Goal: Task Accomplishment & Management: Manage account settings

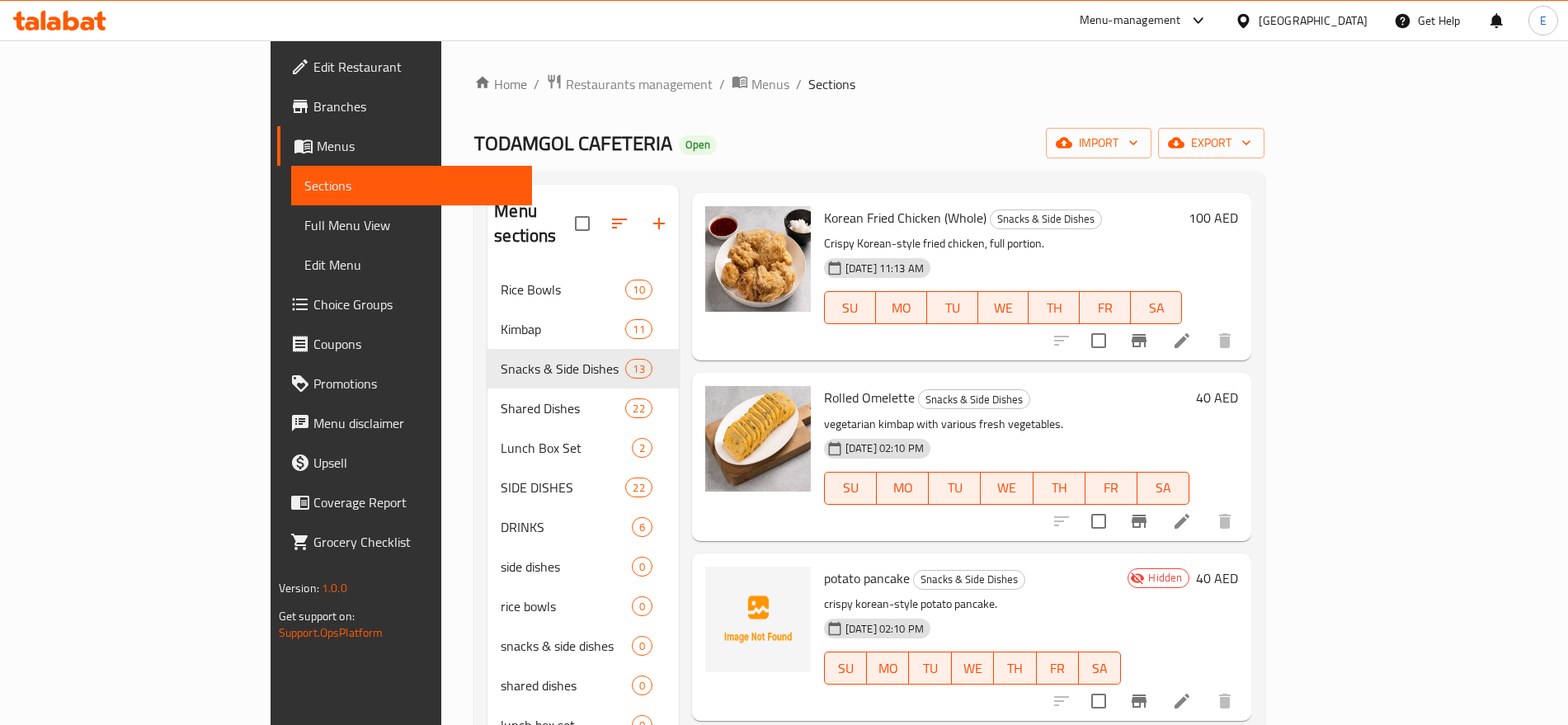
scroll to position [1157, 0]
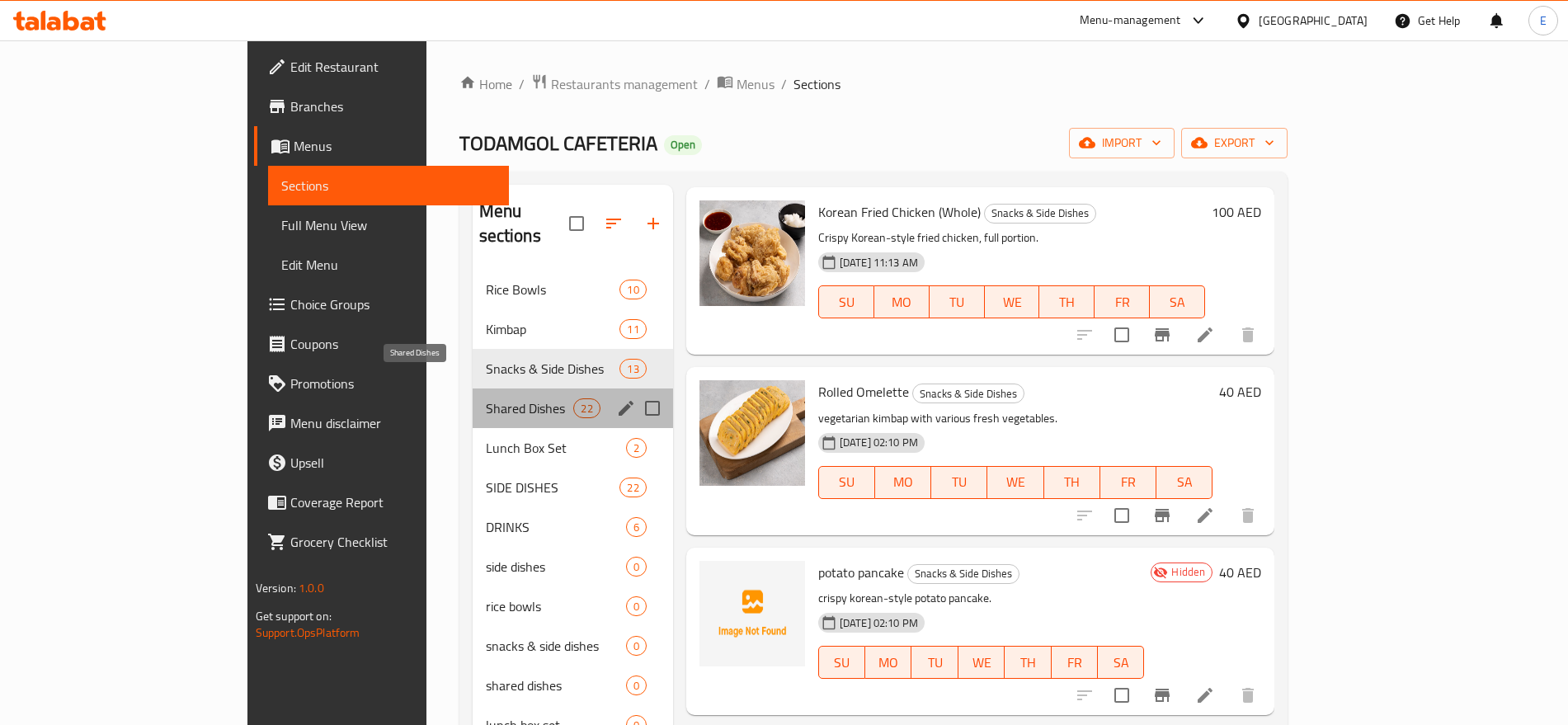
click at [486, 398] on span "Shared Dishes" at bounding box center [530, 408] width 88 height 20
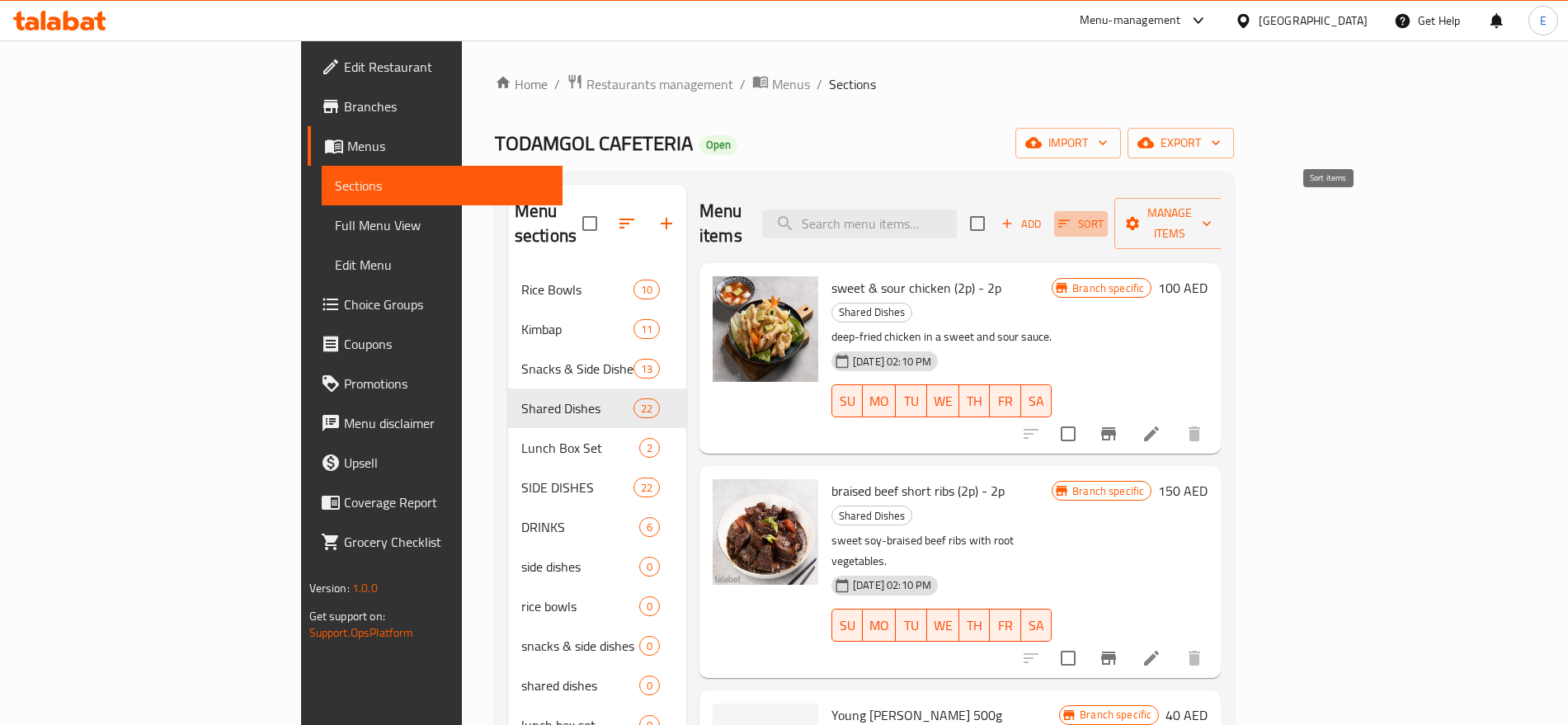
click at [1071, 216] on icon "button" at bounding box center [1063, 223] width 15 height 15
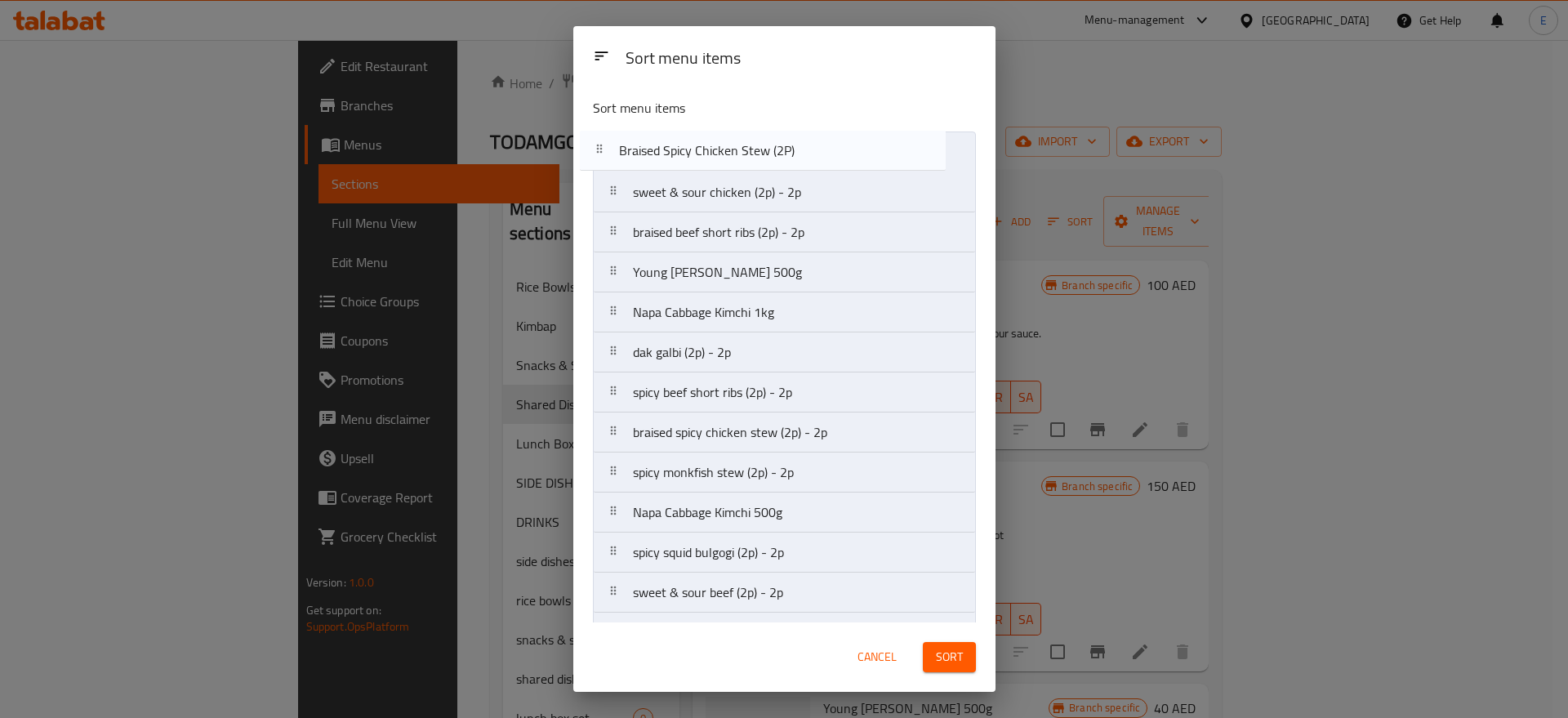
drag, startPoint x: 741, startPoint y: 494, endPoint x: 728, endPoint y: 162, distance: 332.3
click at [728, 162] on nav "sweet & sour chicken (2p) - 2p braised beef short ribs (2p) - 2p Young Radish K…" at bounding box center [784, 572] width 383 height 881
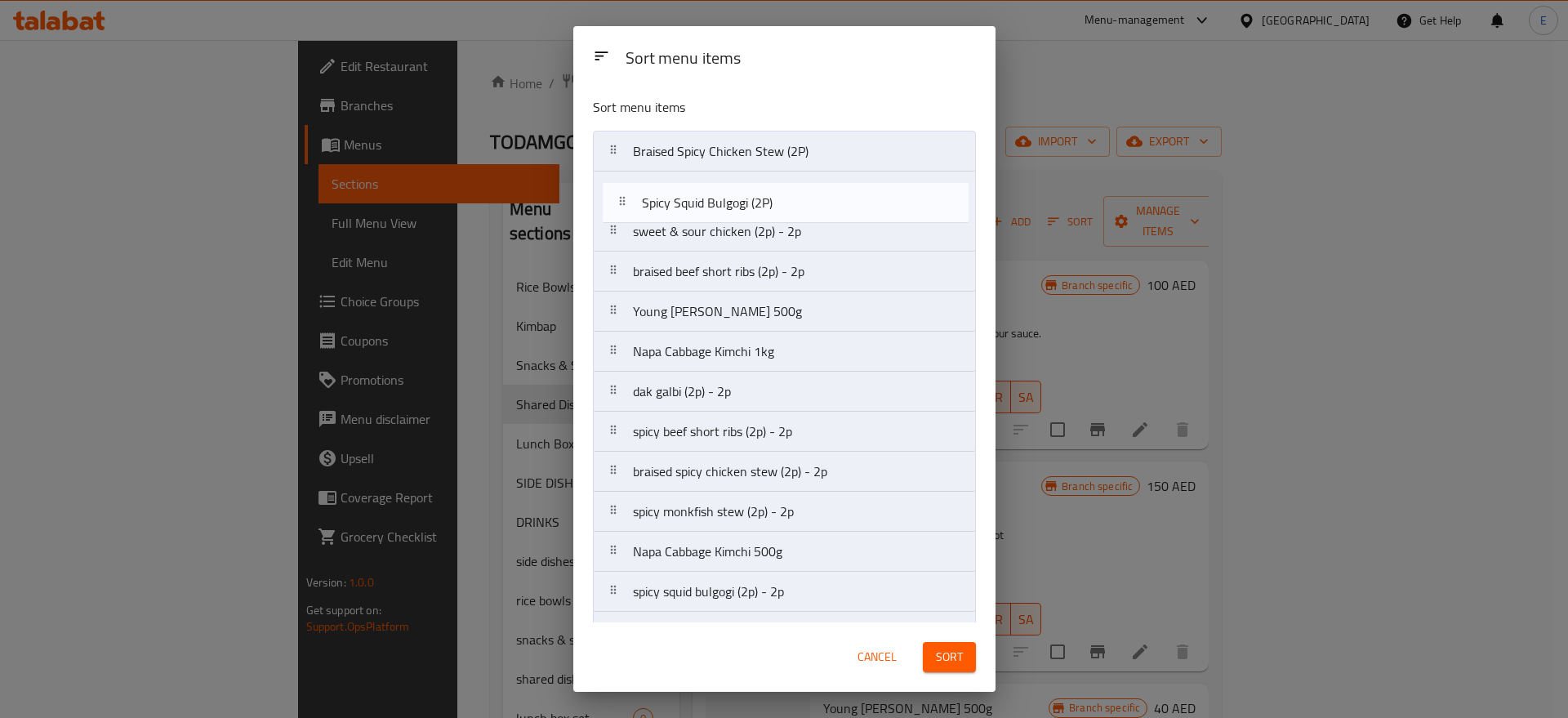
drag, startPoint x: 729, startPoint y: 414, endPoint x: 739, endPoint y: 201, distance: 213.2
click at [739, 201] on nav "Braised Spicy Chicken Stew (2P) sweet & sour chicken (2p) - 2p braised beef sho…" at bounding box center [784, 571] width 383 height 881
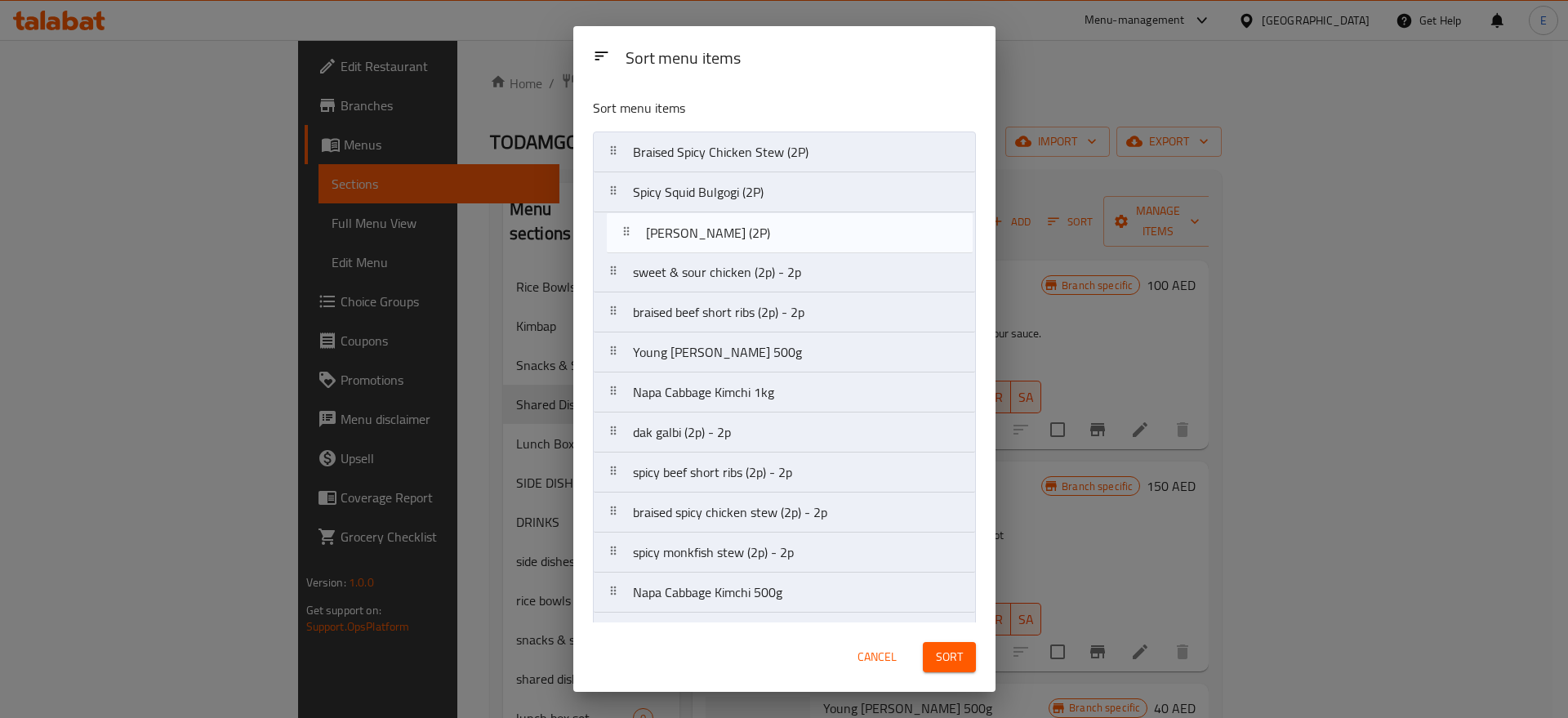
drag, startPoint x: 747, startPoint y: 360, endPoint x: 759, endPoint y: 233, distance: 127.6
click at [759, 233] on nav "Braised Spicy Chicken Stew (2P) Spicy Squid Bulgogi (2P) sweet & sour chicken (…" at bounding box center [784, 572] width 383 height 881
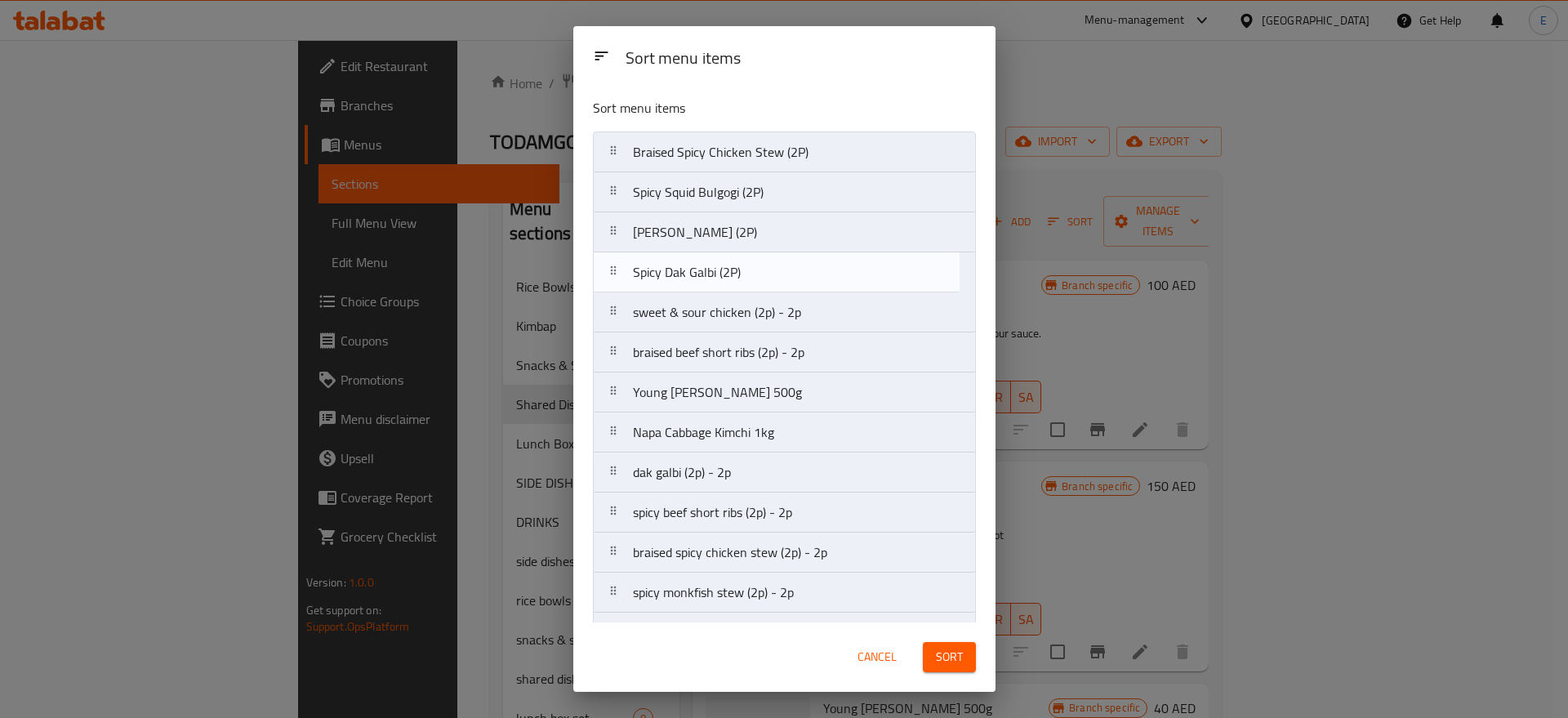
drag, startPoint x: 759, startPoint y: 407, endPoint x: 759, endPoint y: 278, distance: 129.0
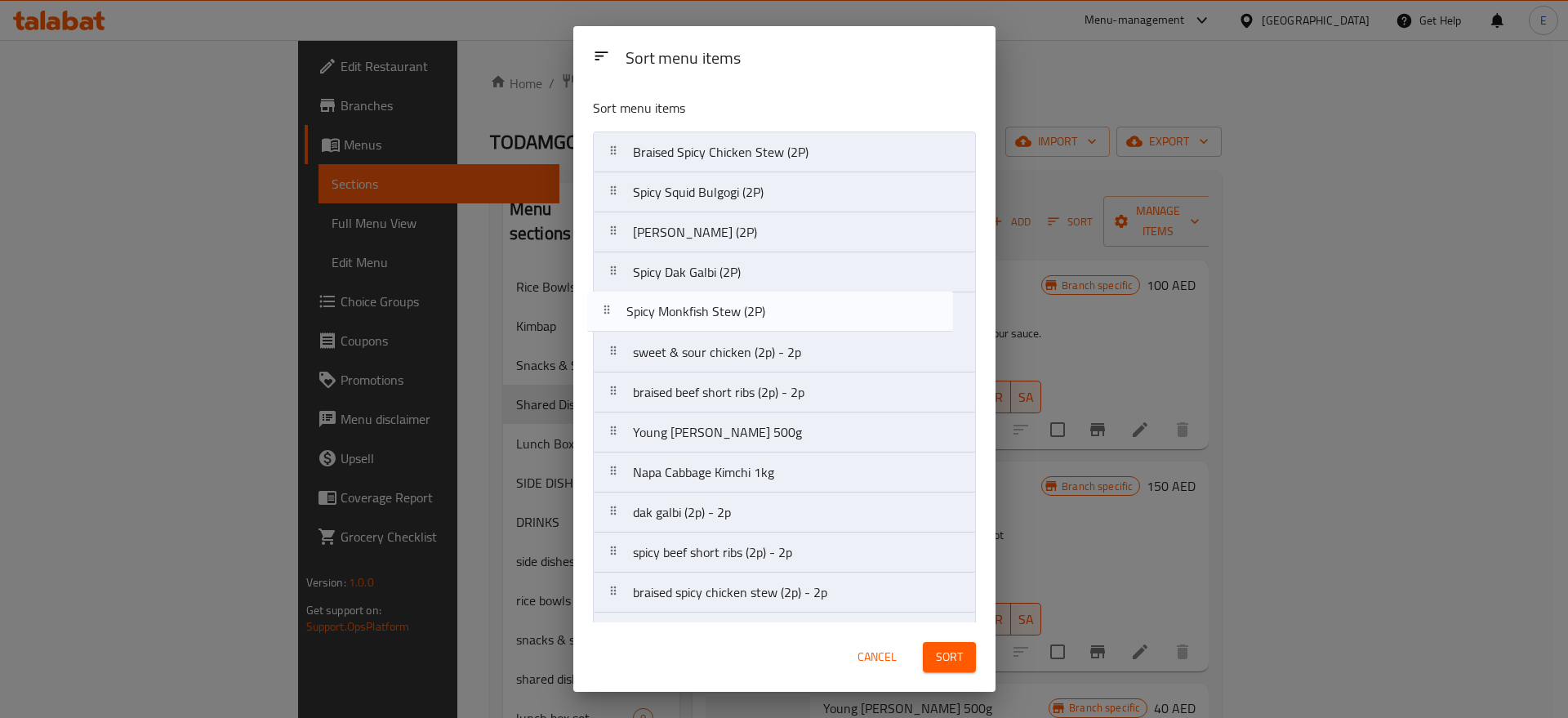
drag, startPoint x: 740, startPoint y: 449, endPoint x: 735, endPoint y: 320, distance: 129.1
click at [735, 320] on nav "Braised Spicy Chicken Stew (2P) Spicy Squid Bulgogi (2P) Dak Galbi (2P) Spicy D…" at bounding box center [784, 572] width 383 height 881
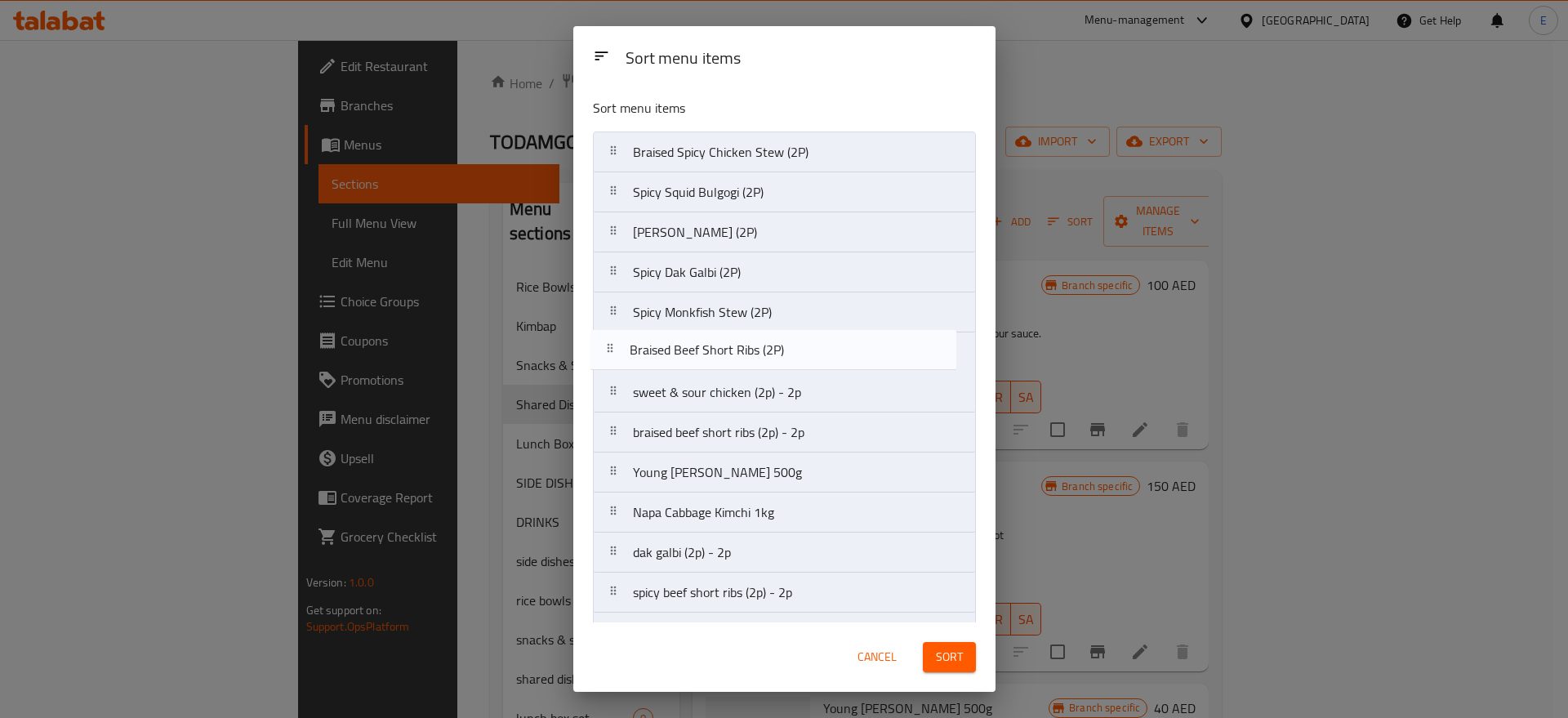
drag, startPoint x: 716, startPoint y: 485, endPoint x: 712, endPoint y: 351, distance: 134.1
click at [712, 351] on nav "Braised Spicy Chicken Stew (2P) Spicy Squid Bulgogi (2P) Dak Galbi (2P) Spicy D…" at bounding box center [784, 572] width 383 height 881
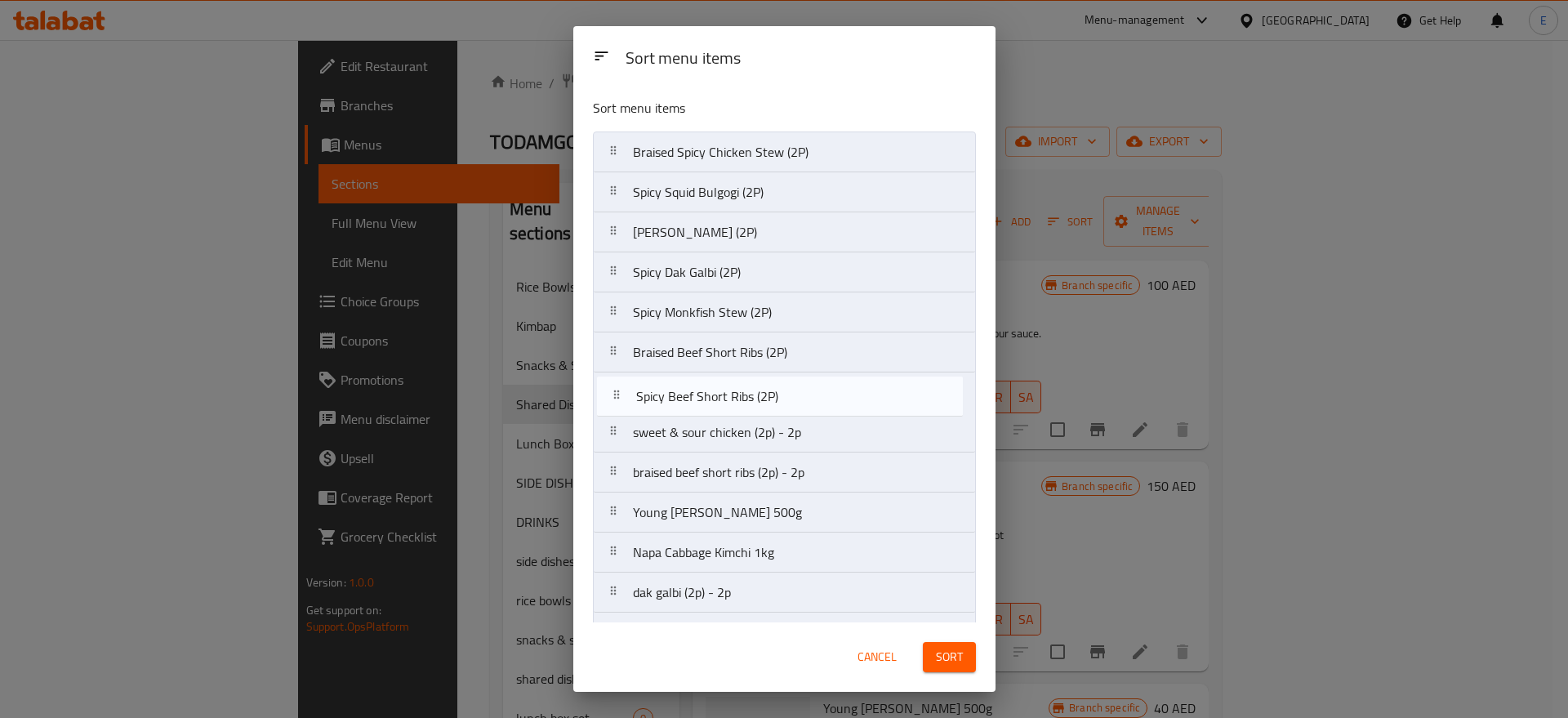
drag, startPoint x: 734, startPoint y: 517, endPoint x: 739, endPoint y: 382, distance: 135.1
click at [739, 382] on nav "Braised Spicy Chicken Stew (2P) Spicy Squid Bulgogi (2P) Dak Galbi (2P) Spicy D…" at bounding box center [784, 572] width 383 height 881
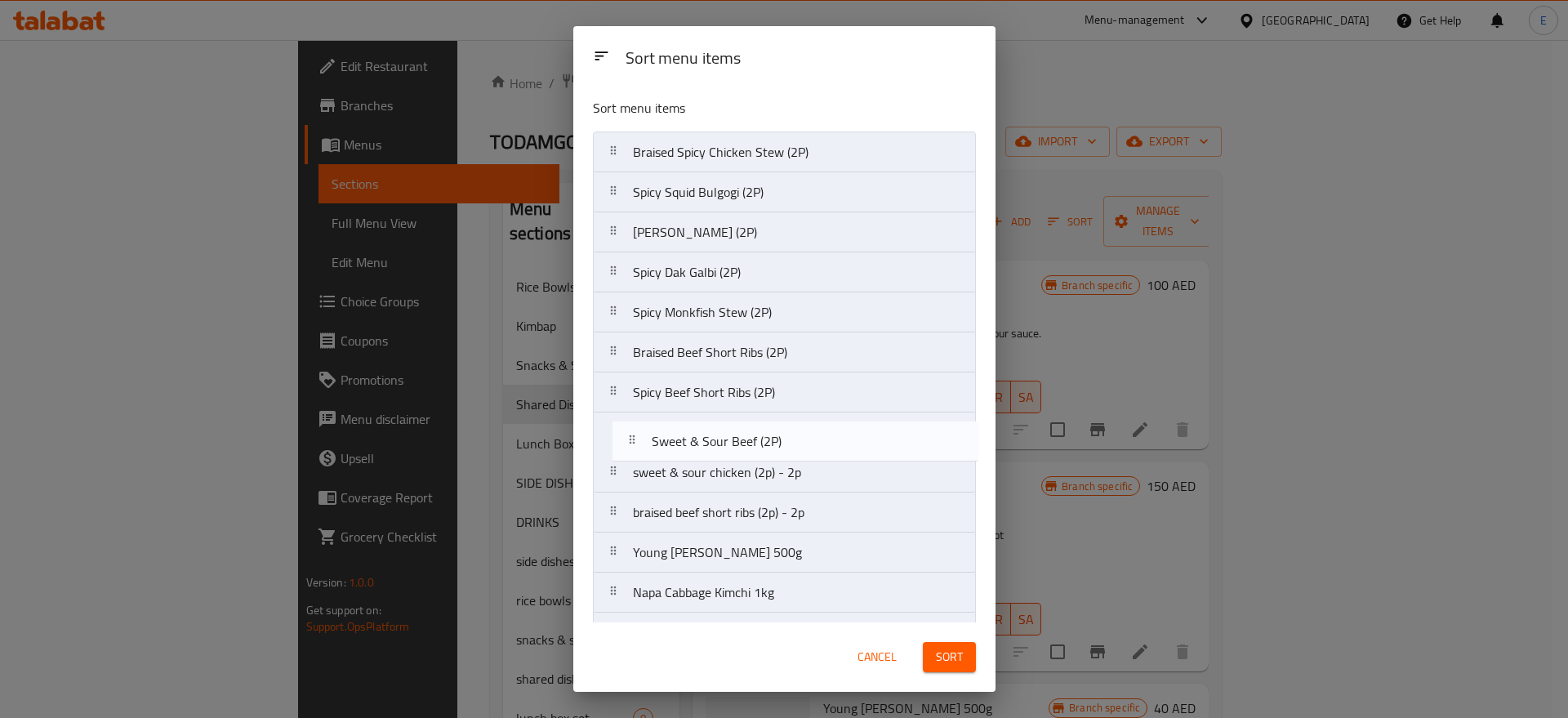
drag, startPoint x: 669, startPoint y: 559, endPoint x: 695, endPoint y: 394, distance: 167.0
click at [695, 394] on nav "Braised Spicy Chicken Stew (2P) Spicy Squid Bulgogi (2P) Dak Galbi (2P) Spicy D…" at bounding box center [784, 572] width 383 height 881
drag, startPoint x: 708, startPoint y: 598, endPoint x: 731, endPoint y: 466, distance: 134.0
click at [731, 466] on nav "Braised Spicy Chicken Stew (2P) Spicy Squid Bulgogi (2P) Dak Galbi (2P) Spicy D…" at bounding box center [784, 572] width 383 height 881
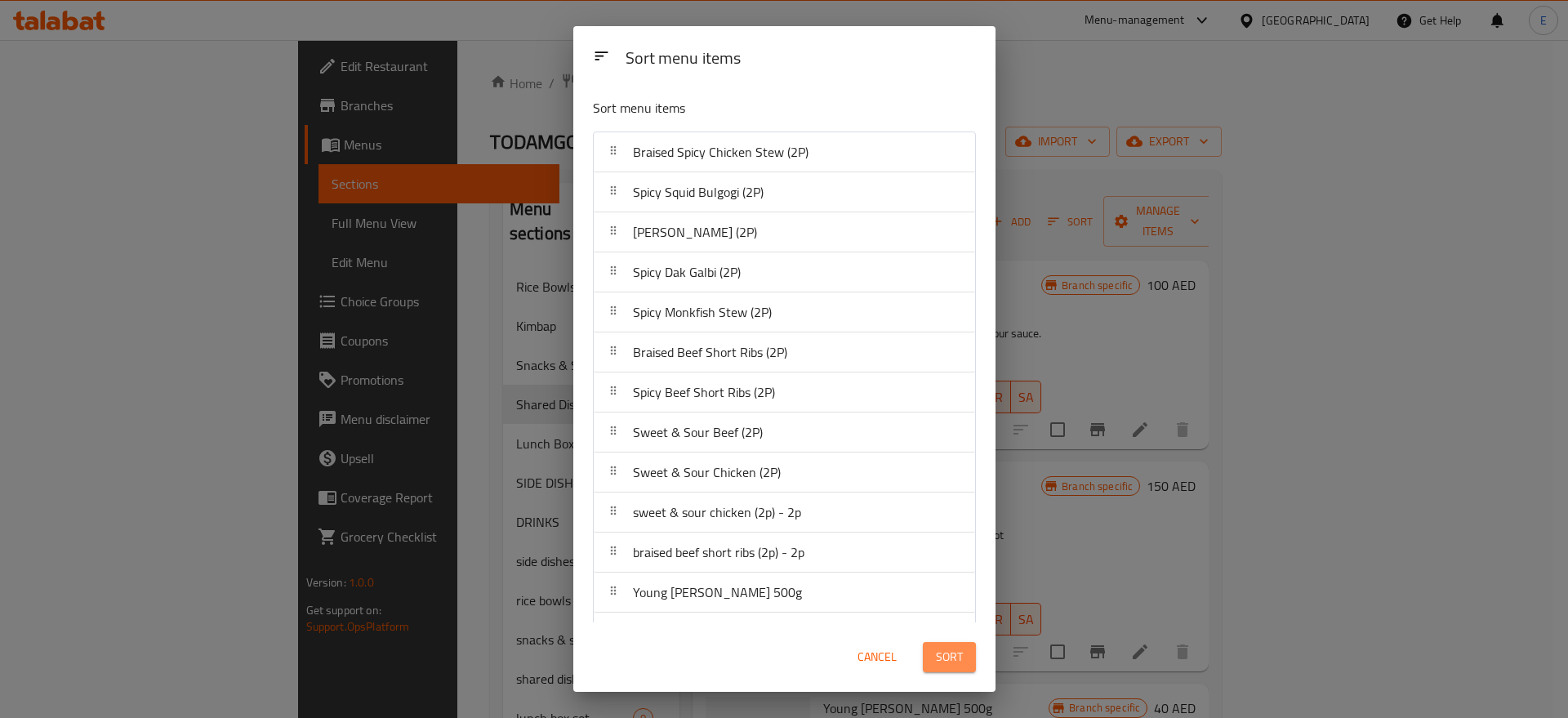
click at [956, 653] on span "Sort" at bounding box center [949, 657] width 27 height 20
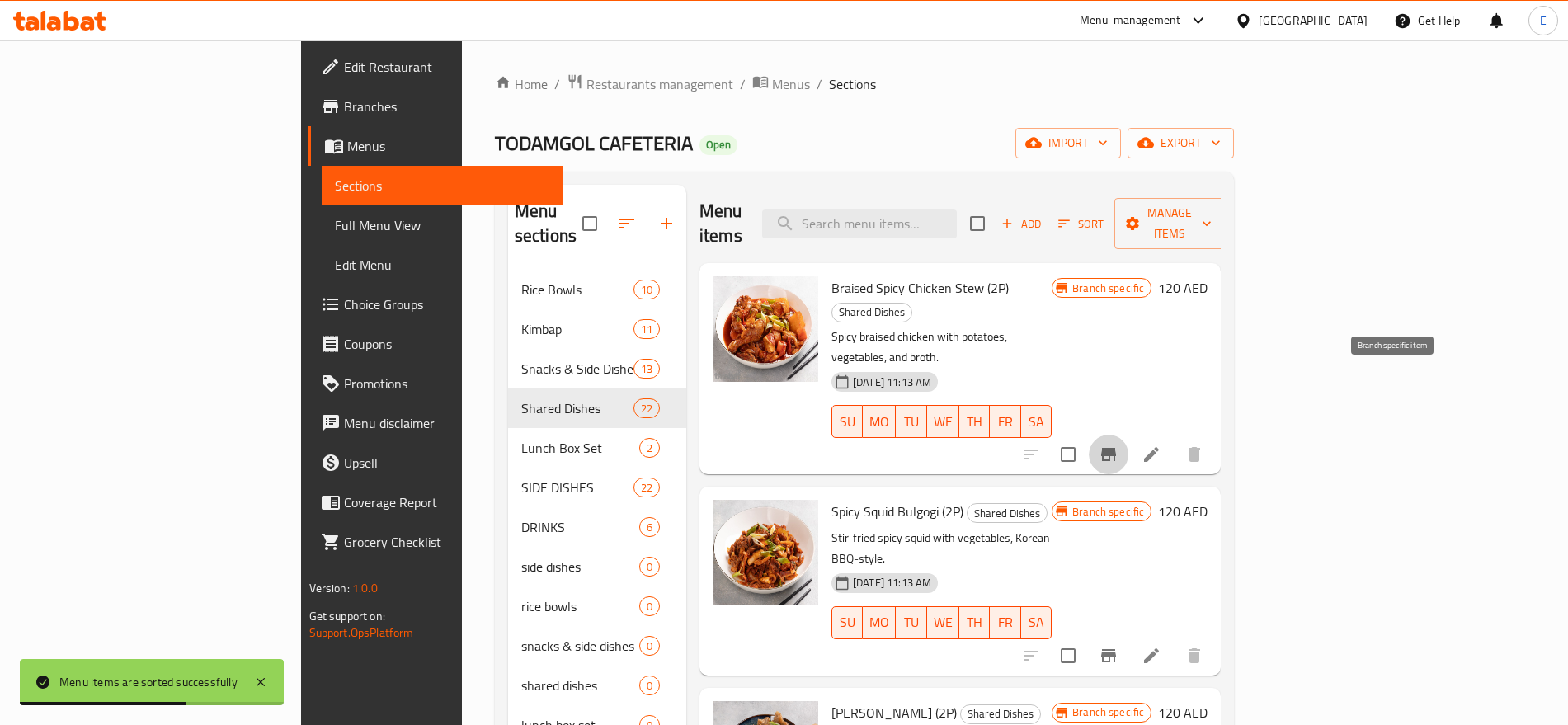
click at [1118, 444] on icon "Branch-specific-item" at bounding box center [1108, 454] width 20 height 20
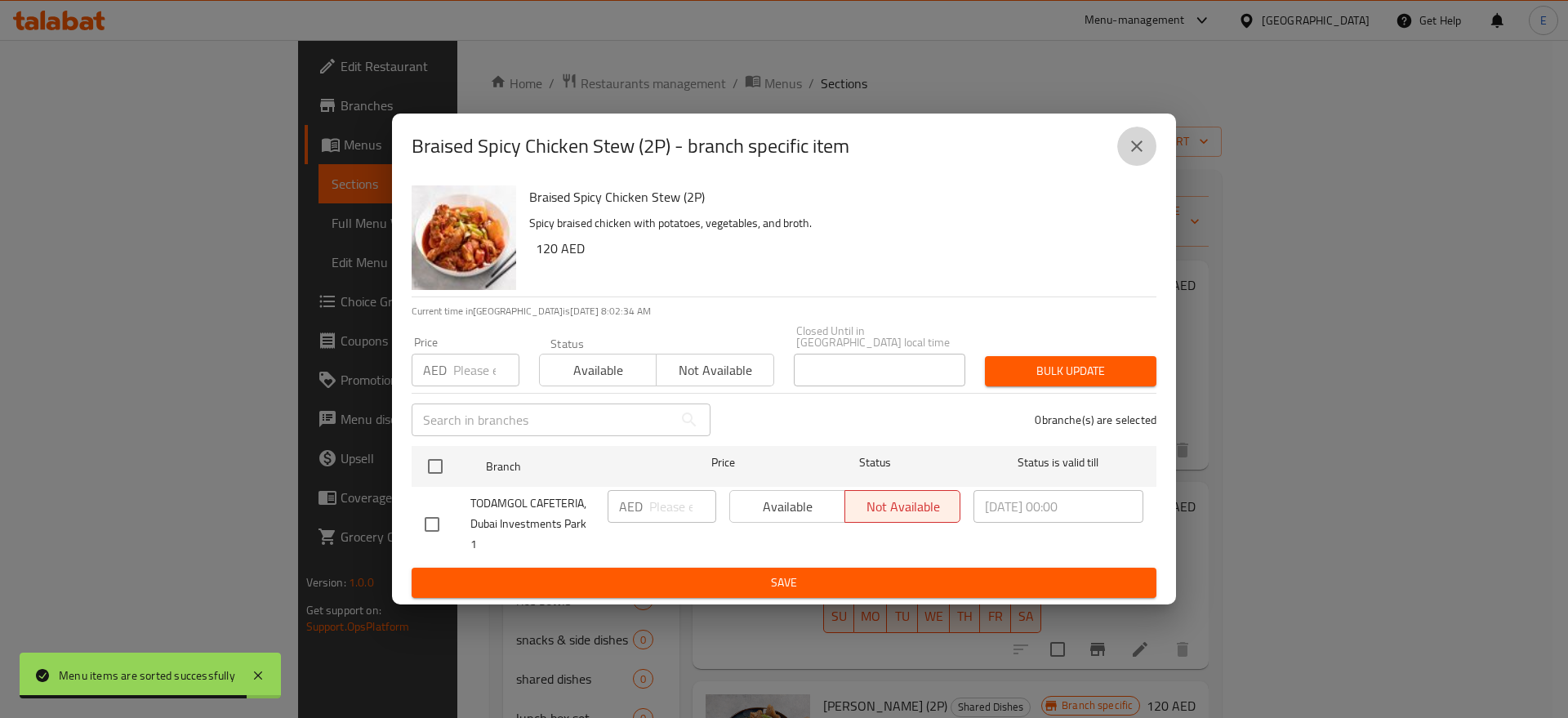
click at [1128, 156] on icon "close" at bounding box center [1136, 146] width 20 height 20
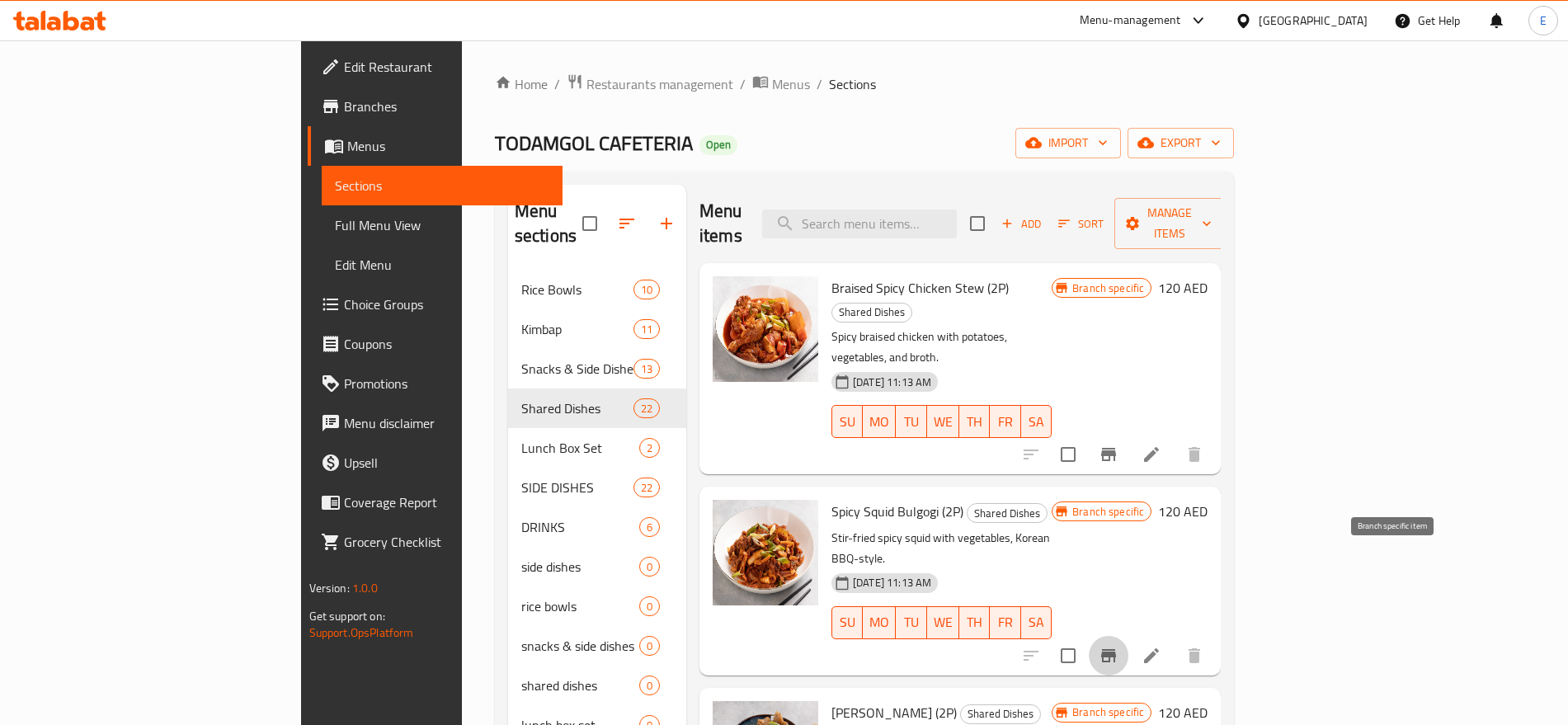
click at [1128, 635] on button "Branch-specific-item" at bounding box center [1108, 655] width 39 height 39
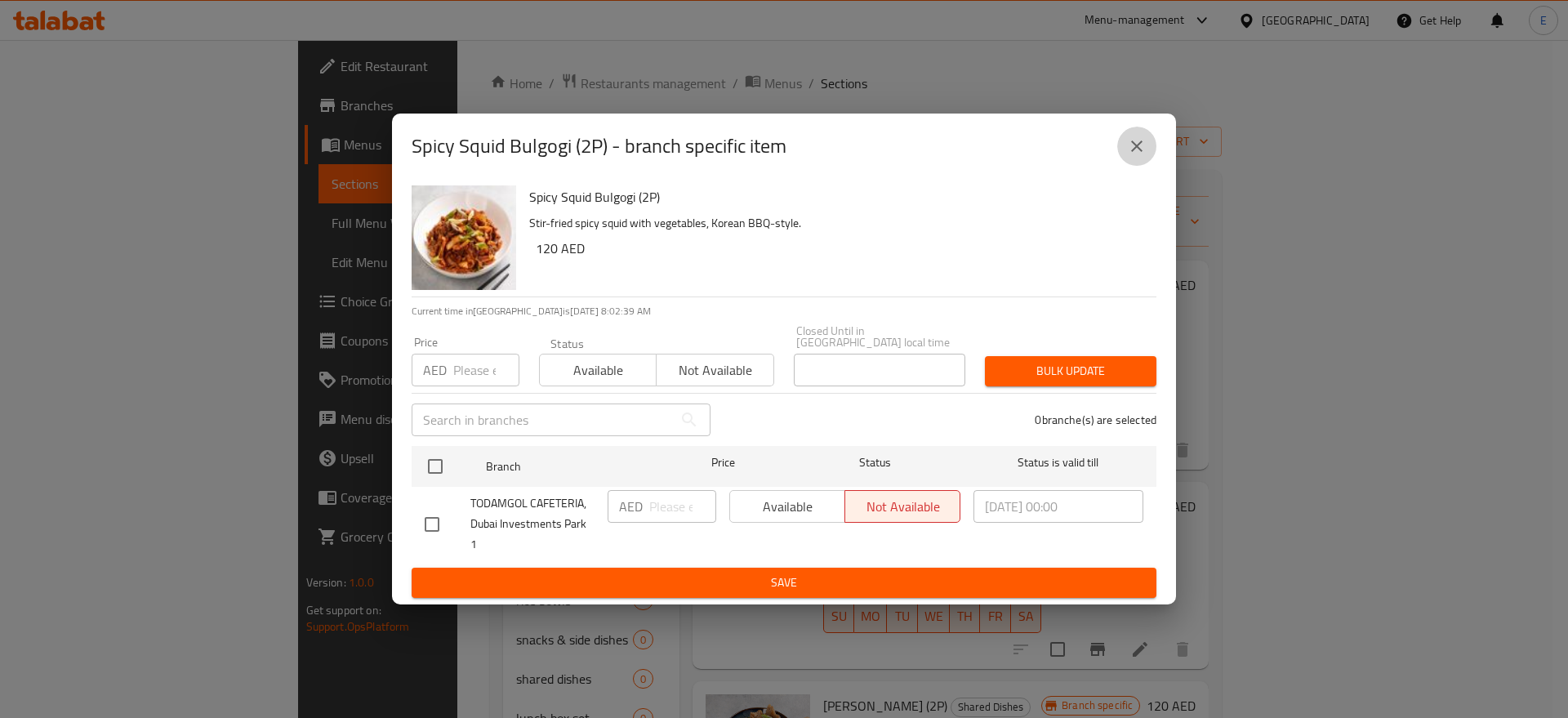
click at [1140, 156] on icon "close" at bounding box center [1136, 146] width 20 height 20
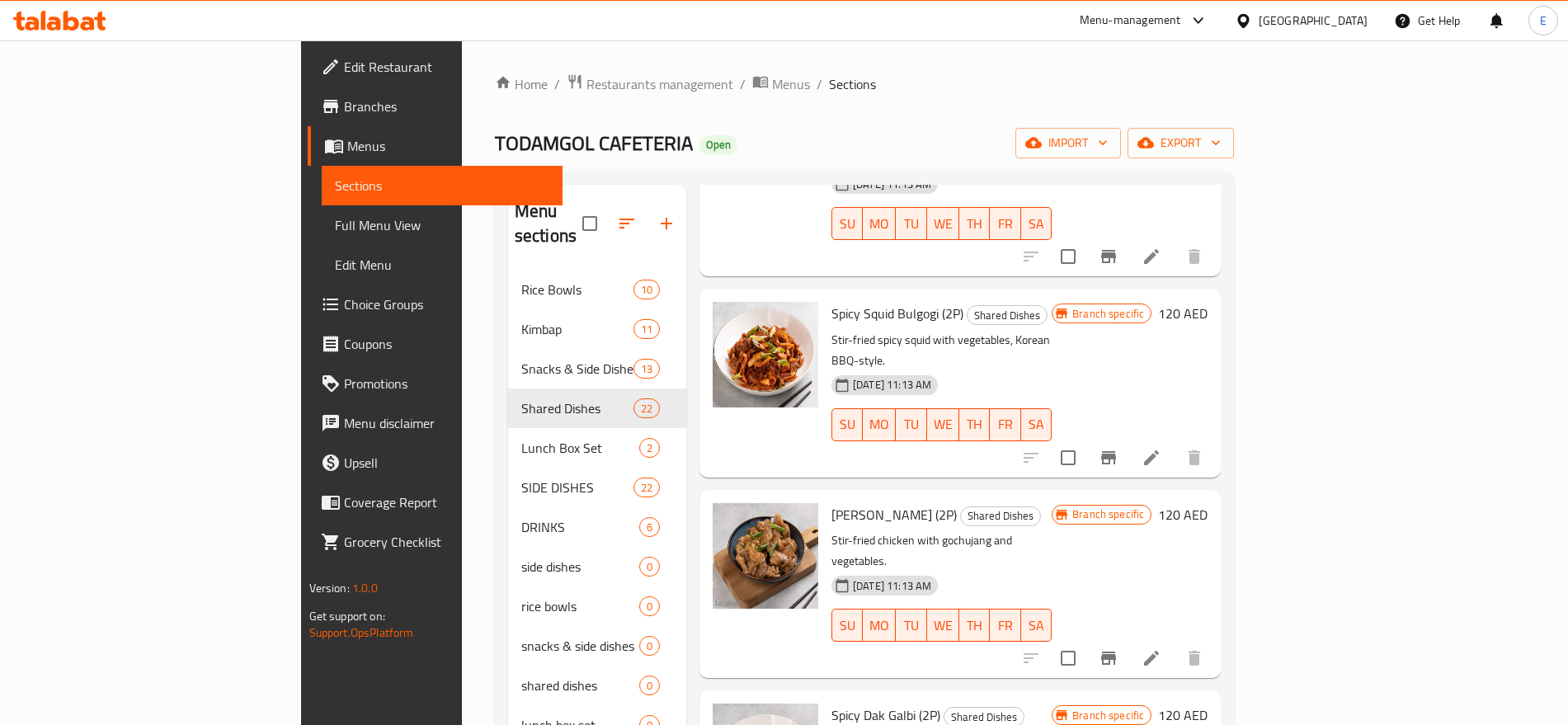
scroll to position [203, 0]
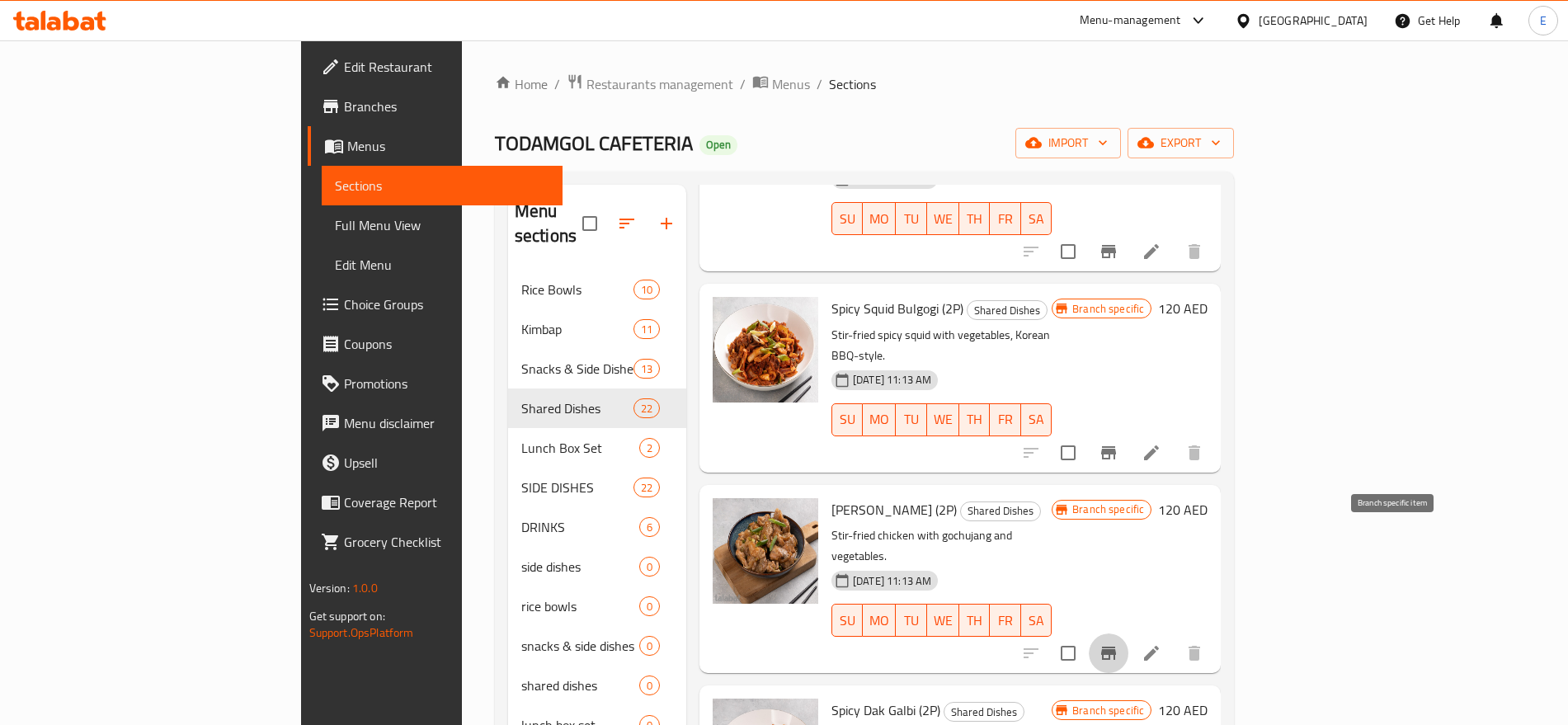
click at [1116, 646] on icon "Branch-specific-item" at bounding box center [1108, 652] width 15 height 13
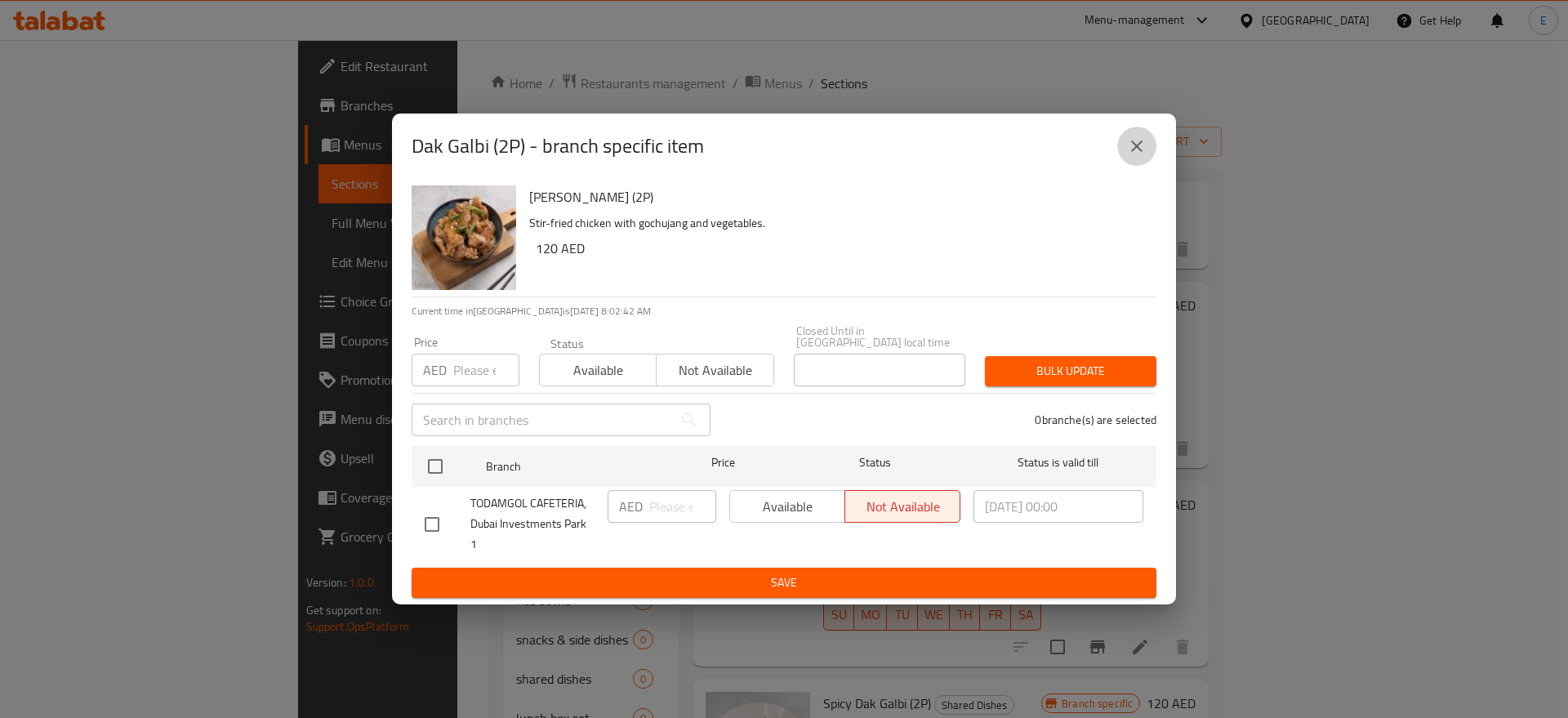
click at [1147, 147] on button "close" at bounding box center [1136, 146] width 39 height 39
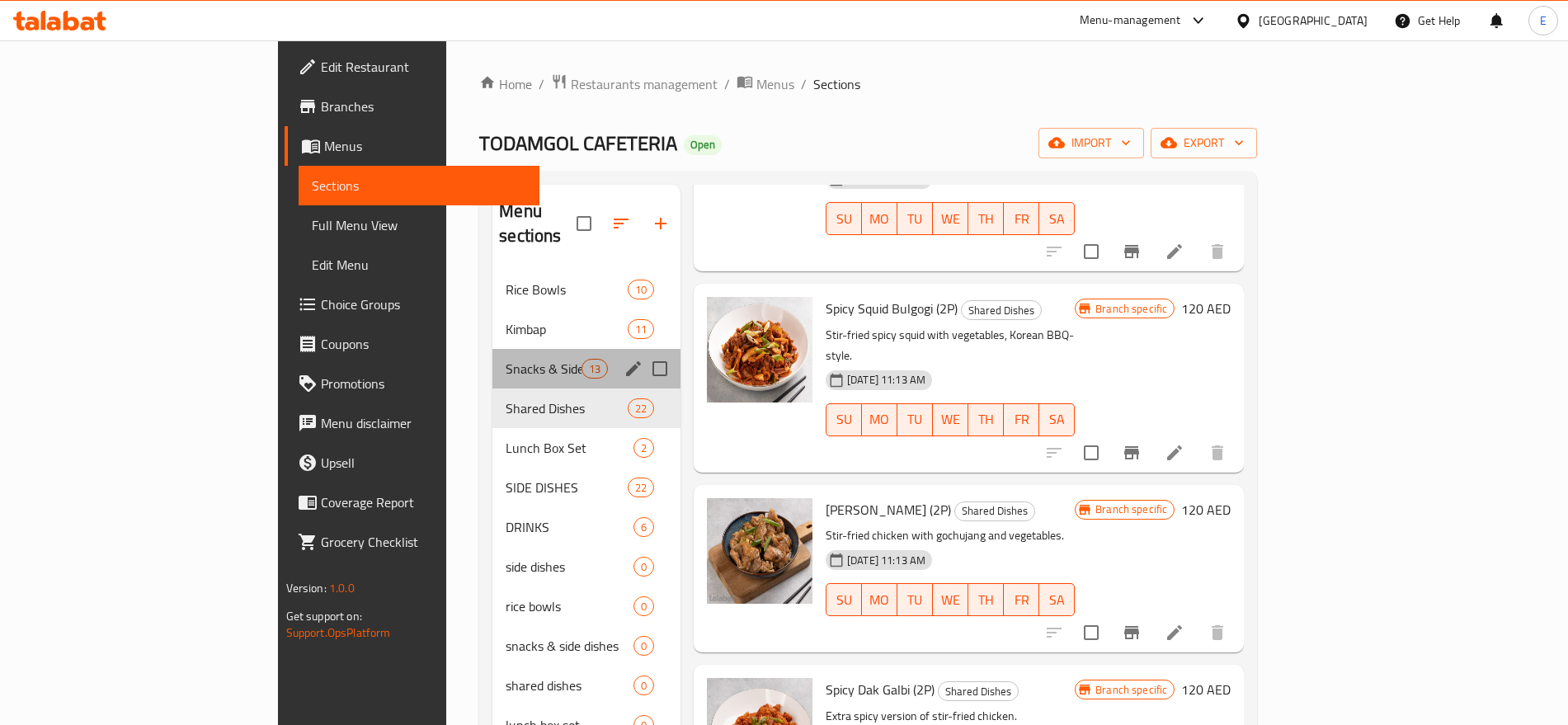
click at [492, 349] on div "Snacks & Side Dishes 13" at bounding box center [586, 368] width 188 height 39
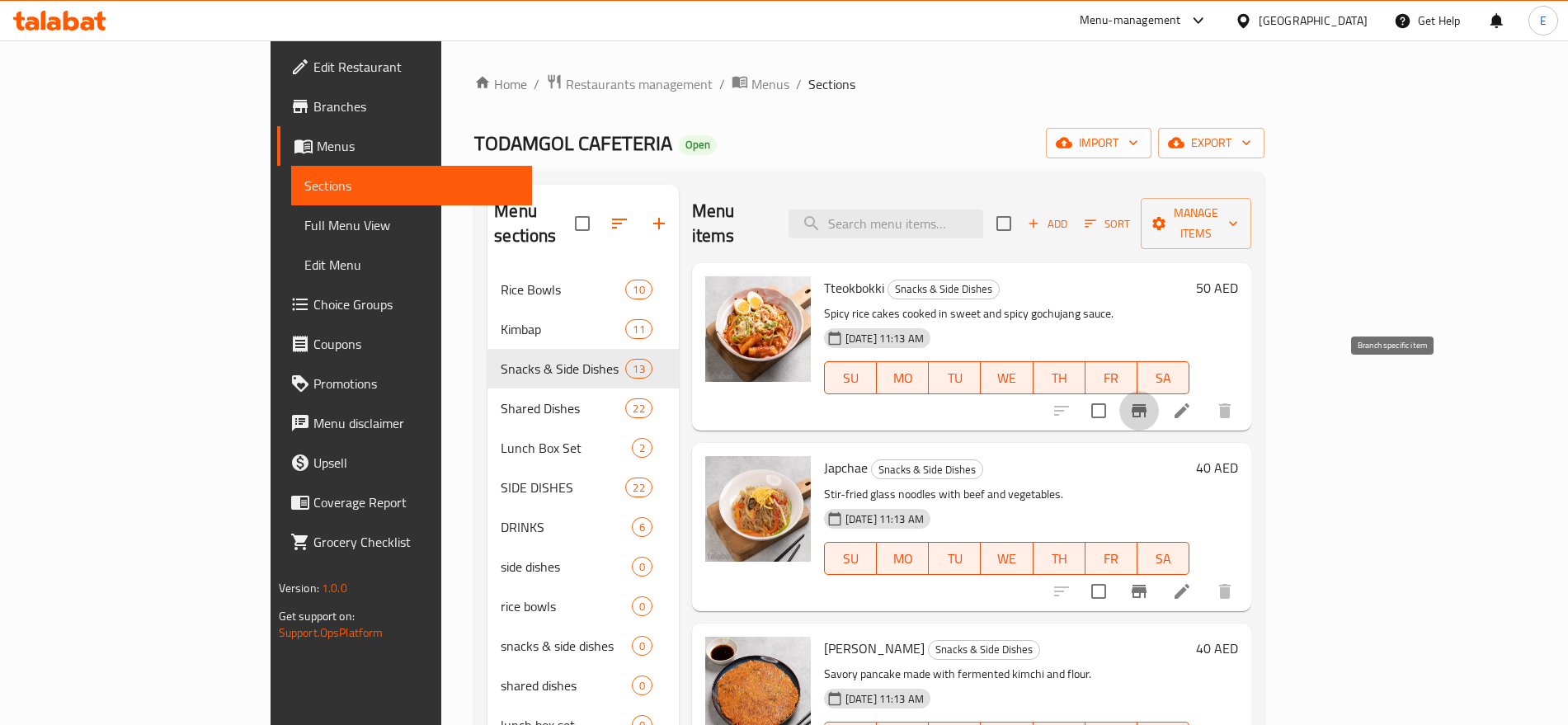
click at [1148, 401] on icon "Branch-specific-item" at bounding box center [1139, 410] width 20 height 20
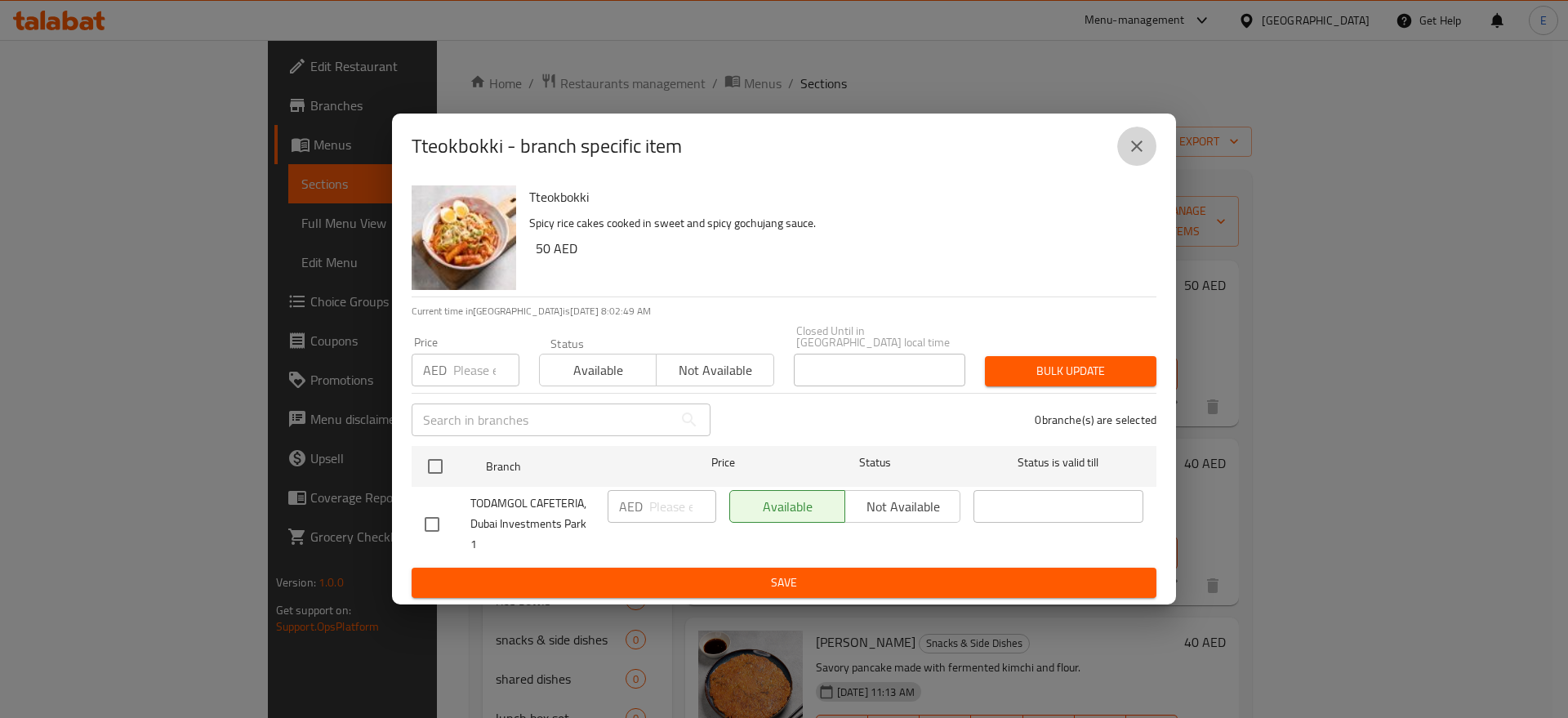
click at [1141, 147] on icon "close" at bounding box center [1136, 146] width 20 height 20
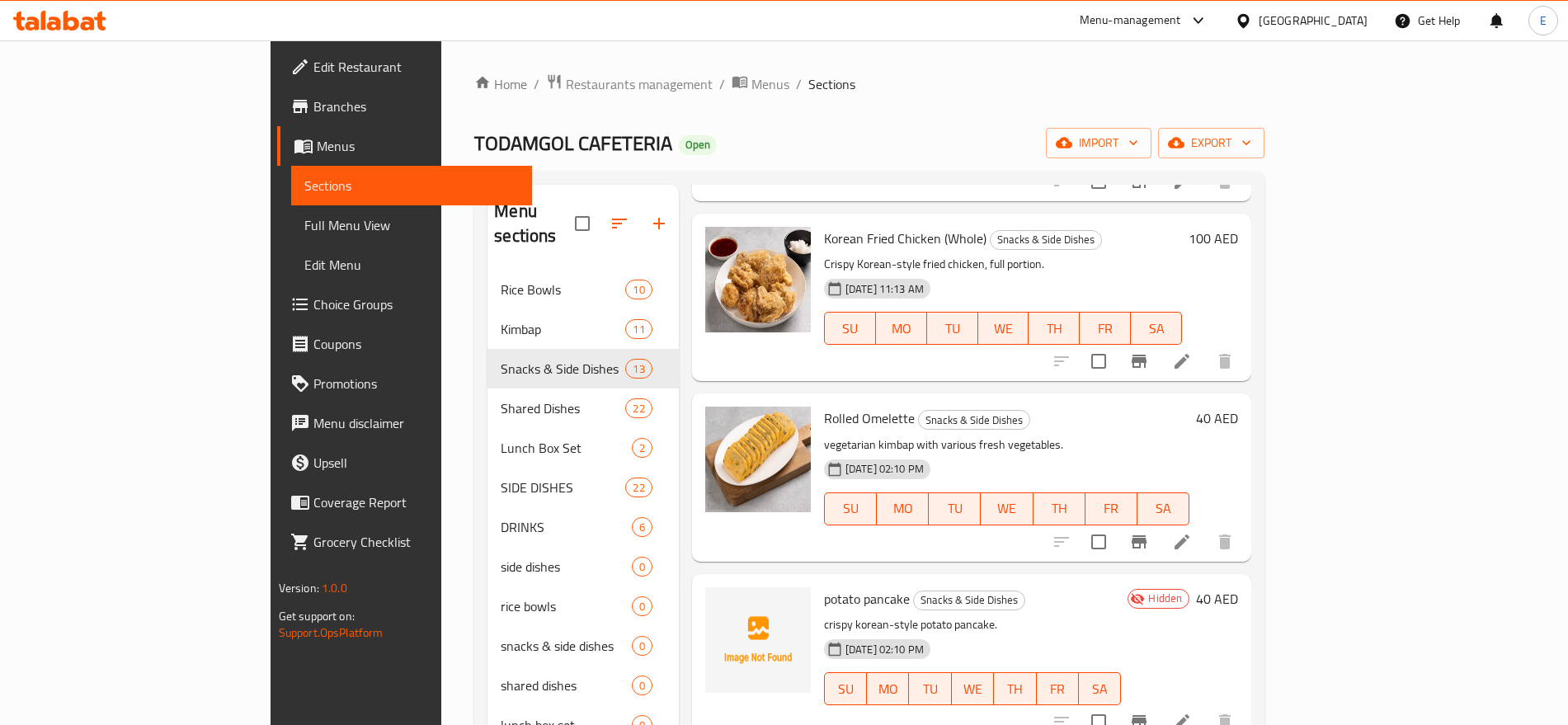
scroll to position [1131, 0]
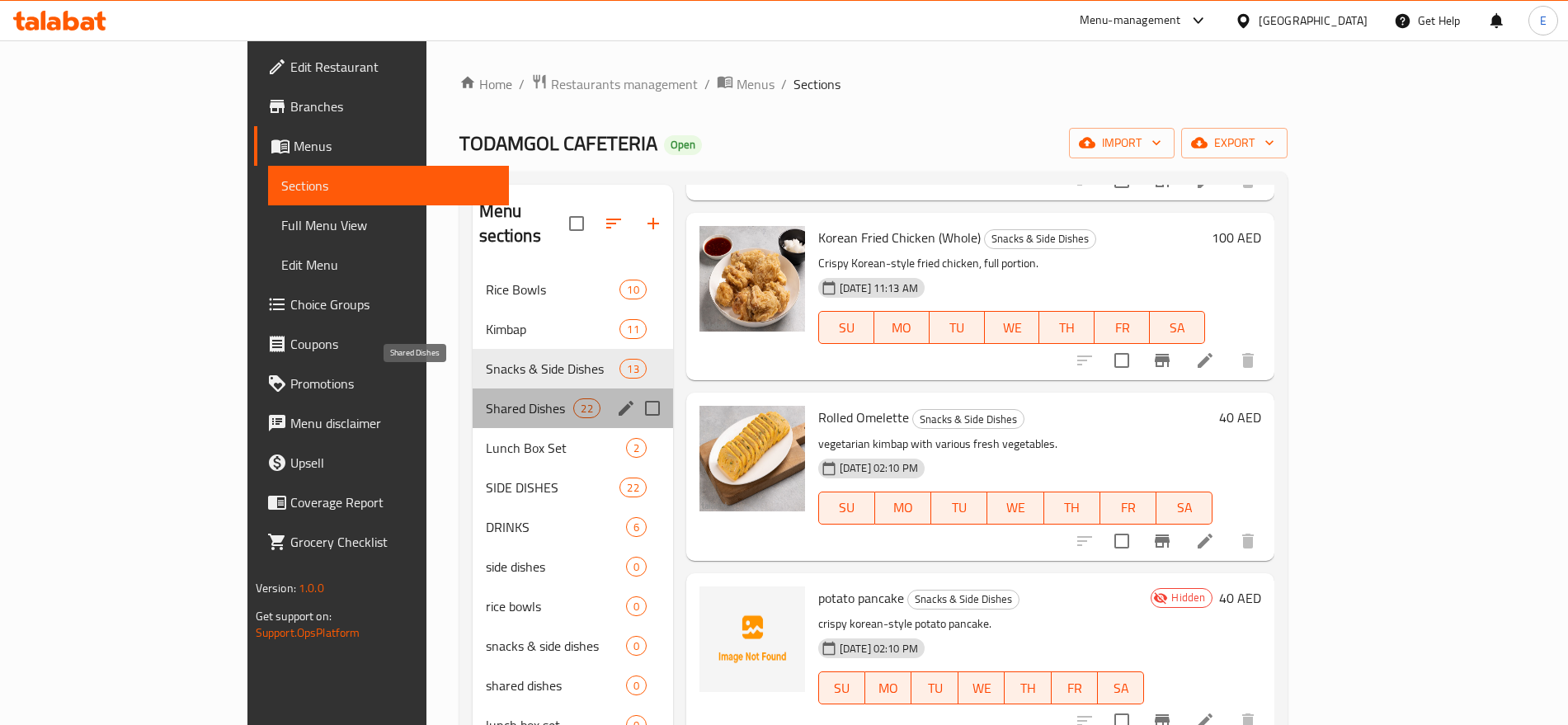
click at [486, 398] on span "Shared Dishes" at bounding box center [530, 408] width 88 height 20
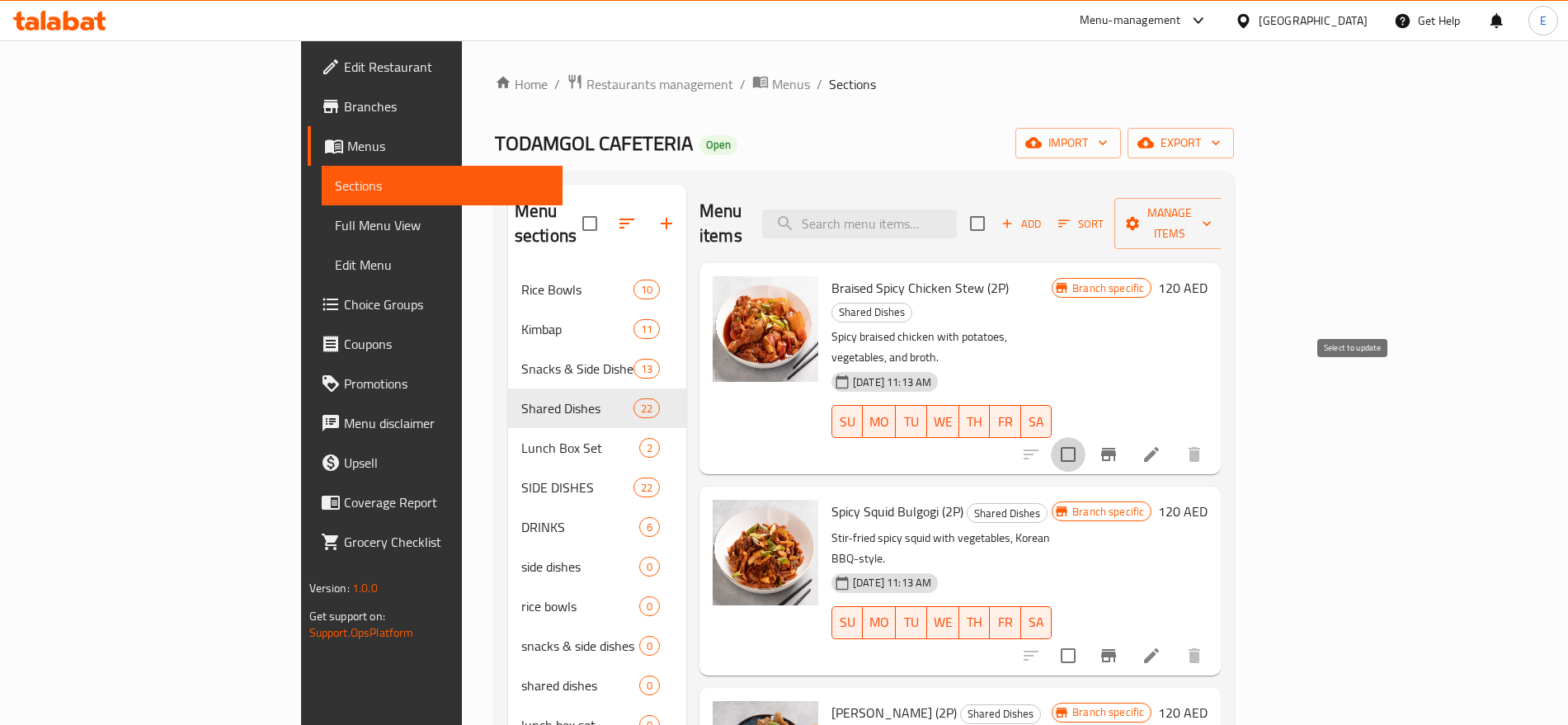
click at [1085, 437] on input "checkbox" at bounding box center [1068, 454] width 35 height 35
checkbox input "true"
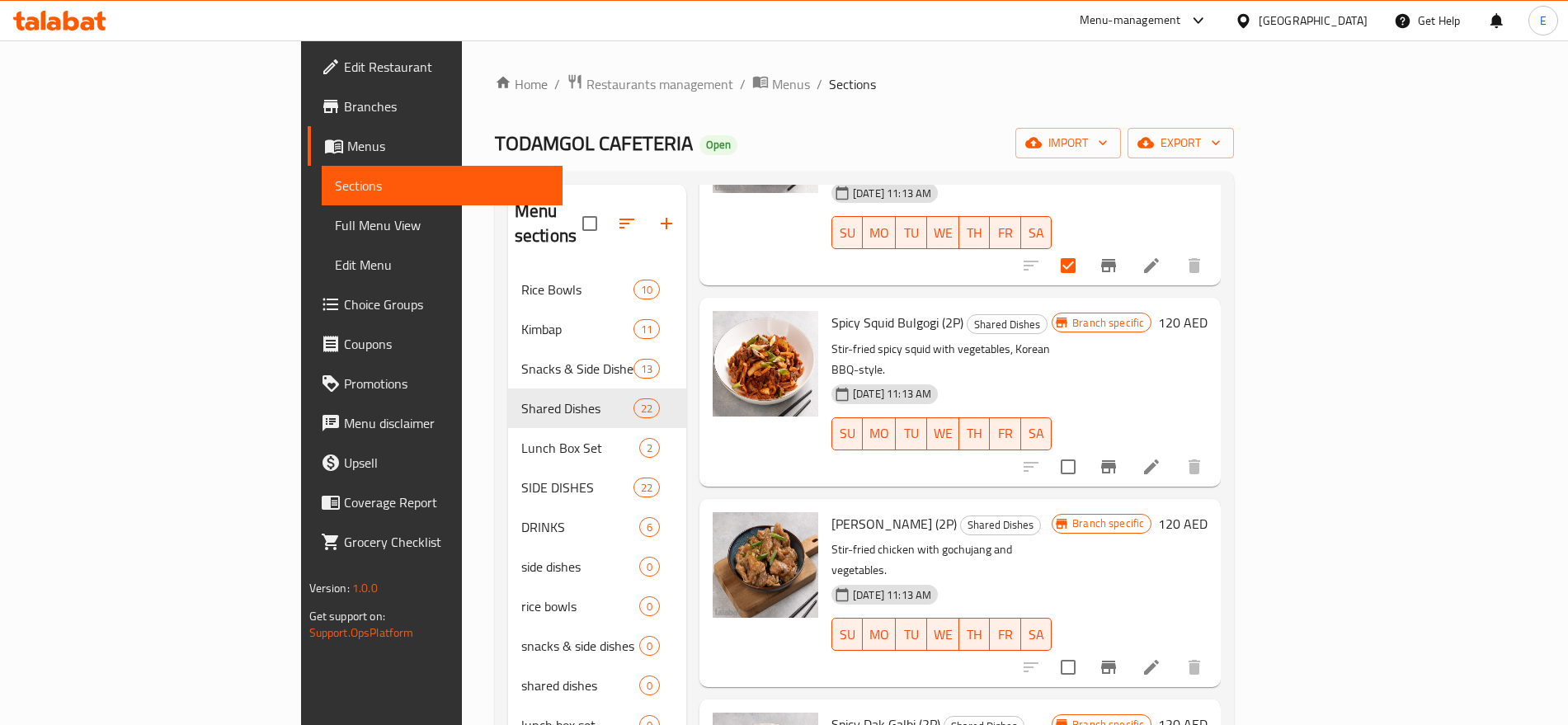
scroll to position [196, 0]
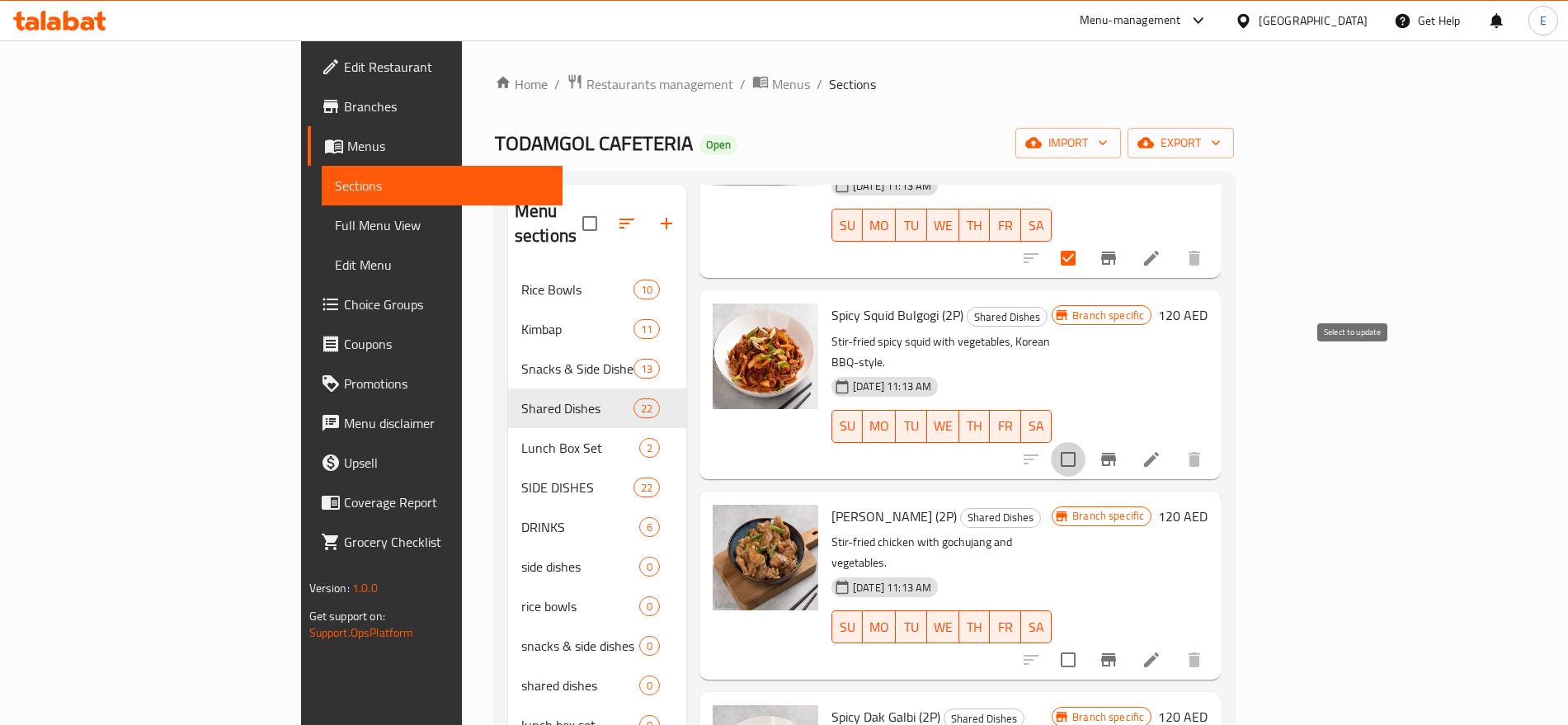
click at [1085, 442] on input "checkbox" at bounding box center [1068, 459] width 35 height 35
checkbox input "true"
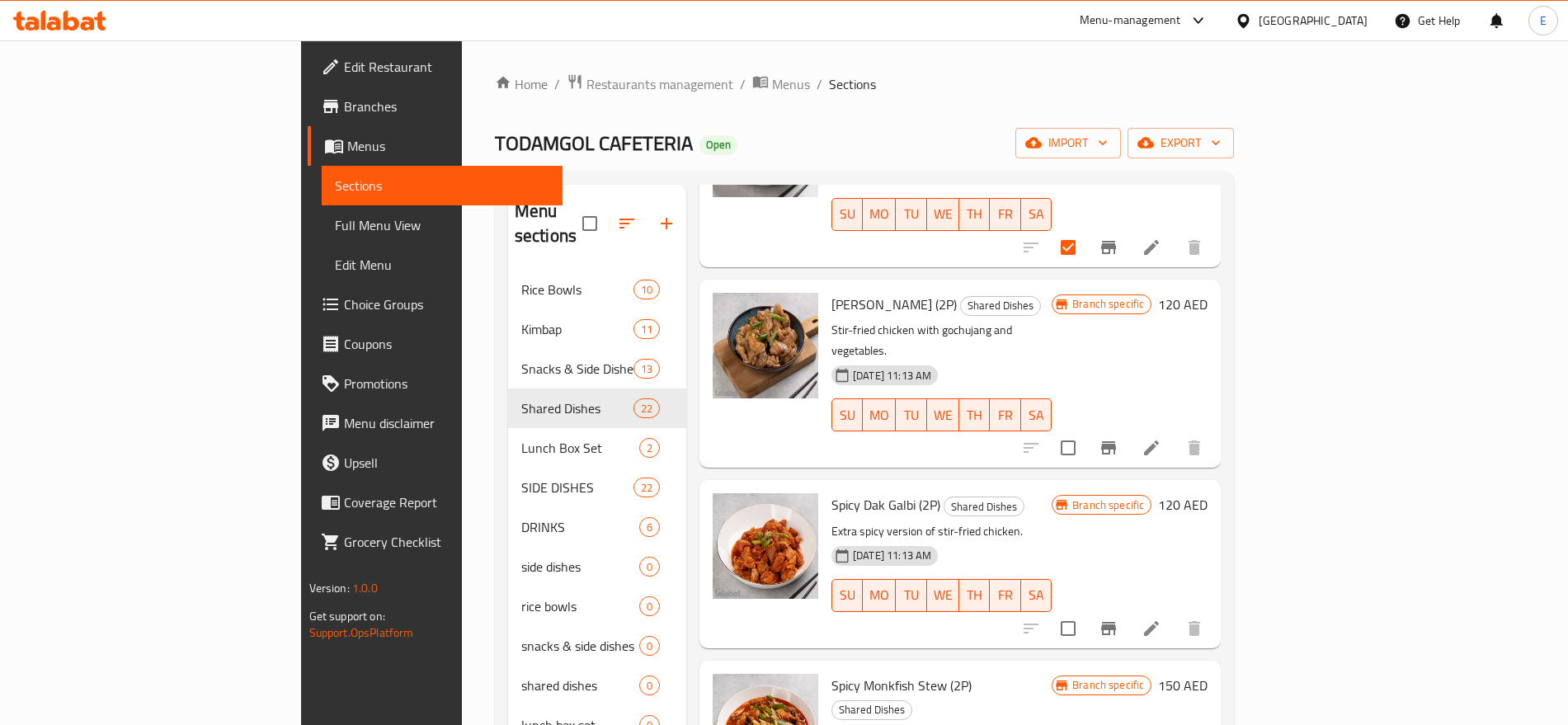
scroll to position [413, 0]
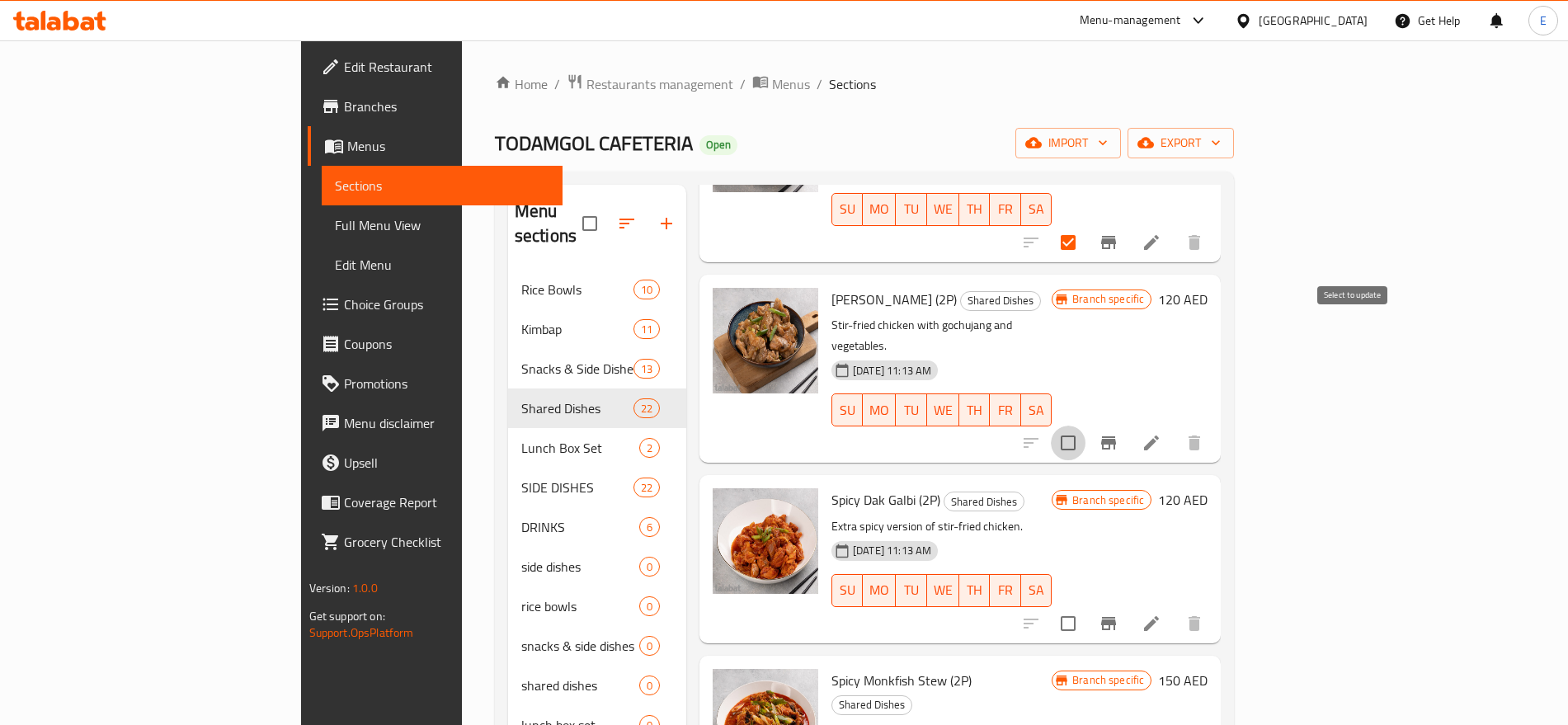
click at [1085, 426] on input "checkbox" at bounding box center [1068, 443] width 35 height 35
checkbox input "true"
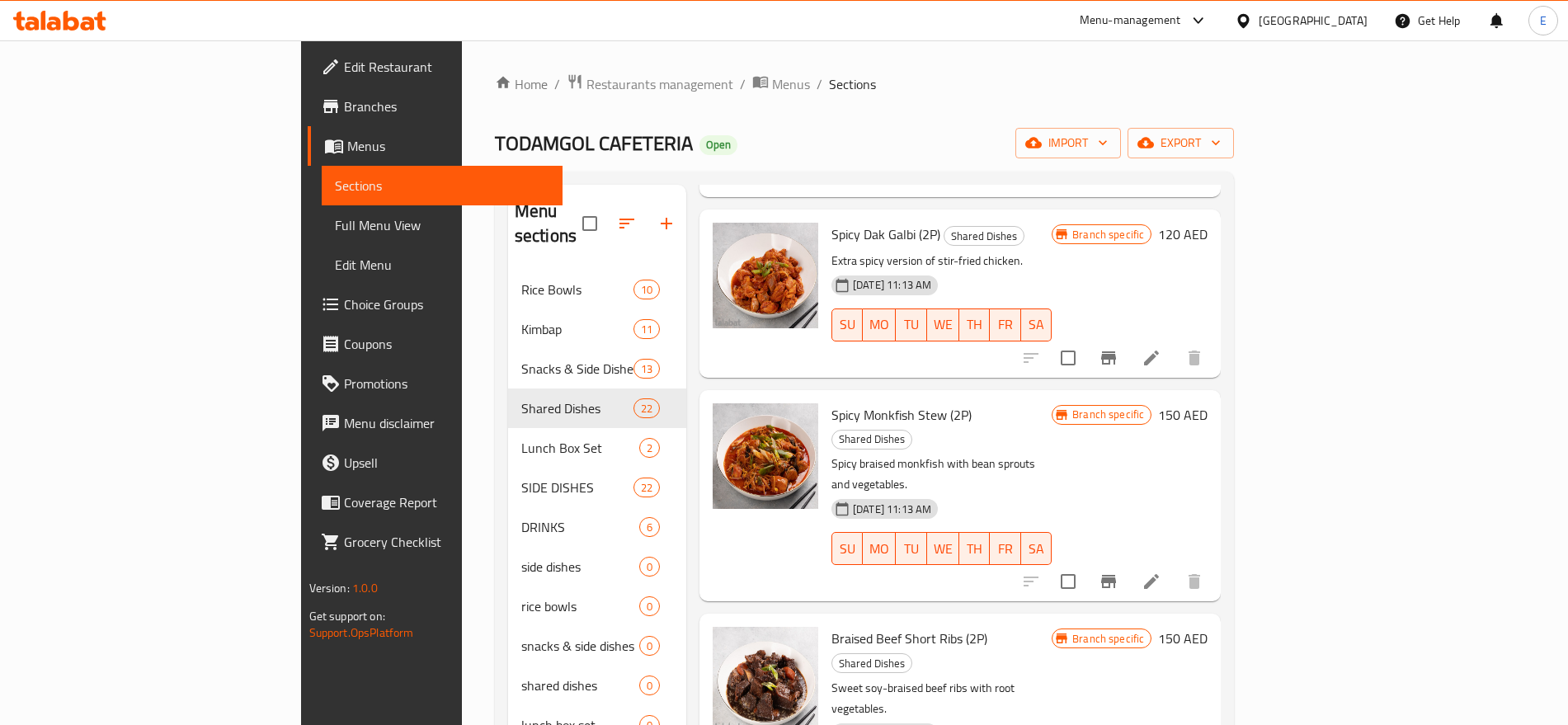
scroll to position [680, 0]
click at [1085, 339] on input "checkbox" at bounding box center [1068, 356] width 35 height 35
checkbox input "true"
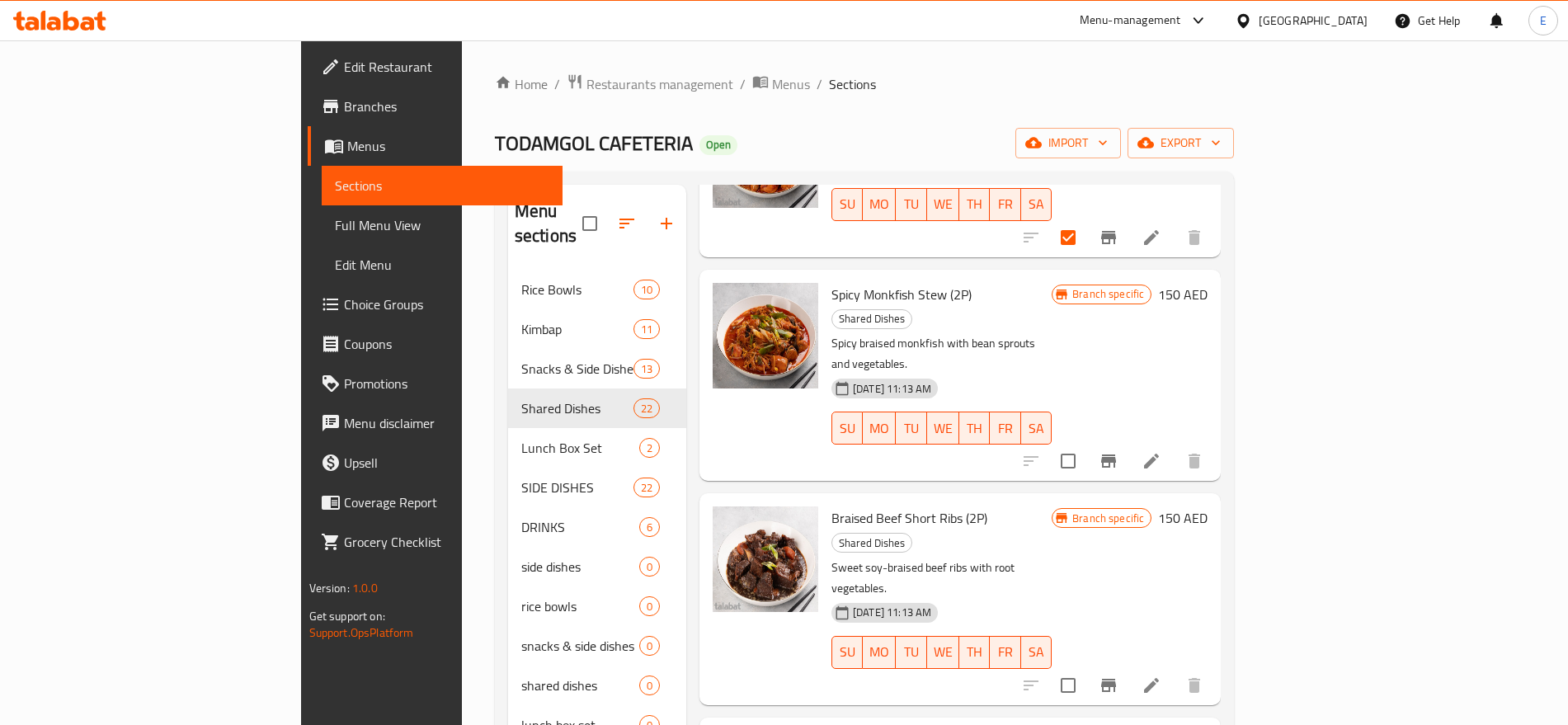
scroll to position [799, 0]
click at [1085, 443] on input "checkbox" at bounding box center [1068, 460] width 35 height 35
checkbox input "true"
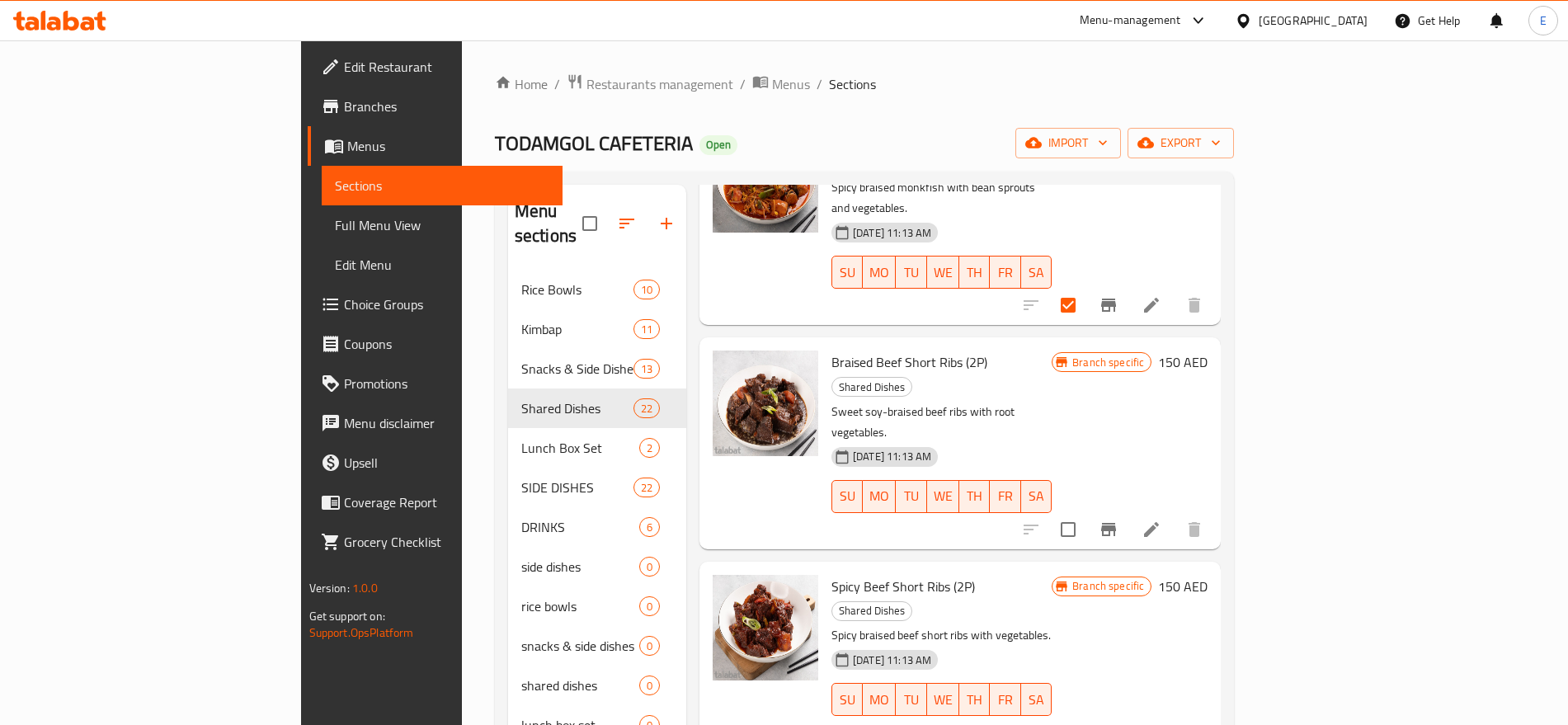
scroll to position [956, 0]
click at [1085, 510] on input "checkbox" at bounding box center [1068, 527] width 35 height 35
checkbox input "true"
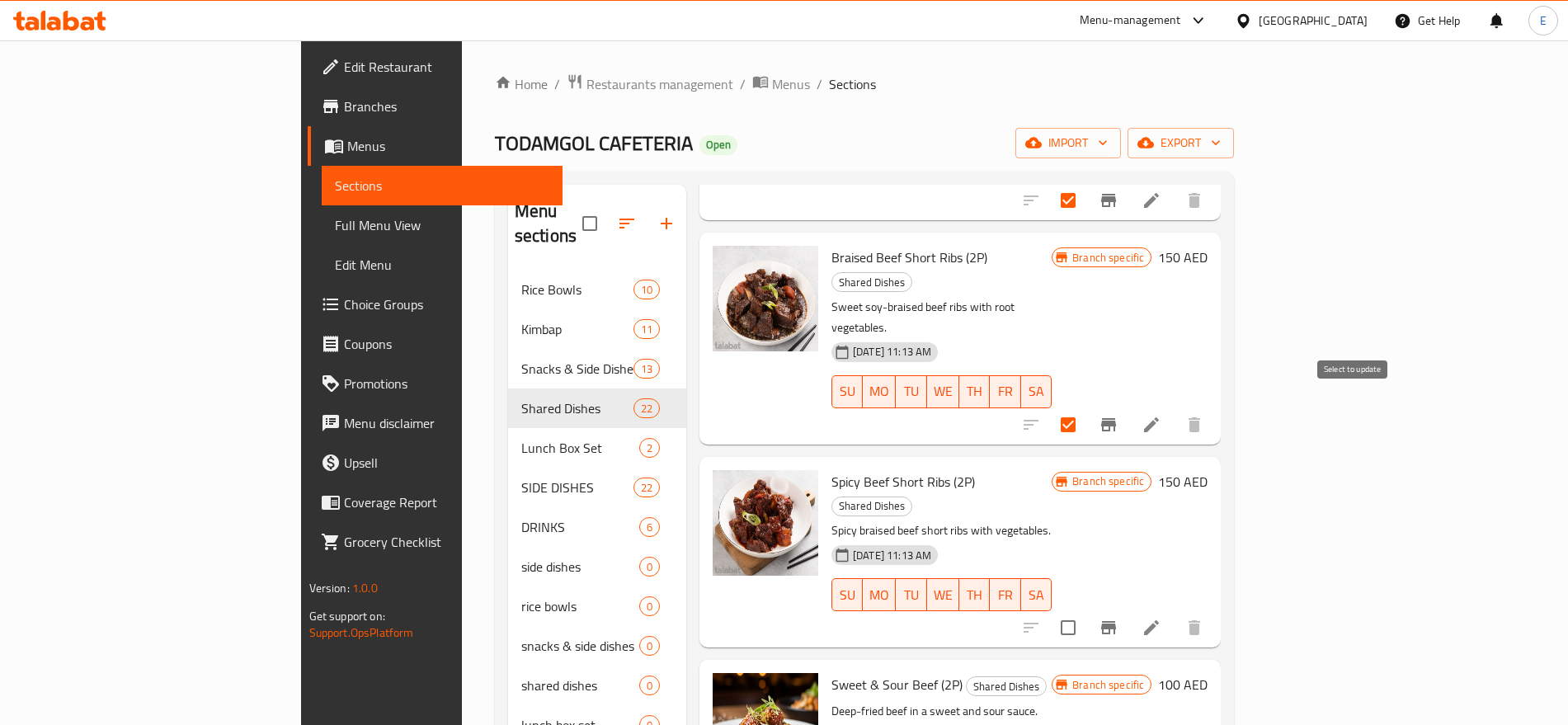
click at [1085, 610] on input "checkbox" at bounding box center [1068, 627] width 35 height 35
checkbox input "true"
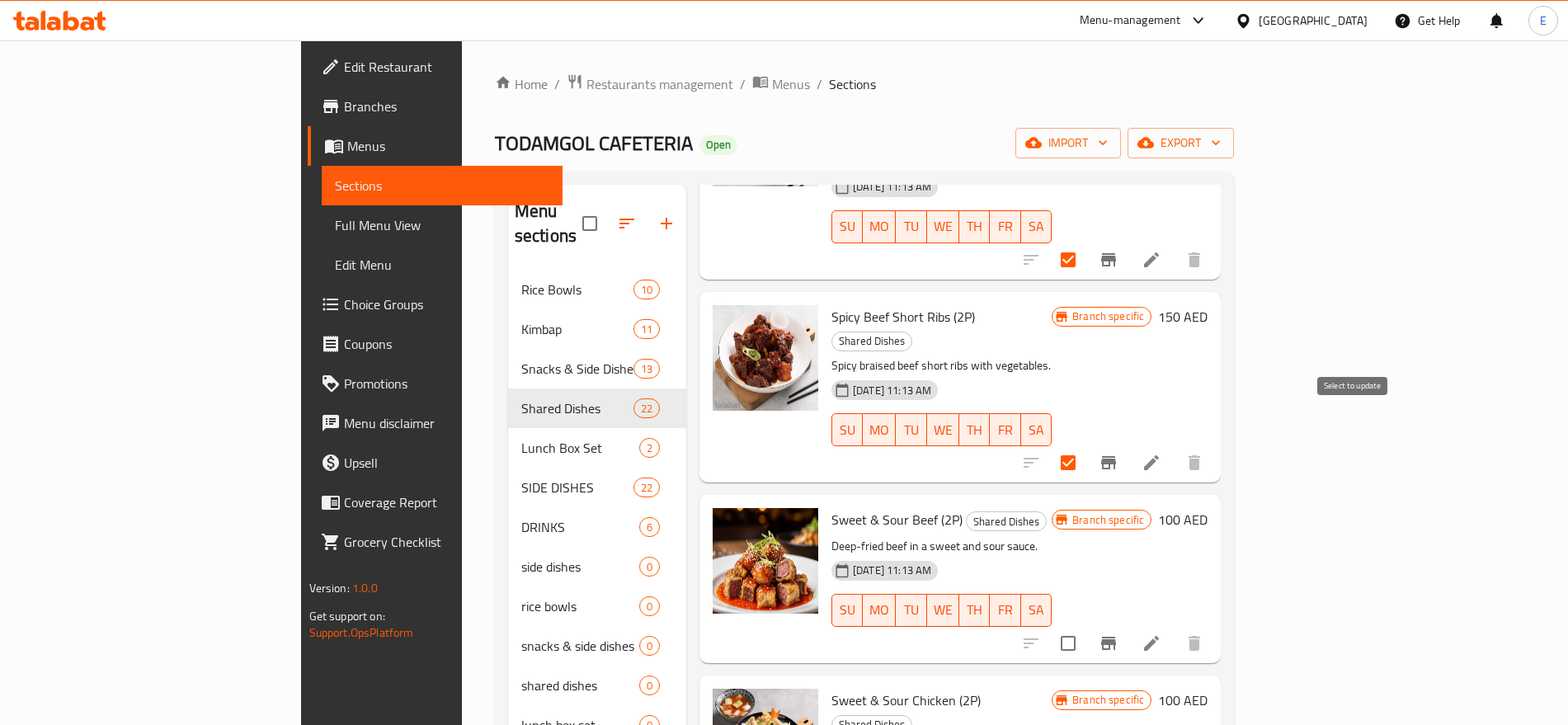
scroll to position [1224, 0]
click at [1085, 626] on input "checkbox" at bounding box center [1068, 643] width 35 height 35
checkbox input "true"
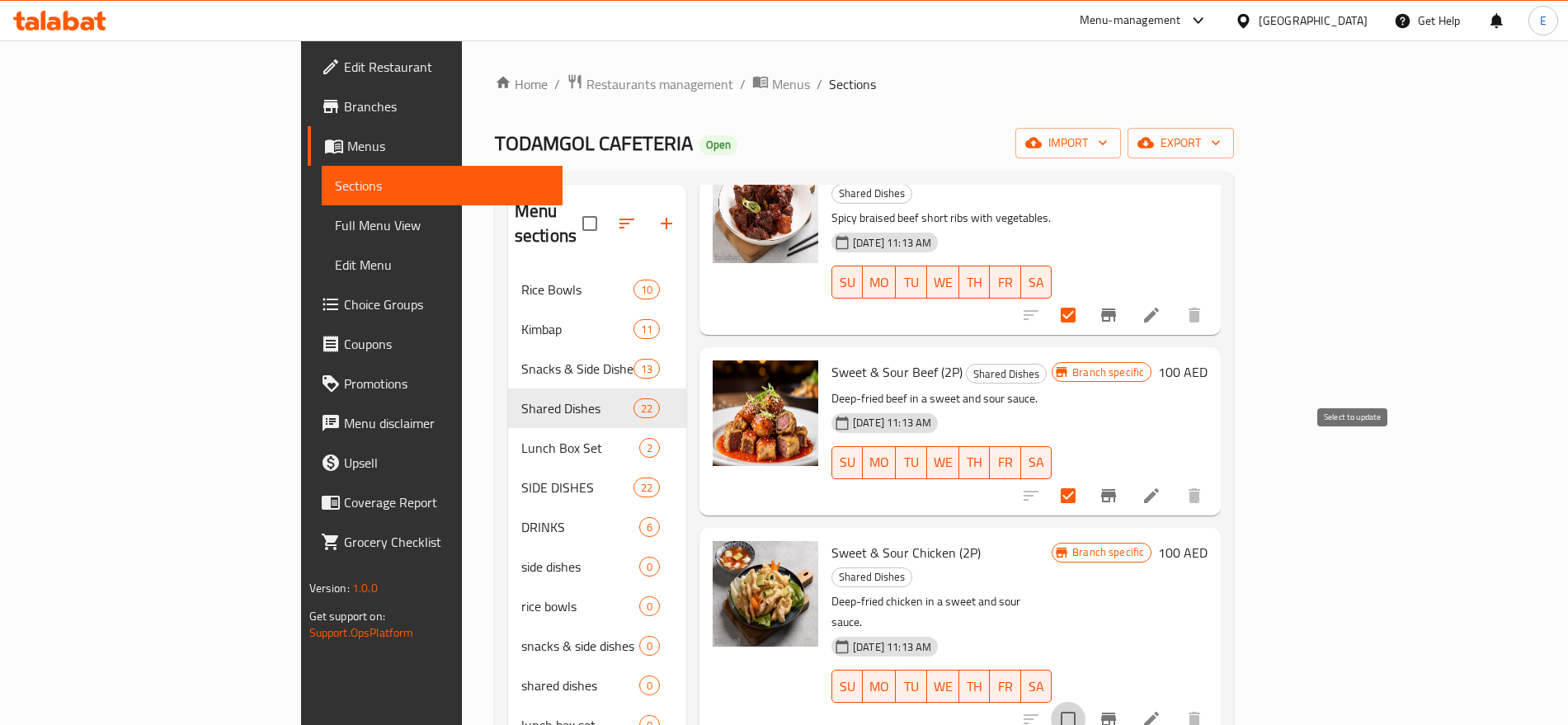
click at [1085, 702] on input "checkbox" at bounding box center [1068, 719] width 35 height 35
checkbox input "true"
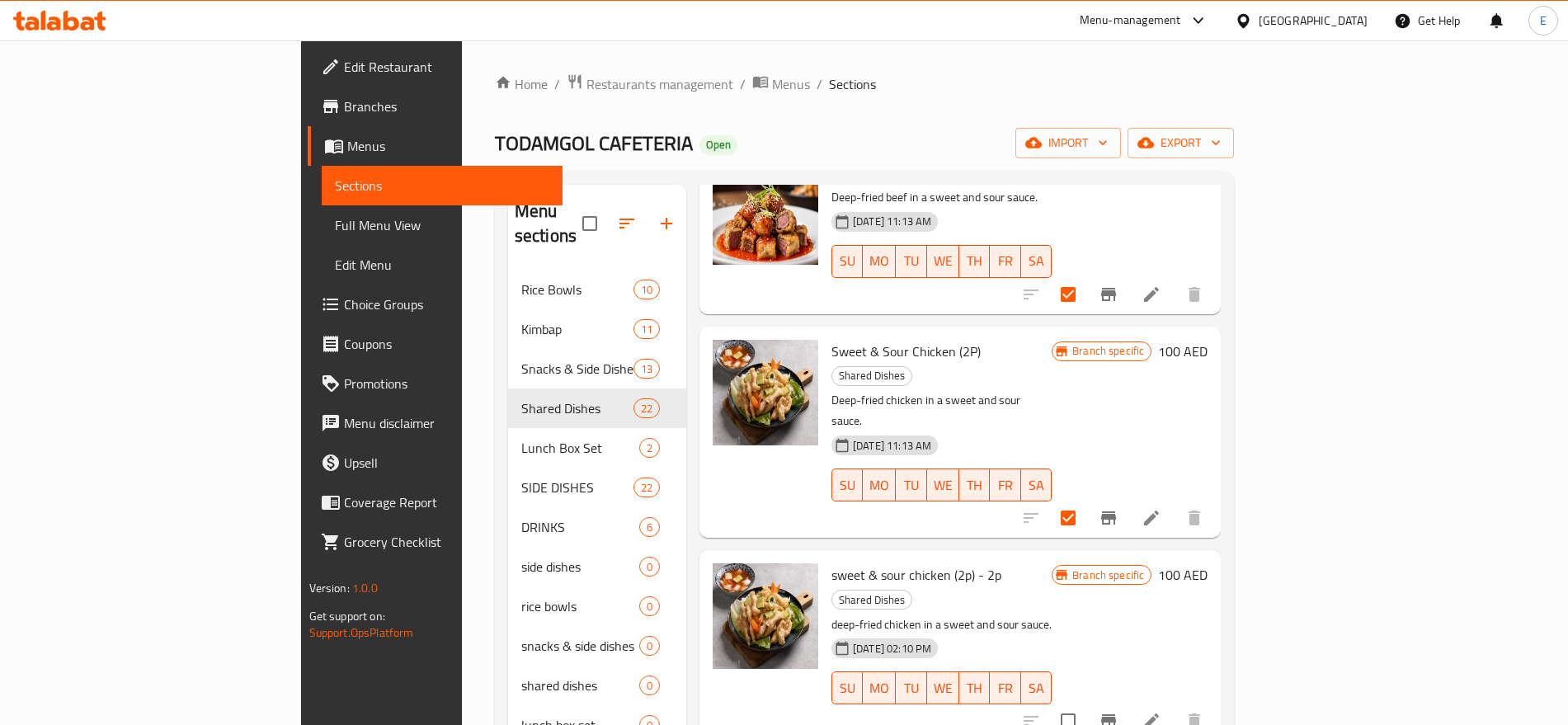
scroll to position [1575, 0]
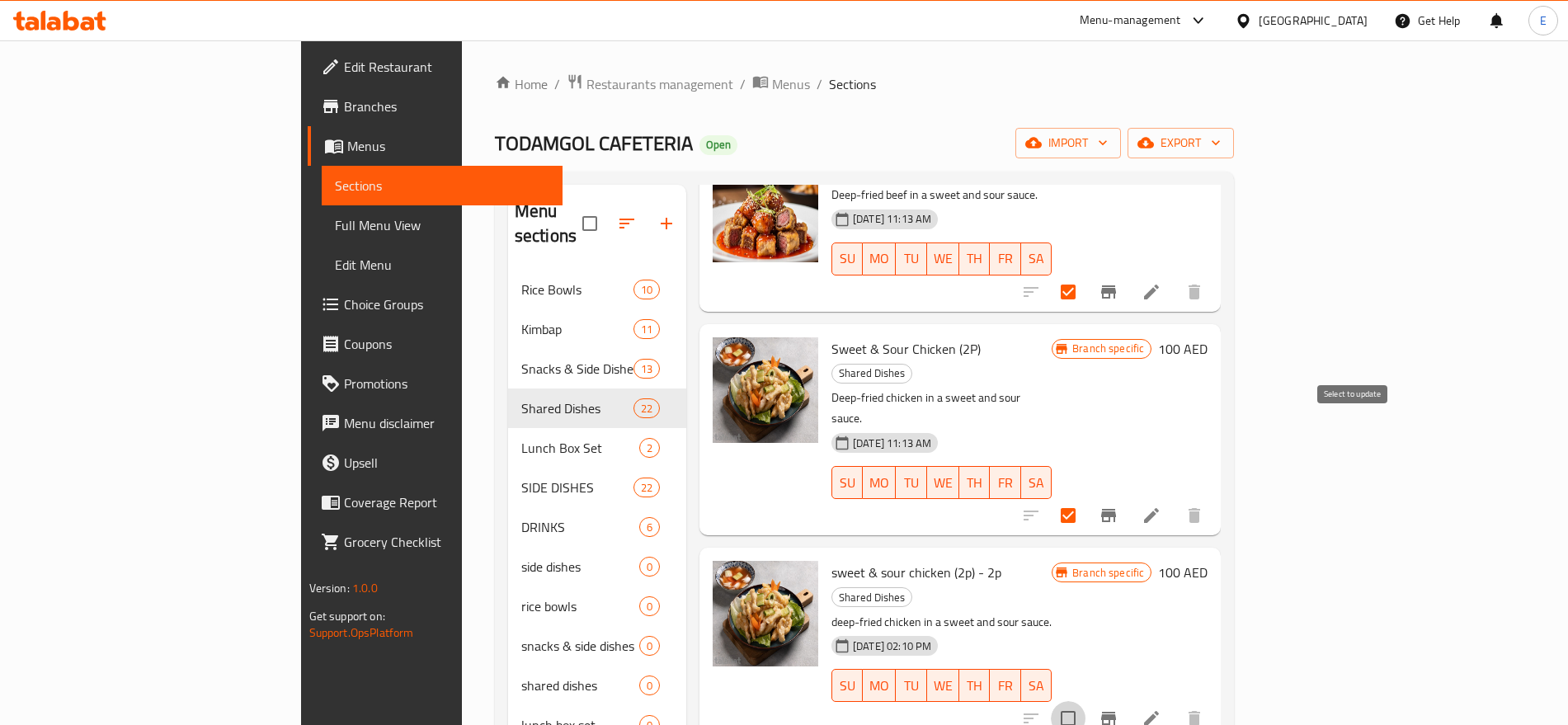
click at [1085, 701] on input "checkbox" at bounding box center [1068, 718] width 35 height 35
checkbox input "true"
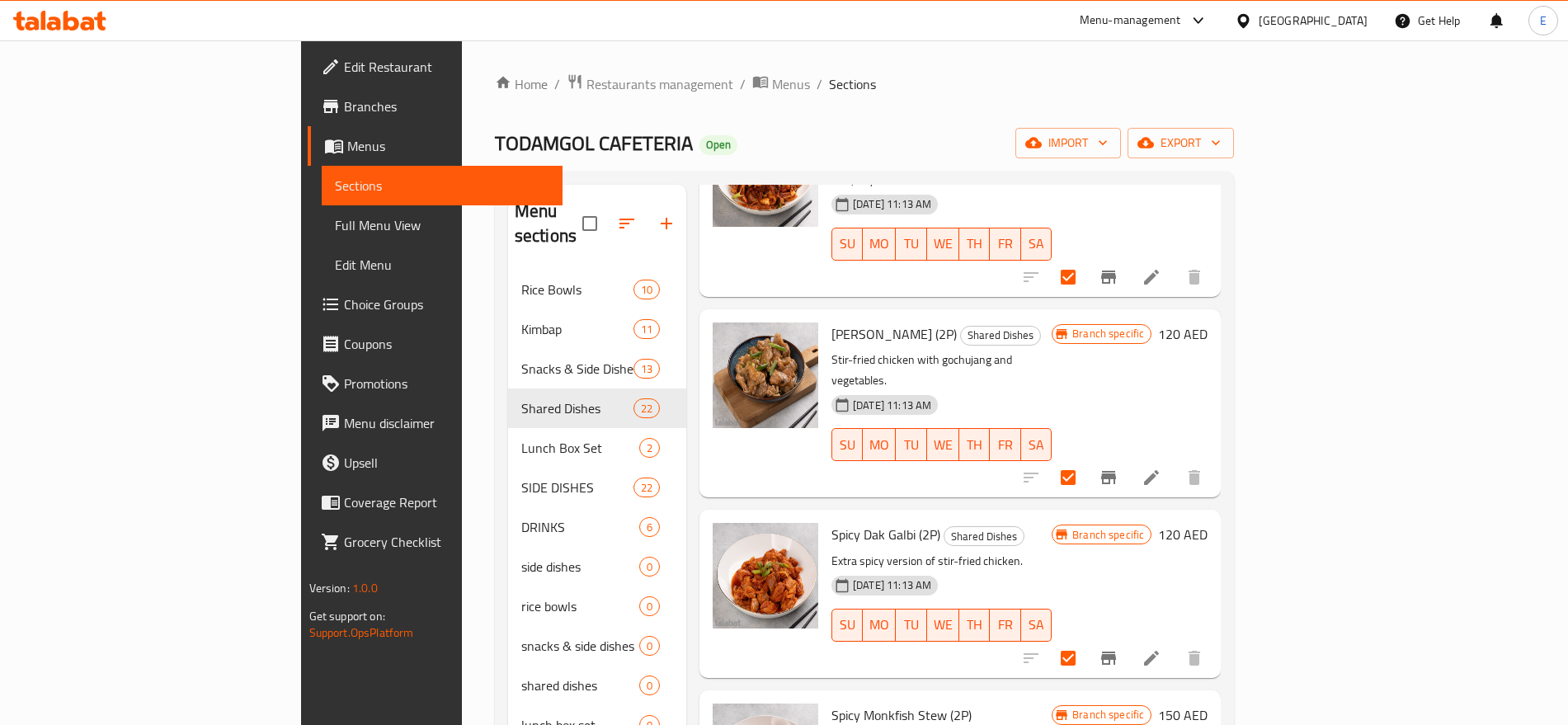
scroll to position [0, 0]
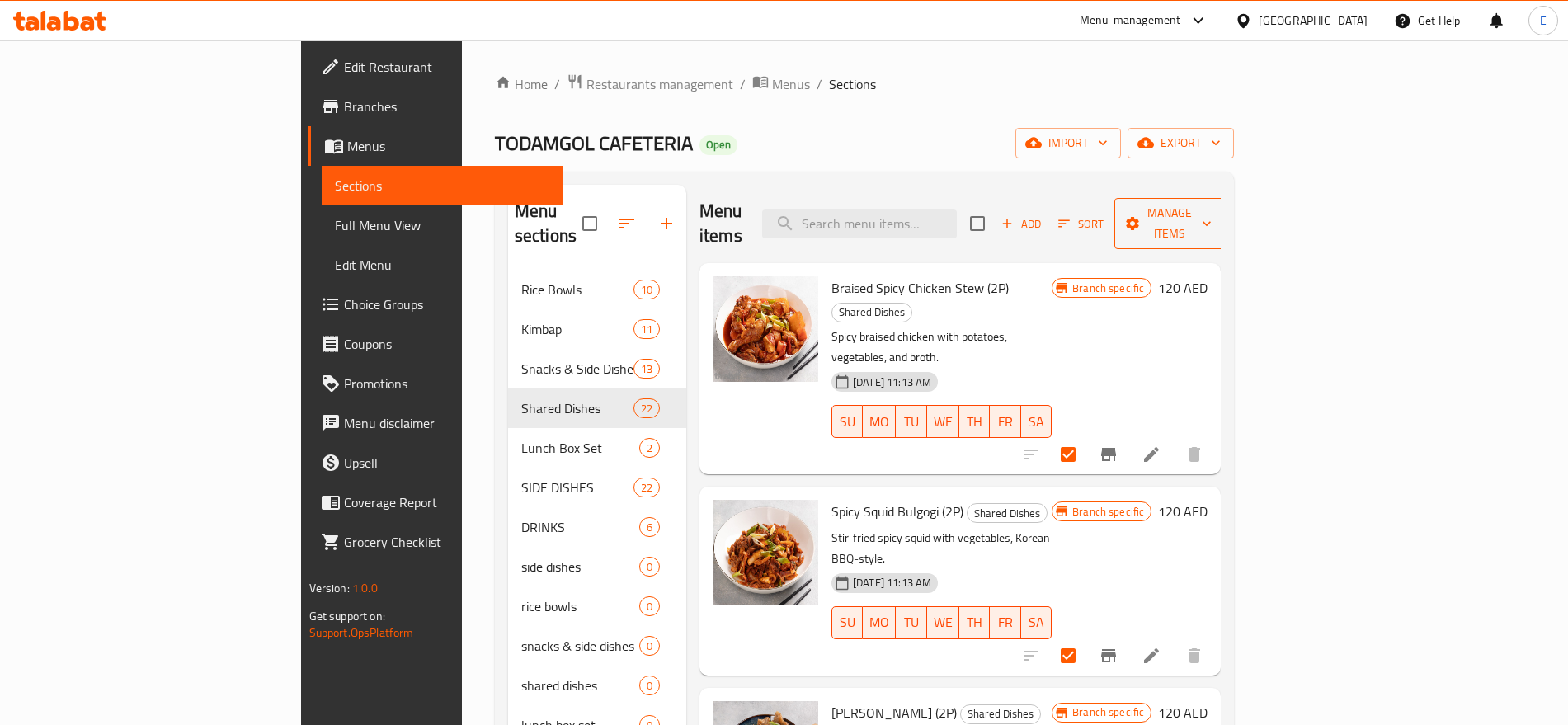
click at [1211, 213] on span "Manage items" at bounding box center [1169, 223] width 84 height 41
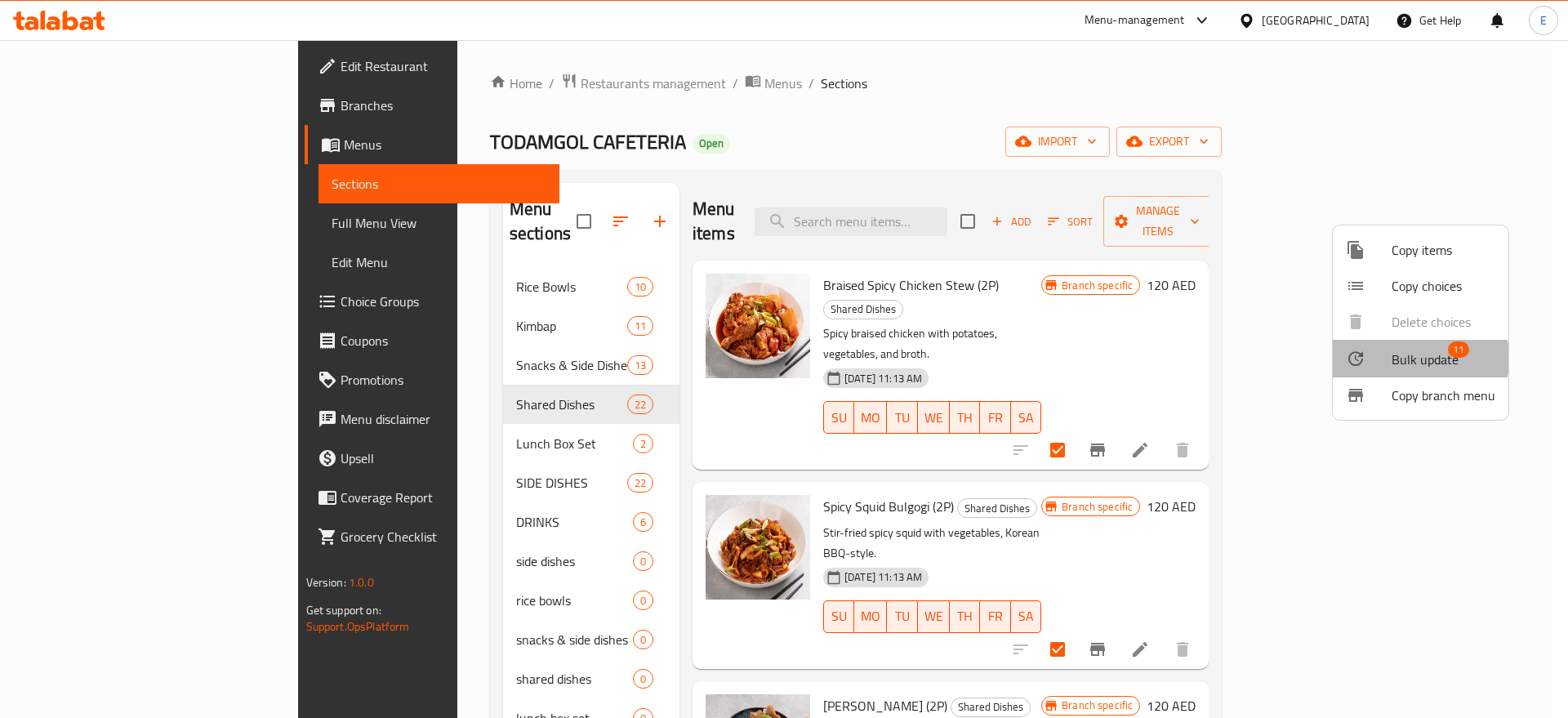
click at [1404, 359] on span "Bulk update" at bounding box center [1424, 359] width 67 height 20
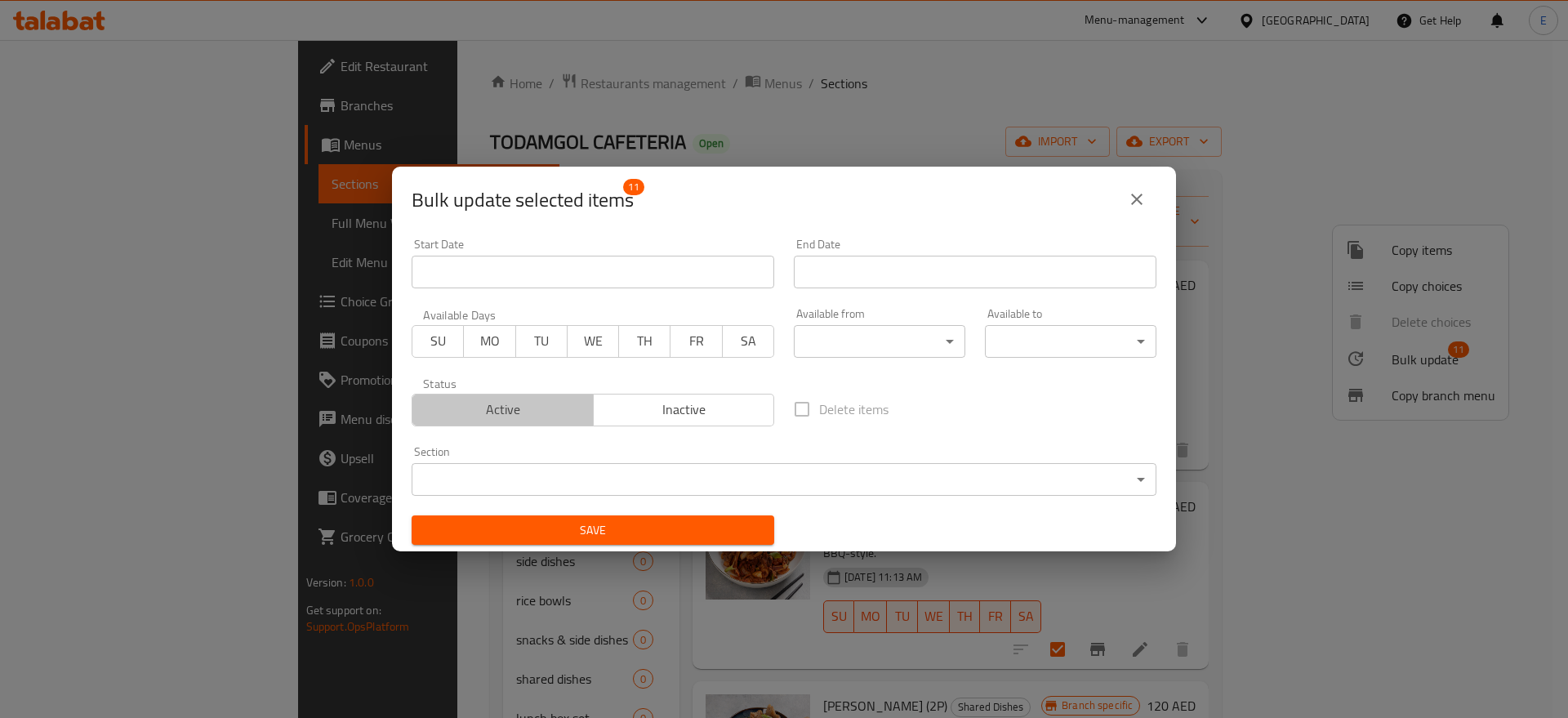
click at [545, 415] on span "Active" at bounding box center [503, 409] width 168 height 24
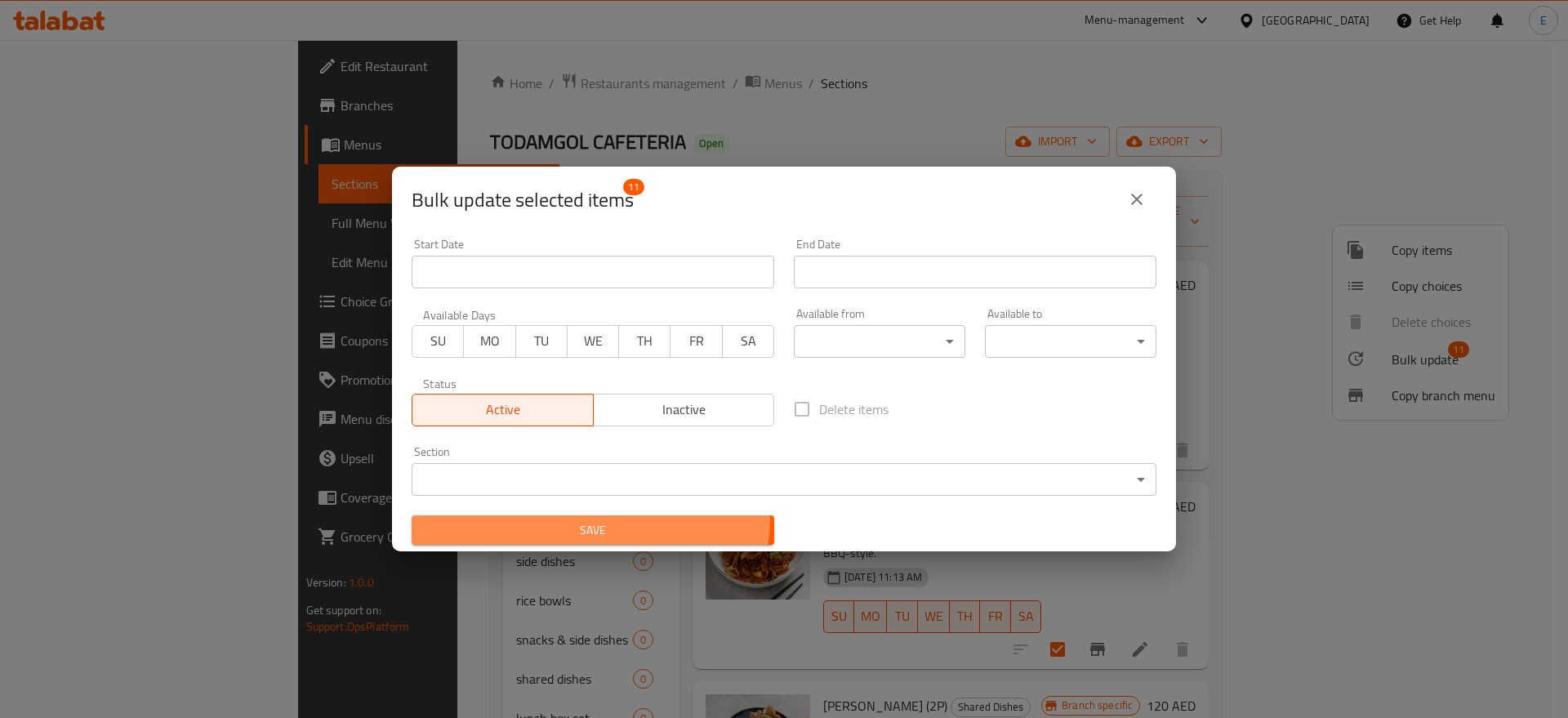
click at [553, 515] on button "Save" at bounding box center [593, 530] width 362 height 30
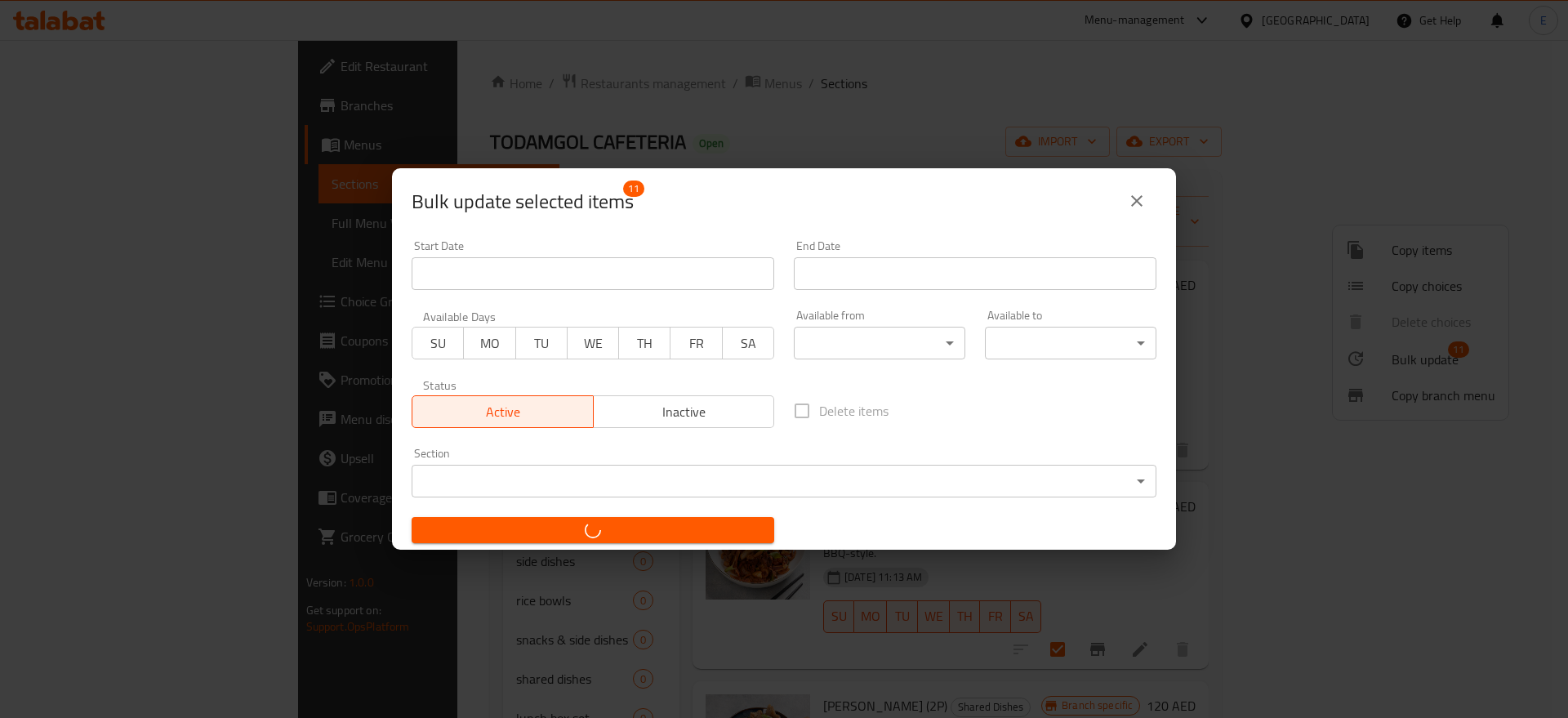
checkbox input "false"
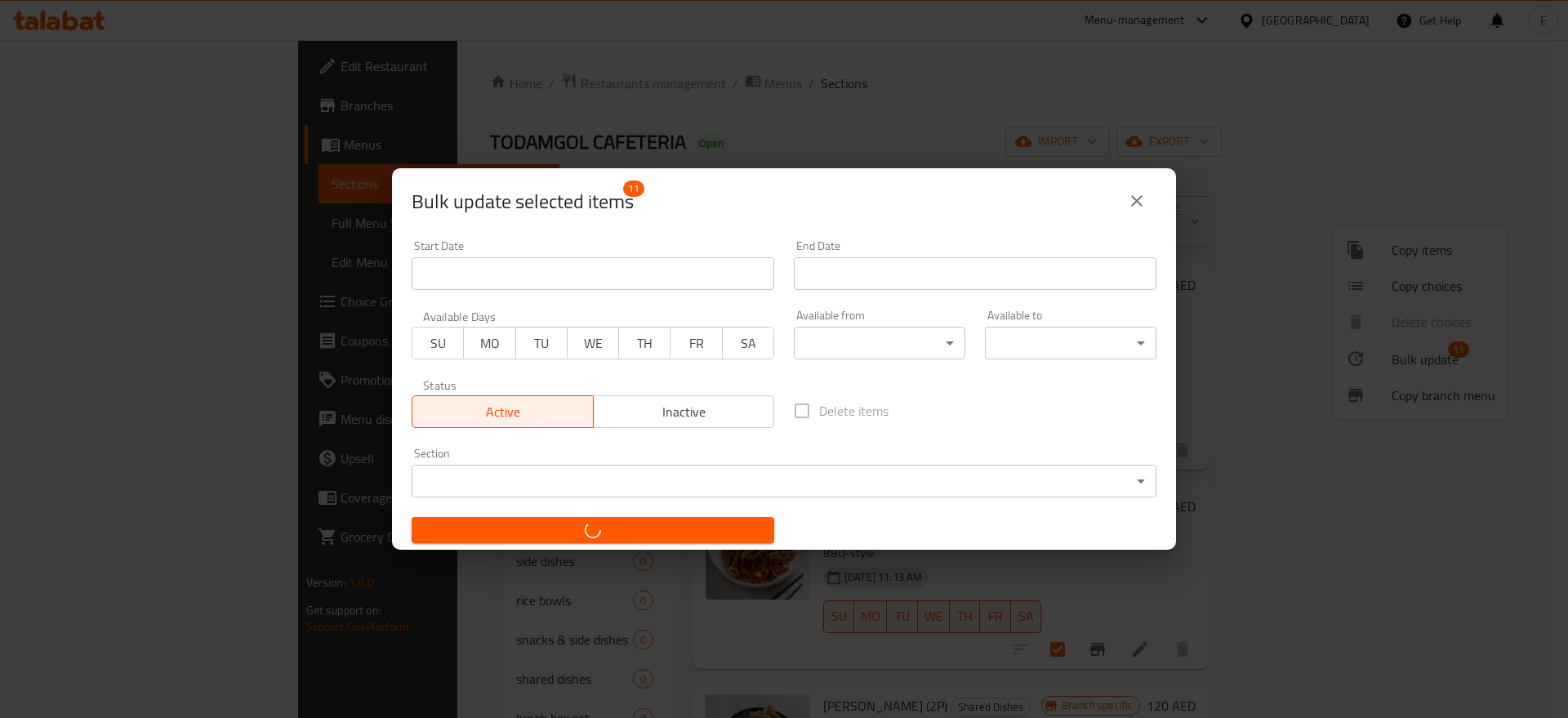
checkbox input "false"
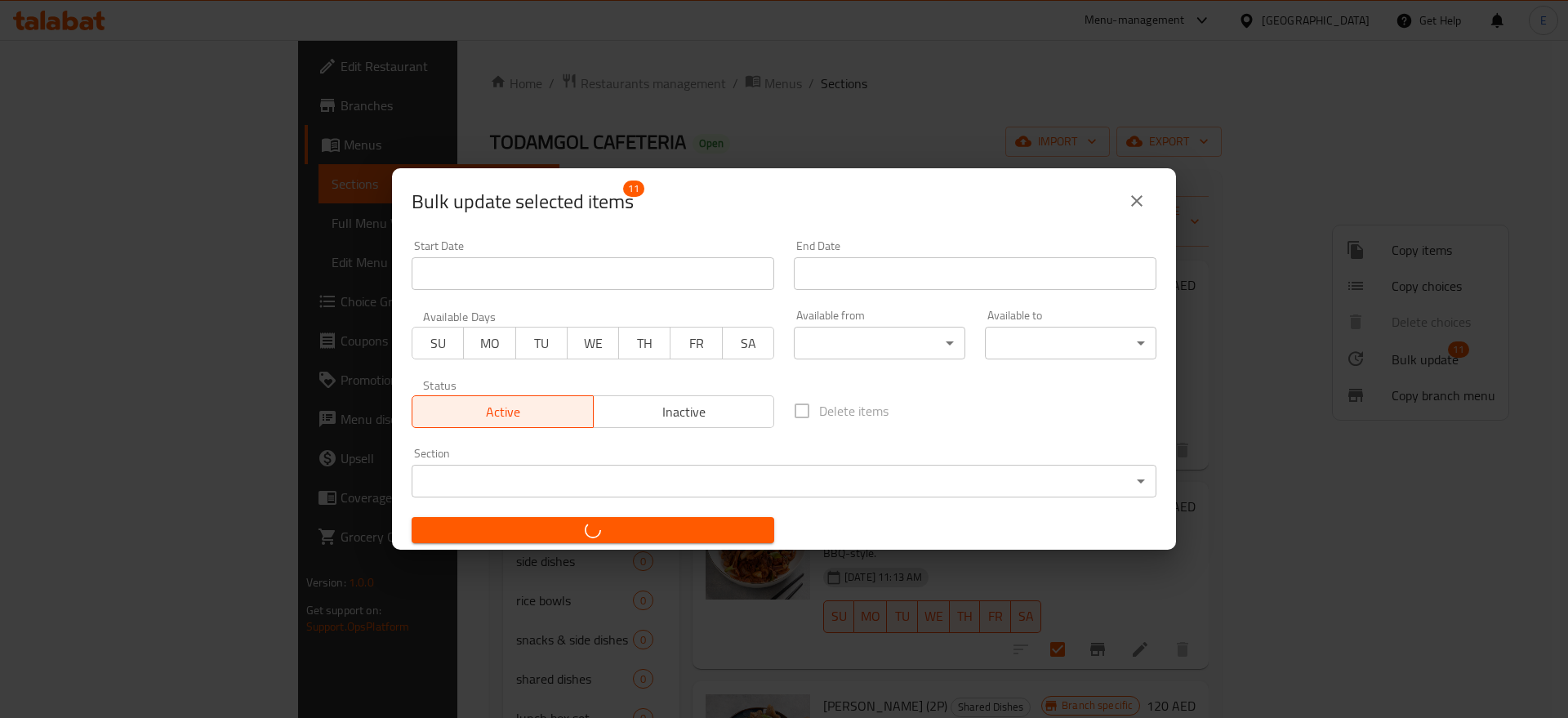
checkbox input "false"
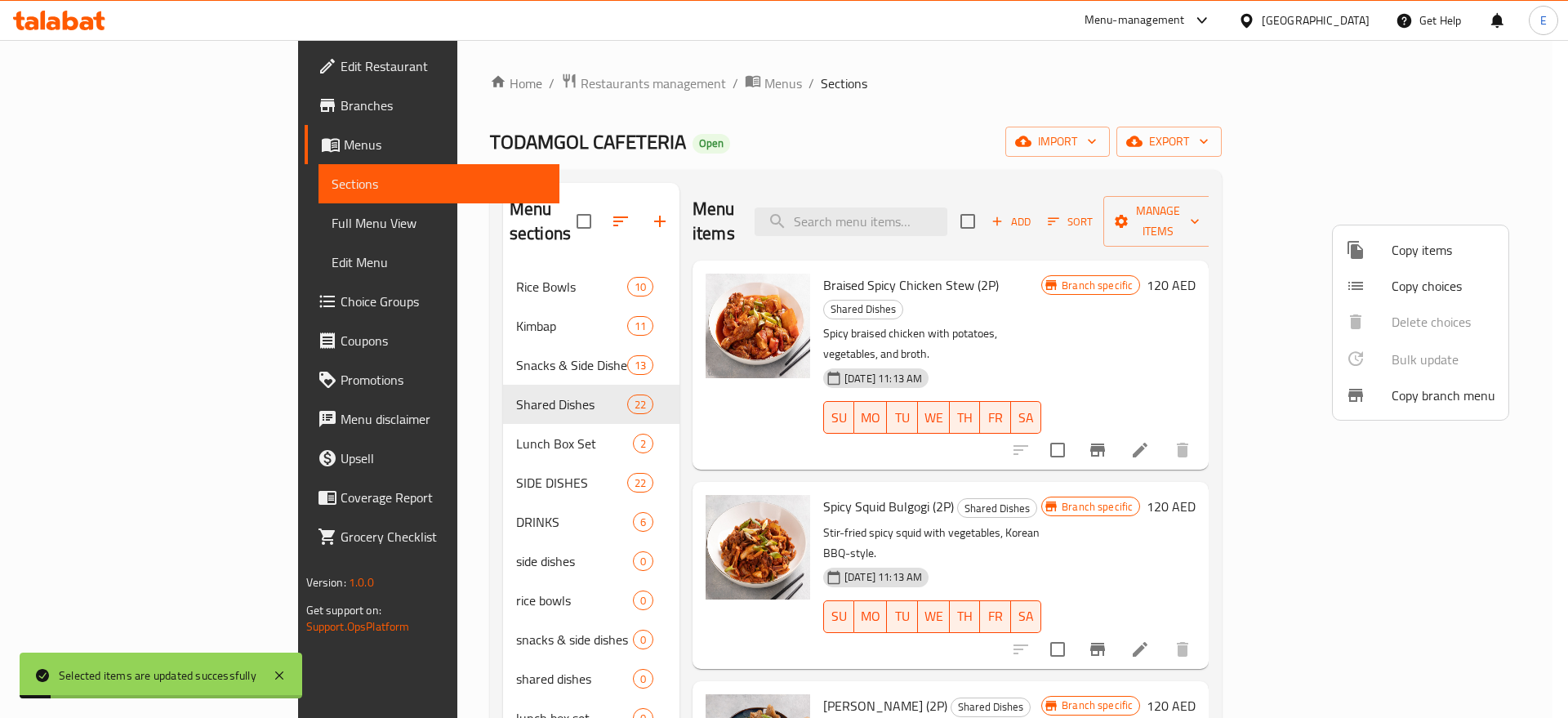
click at [1137, 274] on div at bounding box center [784, 359] width 1568 height 718
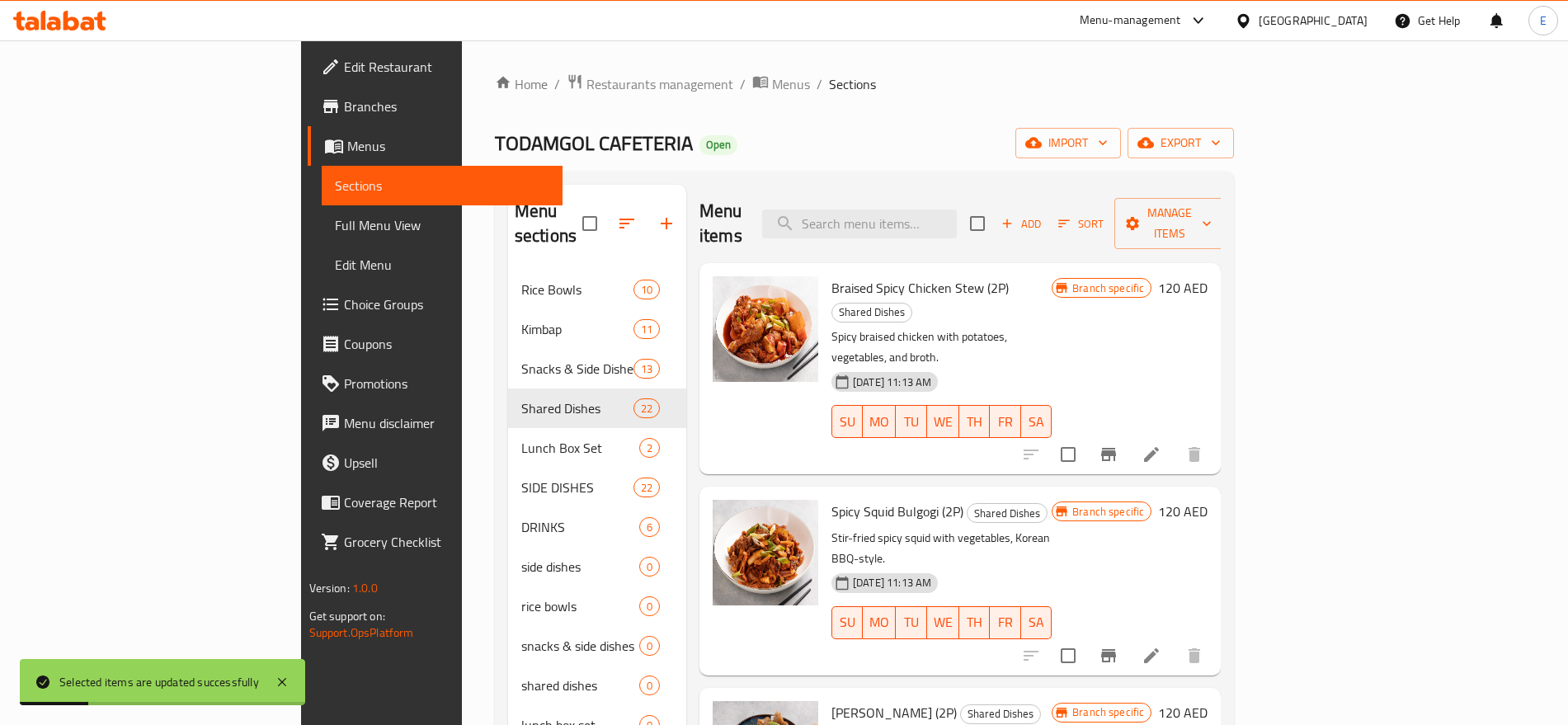
scroll to position [38, 0]
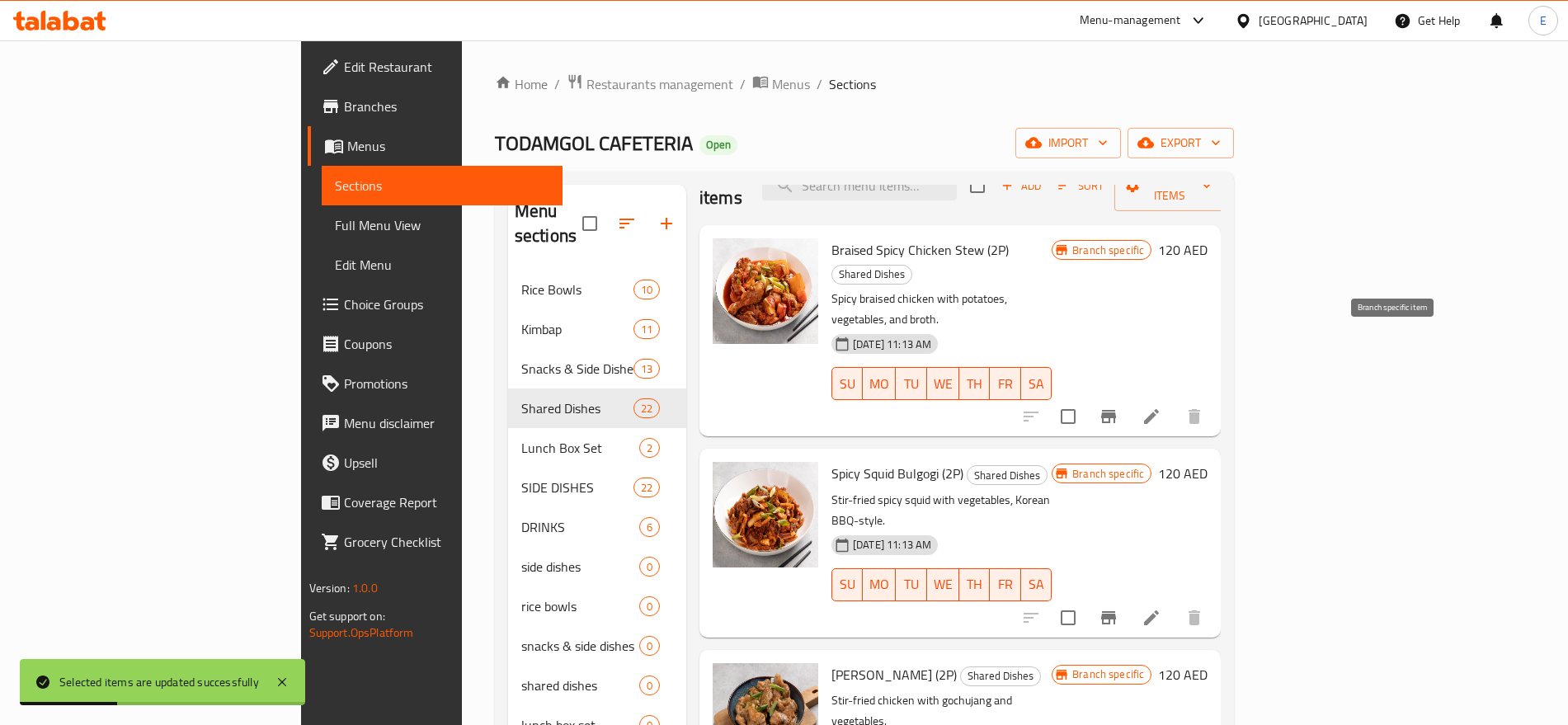
click at [1118, 406] on icon "Branch-specific-item" at bounding box center [1108, 416] width 20 height 20
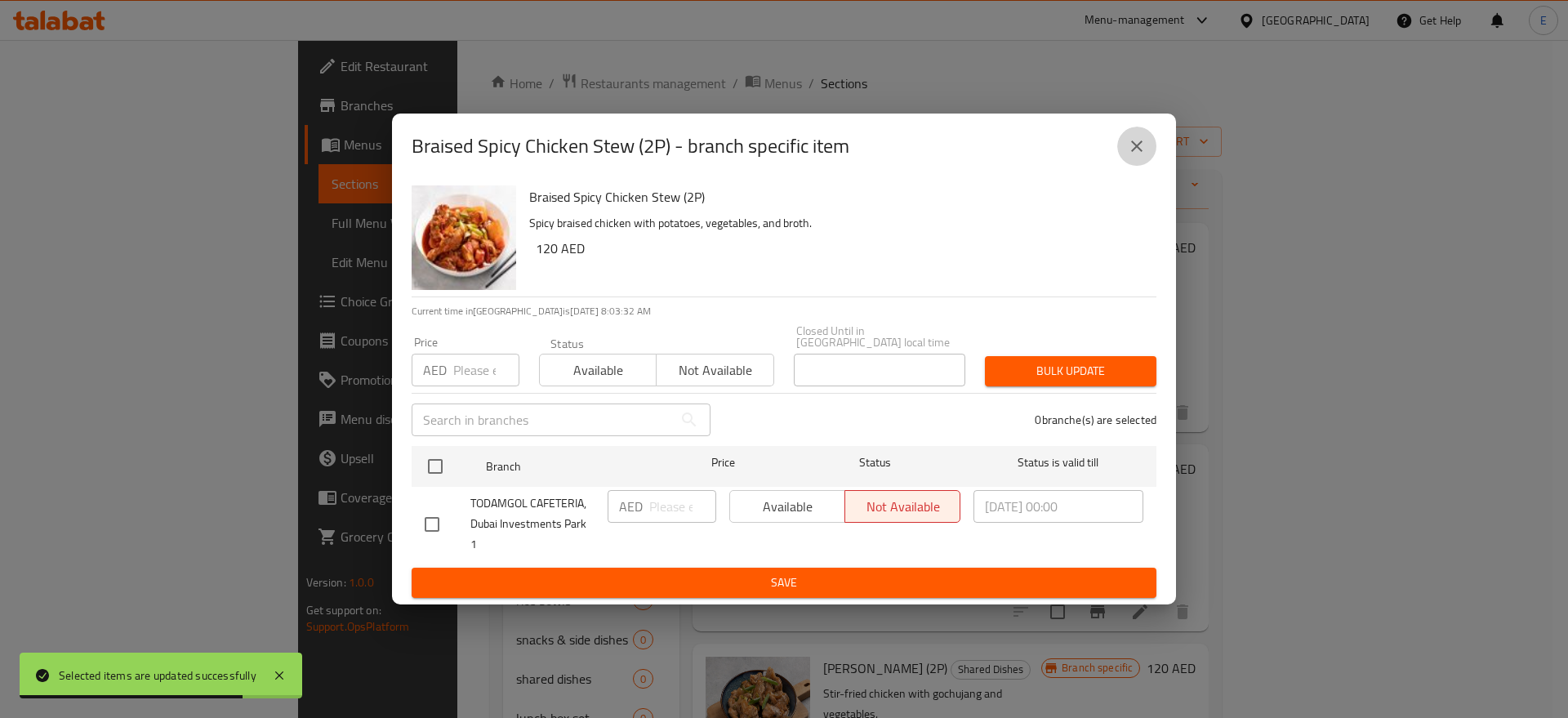
click at [1136, 154] on icon "close" at bounding box center [1136, 146] width 20 height 20
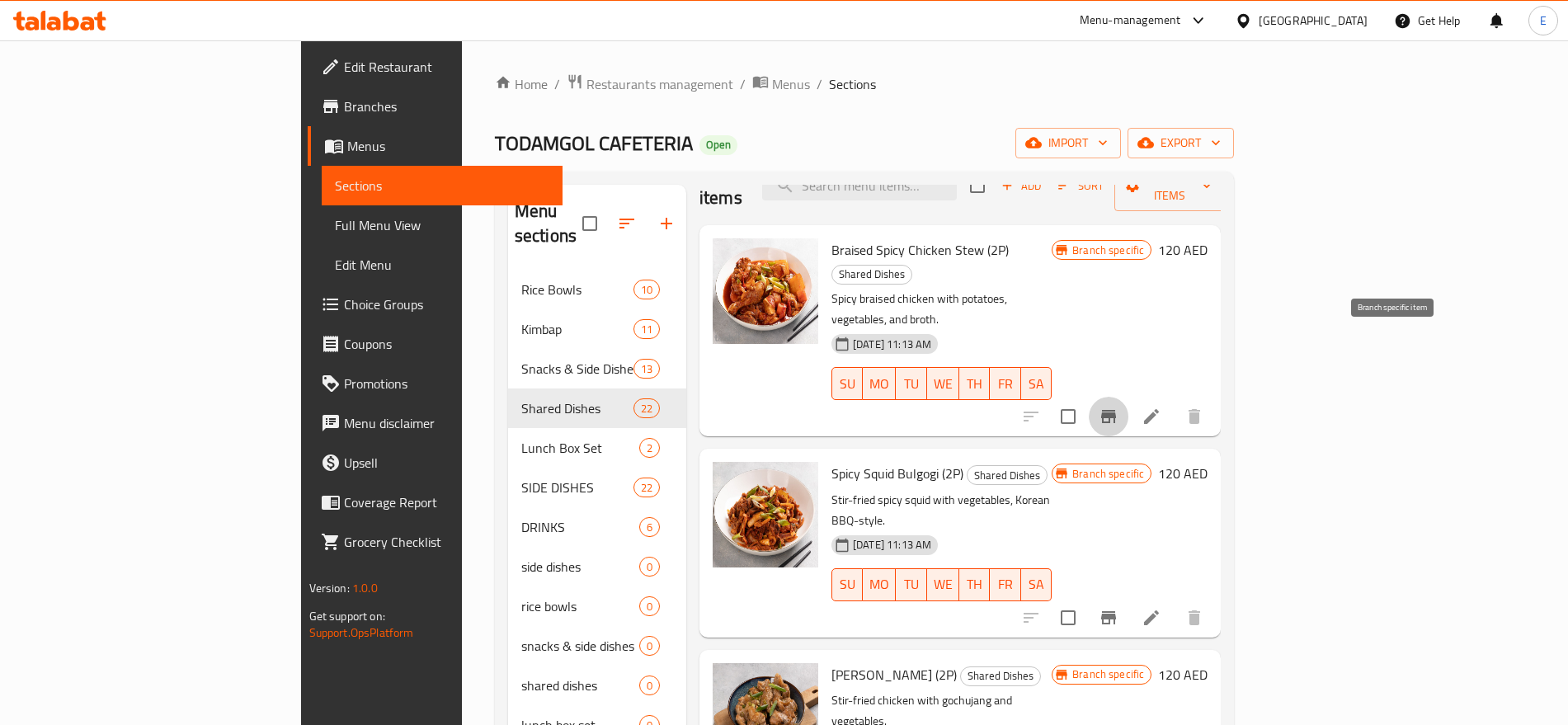
click at [1128, 396] on button "Branch-specific-item" at bounding box center [1108, 416] width 39 height 39
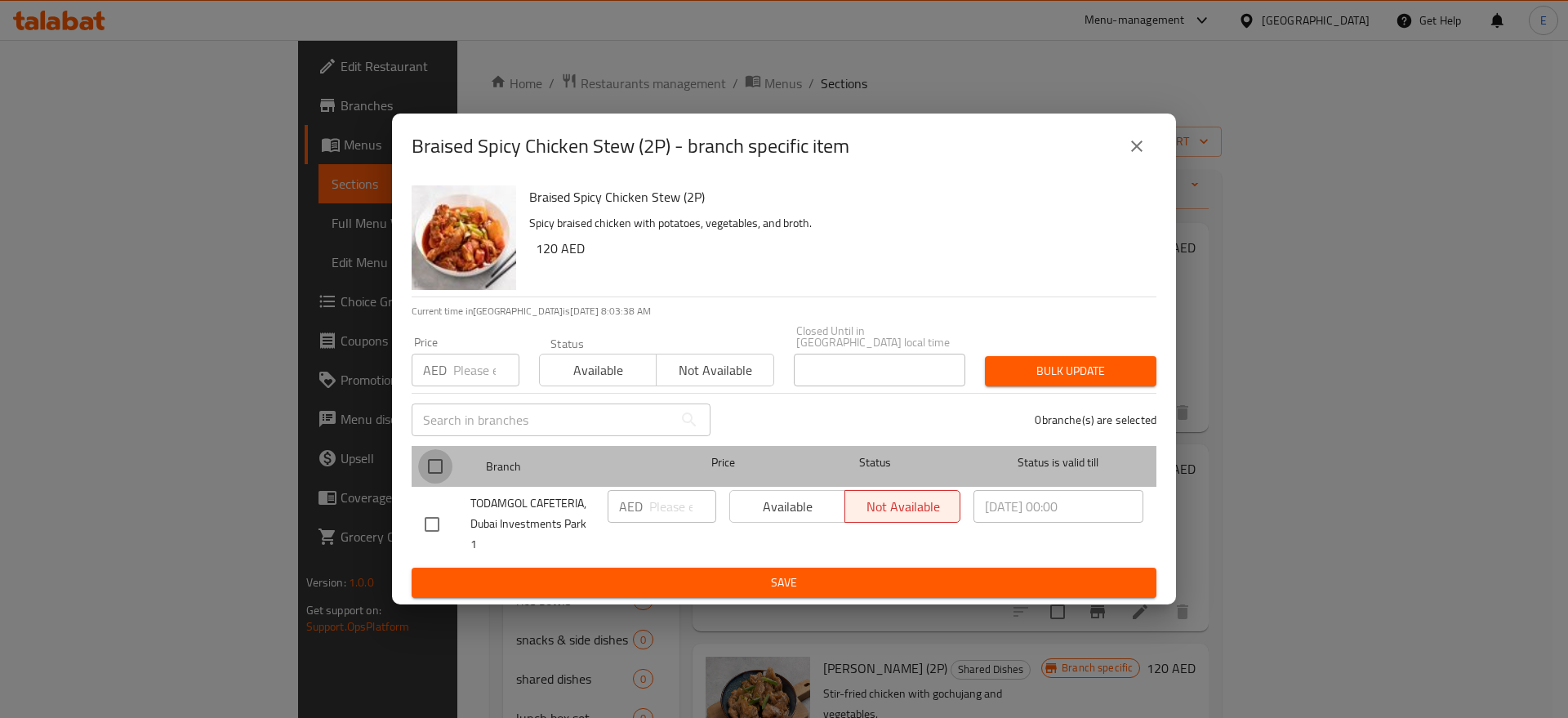
click at [437, 479] on input "checkbox" at bounding box center [435, 466] width 35 height 35
checkbox input "true"
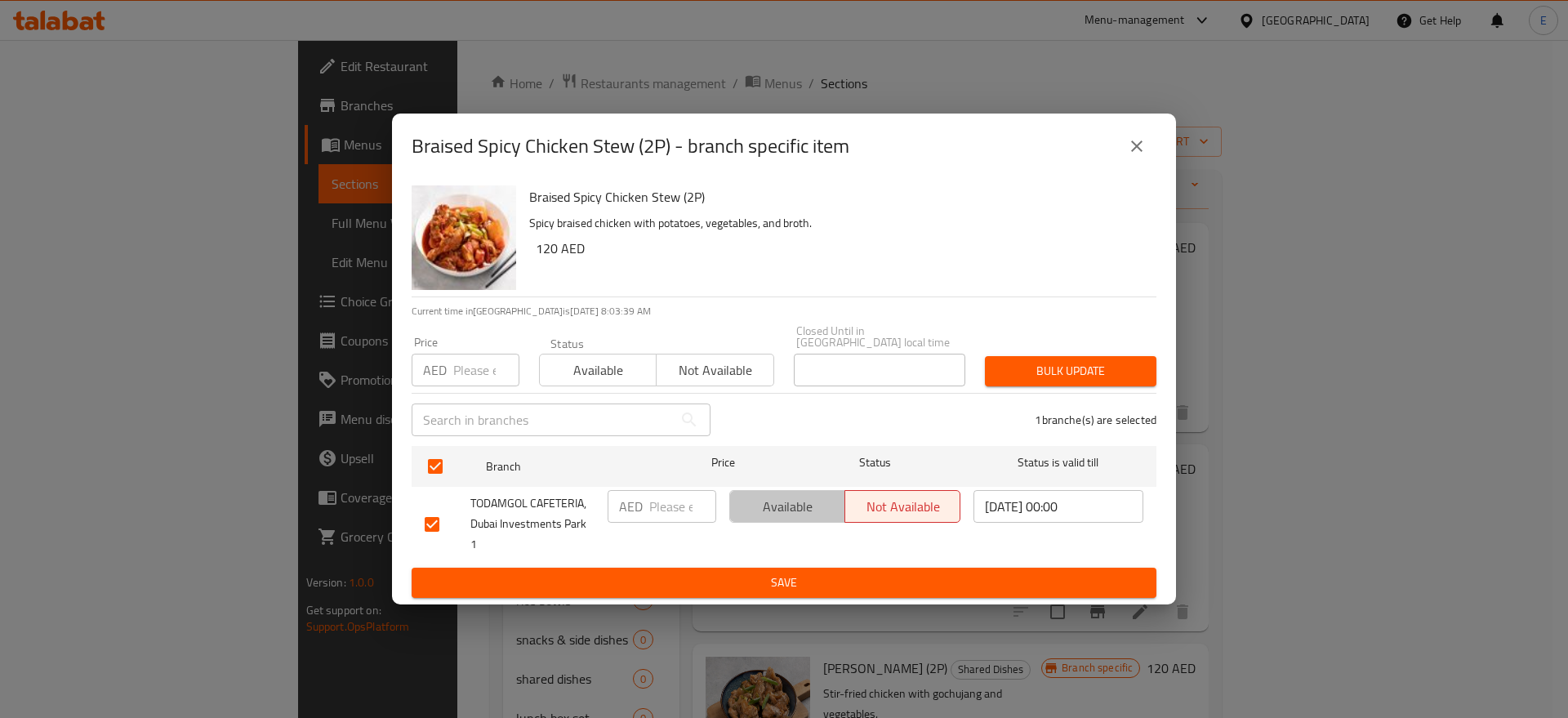
click at [741, 504] on span "Available" at bounding box center [788, 506] width 102 height 24
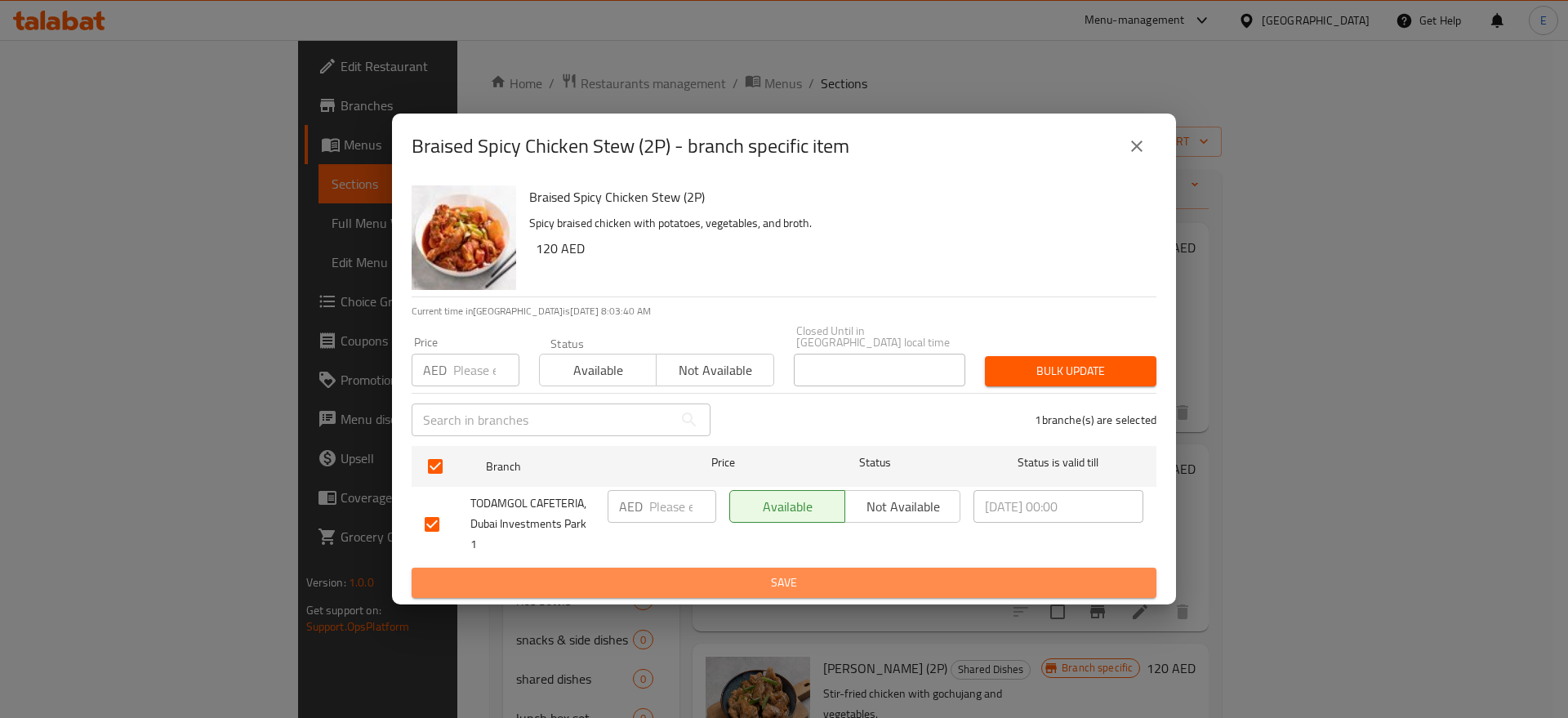
click at [731, 572] on span "Save" at bounding box center [783, 582] width 718 height 20
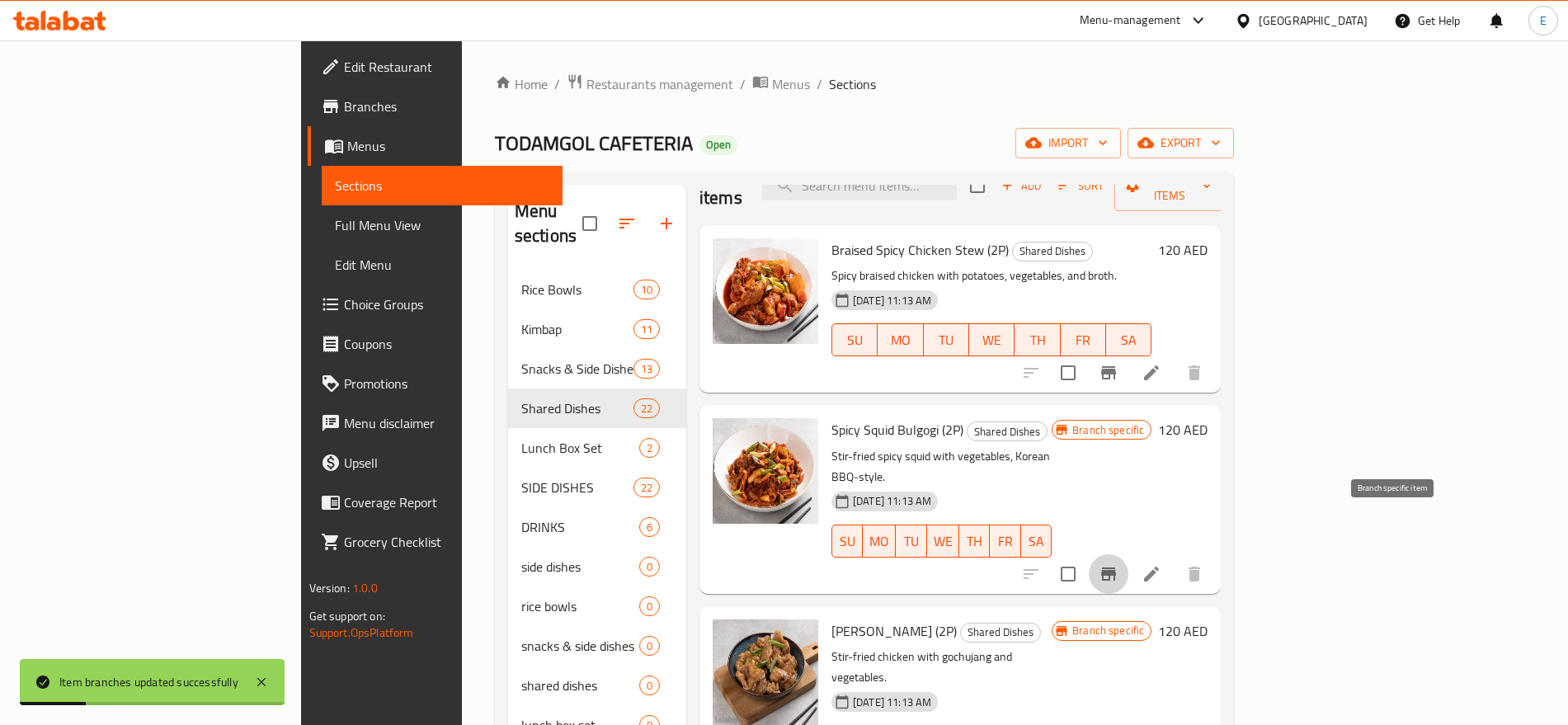
click at [1128, 554] on button "Branch-specific-item" at bounding box center [1108, 574] width 39 height 39
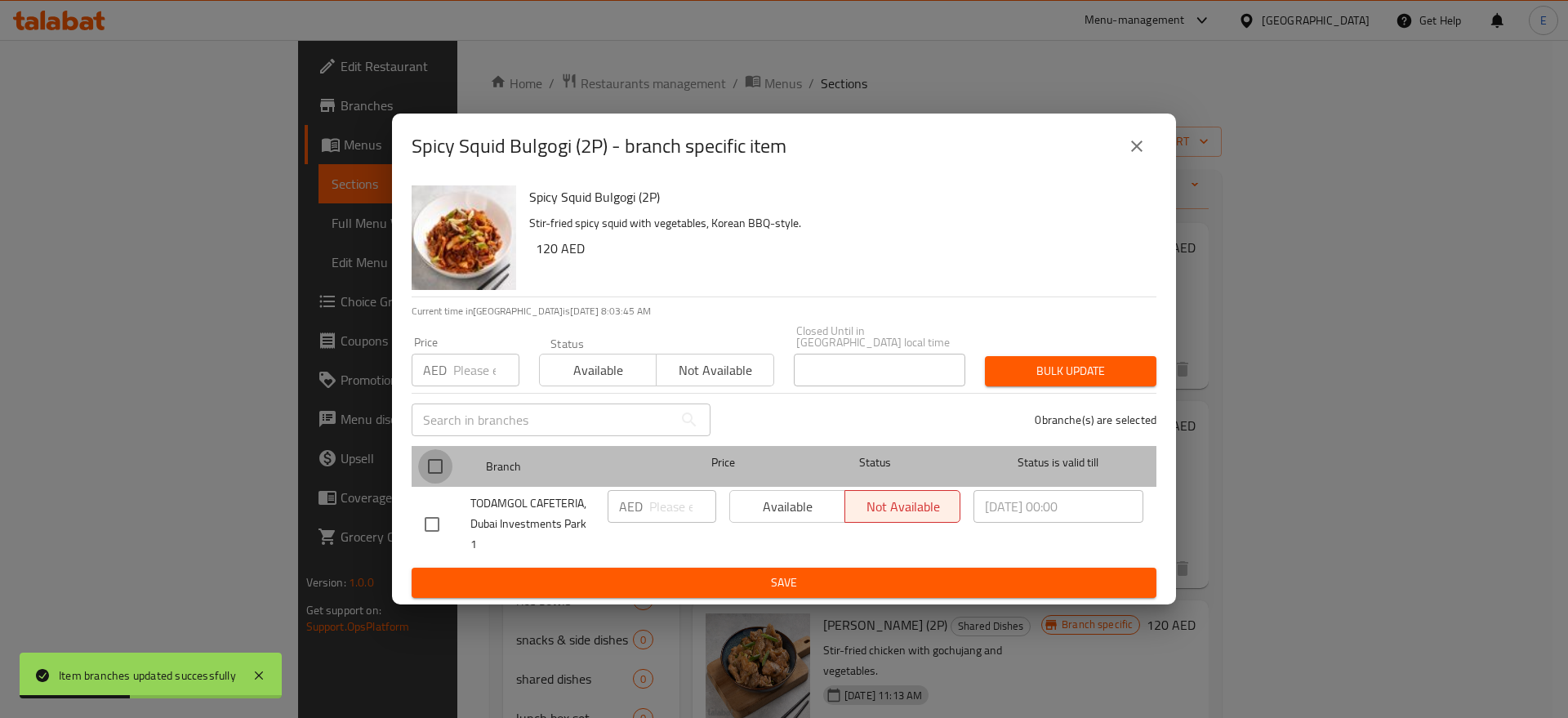
click at [435, 469] on input "checkbox" at bounding box center [435, 466] width 35 height 35
checkbox input "true"
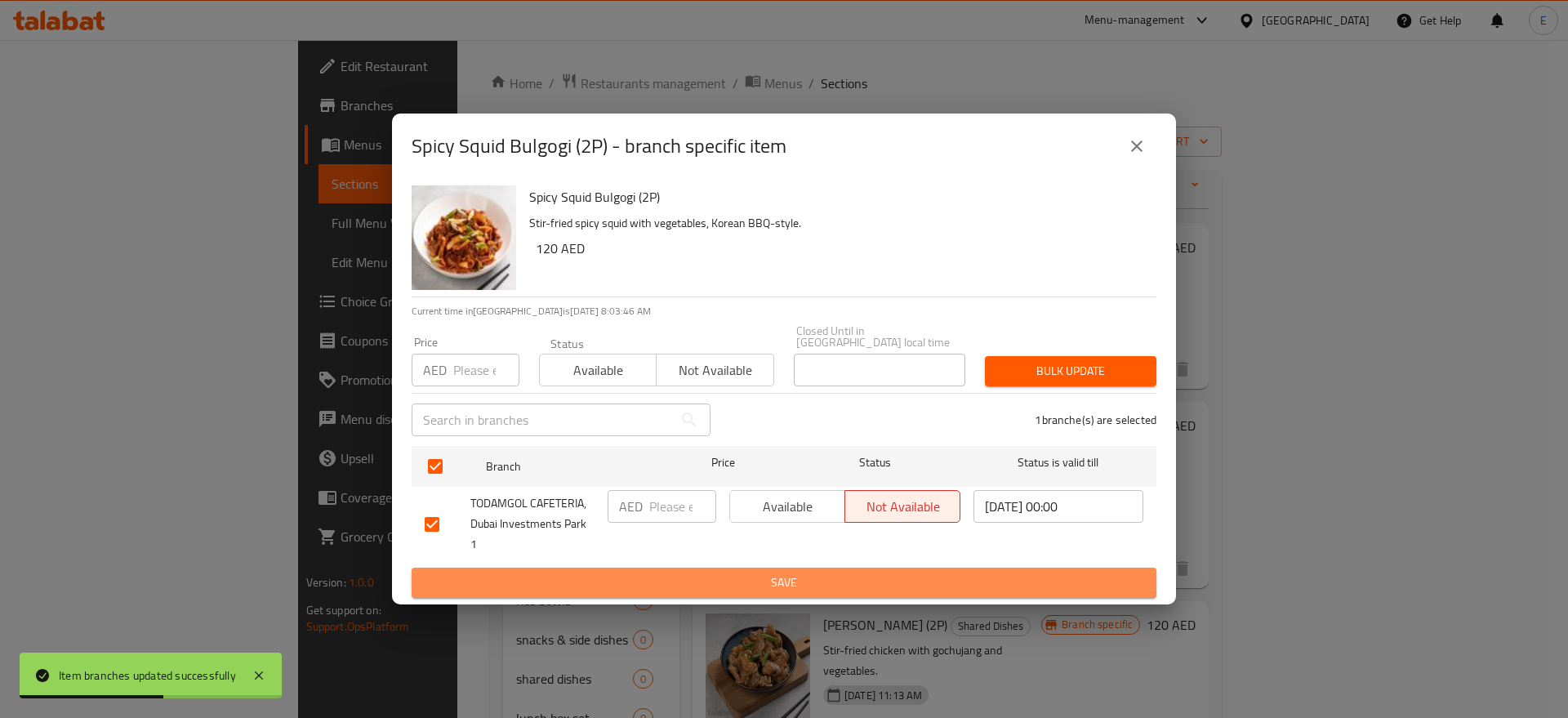
click at [506, 572] on span "Save" at bounding box center [783, 582] width 718 height 20
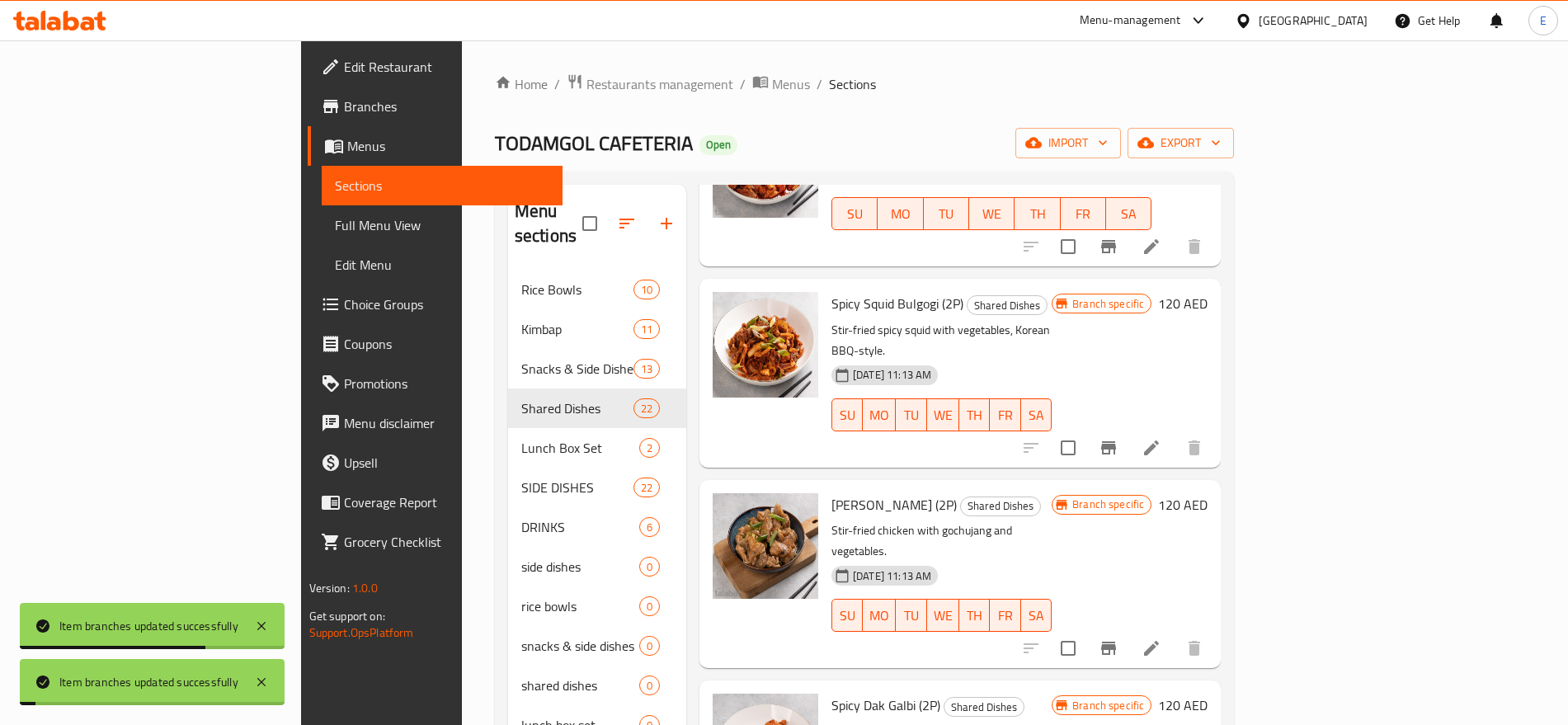
scroll to position [166, 0]
click at [1150, 495] on span "Branch specific" at bounding box center [1107, 502] width 85 height 15
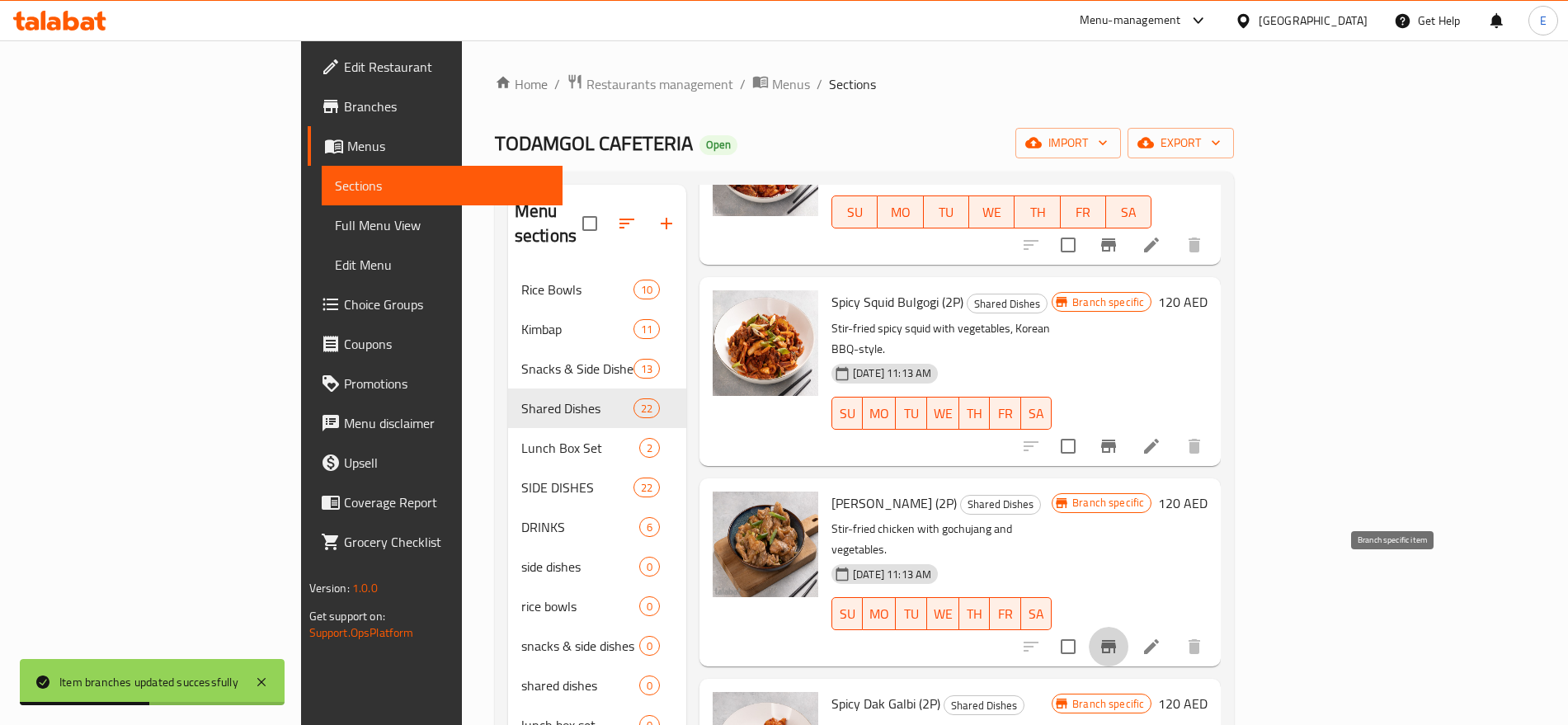
click at [1116, 640] on icon "Branch-specific-item" at bounding box center [1108, 646] width 15 height 13
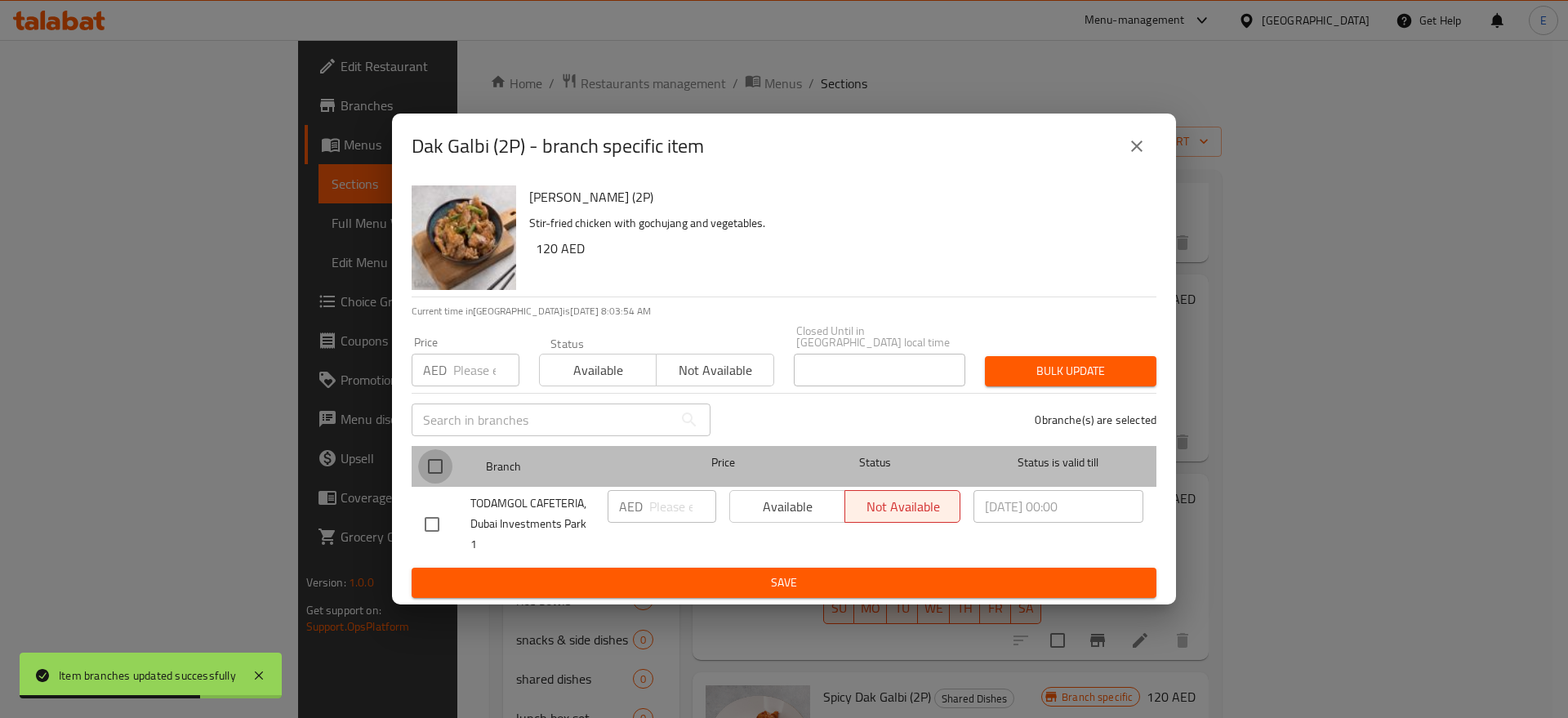
click at [436, 472] on input "checkbox" at bounding box center [435, 466] width 35 height 35
checkbox input "true"
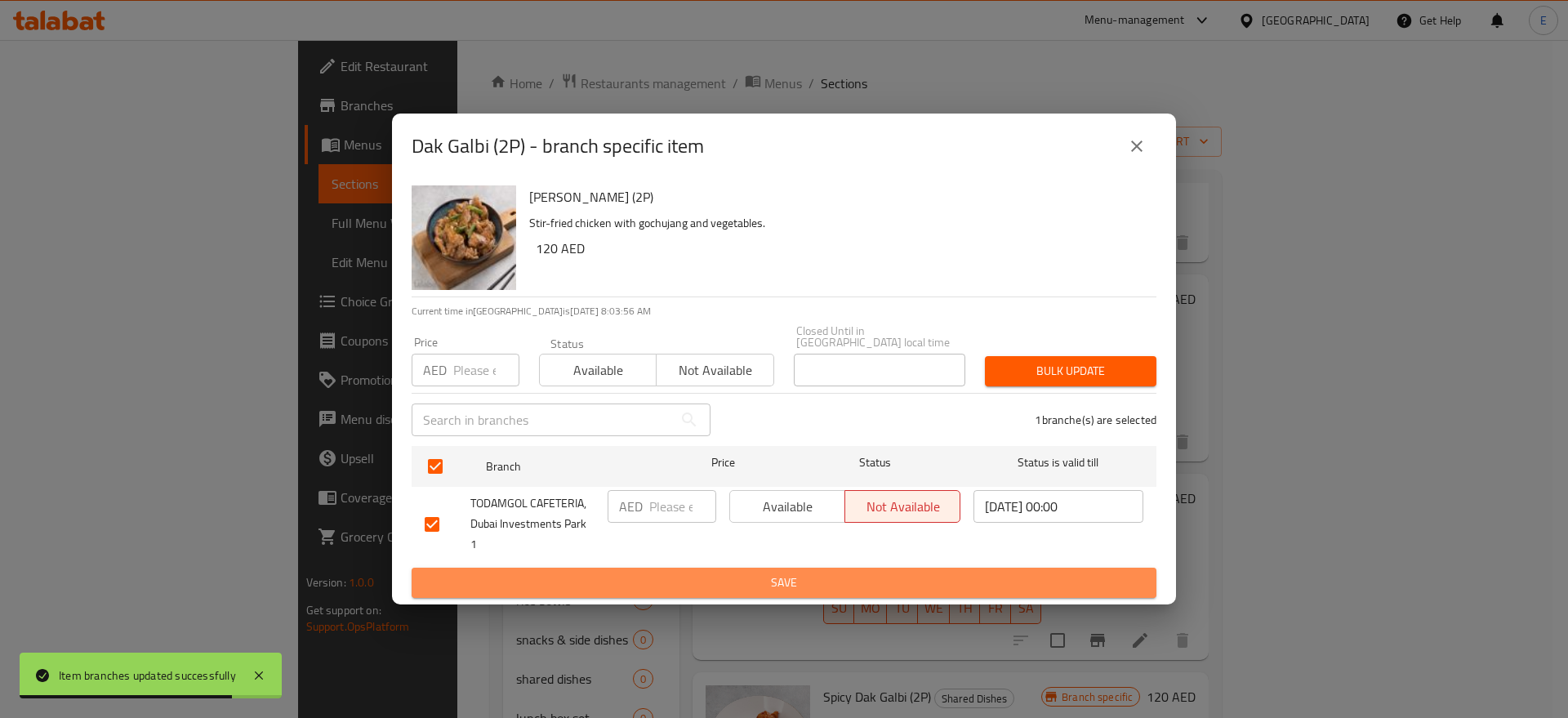
click at [569, 572] on span "Save" at bounding box center [783, 582] width 718 height 20
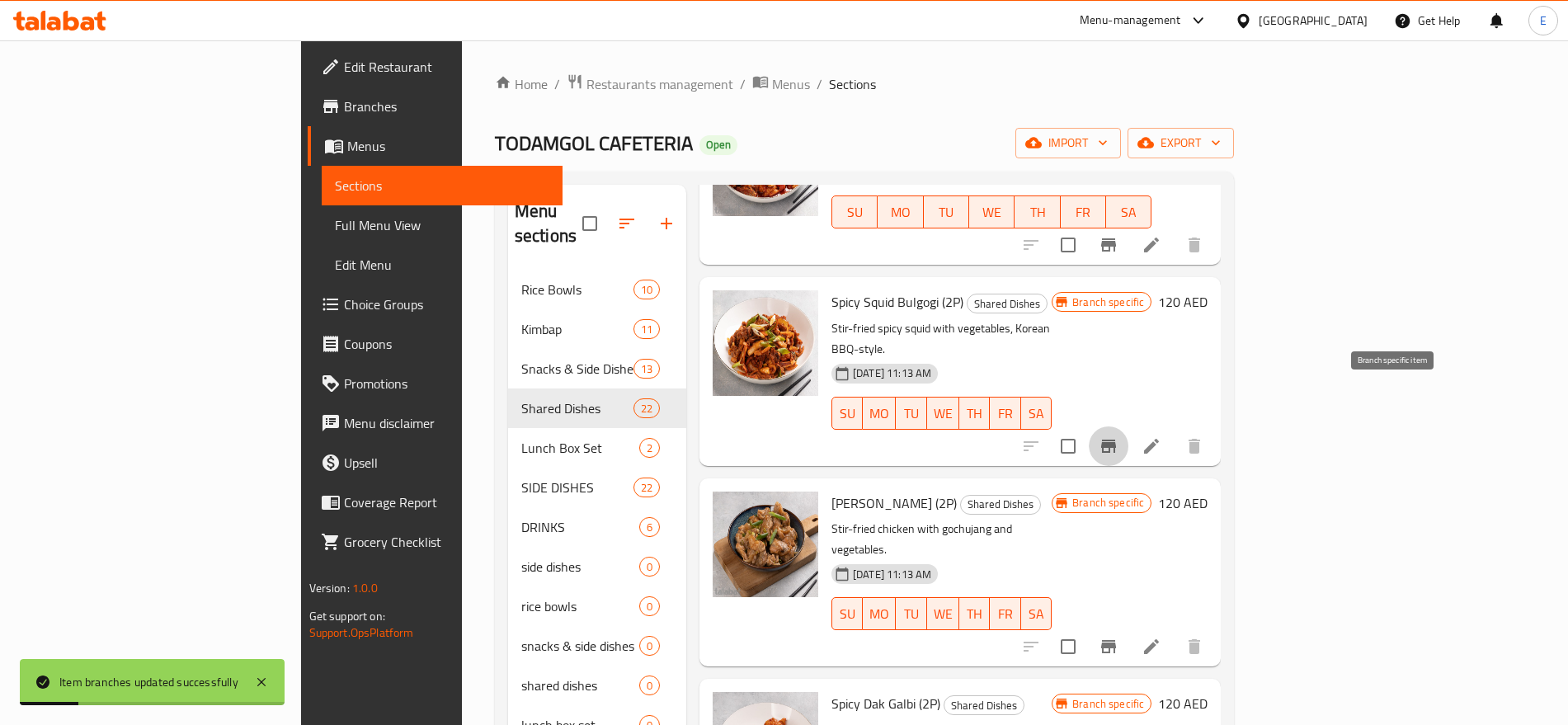
click at [1118, 436] on icon "Branch-specific-item" at bounding box center [1108, 446] width 20 height 20
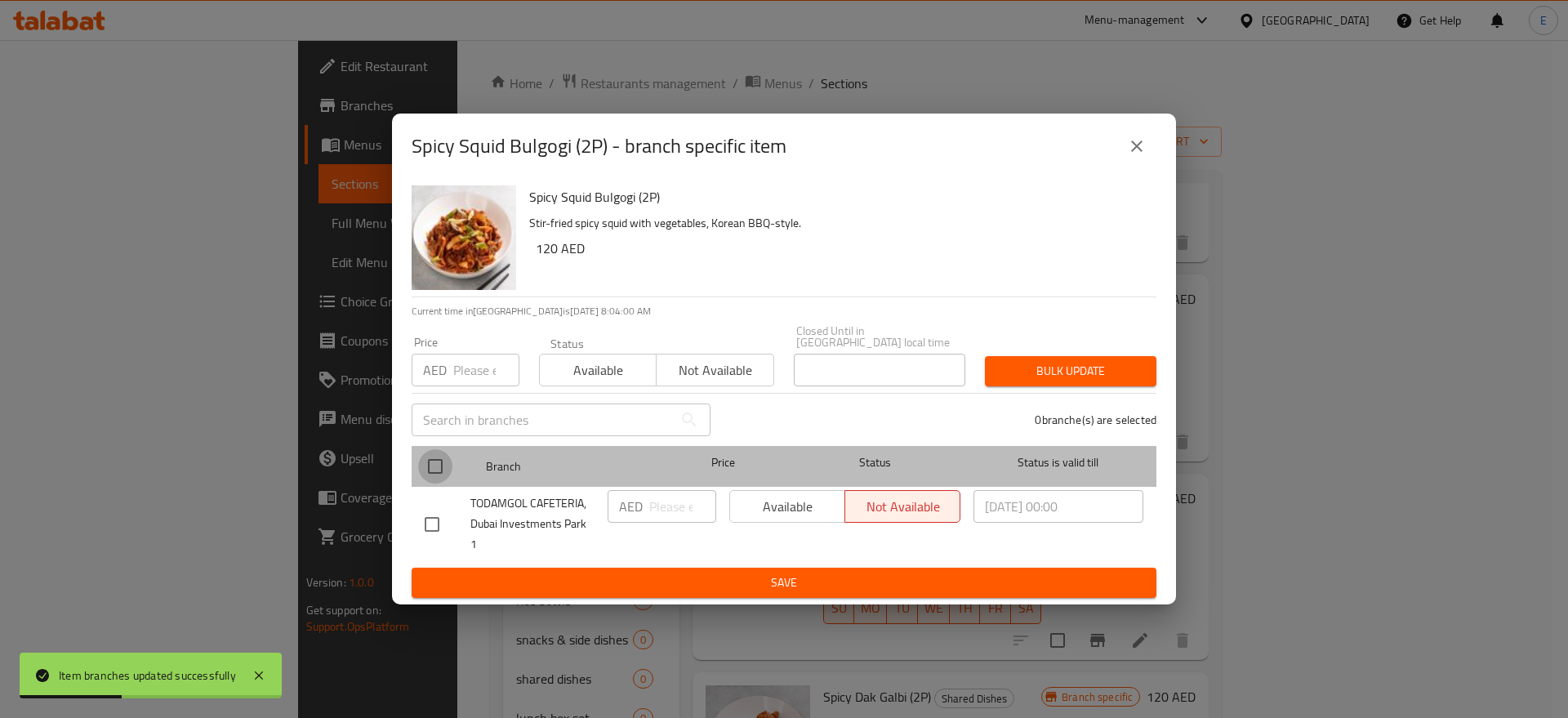
click at [432, 469] on input "checkbox" at bounding box center [435, 466] width 35 height 35
checkbox input "true"
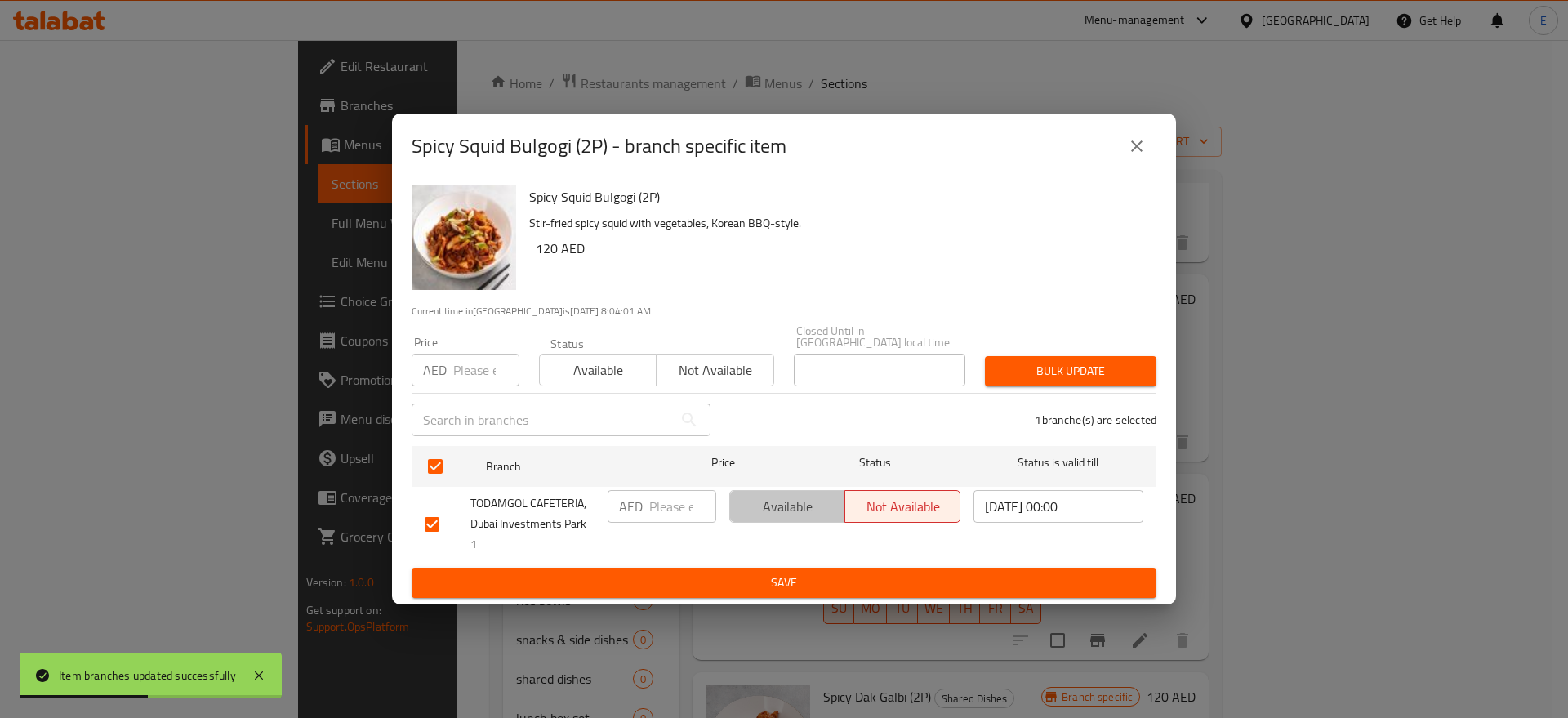
click at [776, 501] on button "Available" at bounding box center [787, 506] width 116 height 33
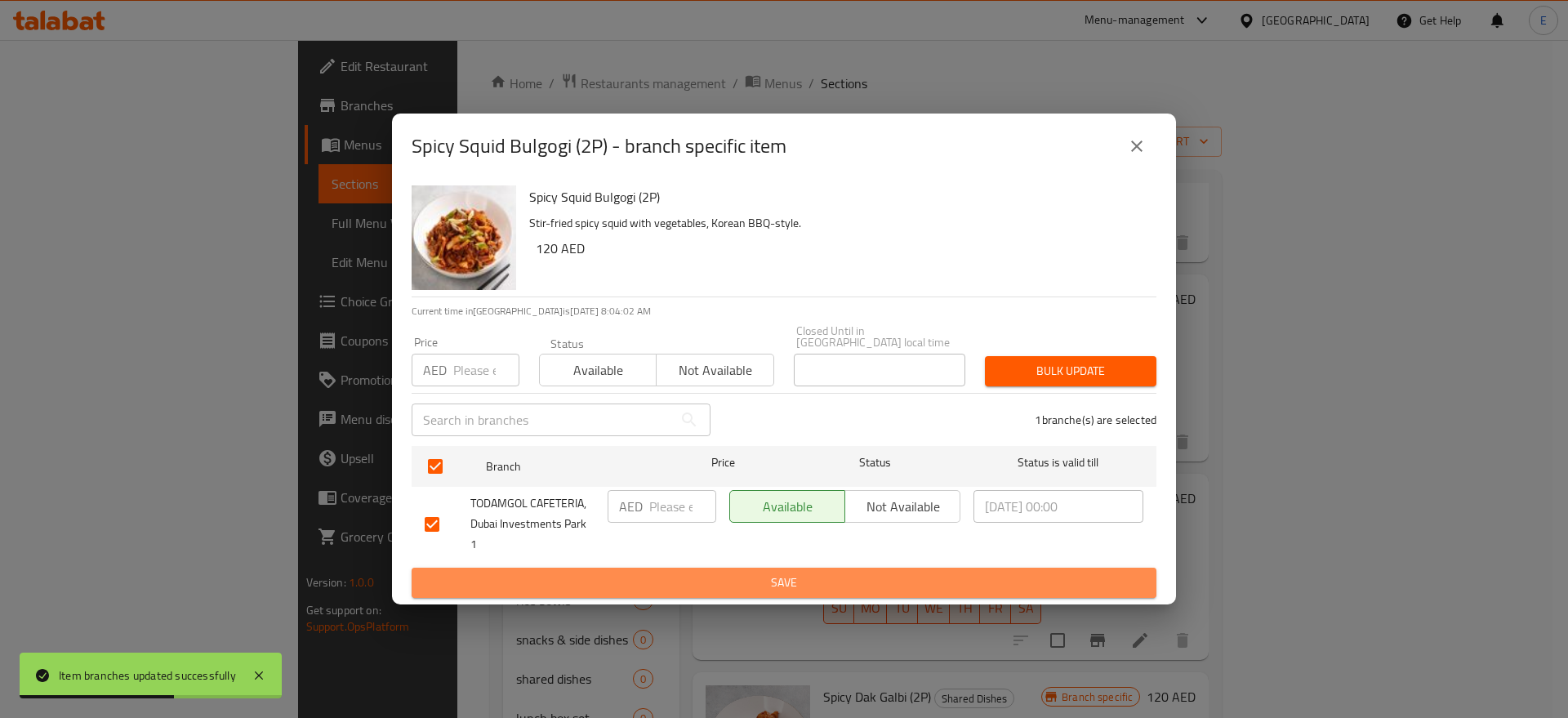
click at [751, 579] on span "Save" at bounding box center [783, 582] width 718 height 20
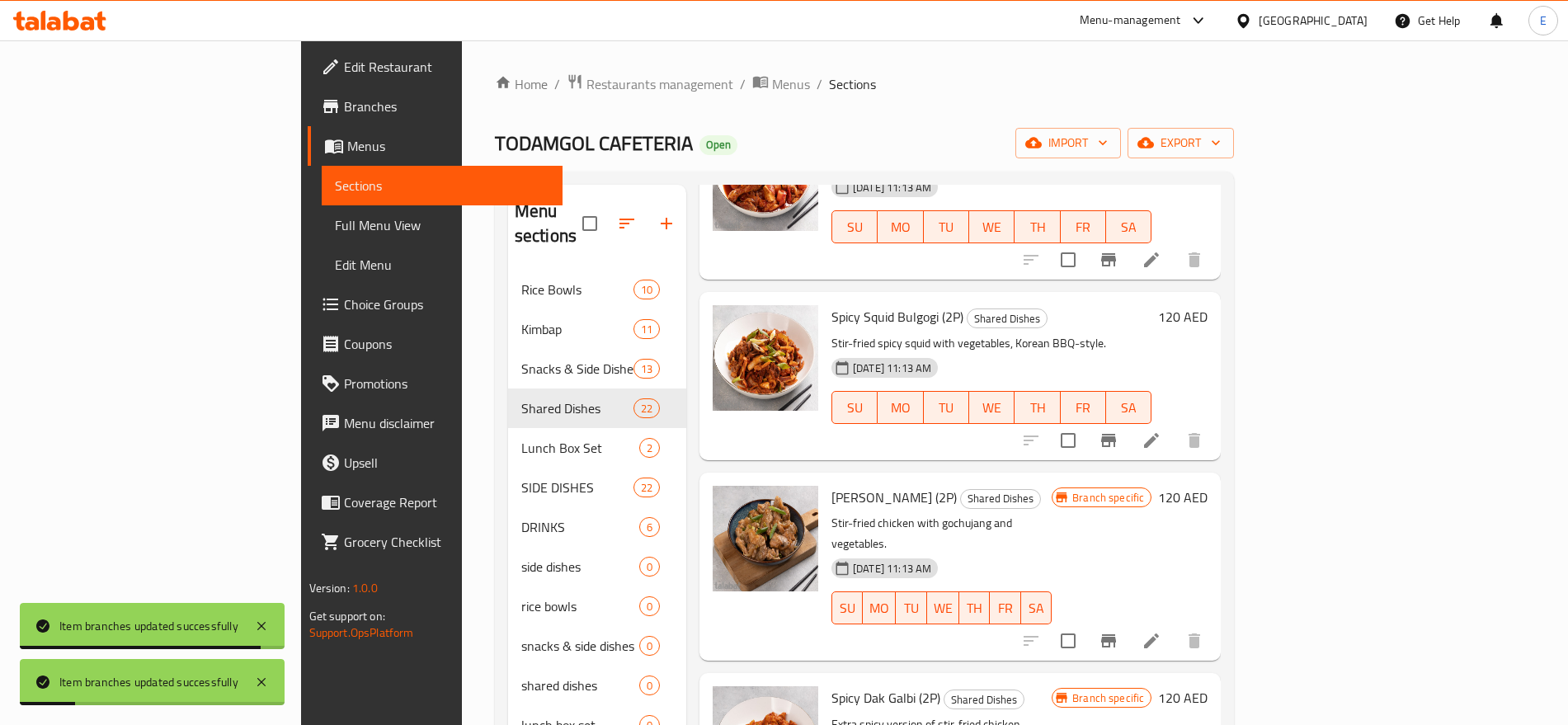
scroll to position [188, 0]
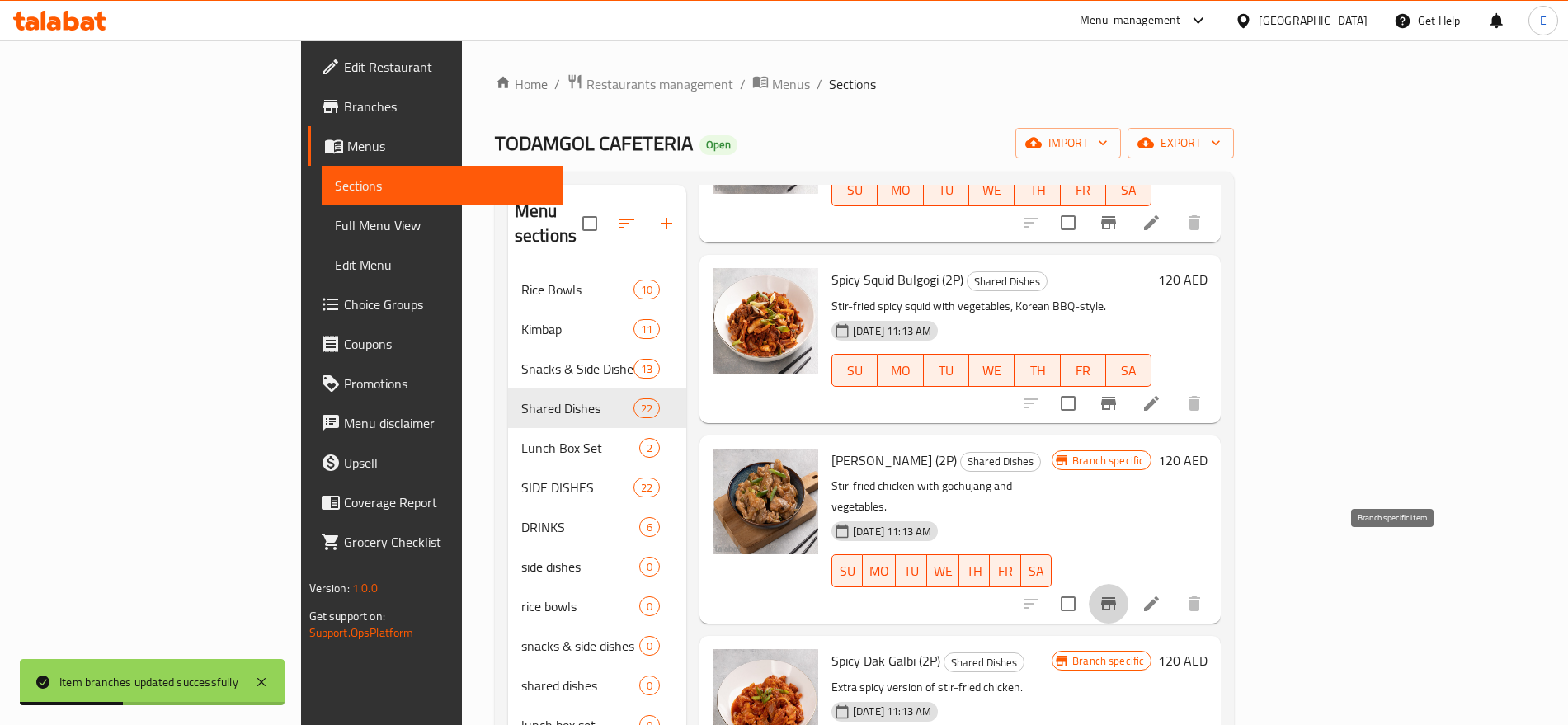
click at [1118, 593] on icon "Branch-specific-item" at bounding box center [1108, 603] width 20 height 20
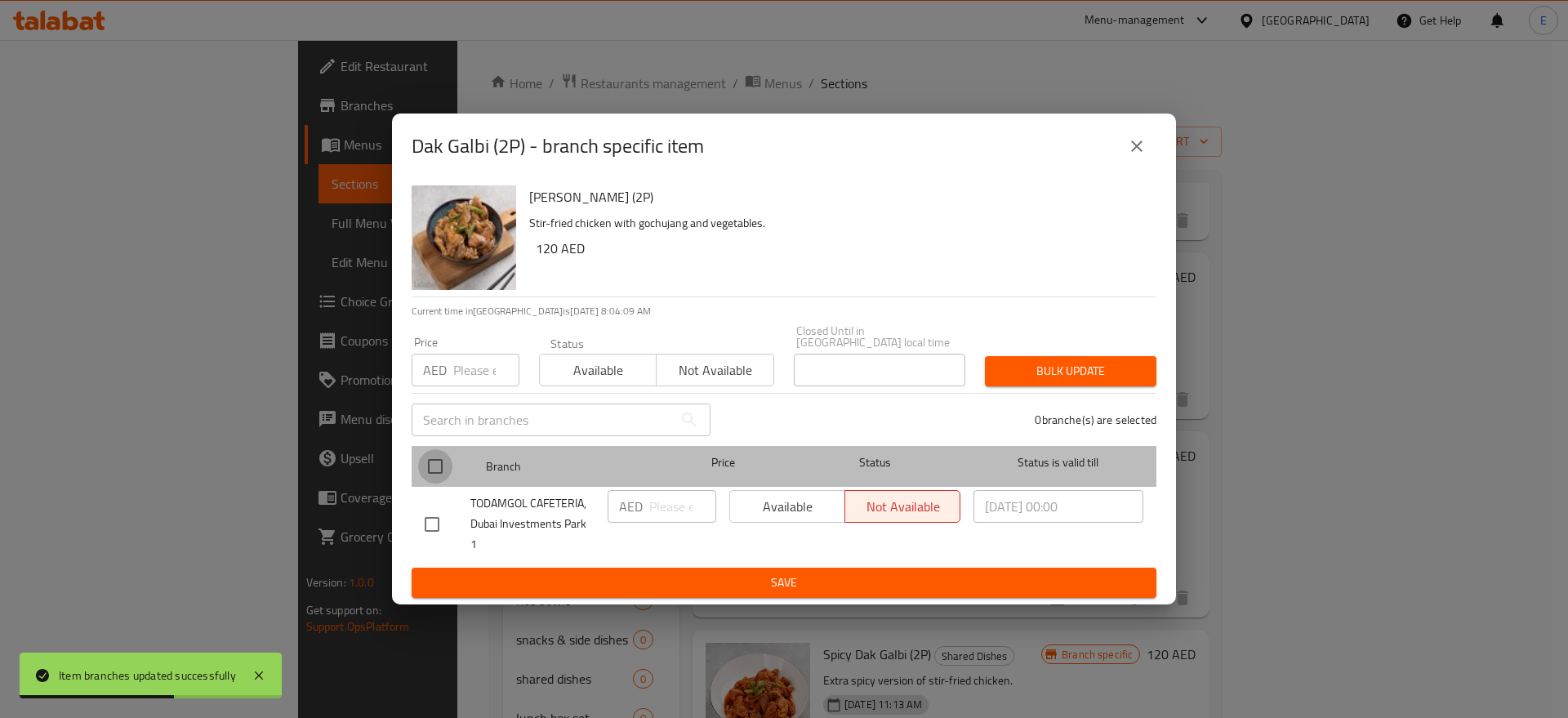
click at [443, 480] on input "checkbox" at bounding box center [435, 466] width 35 height 35
checkbox input "true"
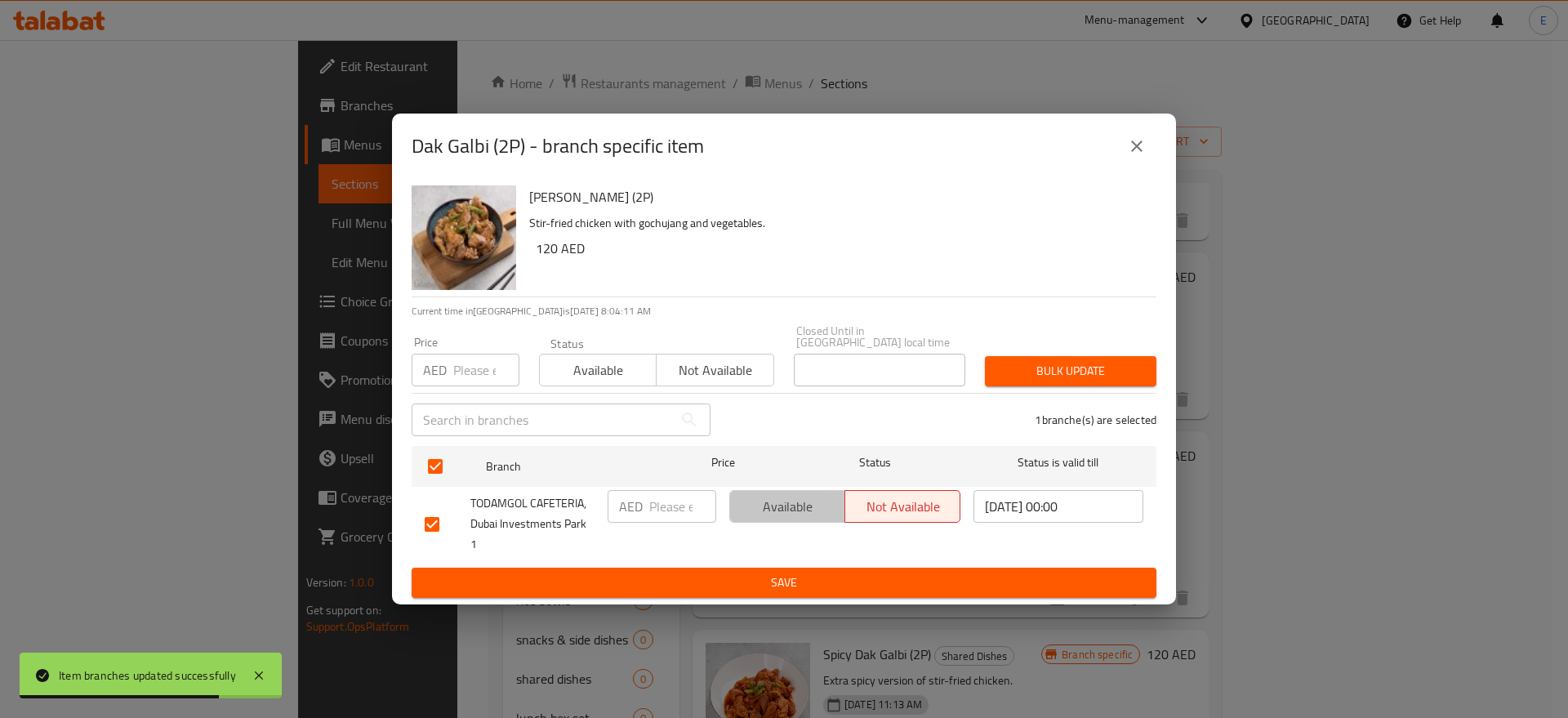
click at [756, 516] on span "Available" at bounding box center [788, 506] width 102 height 24
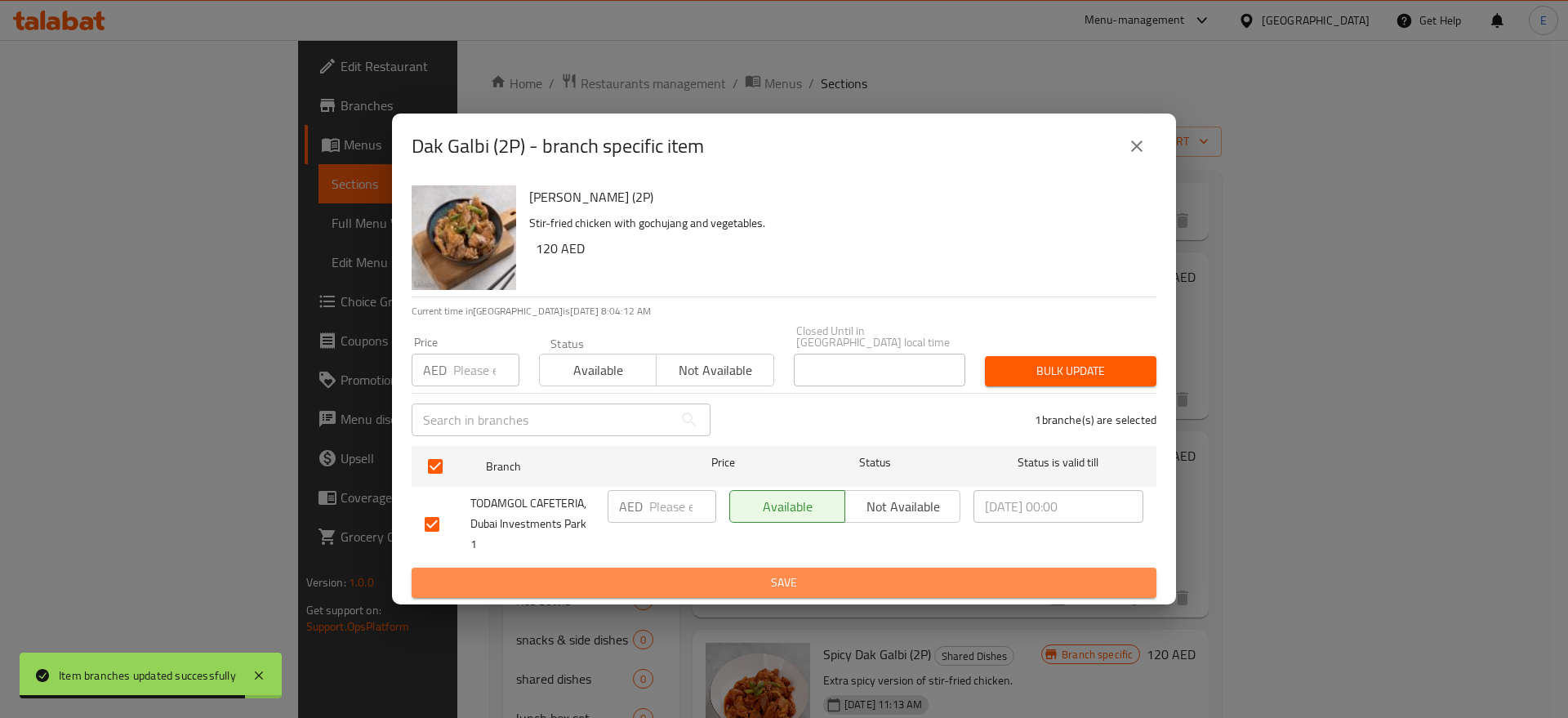
click at [762, 572] on span "Save" at bounding box center [783, 582] width 718 height 20
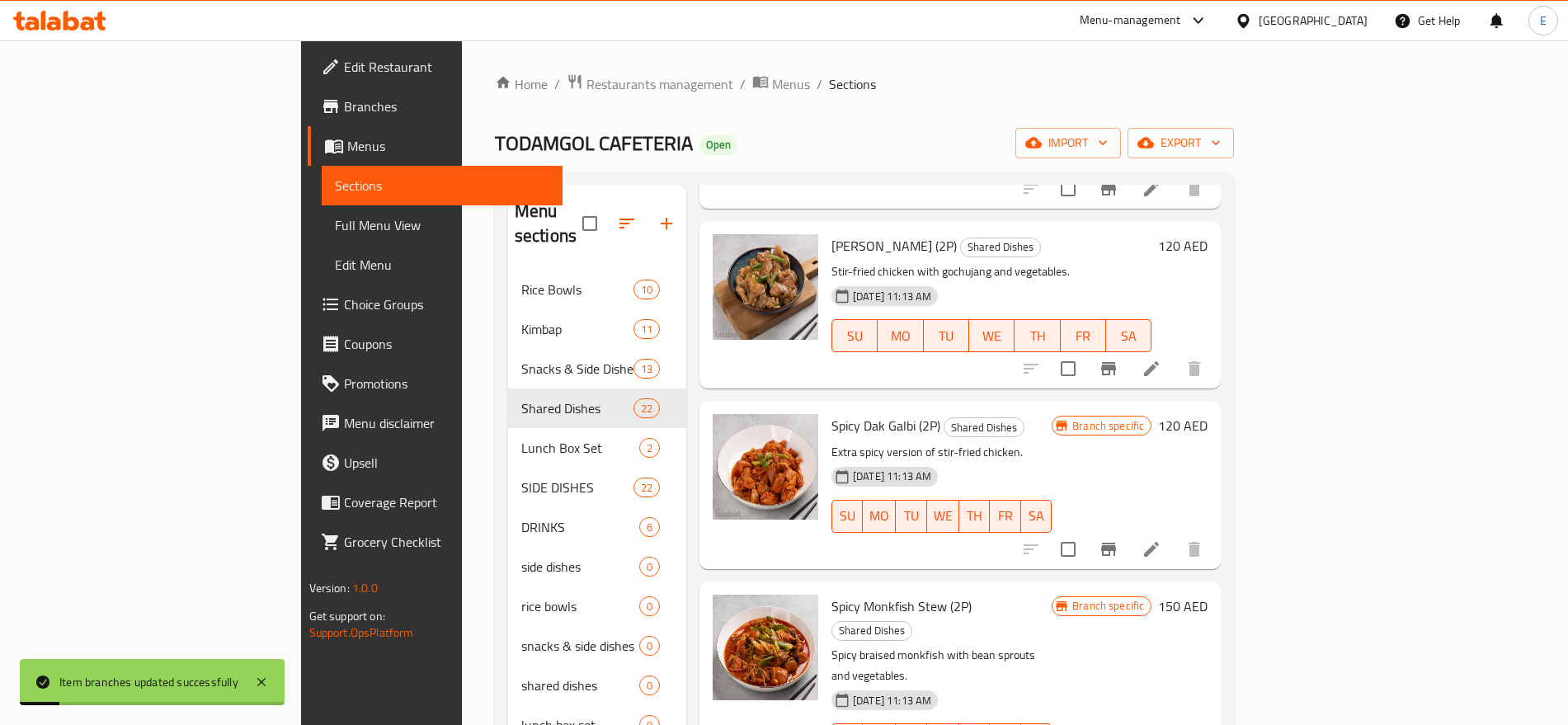
scroll to position [403, 0]
click at [1116, 541] on icon "Branch-specific-item" at bounding box center [1108, 548] width 15 height 13
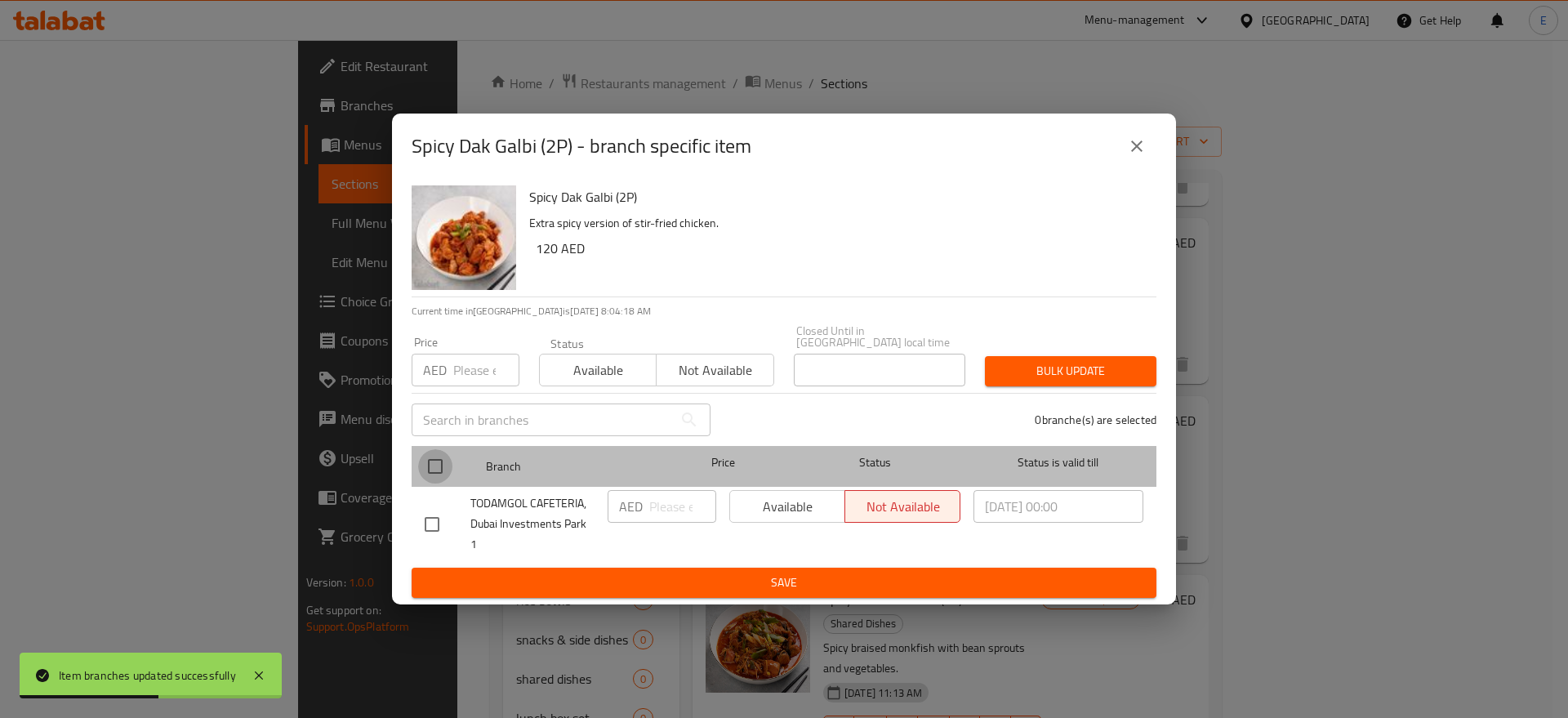
click at [442, 478] on input "checkbox" at bounding box center [435, 466] width 35 height 35
checkbox input "true"
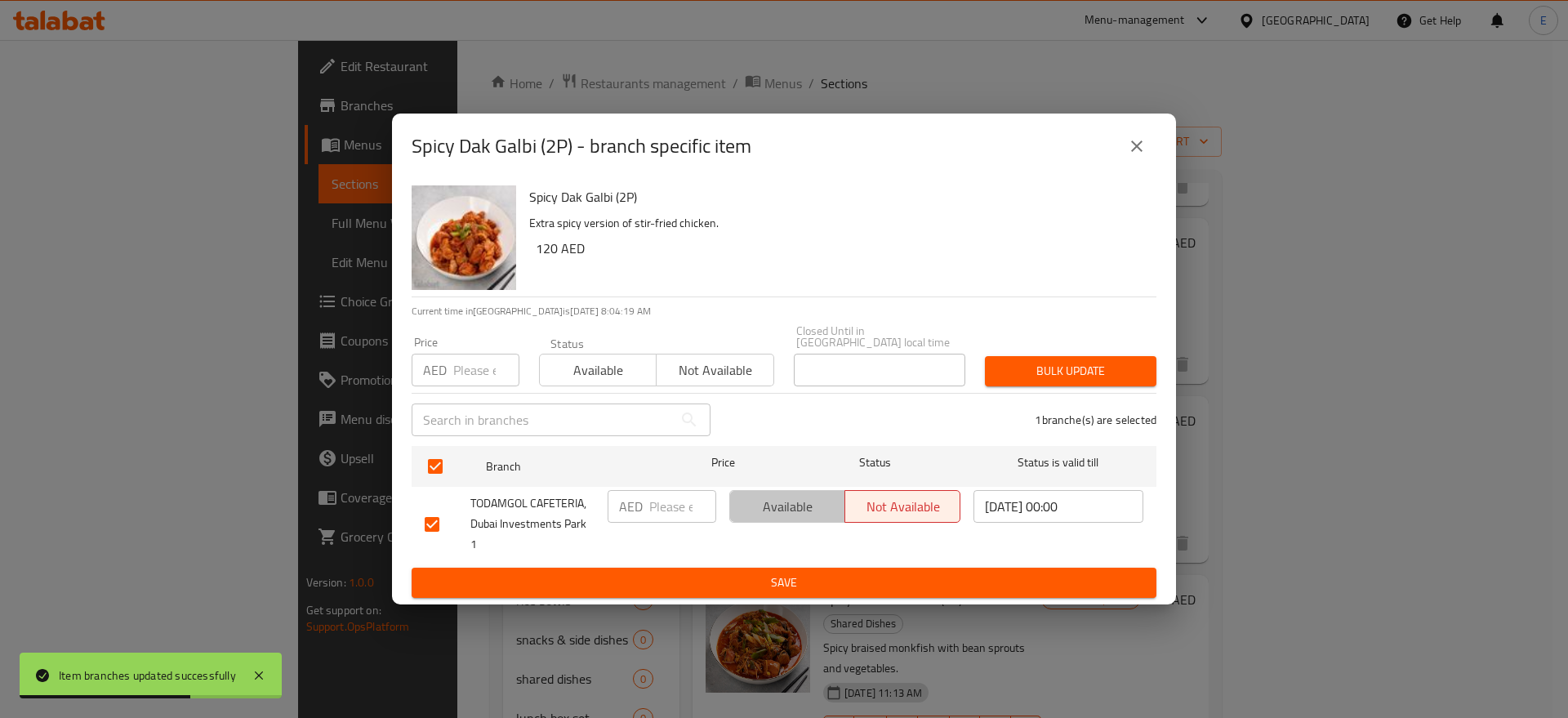
click at [753, 518] on span "Available" at bounding box center [788, 506] width 102 height 24
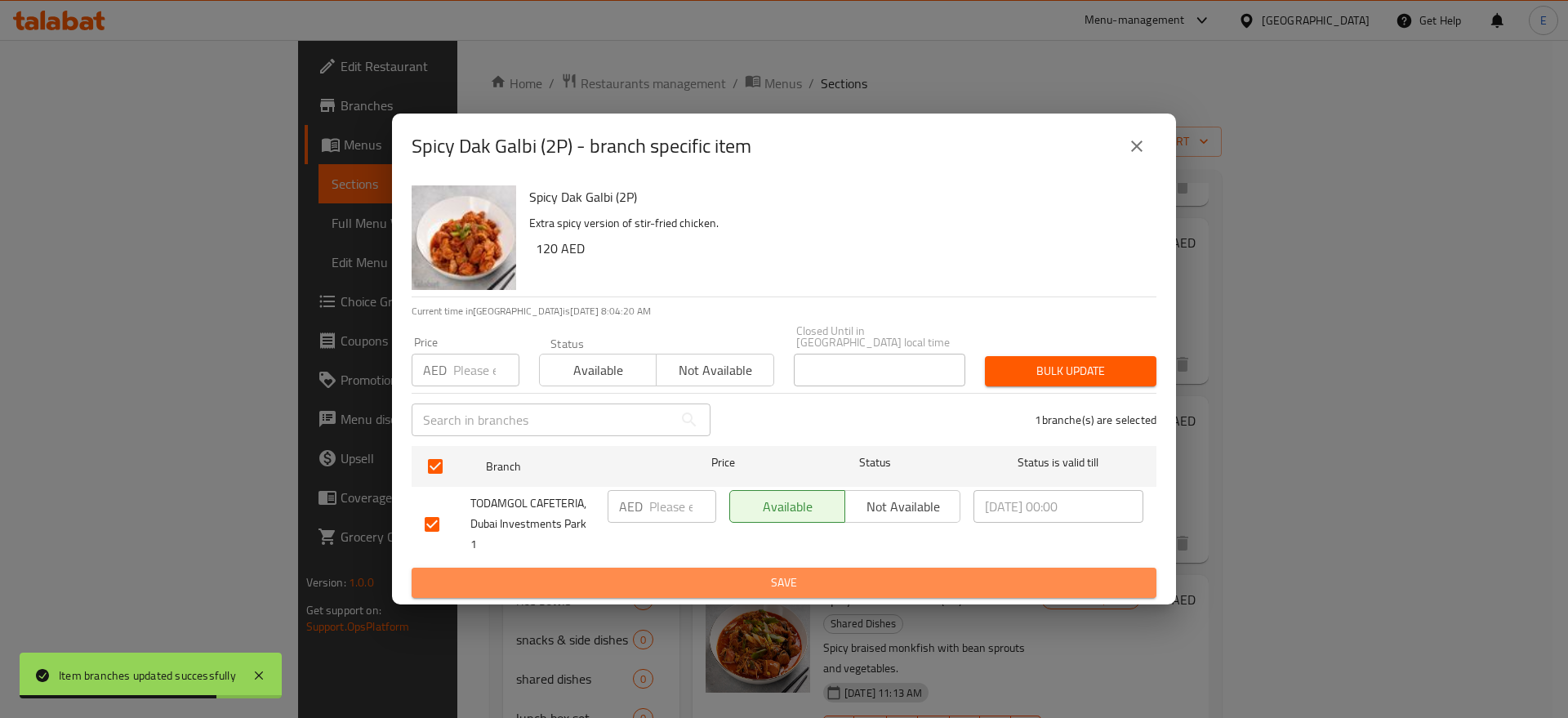
click at [750, 572] on span "Save" at bounding box center [783, 582] width 718 height 20
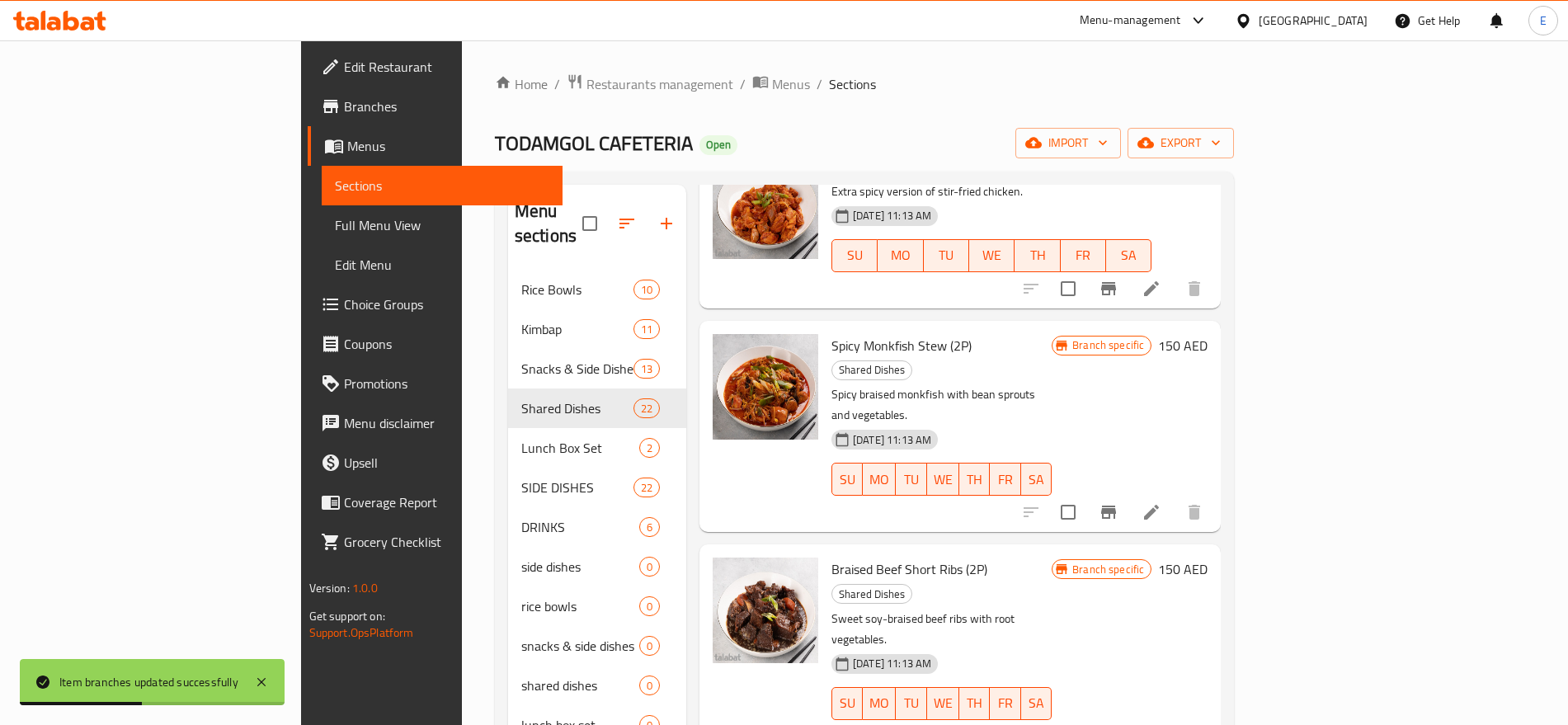
scroll to position [663, 0]
click at [1118, 501] on icon "Branch-specific-item" at bounding box center [1108, 511] width 20 height 20
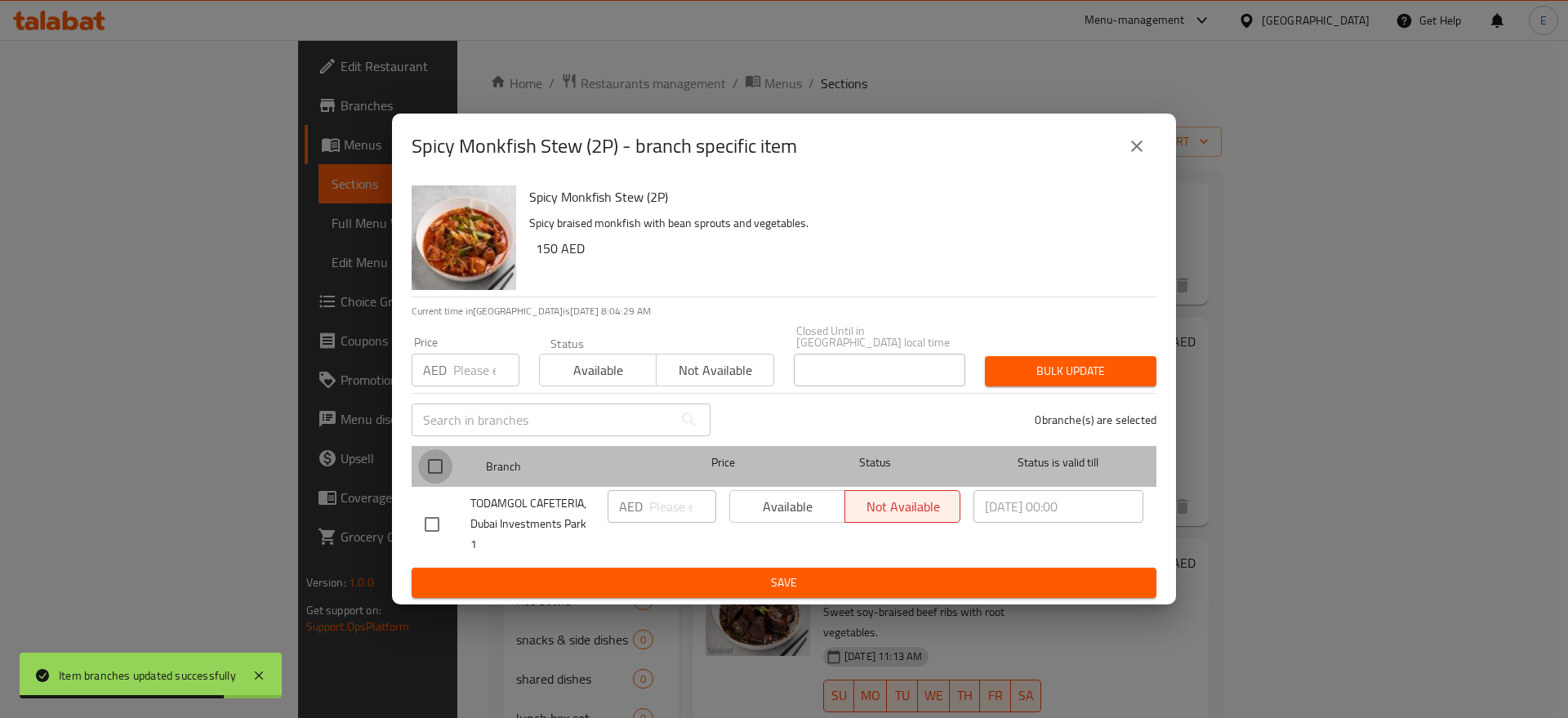
click at [440, 467] on input "checkbox" at bounding box center [435, 466] width 35 height 35
checkbox input "true"
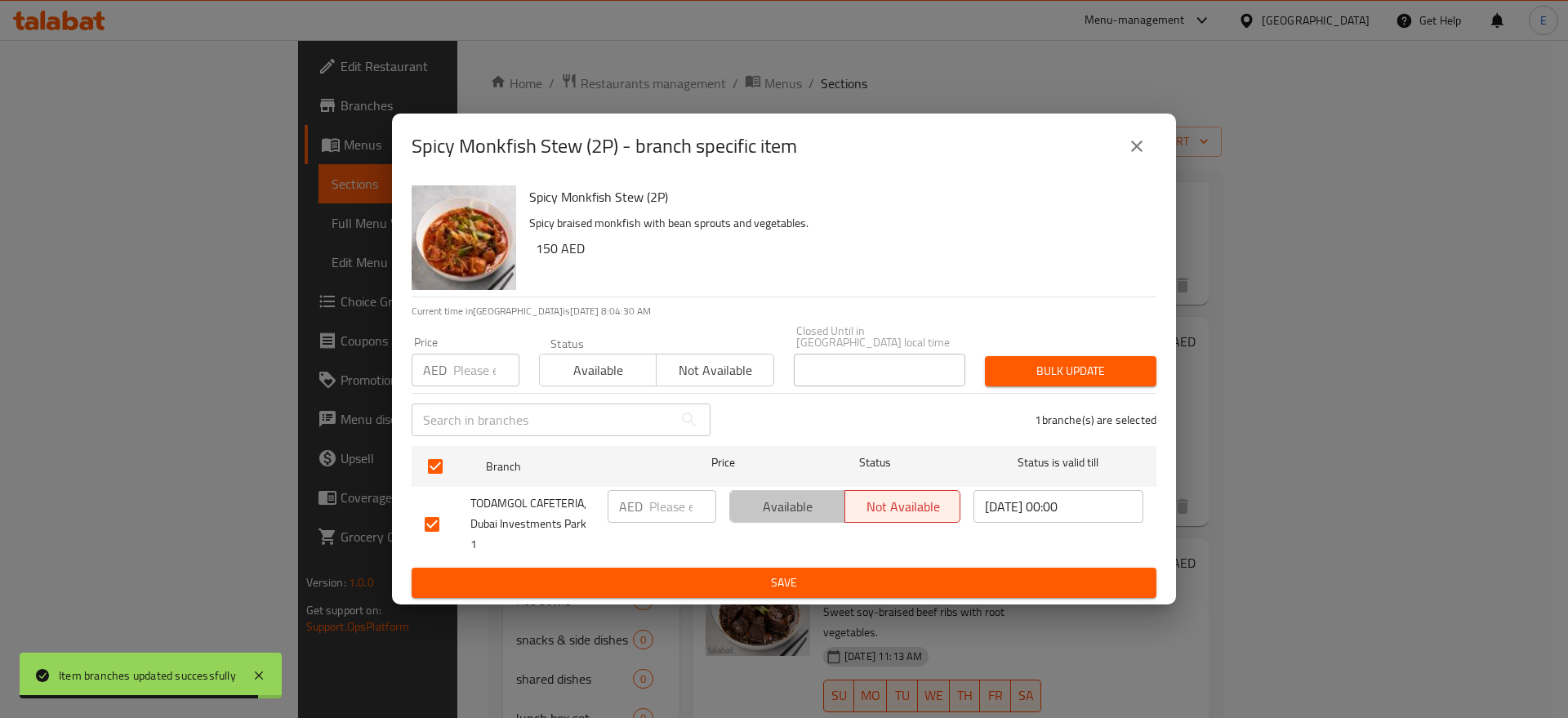
click at [764, 507] on span "Available" at bounding box center [788, 506] width 102 height 24
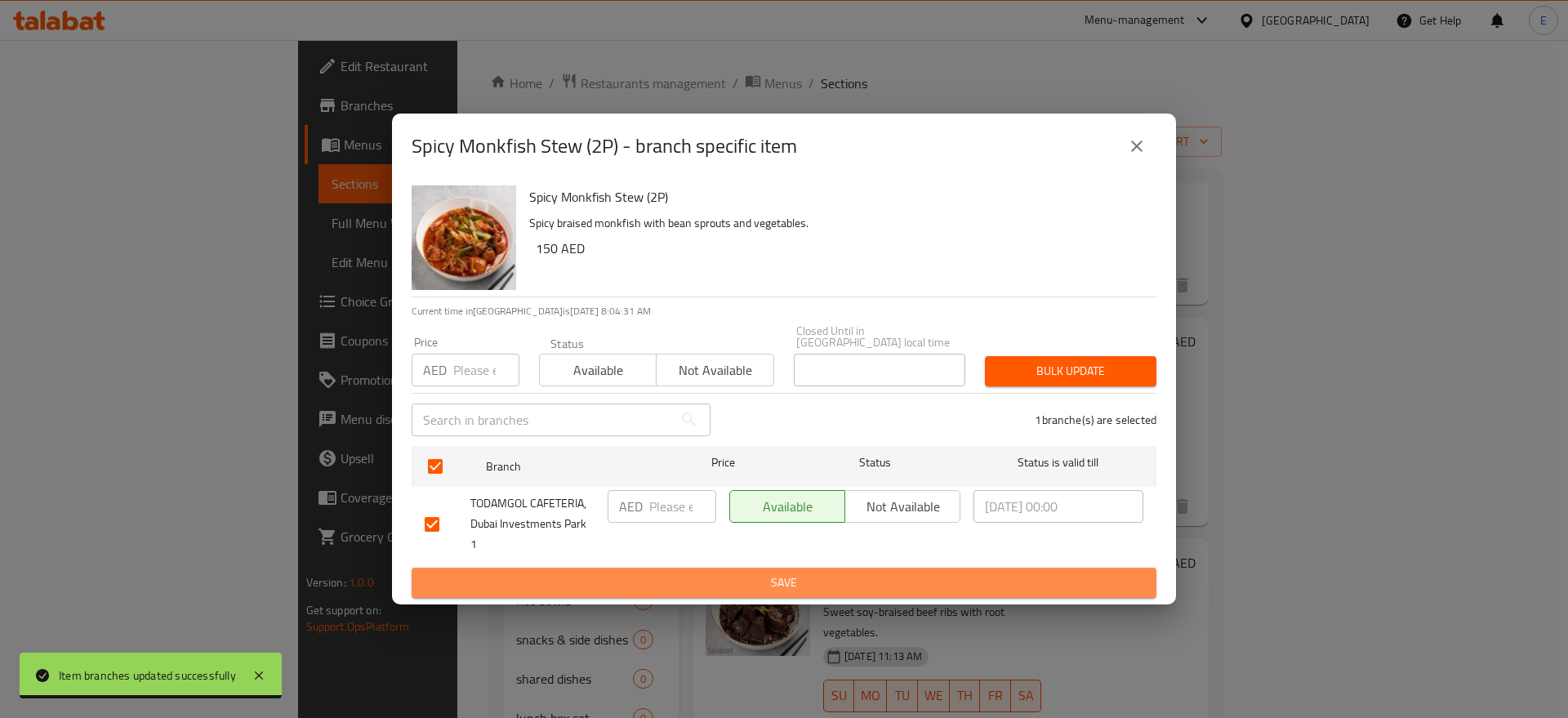
click at [783, 578] on span "Save" at bounding box center [783, 582] width 718 height 20
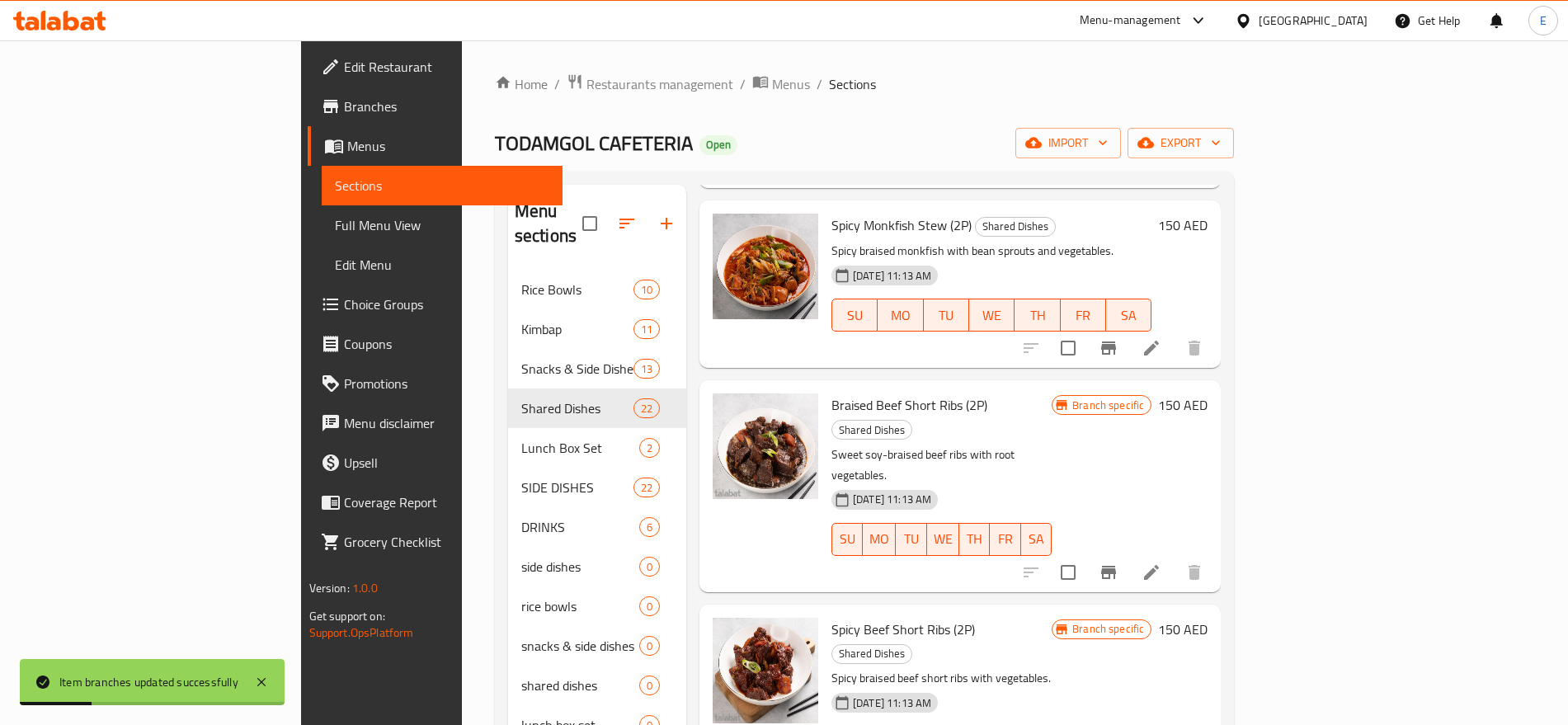
scroll to position [787, 0]
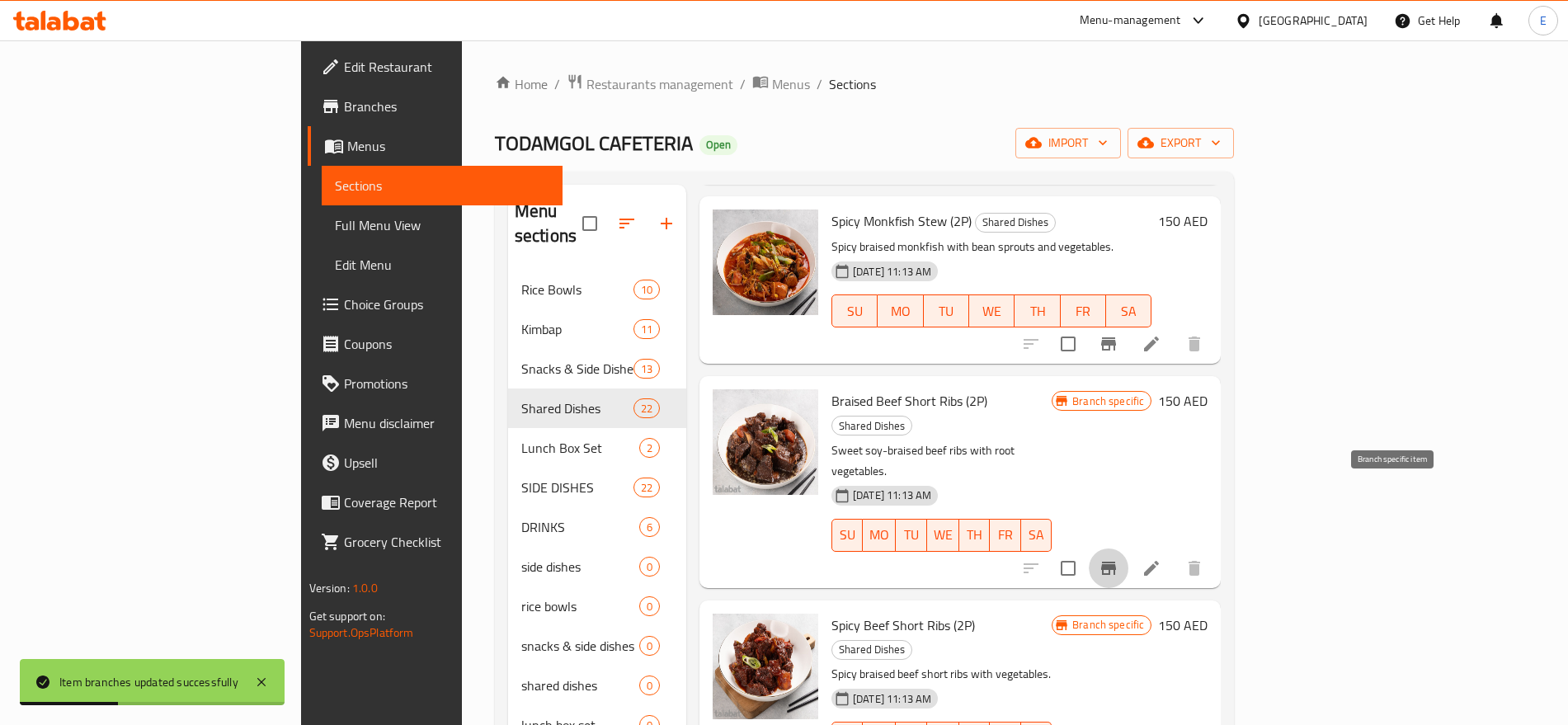
click at [1116, 561] on icon "Branch-specific-item" at bounding box center [1108, 567] width 15 height 13
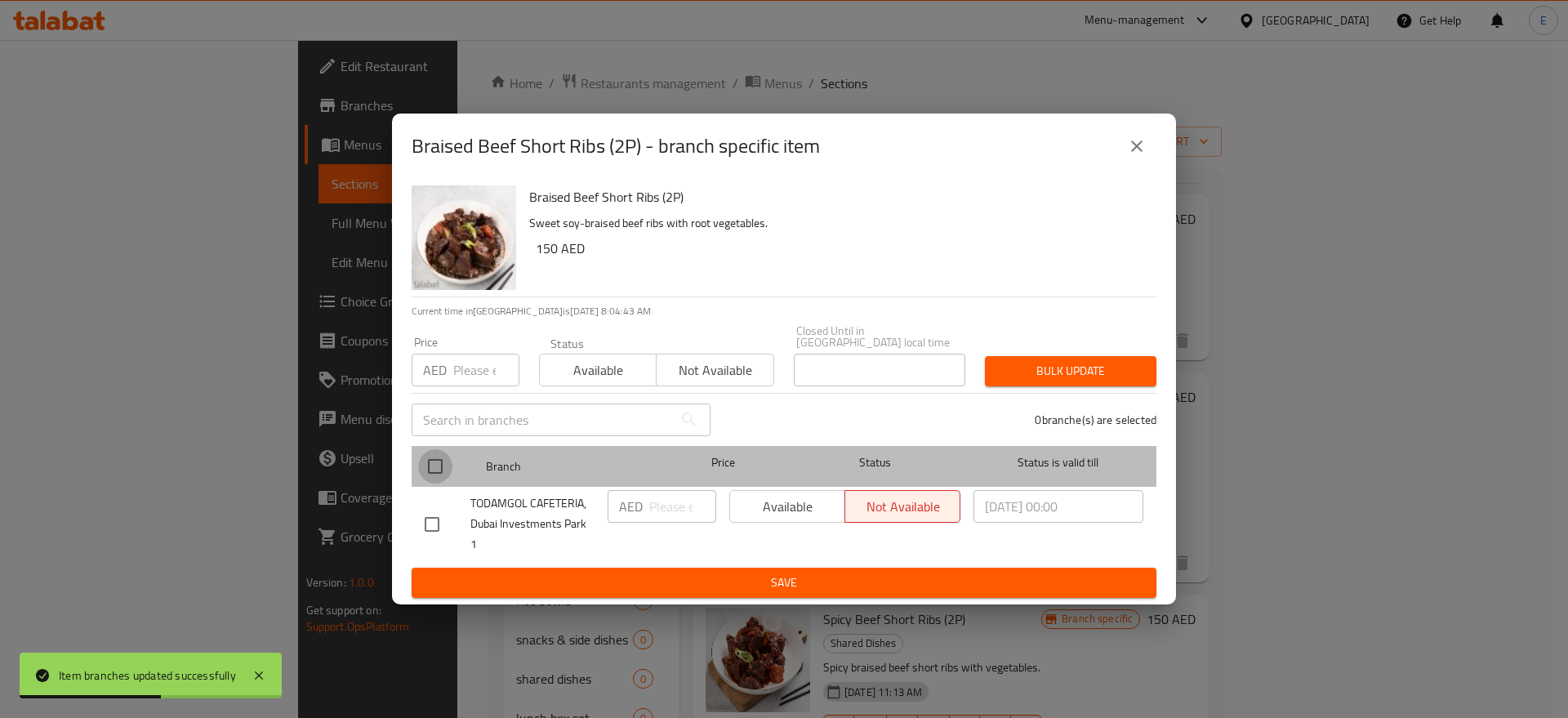
click at [440, 471] on input "checkbox" at bounding box center [435, 466] width 35 height 35
checkbox input "true"
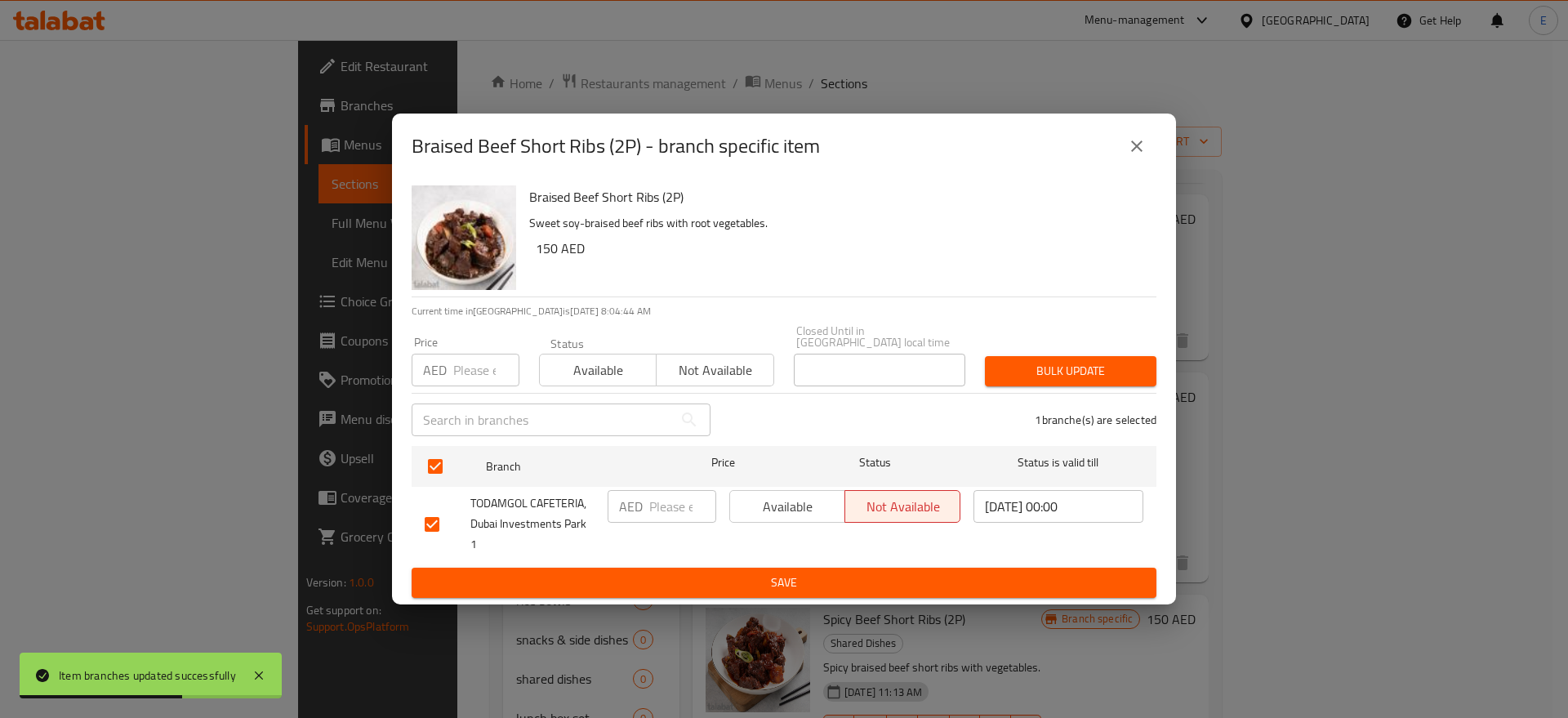
click at [775, 509] on span "Available" at bounding box center [788, 506] width 102 height 24
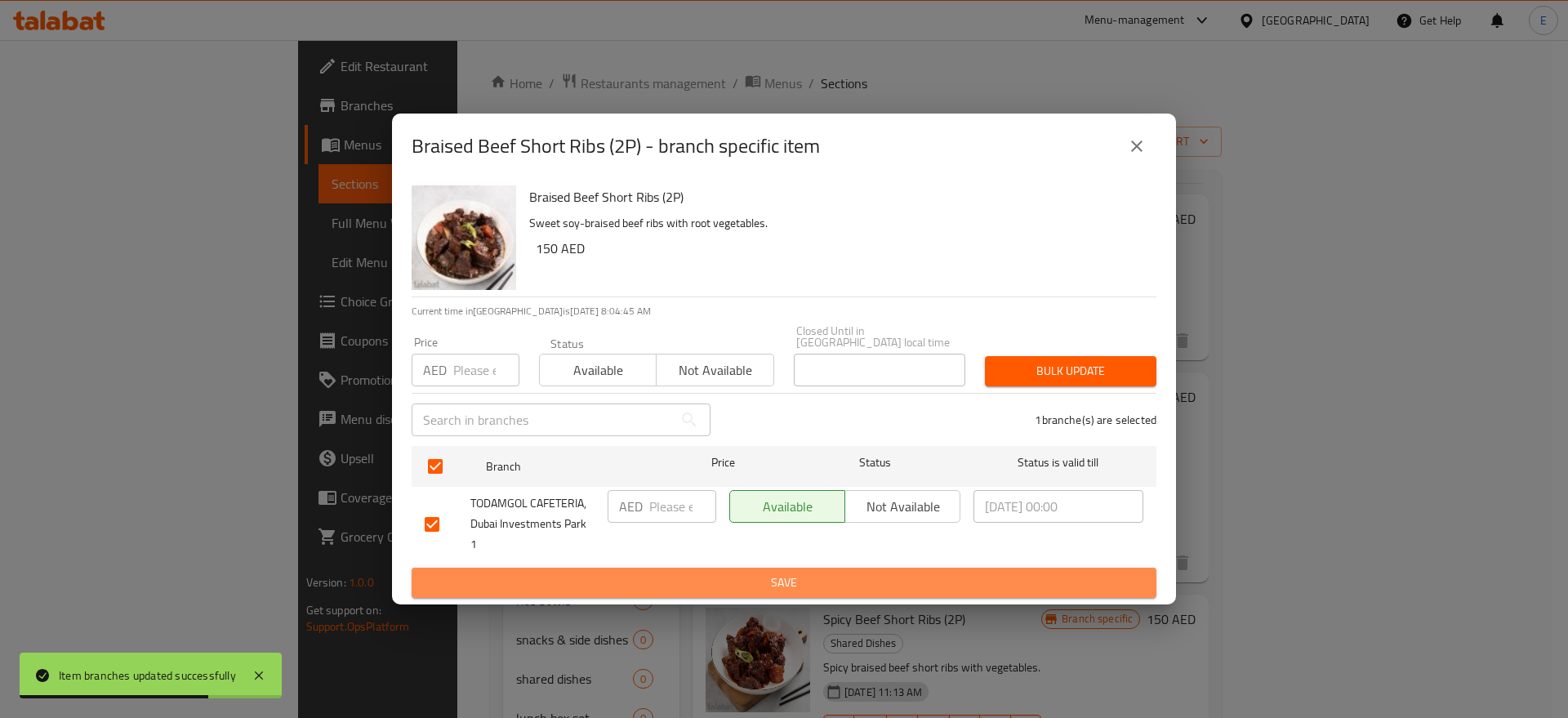
click at [748, 572] on span "Save" at bounding box center [783, 582] width 718 height 20
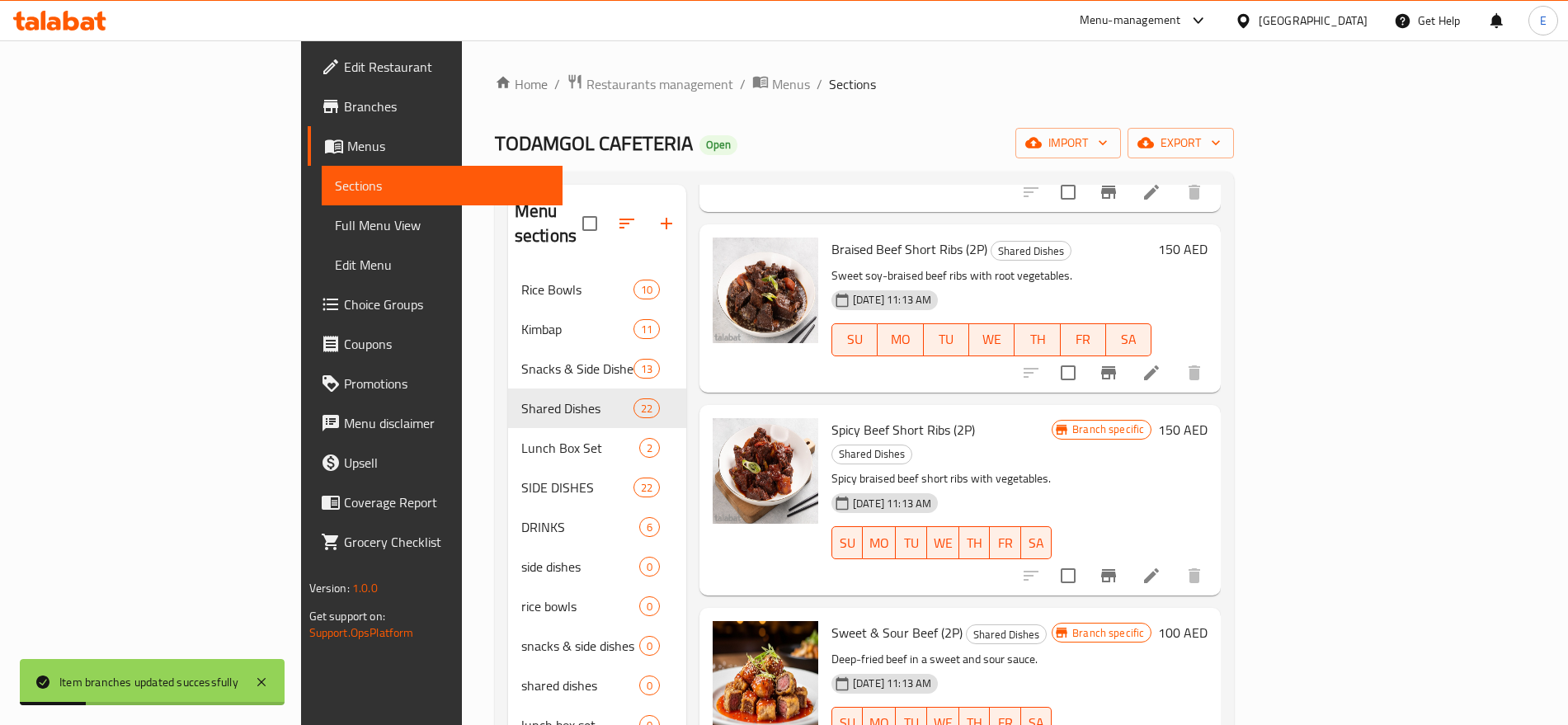
scroll to position [942, 0]
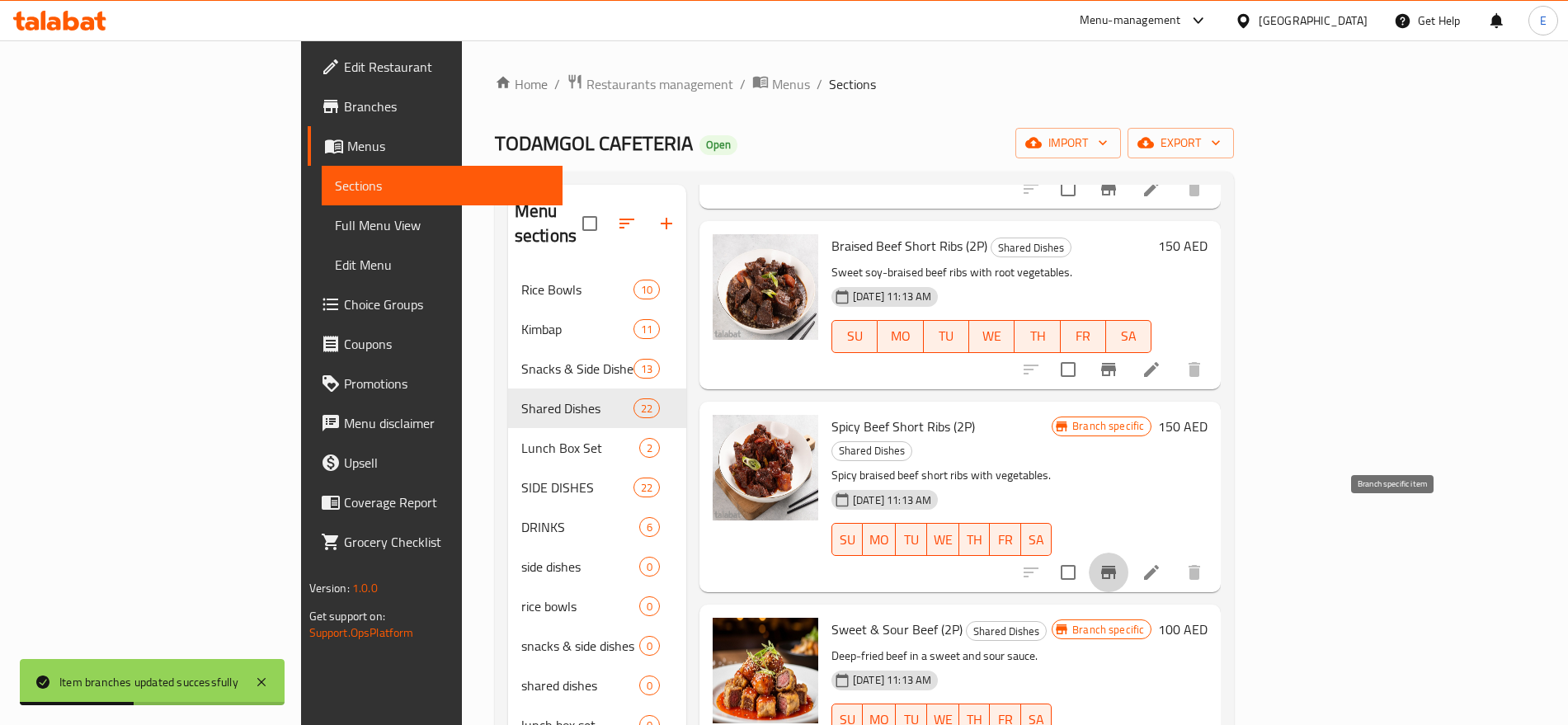
click at [1128, 552] on button "Branch-specific-item" at bounding box center [1108, 572] width 39 height 39
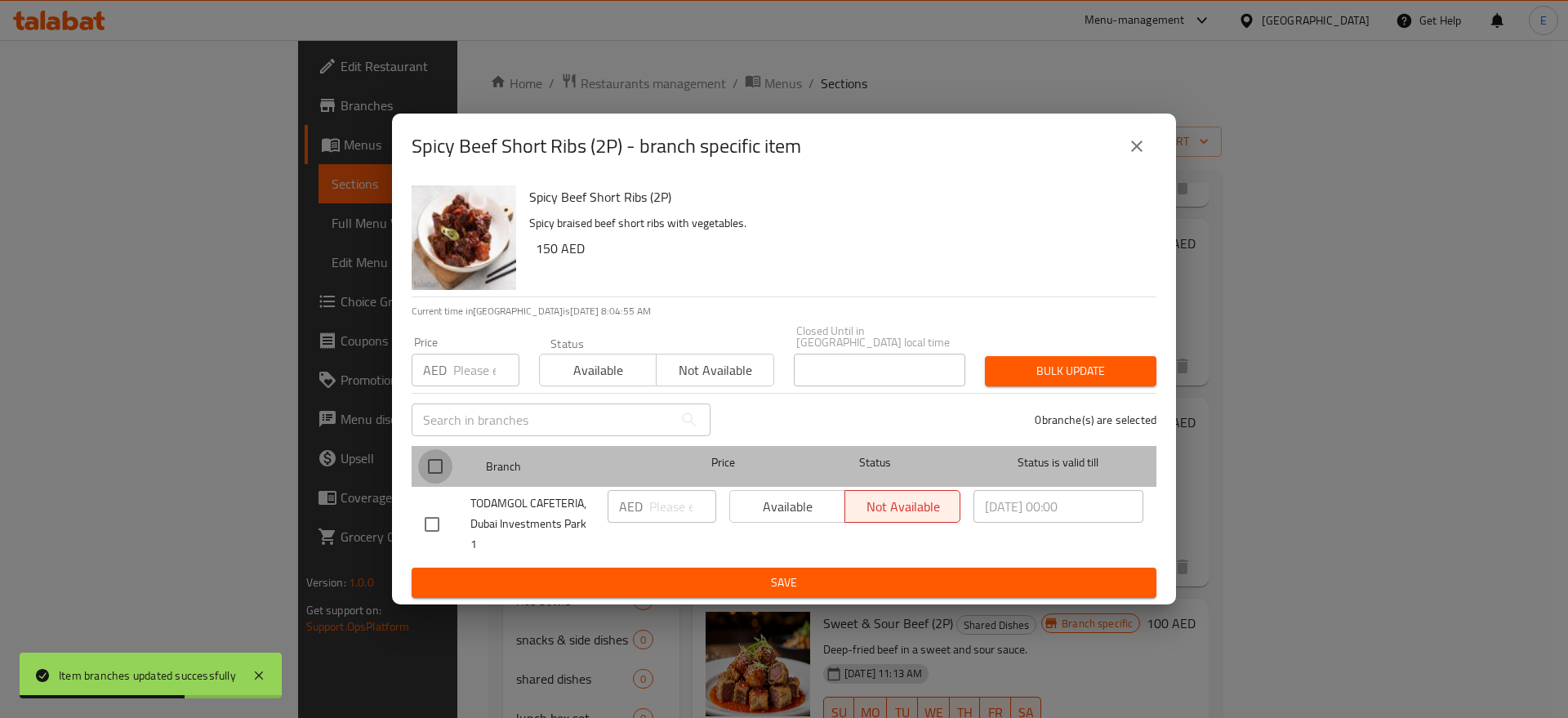
click at [436, 472] on input "checkbox" at bounding box center [435, 466] width 35 height 35
checkbox input "true"
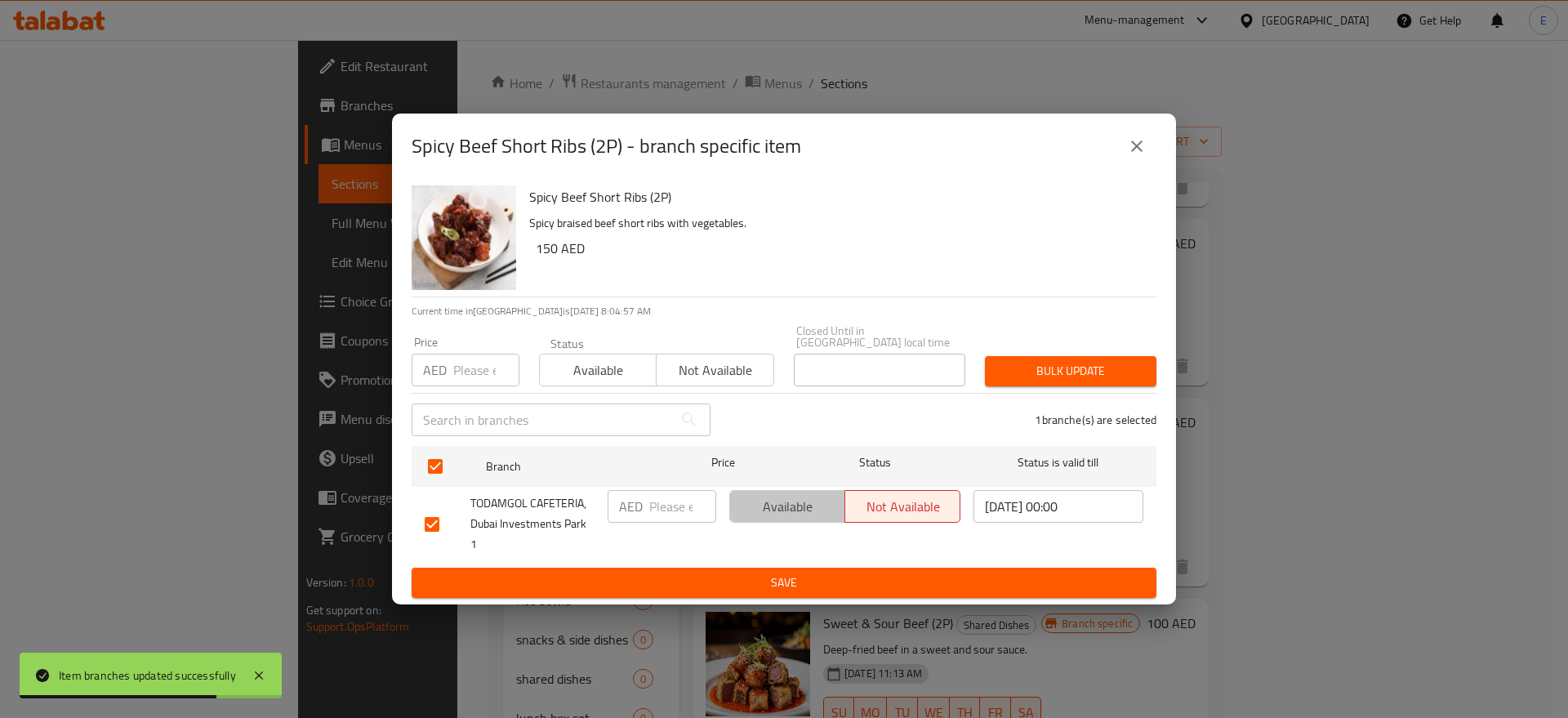
click at [740, 506] on span "Available" at bounding box center [788, 506] width 102 height 24
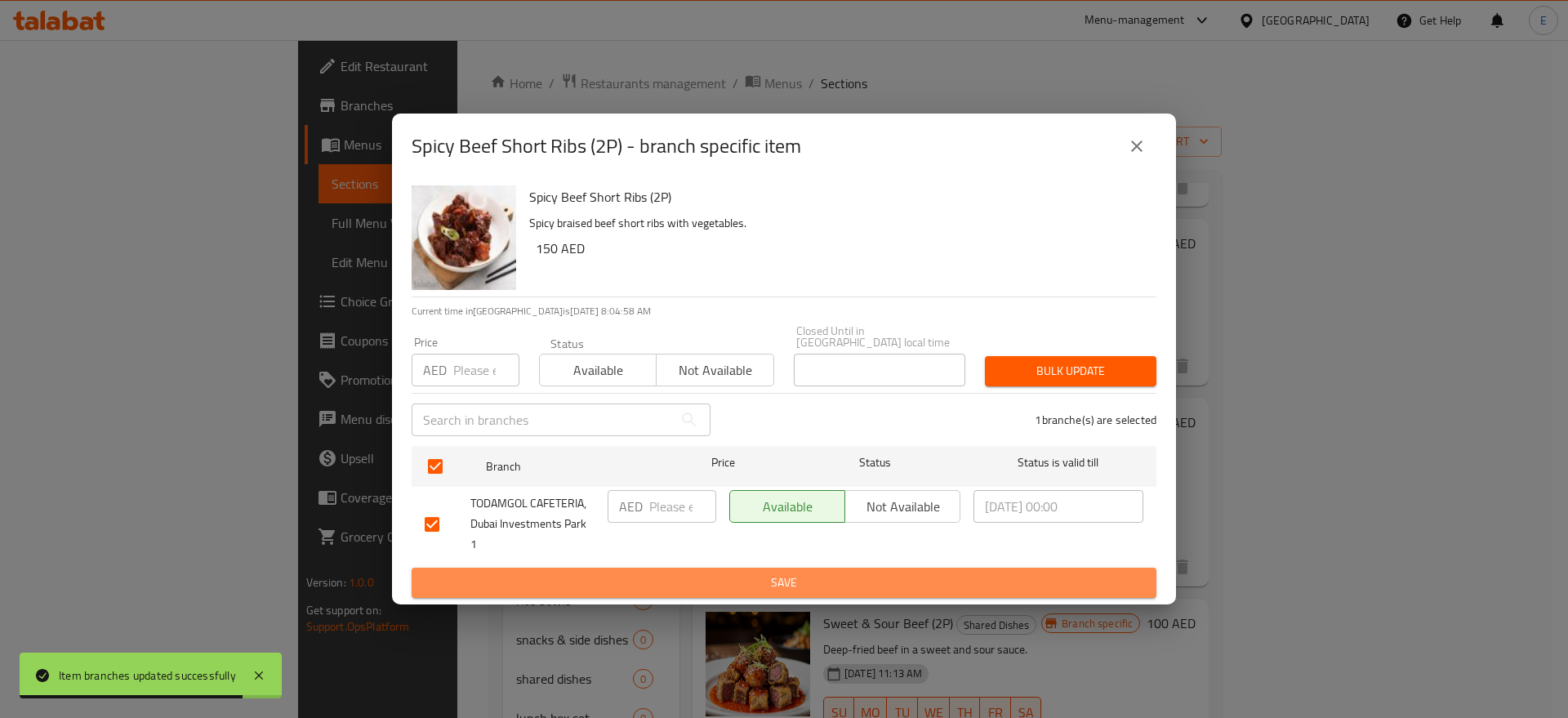
click at [748, 572] on span "Save" at bounding box center [783, 582] width 718 height 20
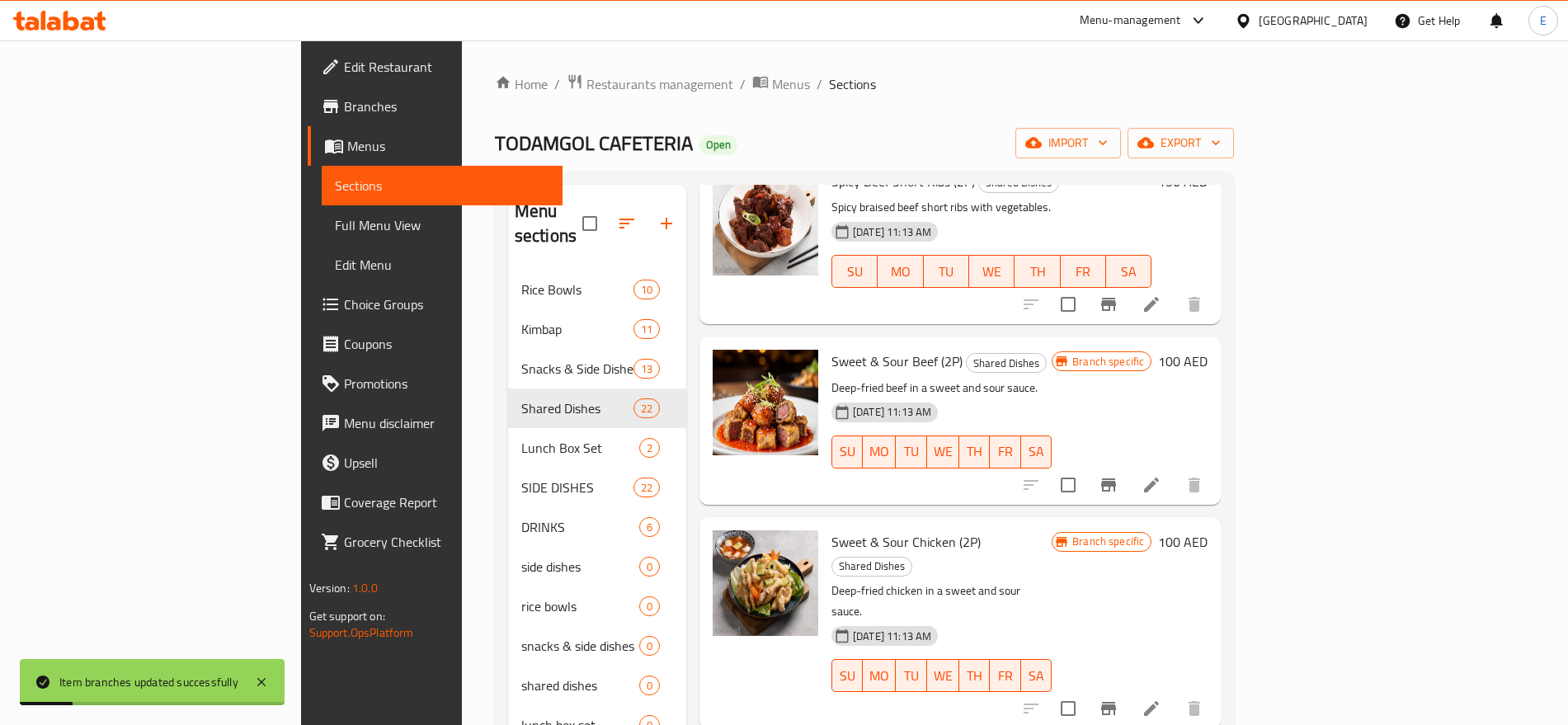
scroll to position [1191, 0]
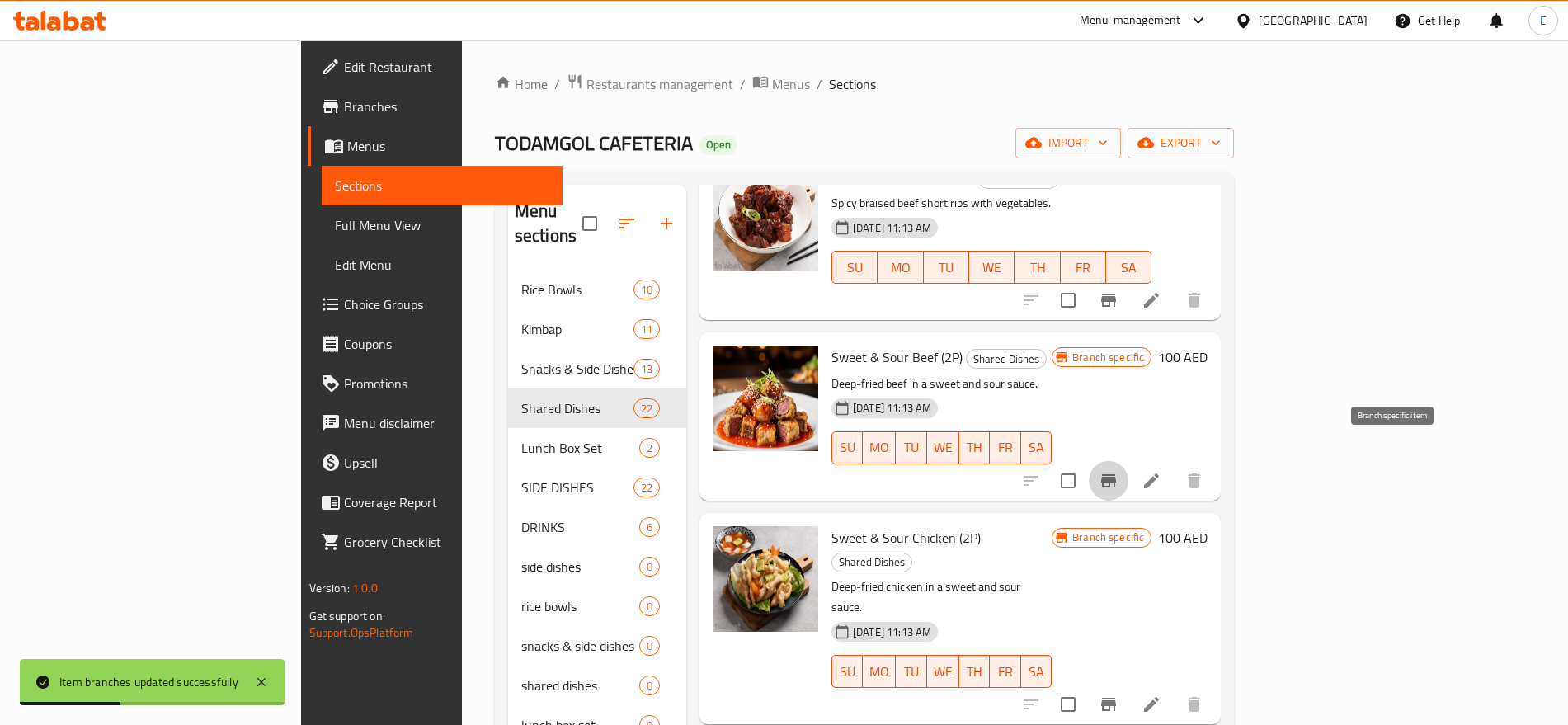
click at [1116, 474] on icon "Branch-specific-item" at bounding box center [1108, 480] width 15 height 13
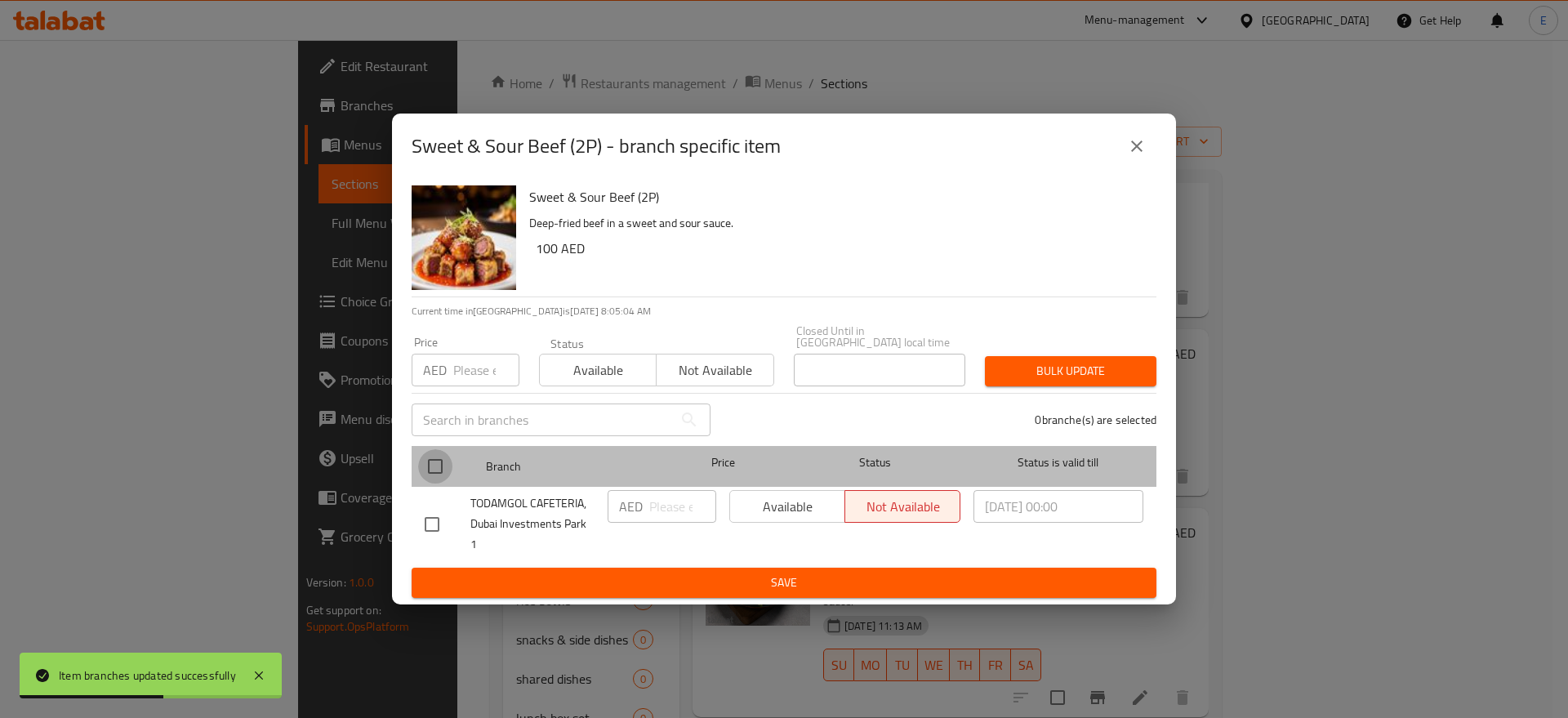
click at [443, 477] on input "checkbox" at bounding box center [435, 466] width 35 height 35
checkbox input "true"
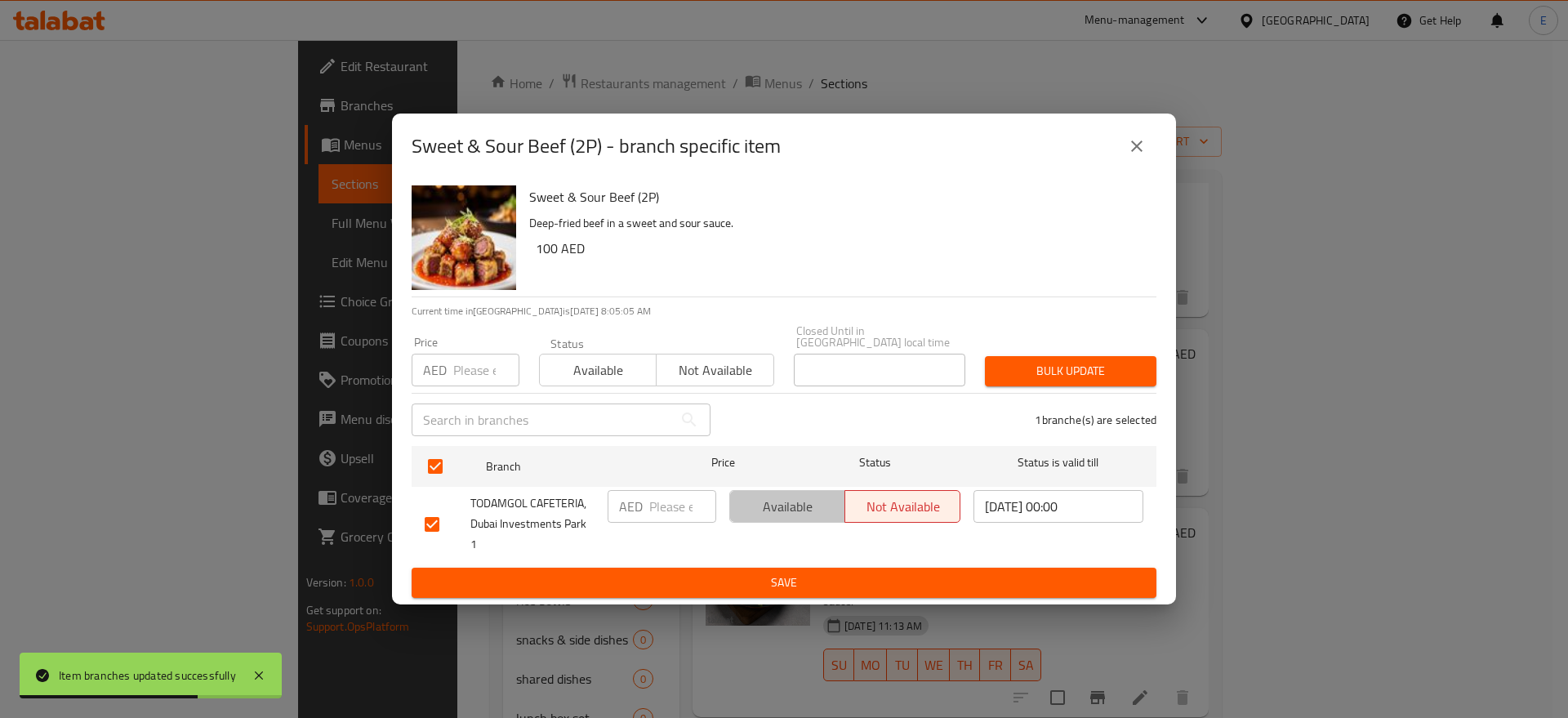
click at [764, 506] on span "Available" at bounding box center [788, 506] width 102 height 24
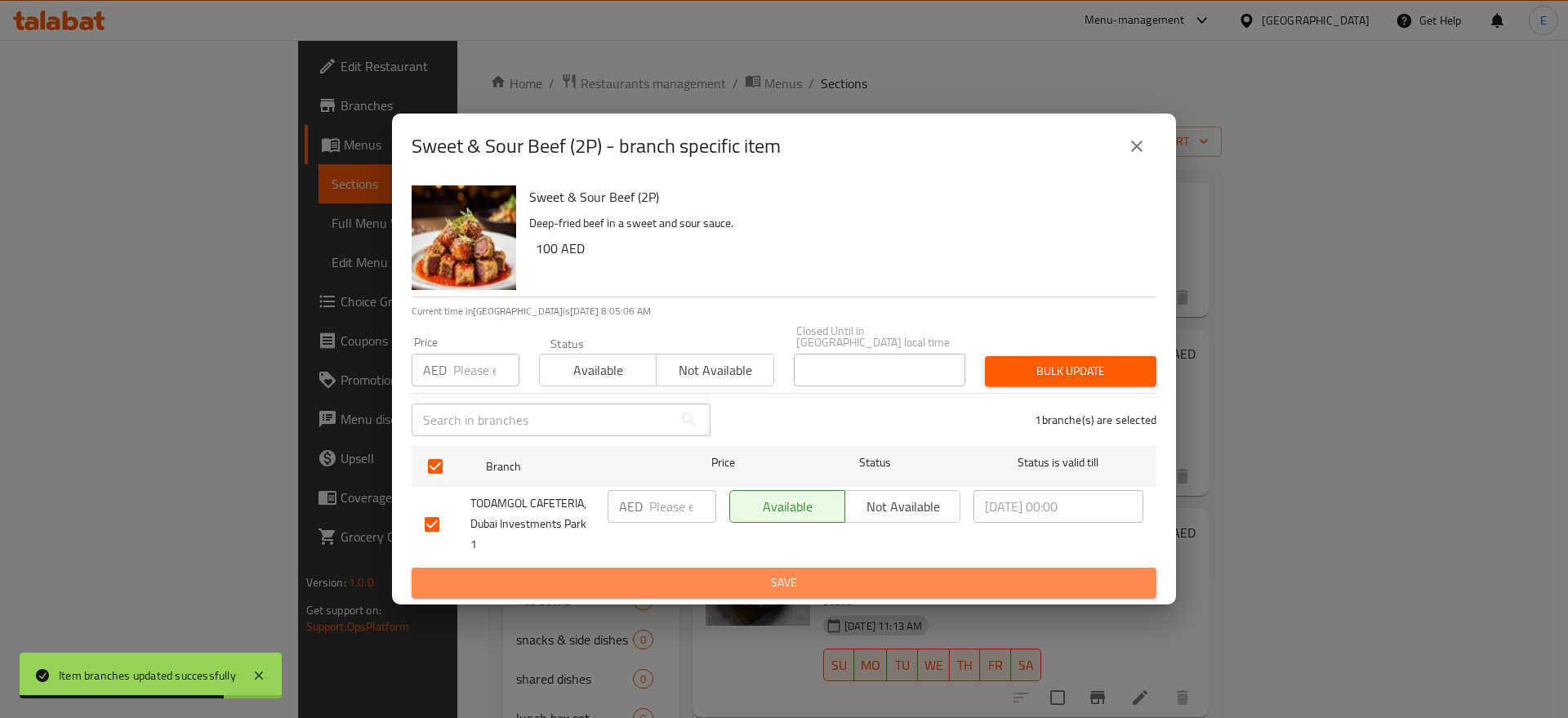
click at [777, 572] on span "Save" at bounding box center [783, 582] width 718 height 20
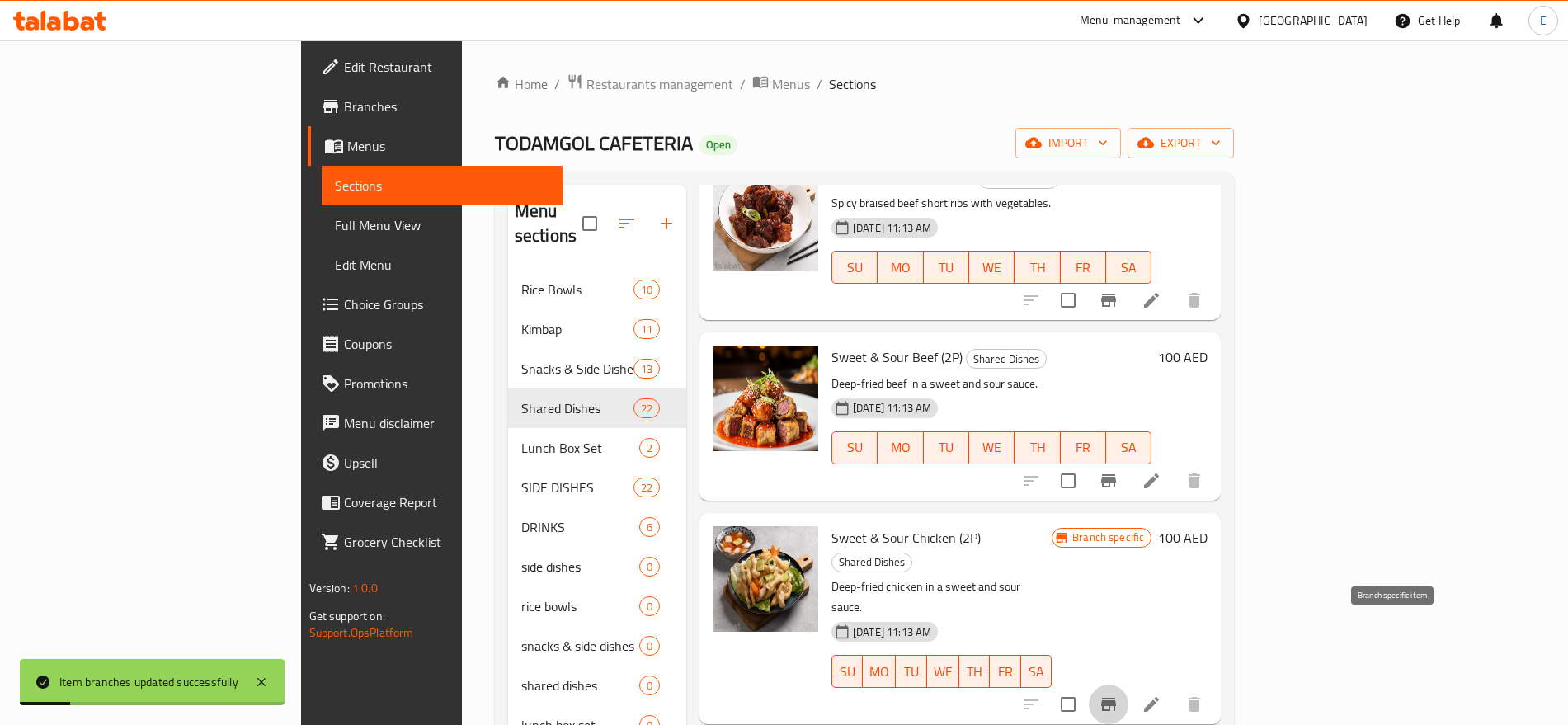
click at [1116, 697] on icon "Branch-specific-item" at bounding box center [1108, 703] width 15 height 13
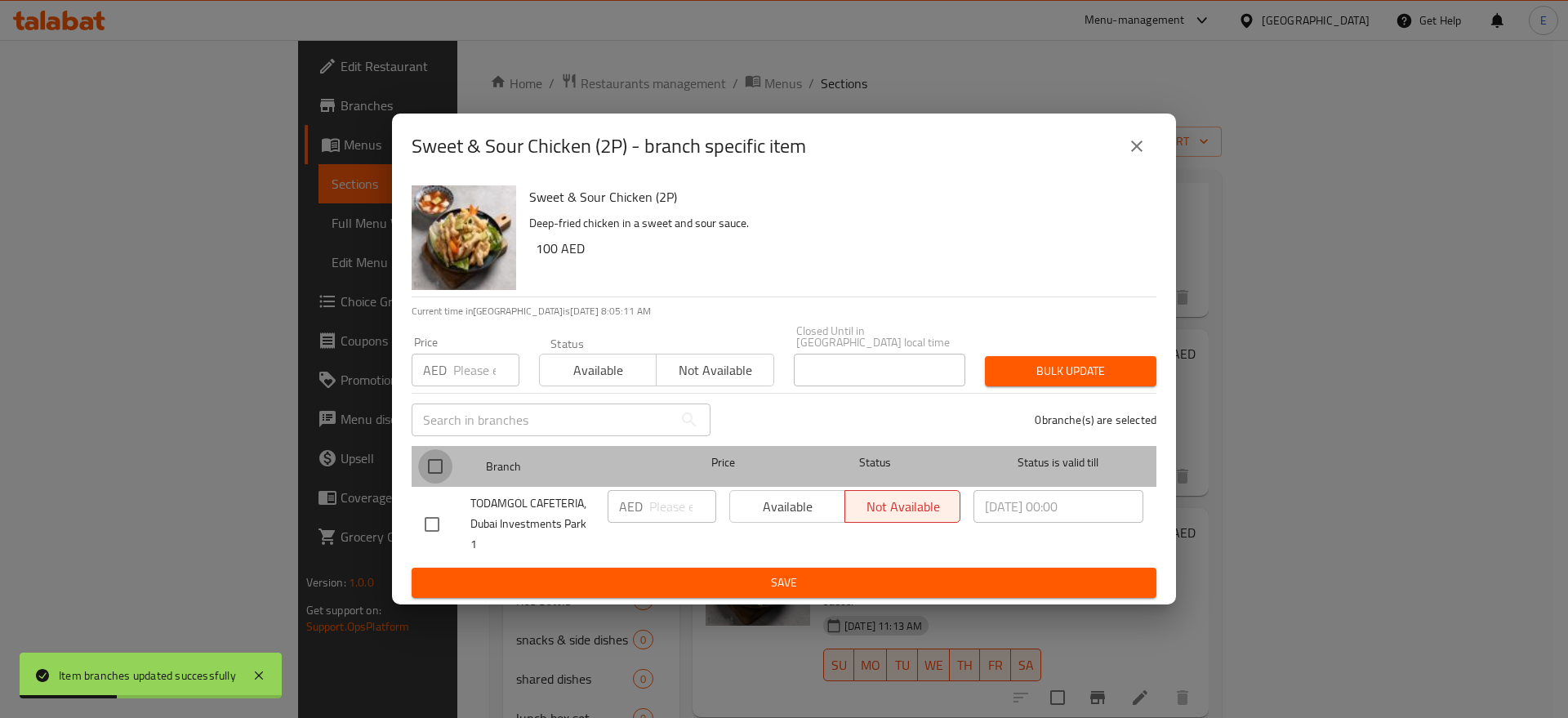
click at [440, 480] on input "checkbox" at bounding box center [435, 466] width 35 height 35
checkbox input "true"
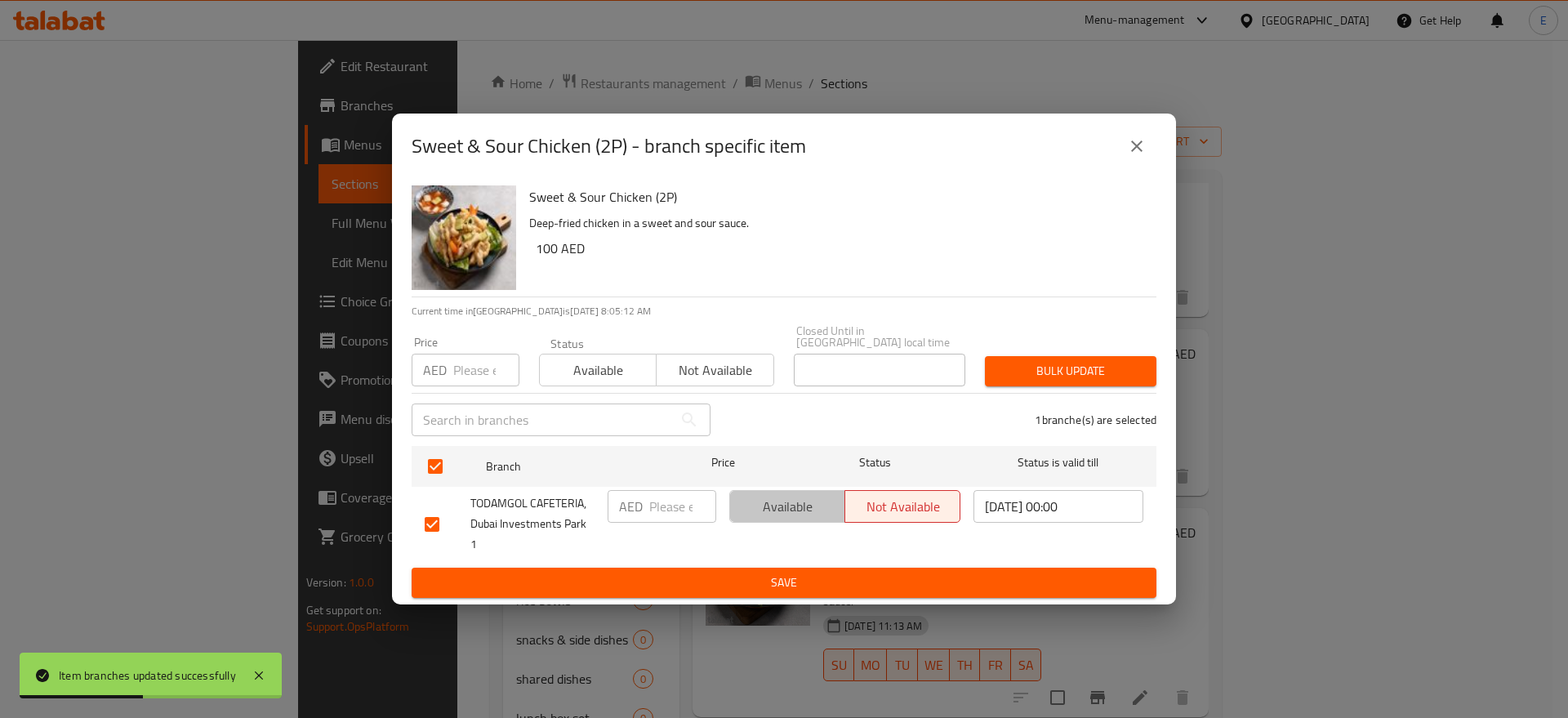
click at [742, 508] on span "Available" at bounding box center [788, 506] width 102 height 24
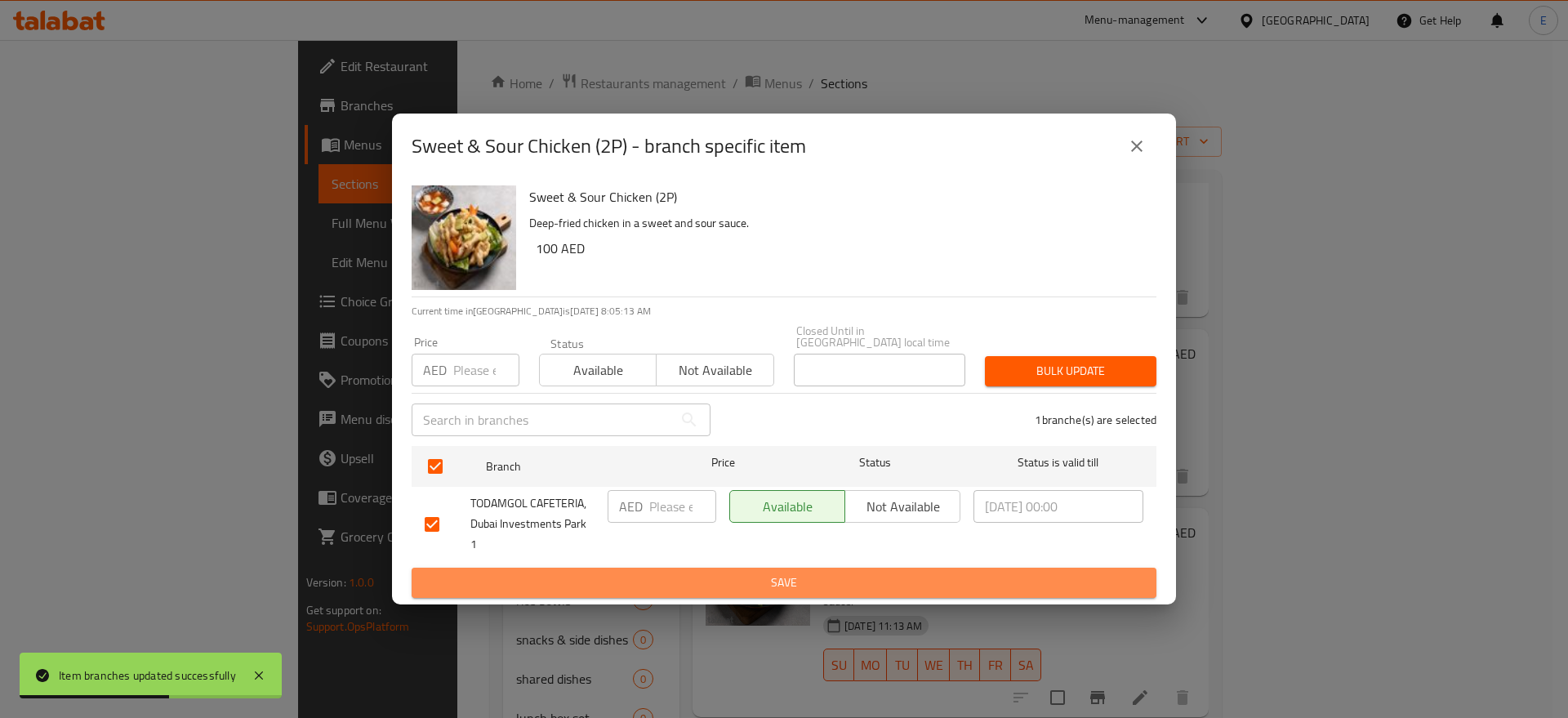
click at [759, 575] on span "Save" at bounding box center [783, 582] width 718 height 20
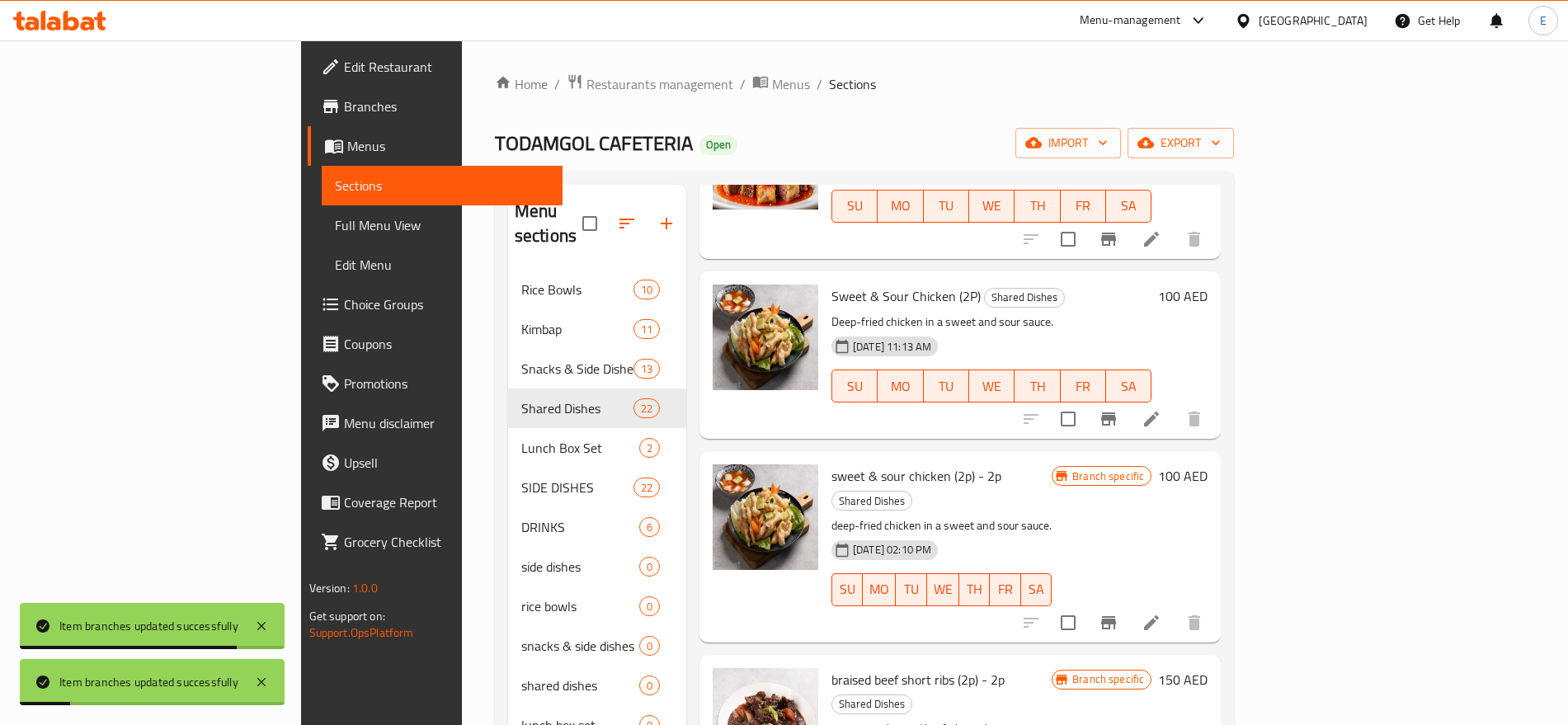
scroll to position [1434, 0]
click at [1085, 604] on input "checkbox" at bounding box center [1068, 621] width 35 height 35
checkbox input "true"
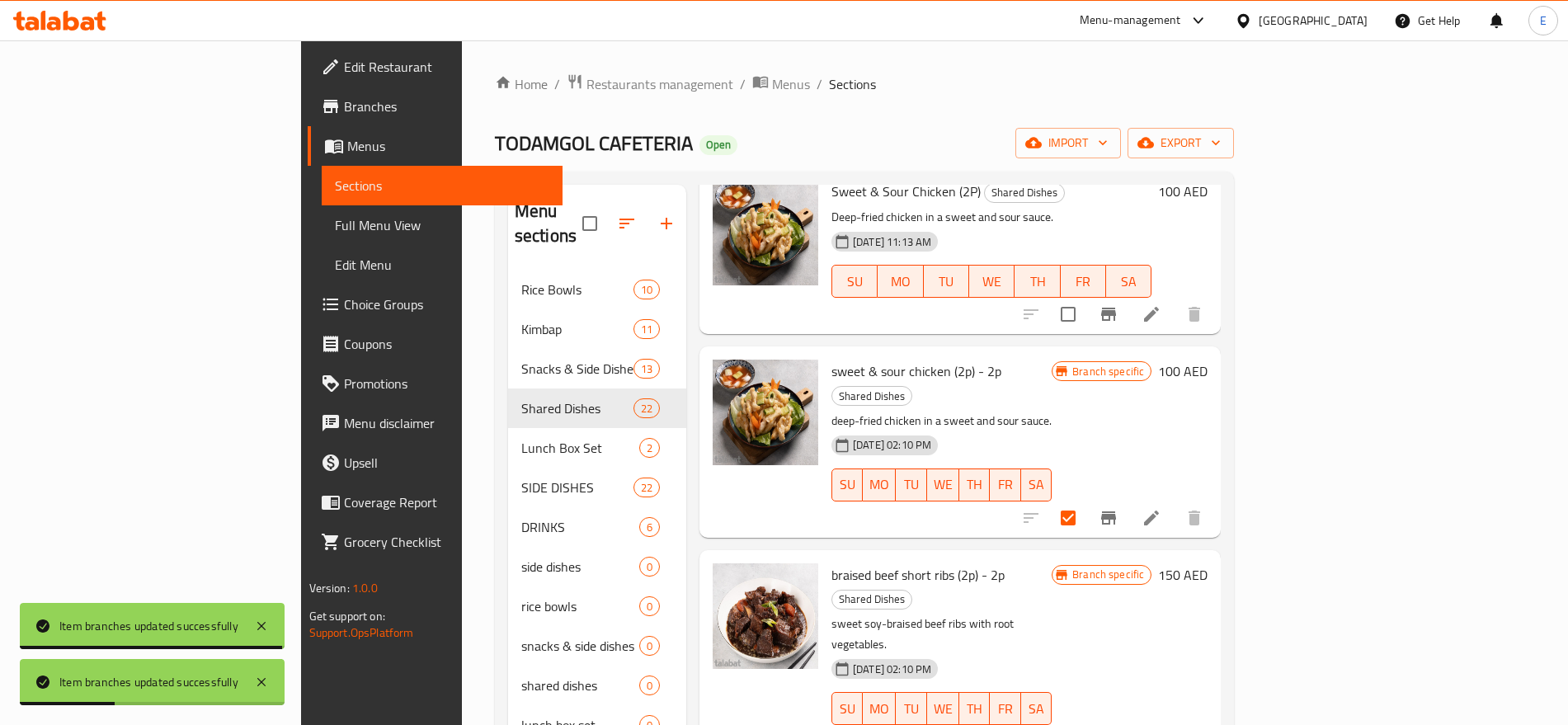
scroll to position [1558, 0]
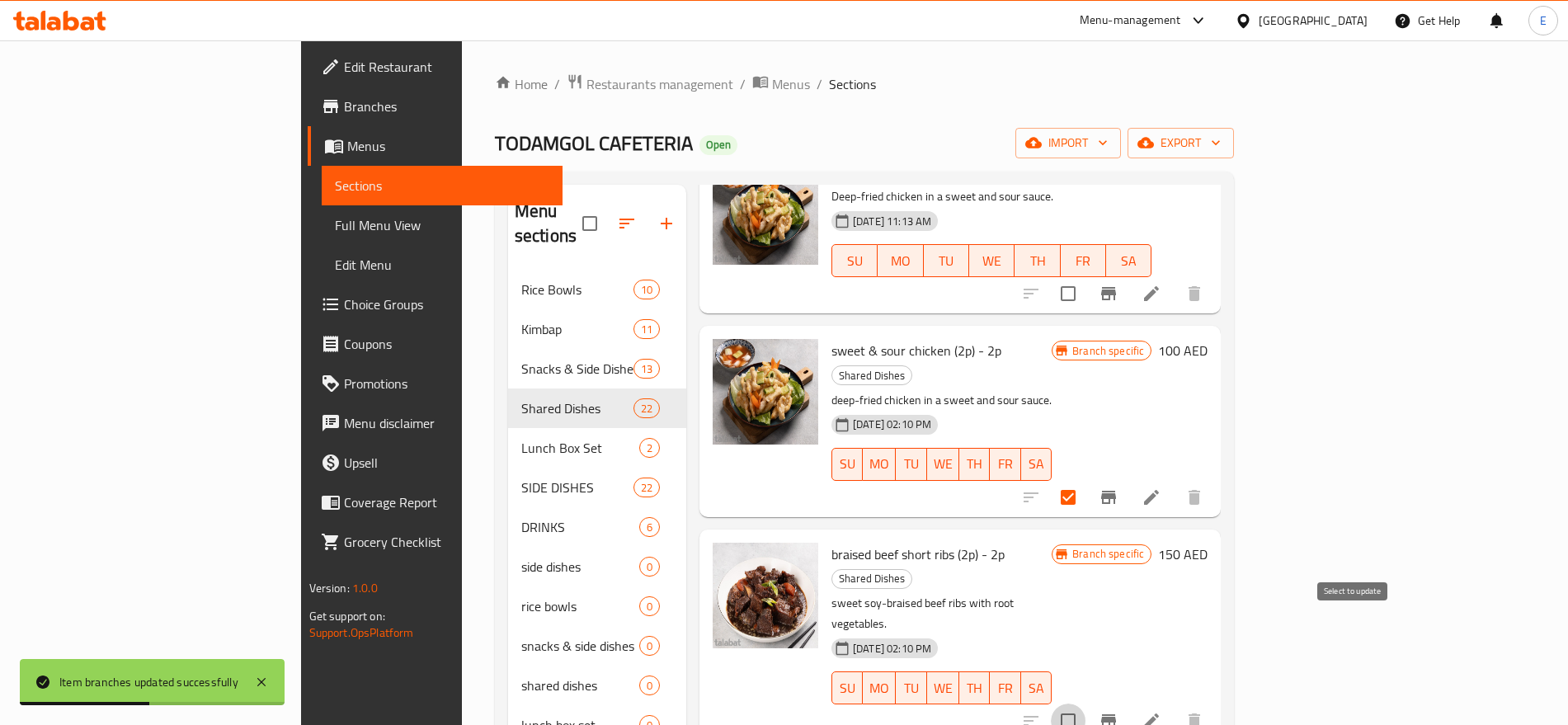
click at [1085, 703] on input "checkbox" at bounding box center [1068, 721] width 35 height 35
checkbox input "true"
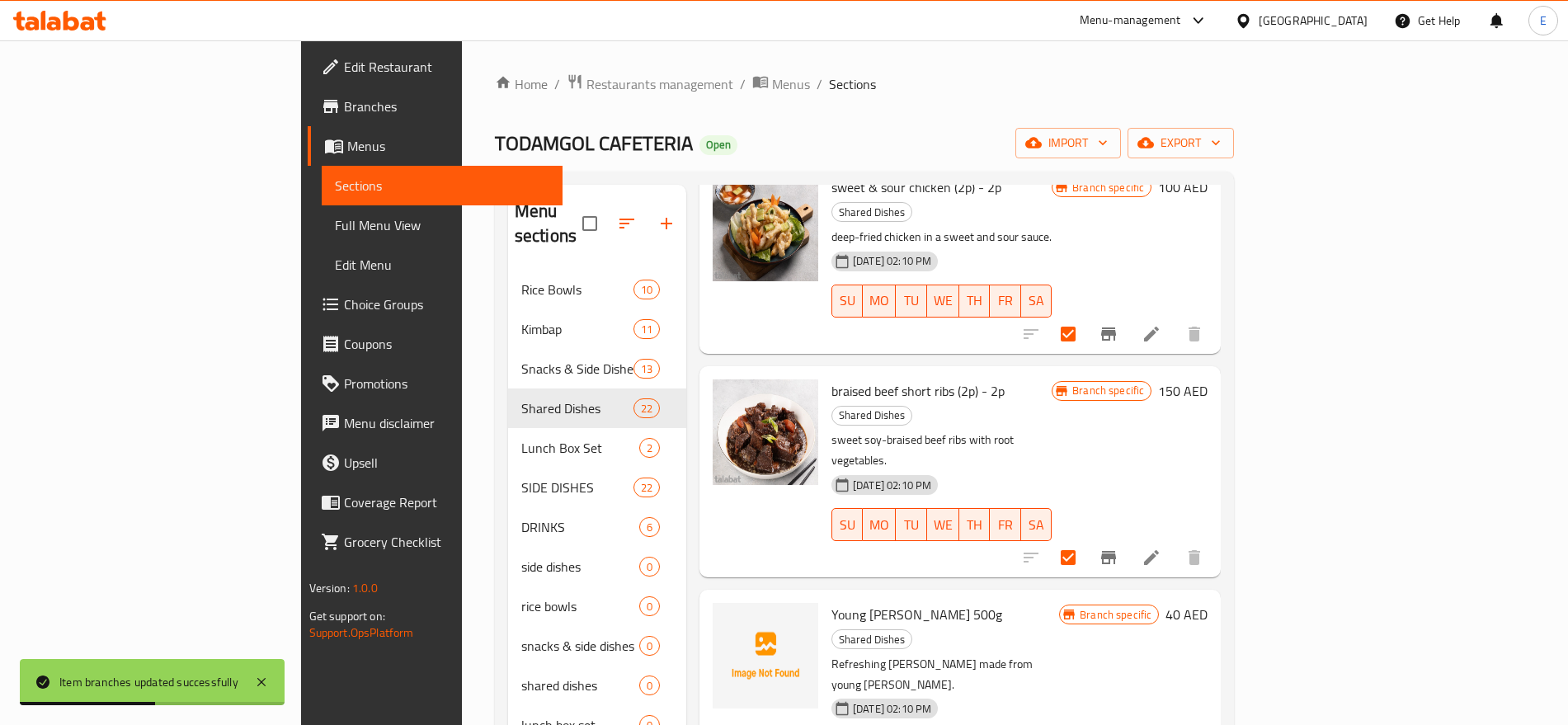
scroll to position [1728, 0]
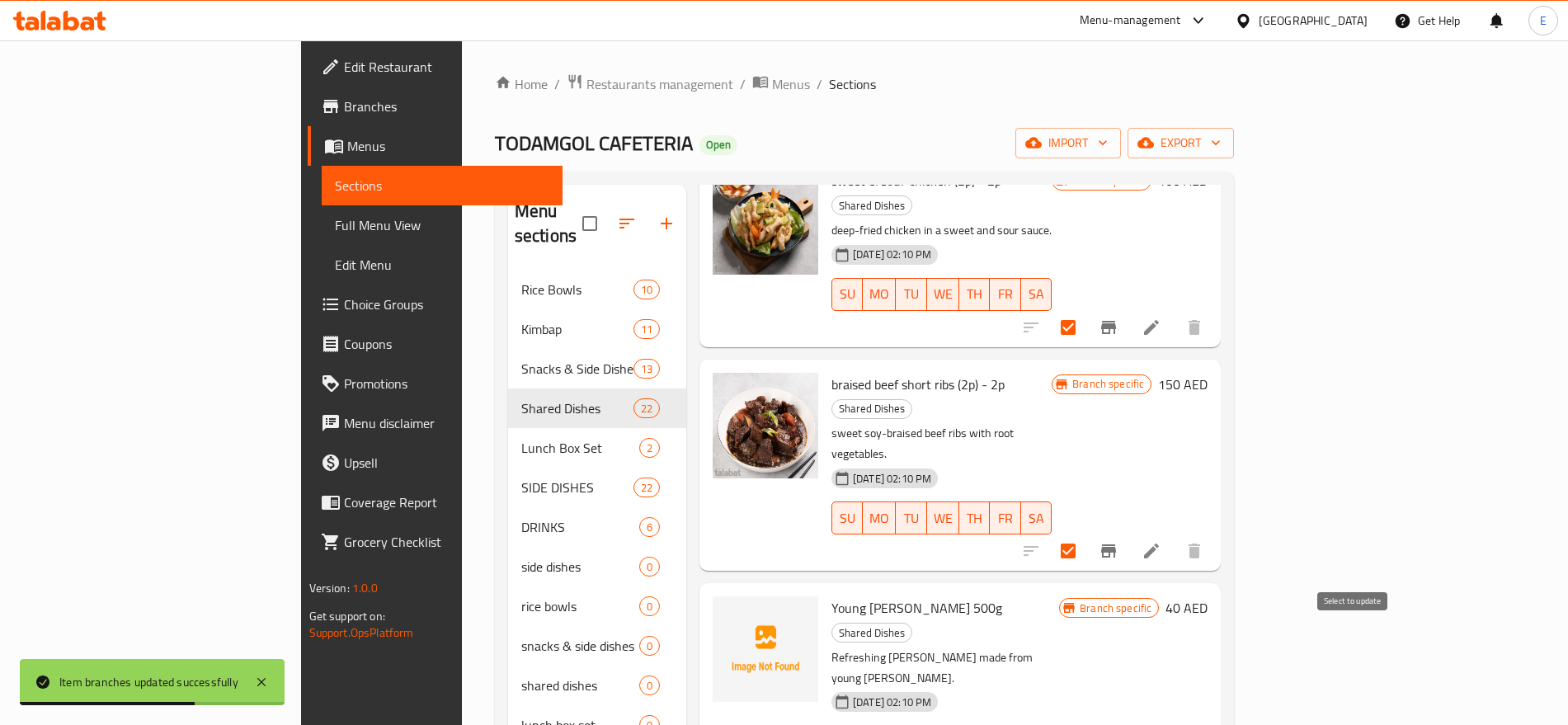
checkbox input "true"
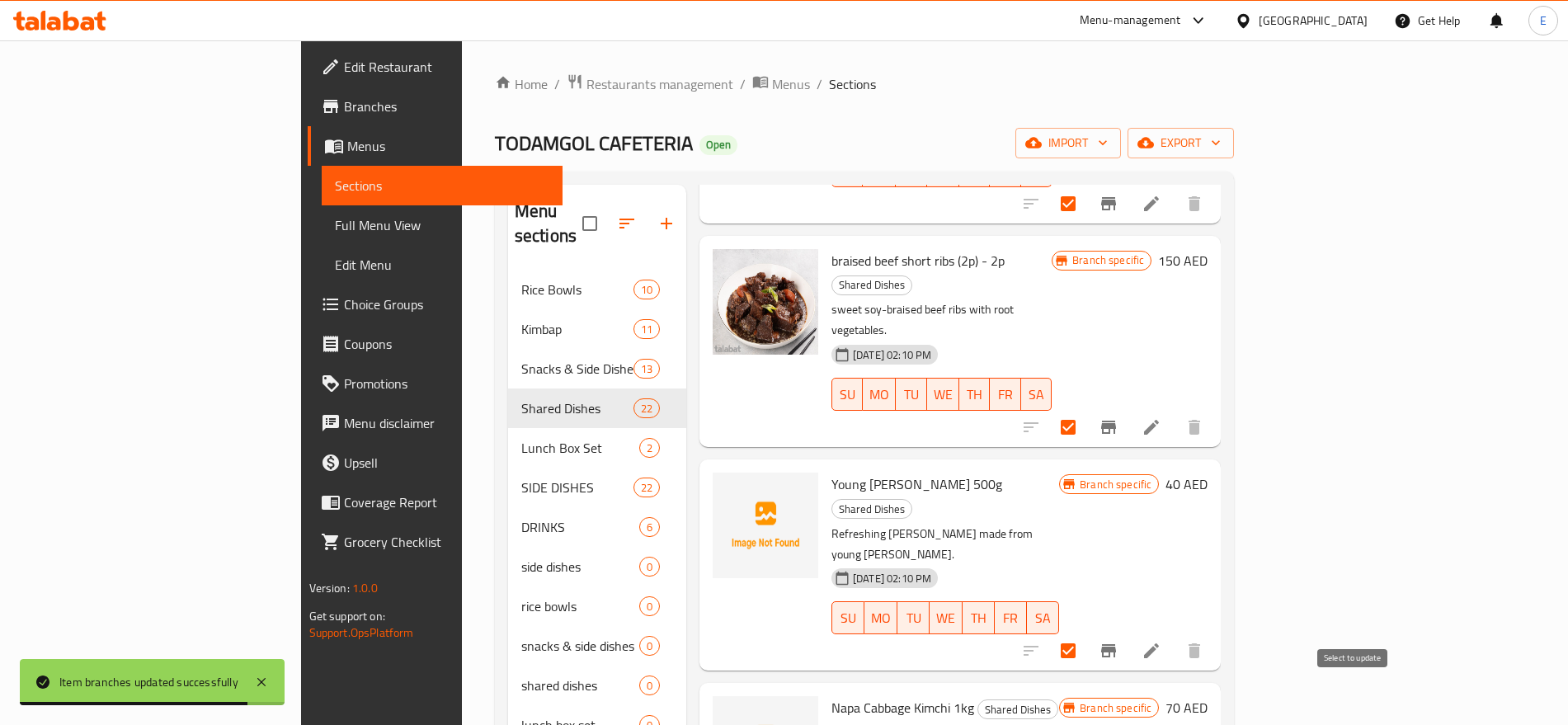
checkbox input "true"
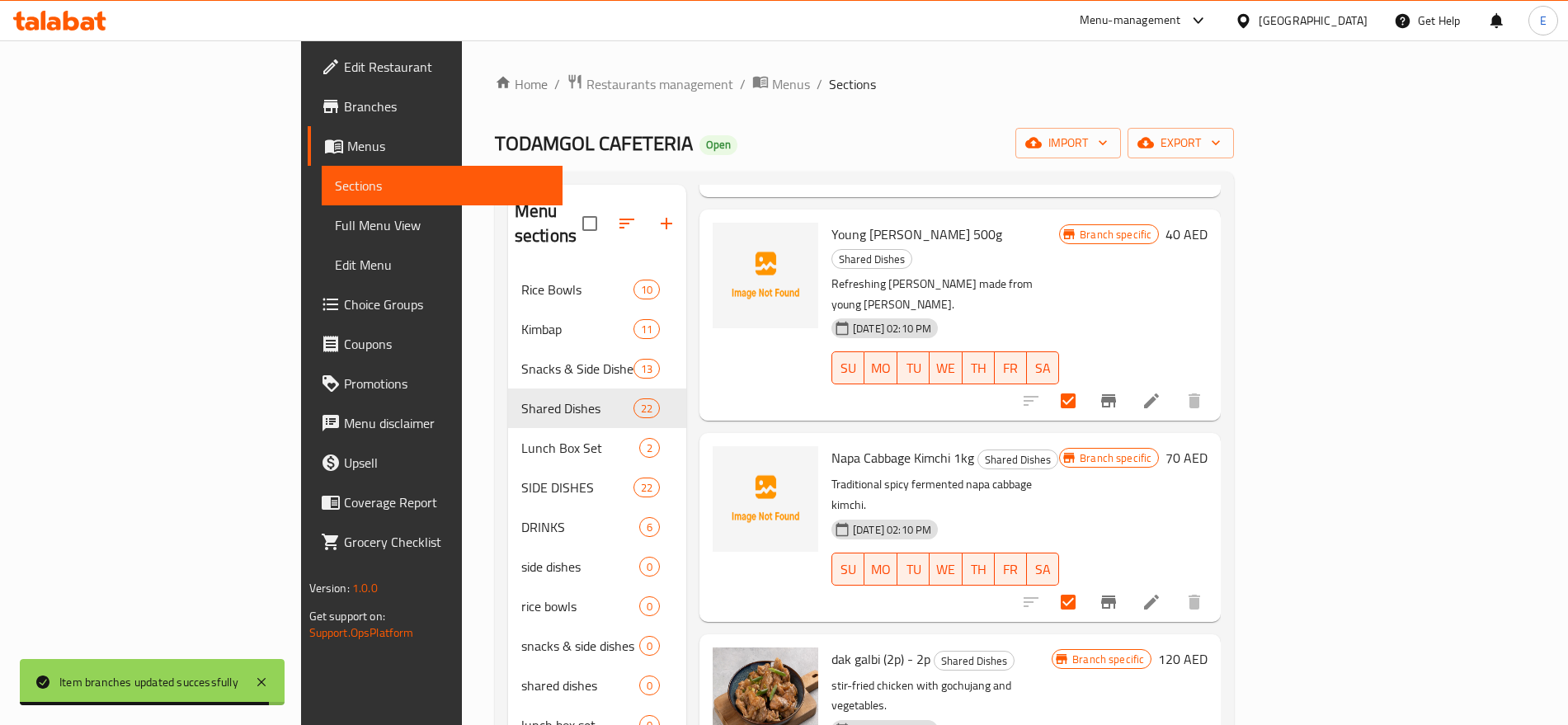
scroll to position [2107, 0]
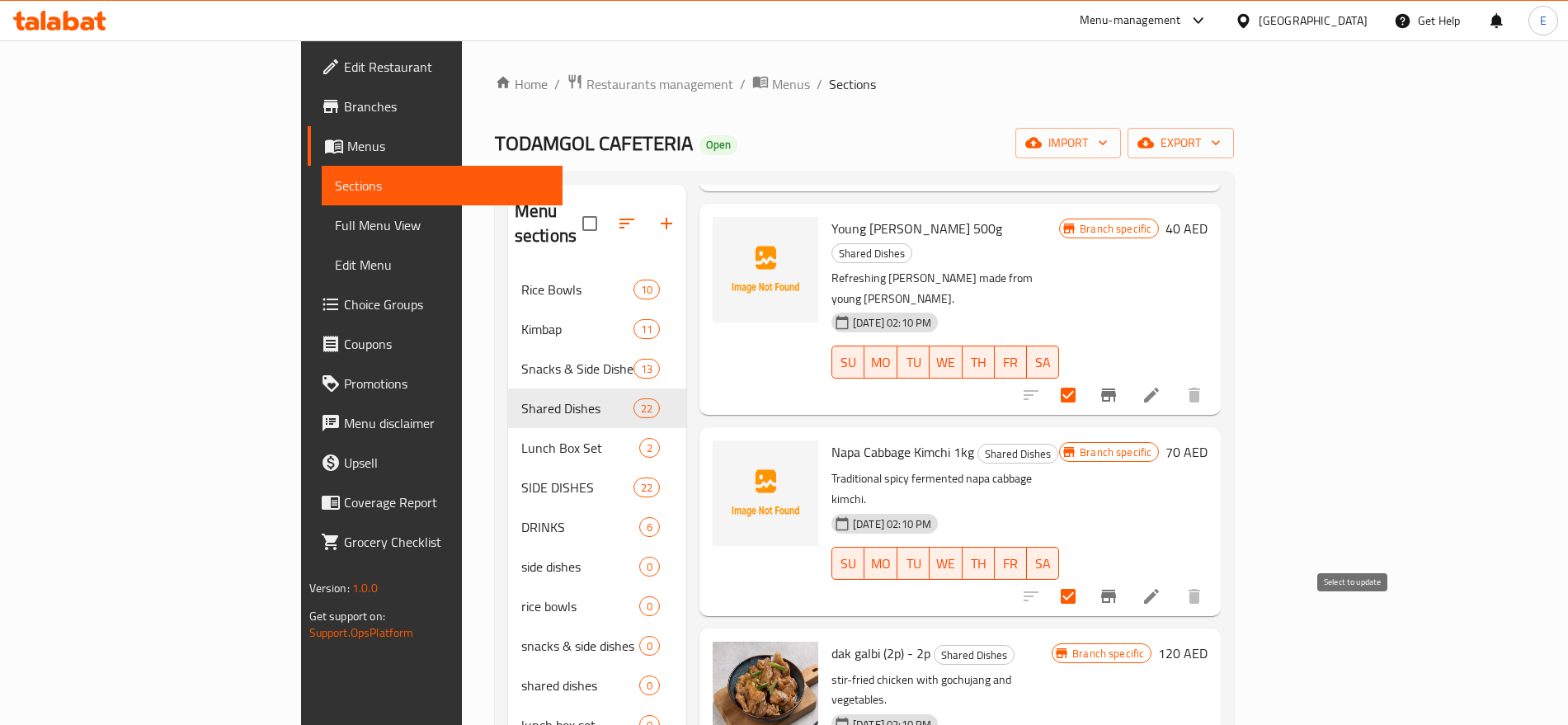
checkbox input "true"
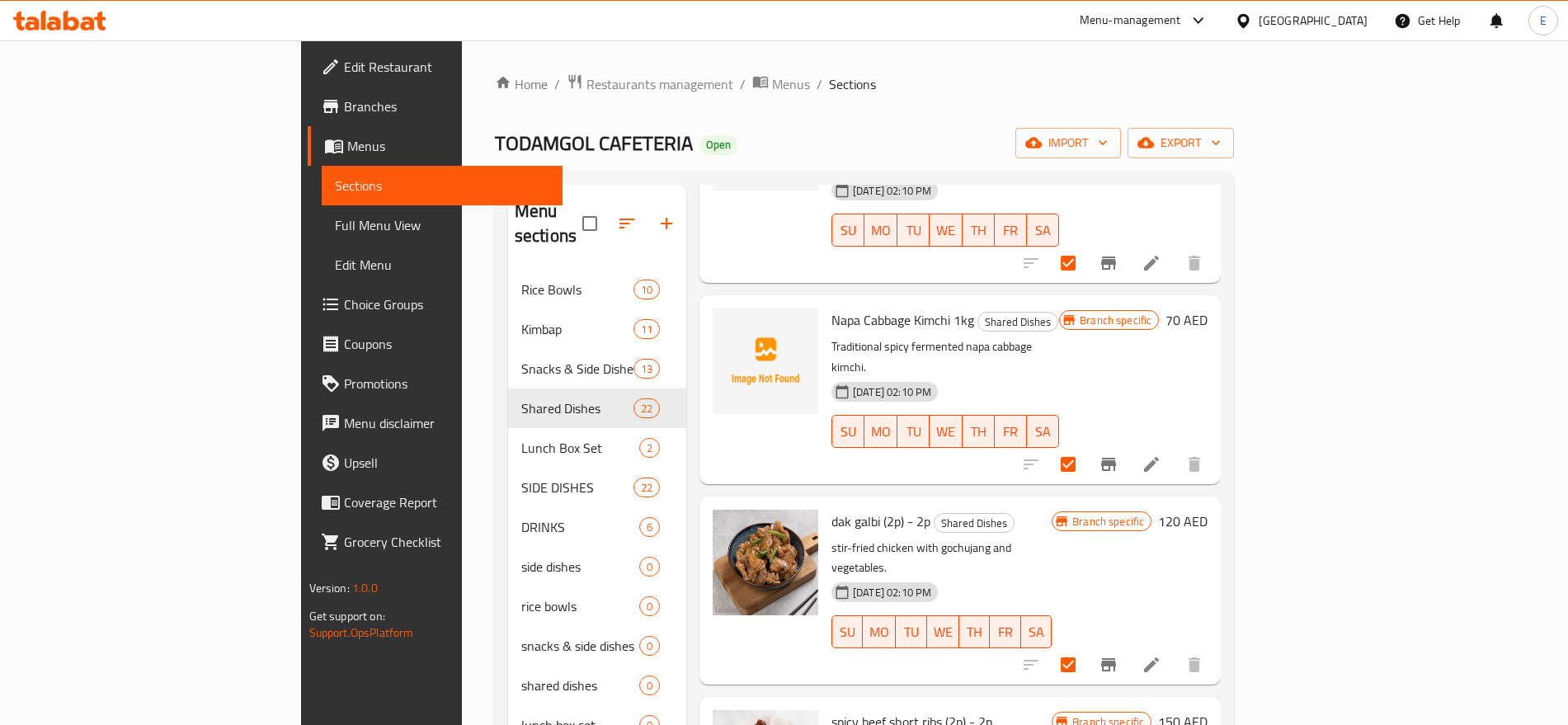
scroll to position [2242, 0]
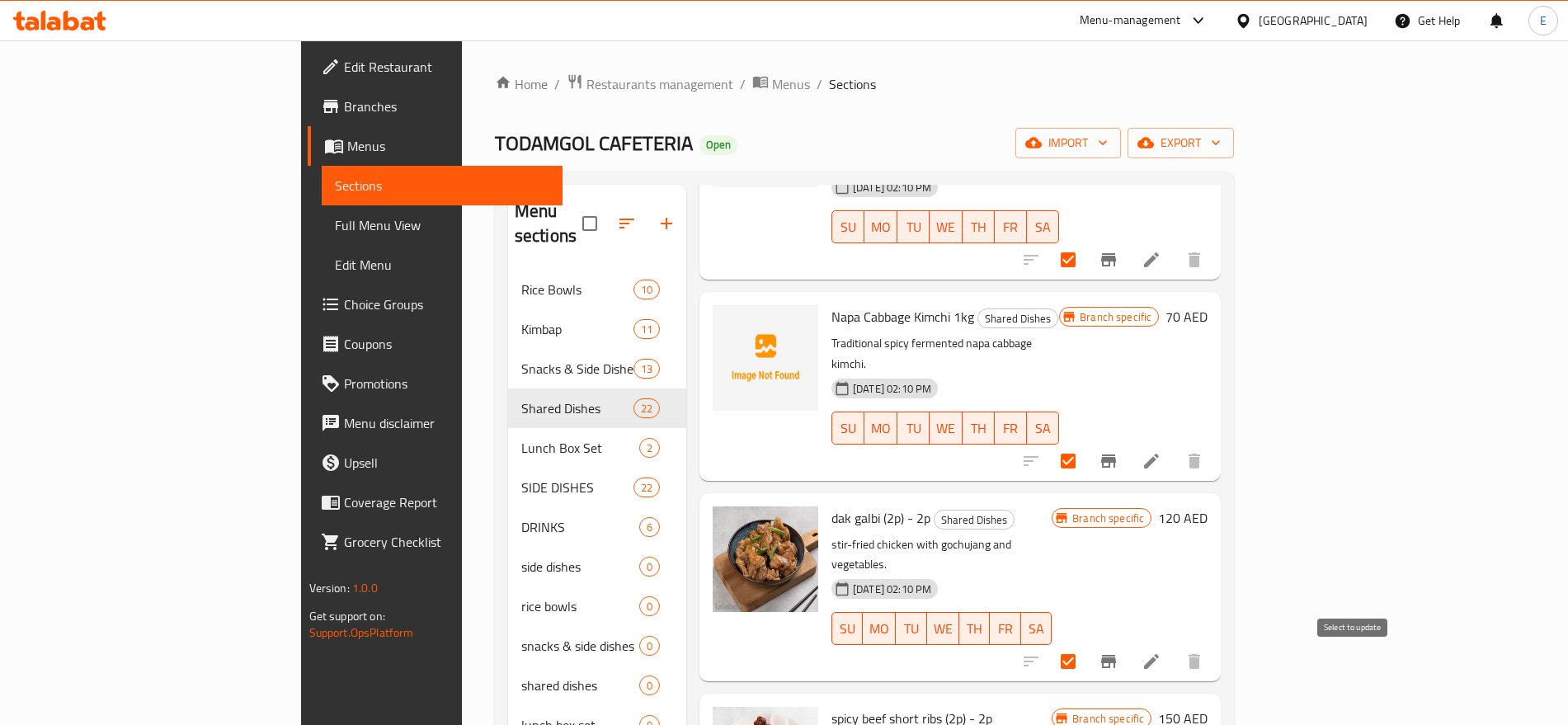
checkbox input "true"
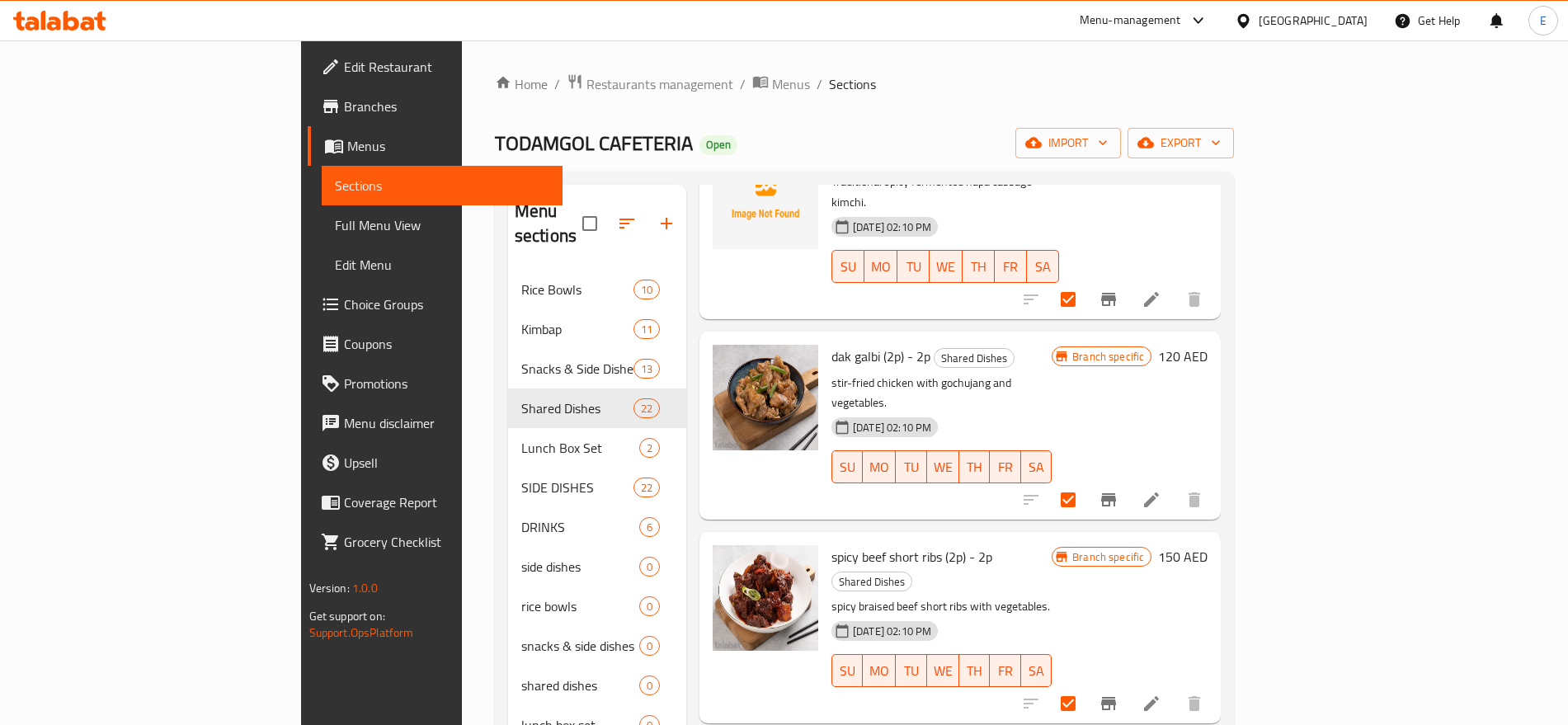
scroll to position [2406, 0]
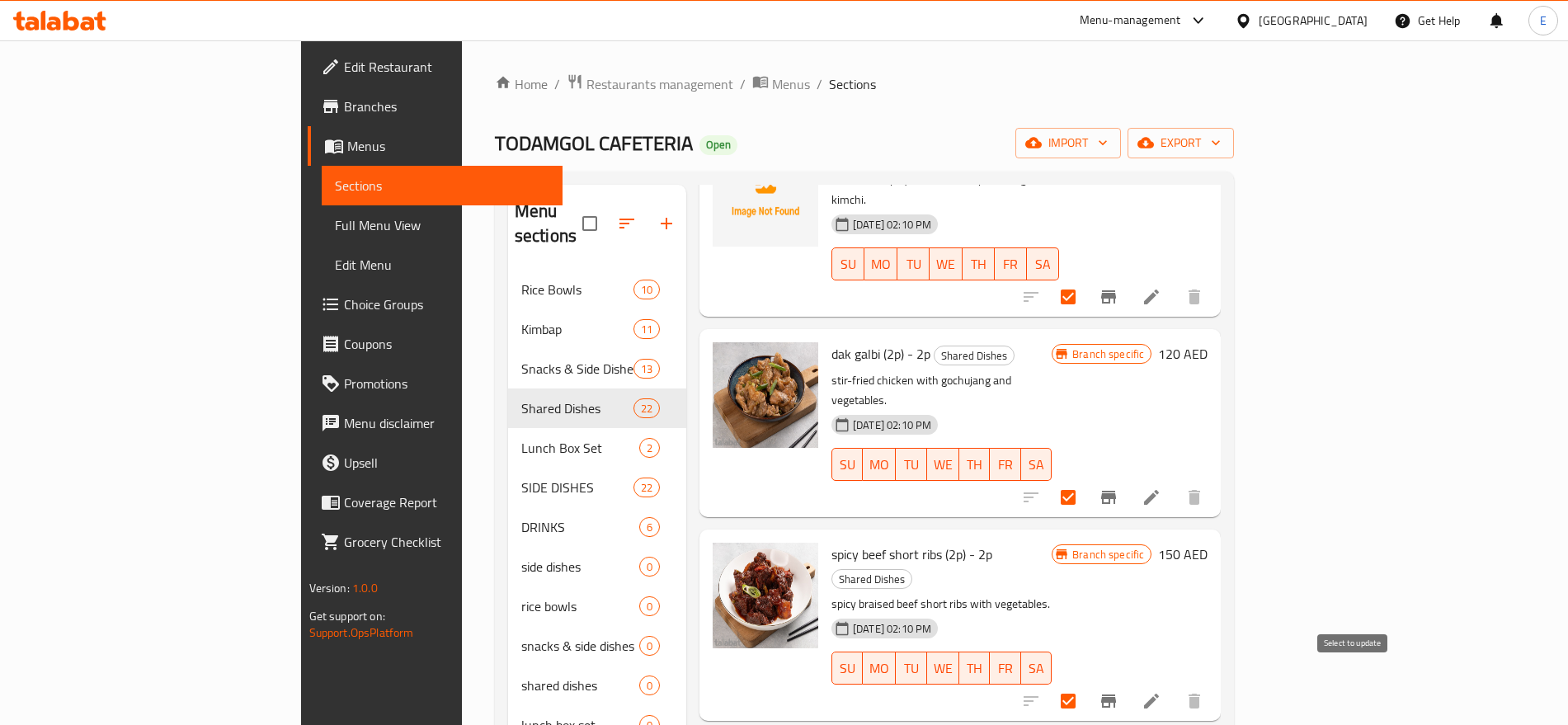
checkbox input "true"
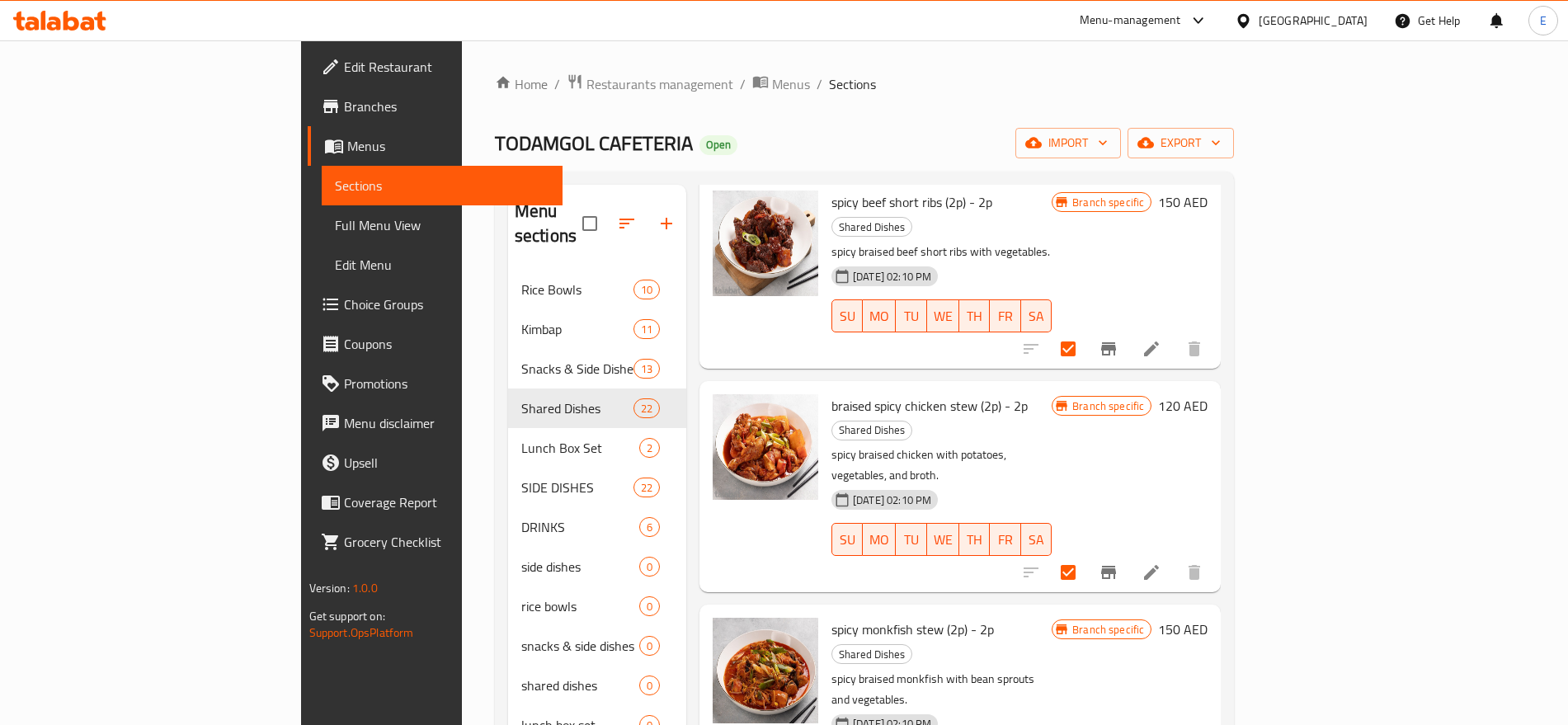
scroll to position [2782, 0]
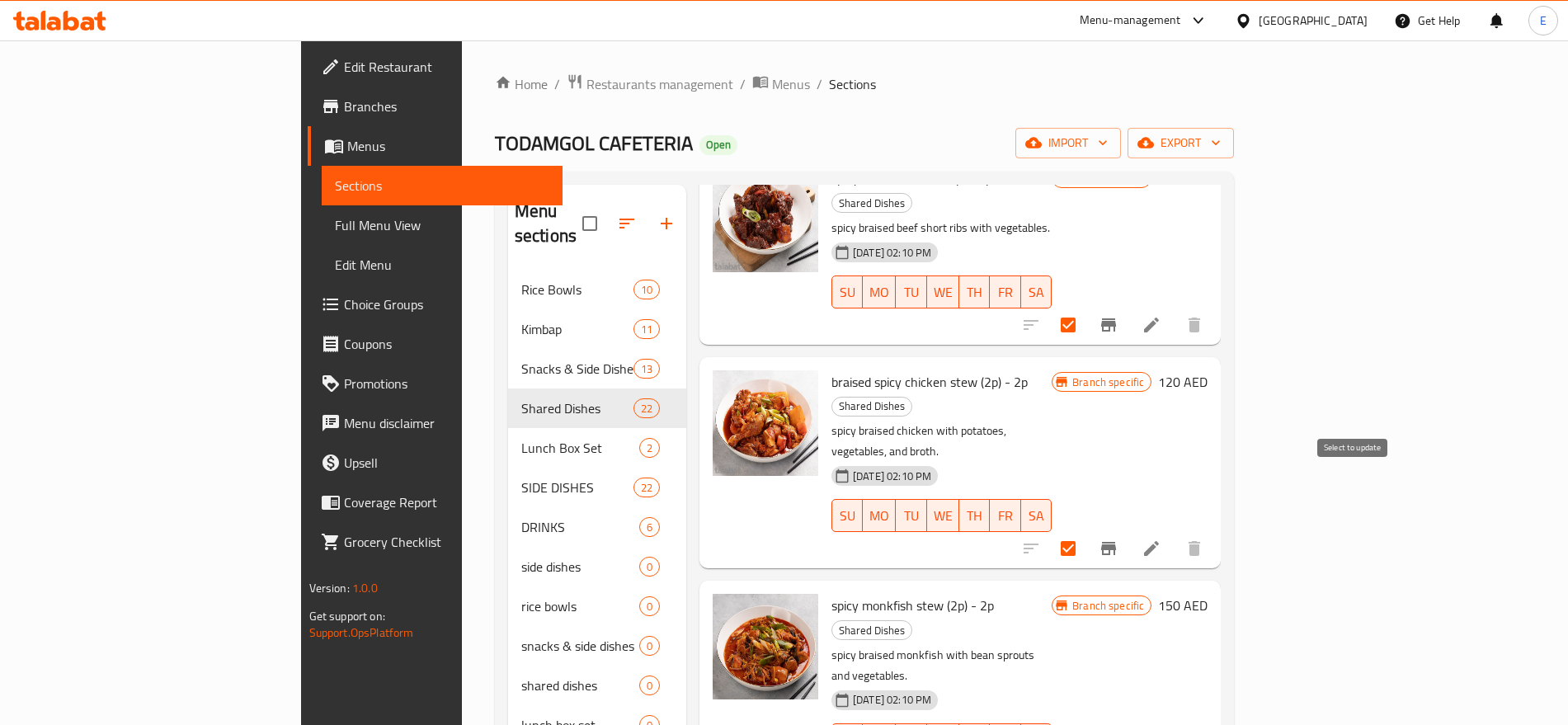
checkbox input "true"
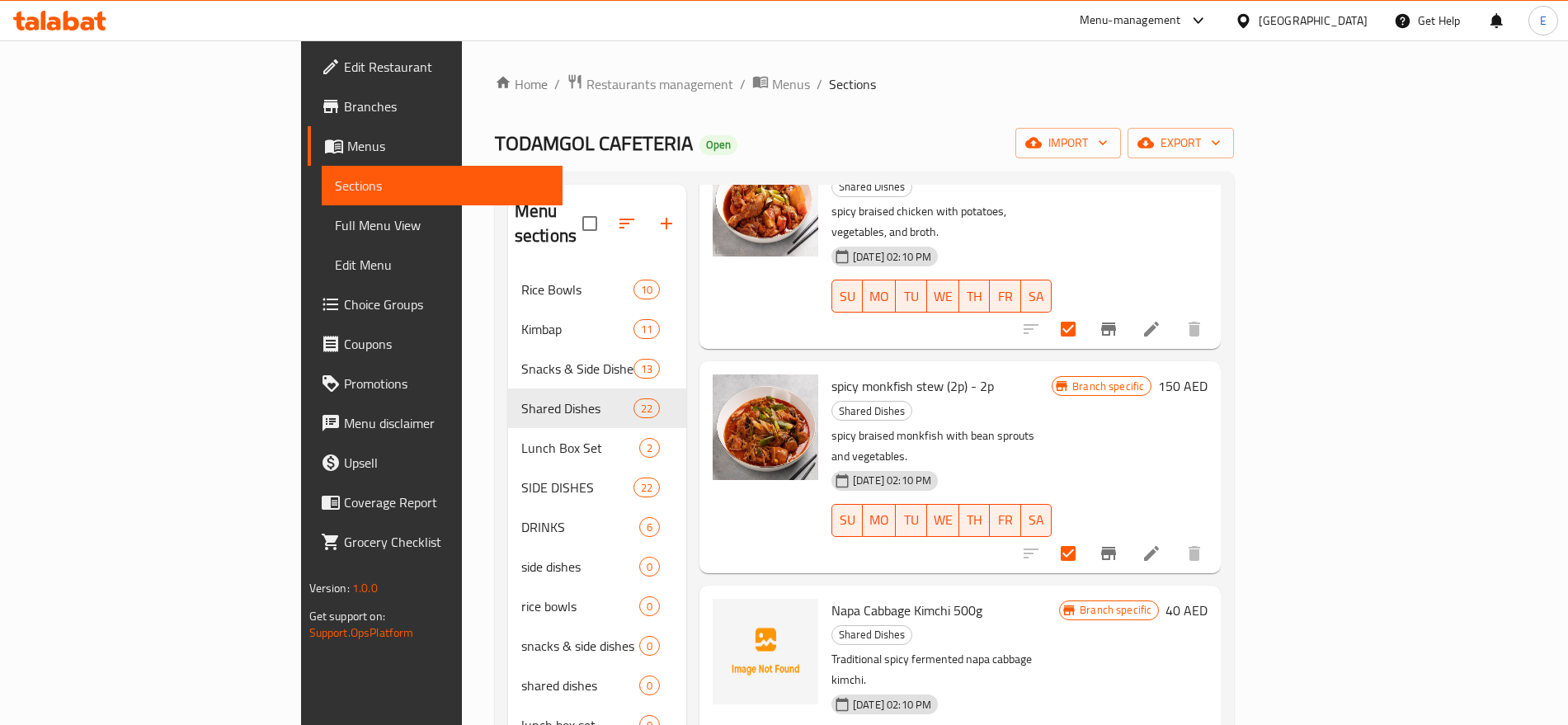
scroll to position [3008, 0]
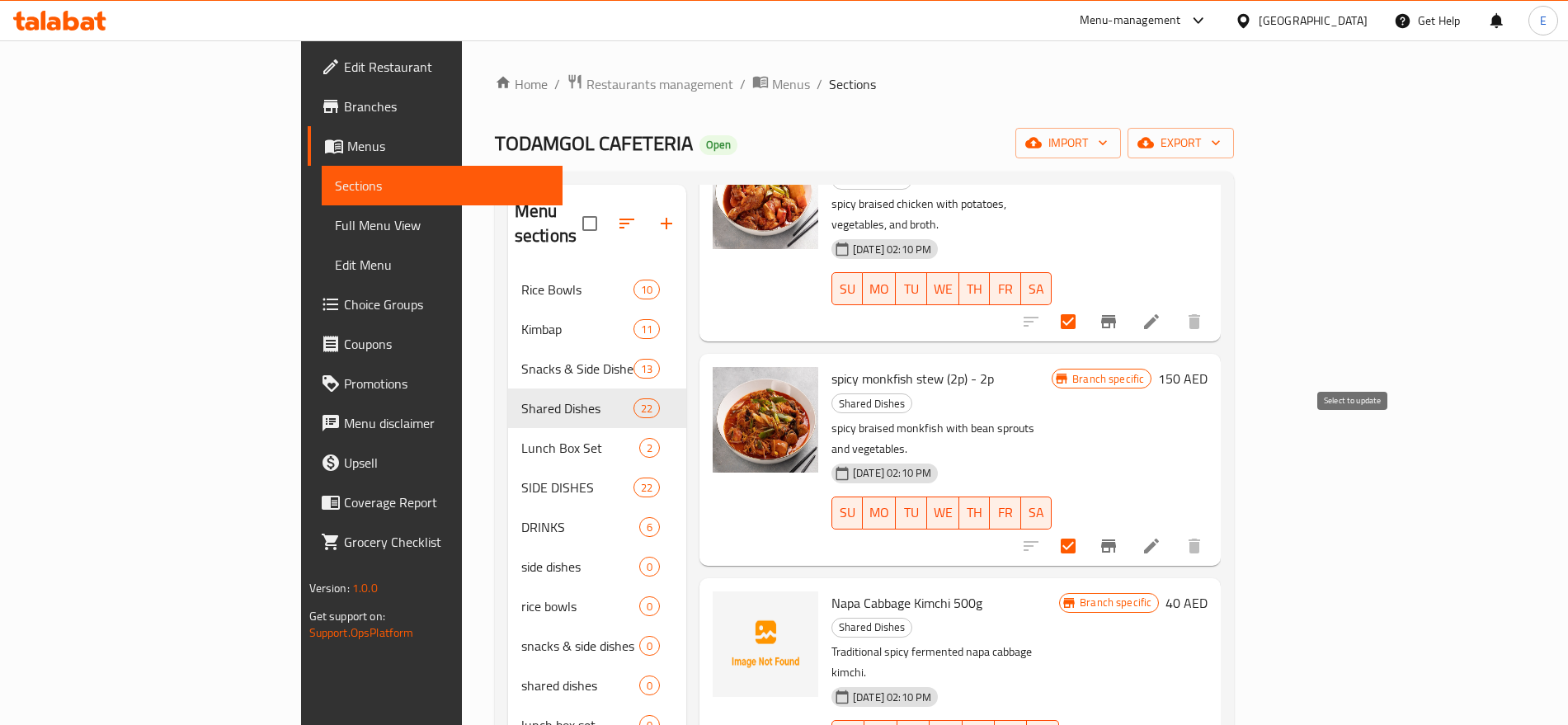
checkbox input "true"
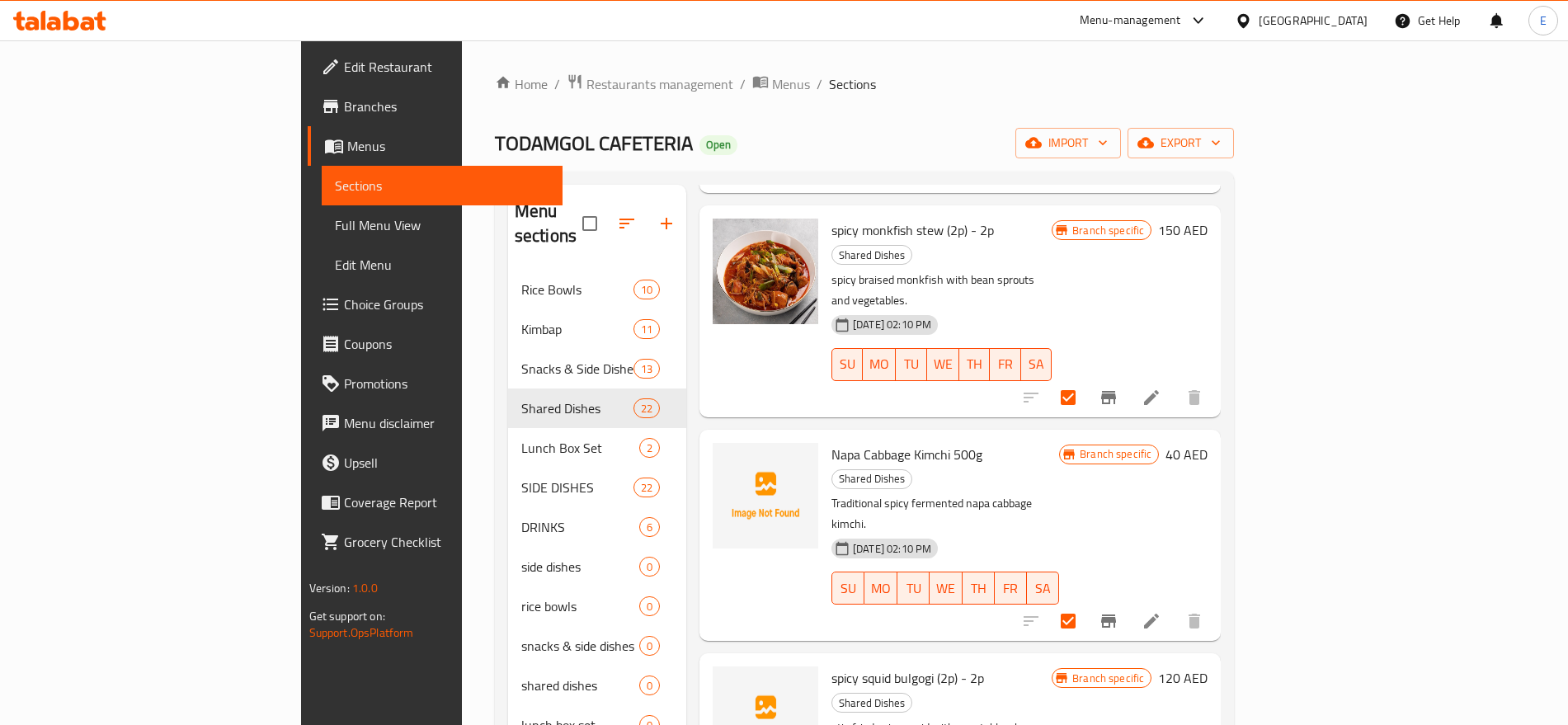
scroll to position [3162, 0]
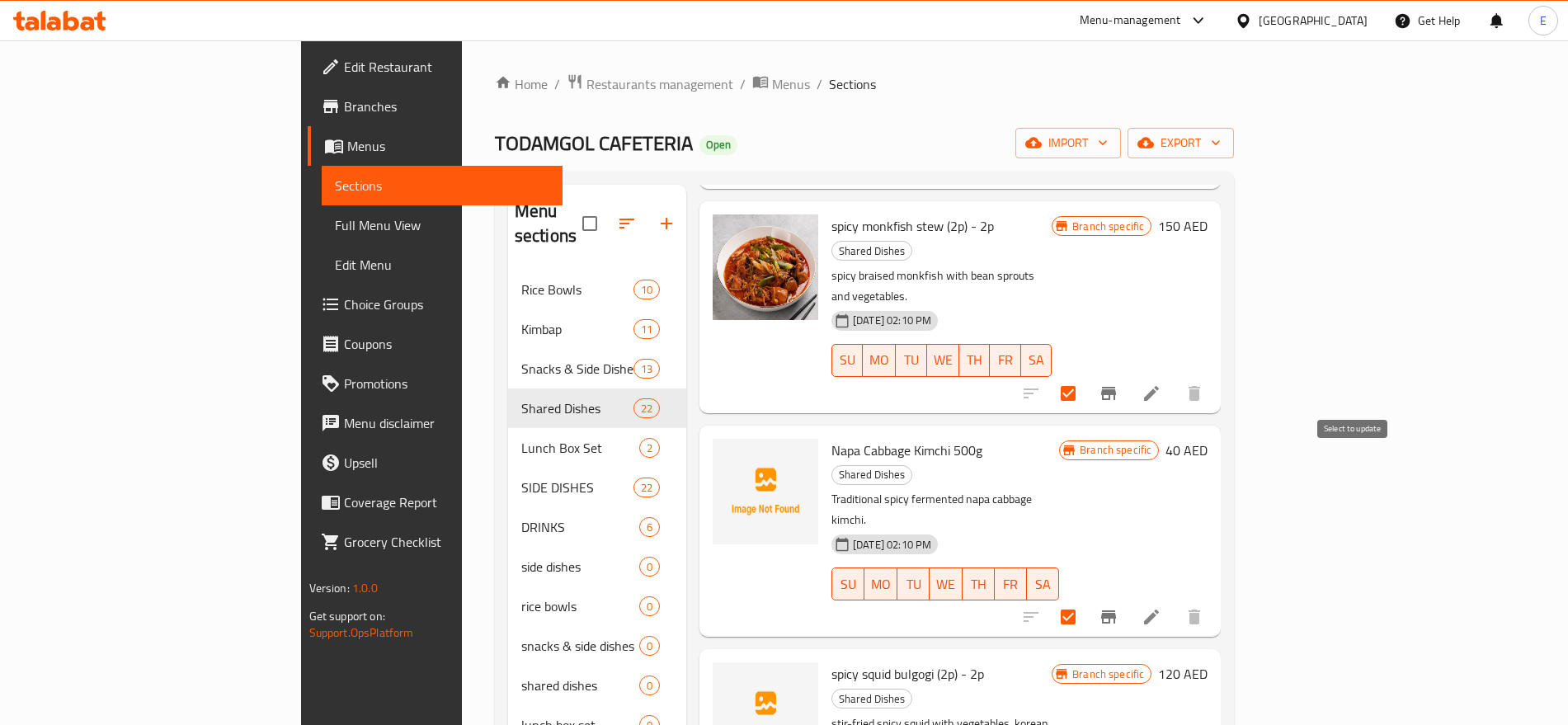
checkbox input "true"
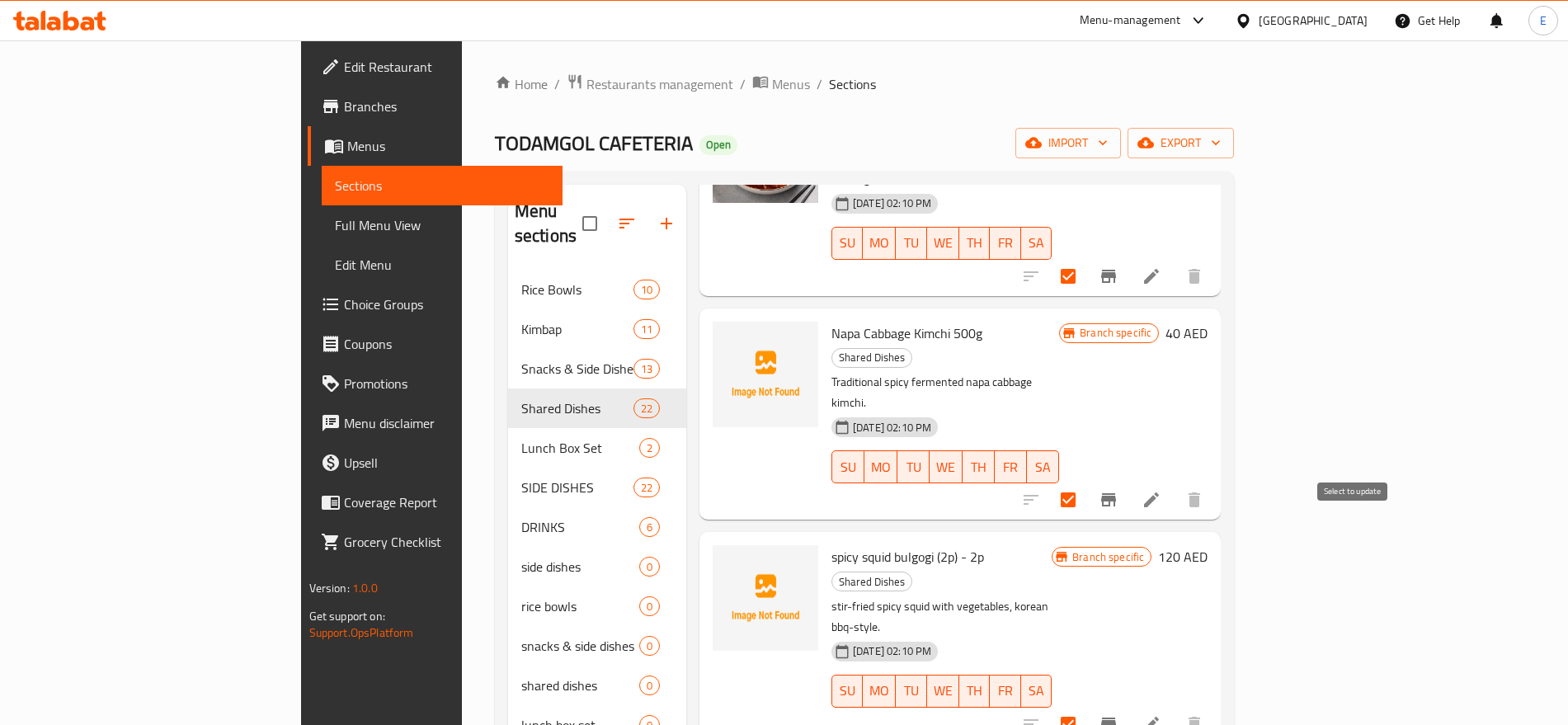
checkbox input "true"
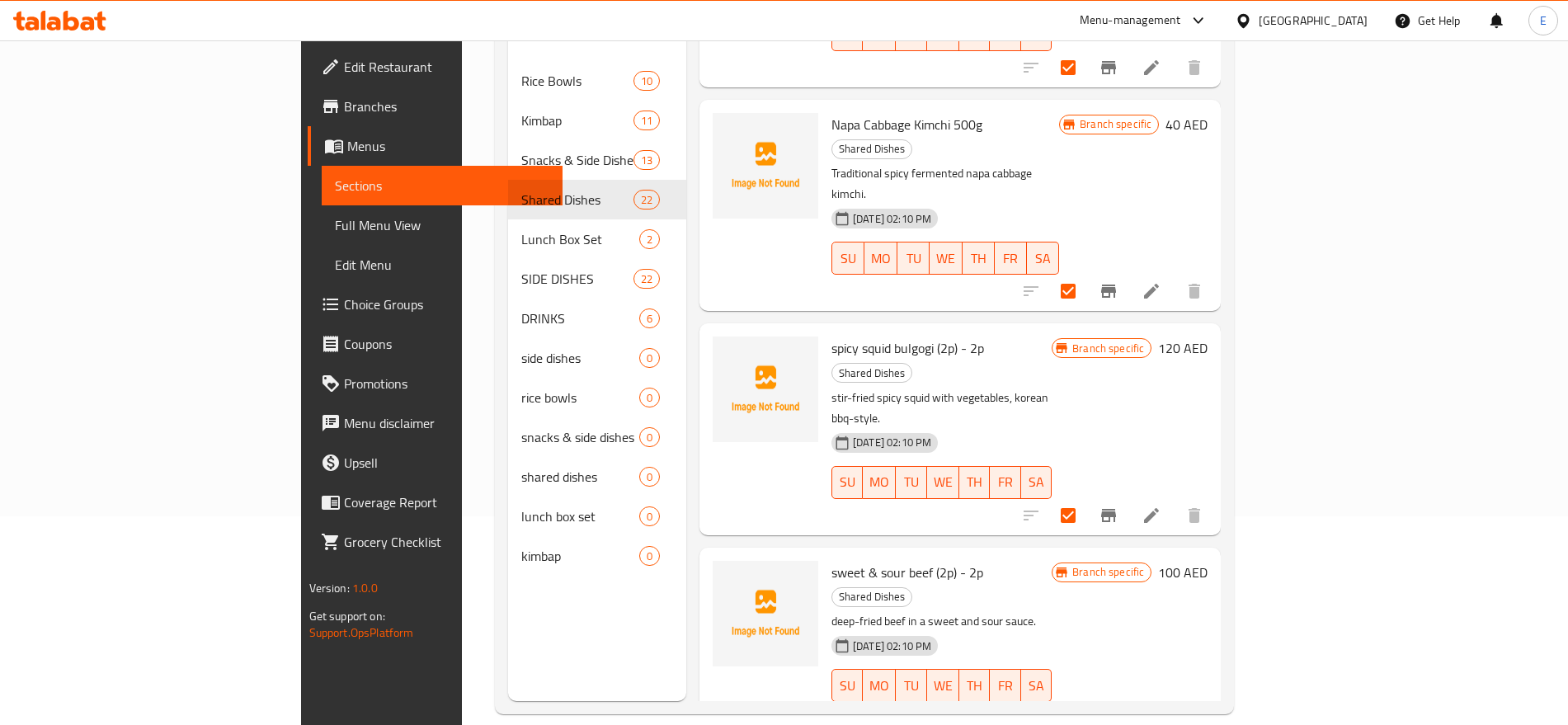
scroll to position [221, 0]
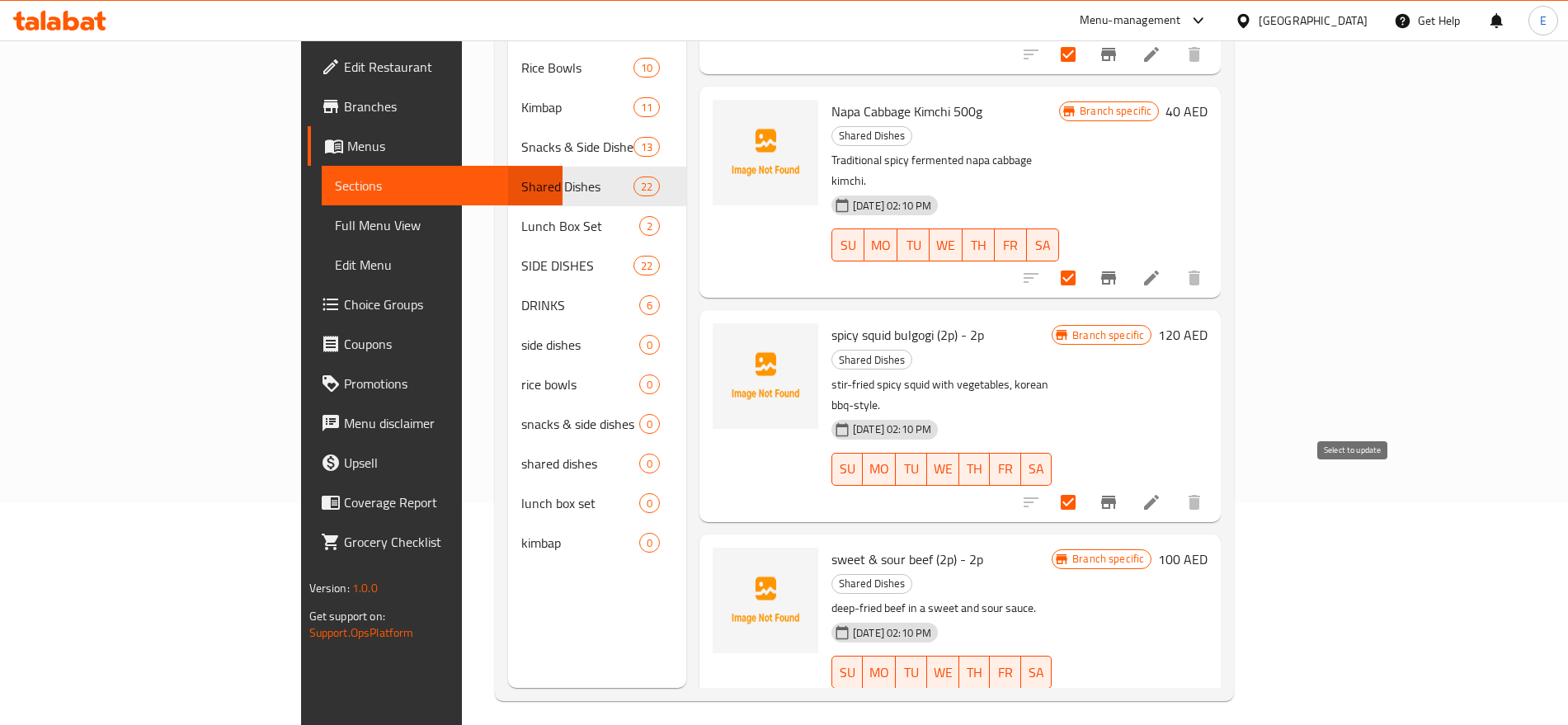
checkbox input "true"
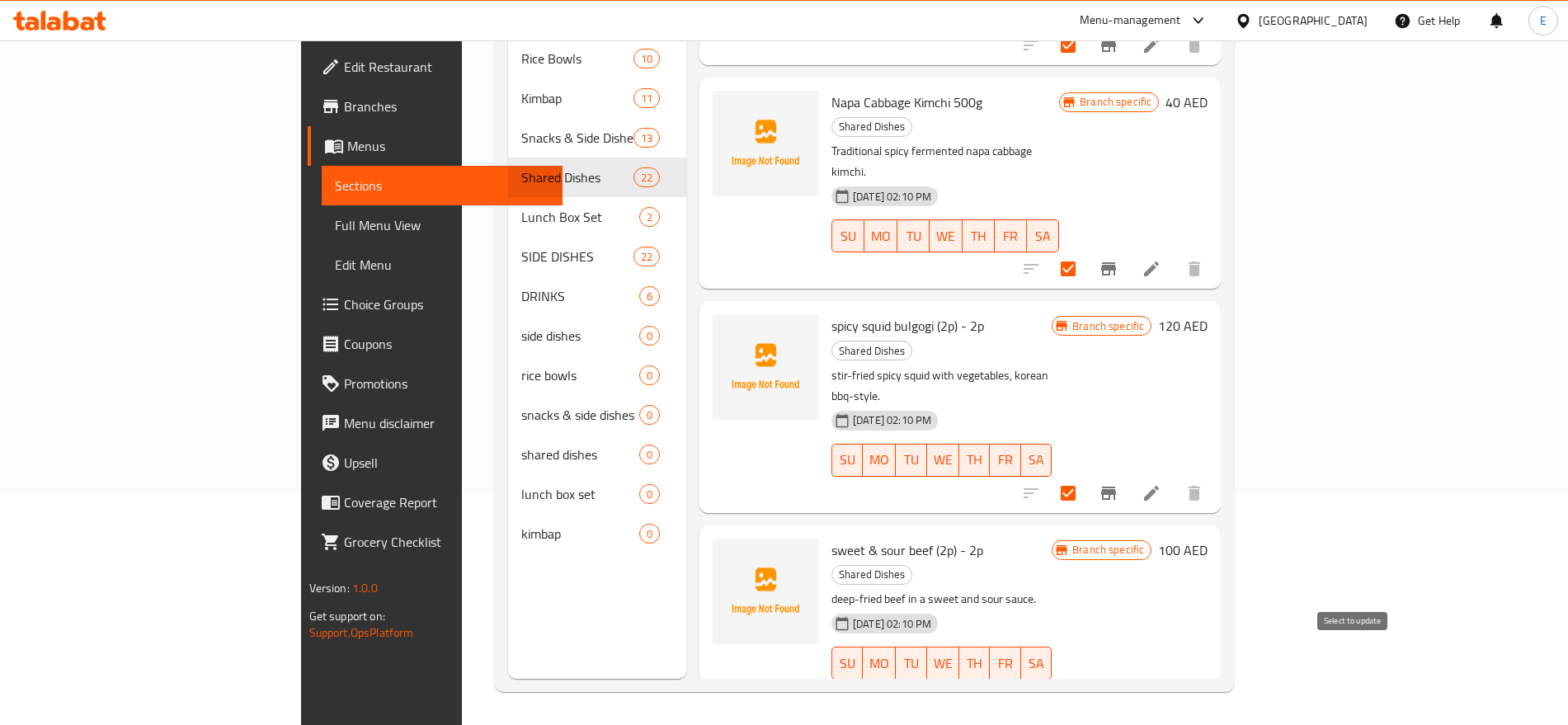
checkbox input "true"
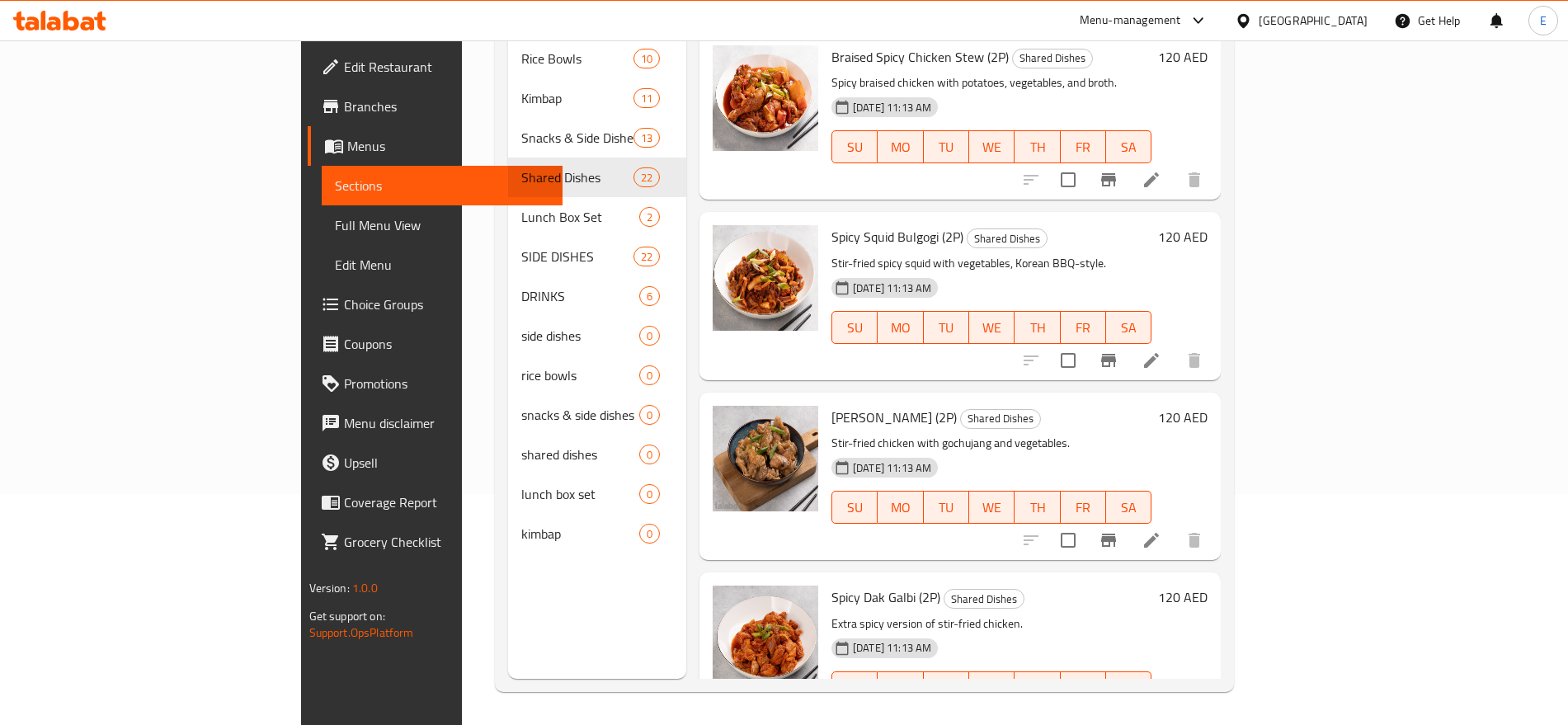
scroll to position [0, 0]
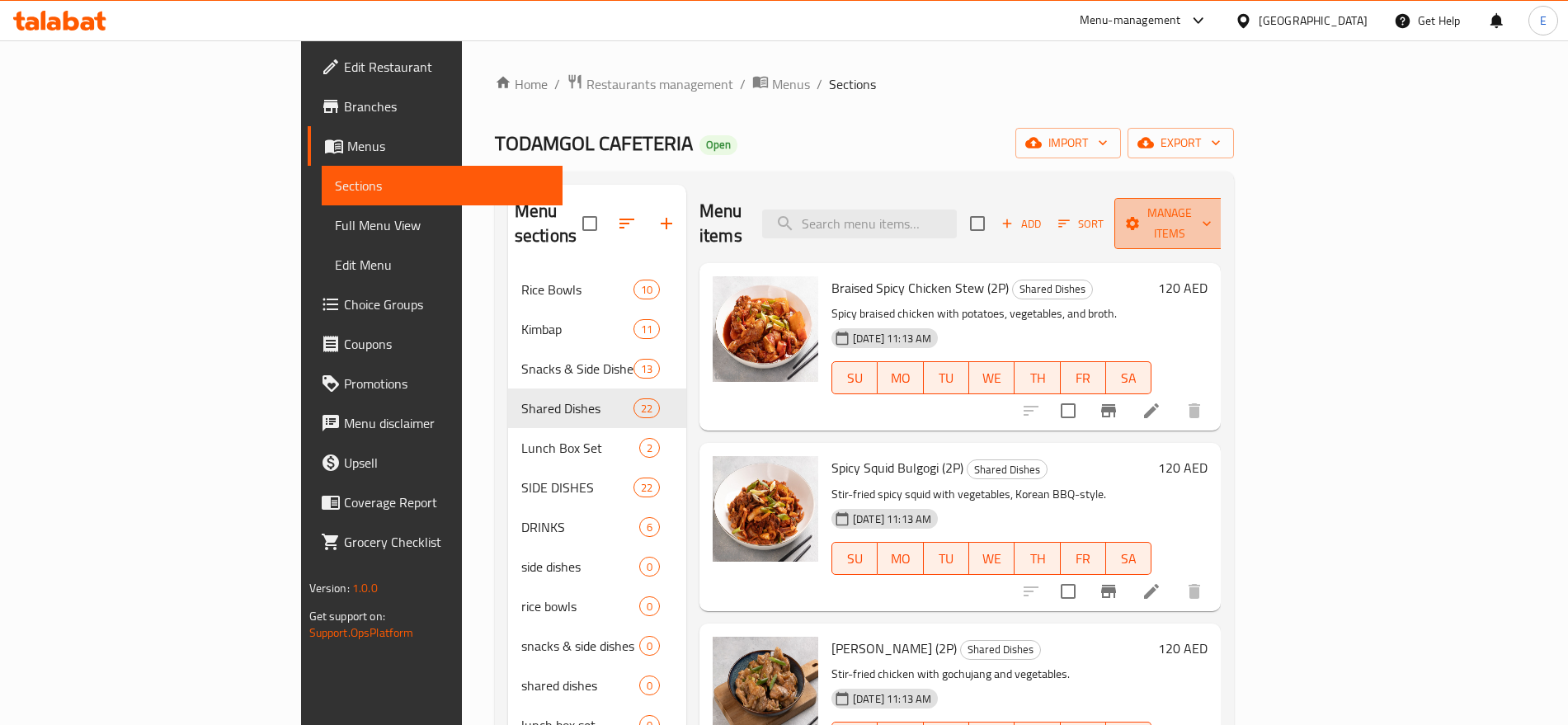
click at [1225, 199] on button "Manage items" at bounding box center [1169, 223] width 110 height 51
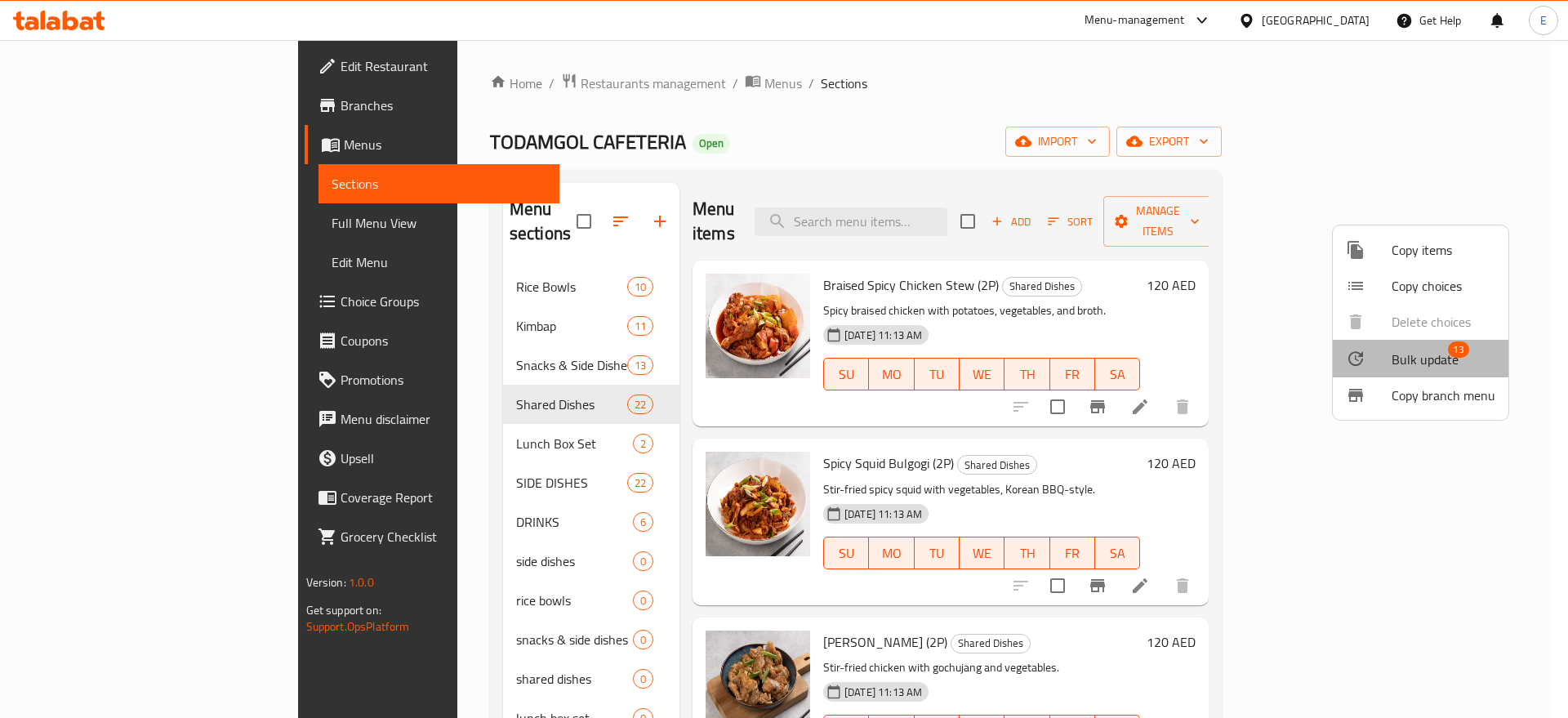
click at [1425, 364] on span "Bulk update" at bounding box center [1424, 359] width 67 height 20
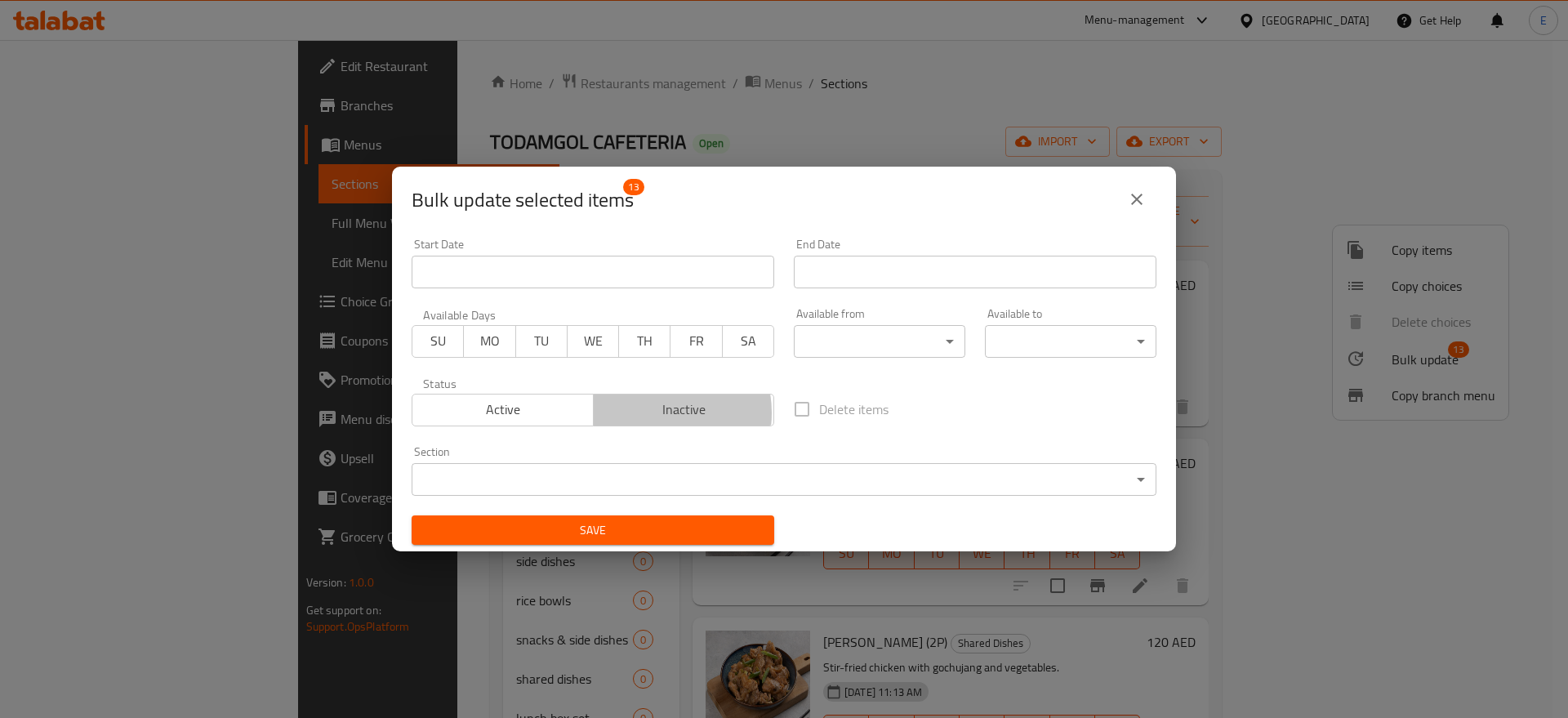
click at [647, 413] on span "Inactive" at bounding box center [684, 409] width 168 height 24
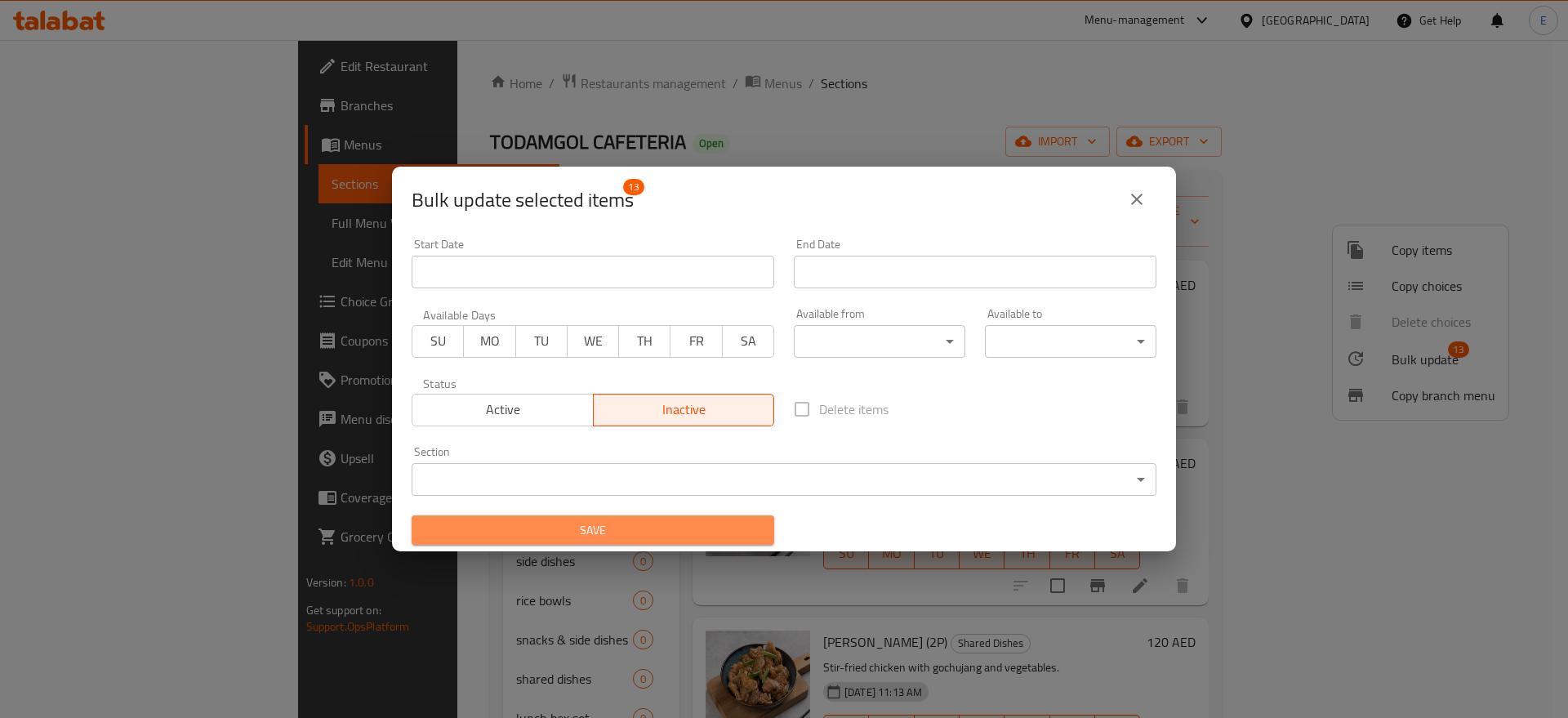
click at [637, 520] on span "Save" at bounding box center [592, 530] width 337 height 20
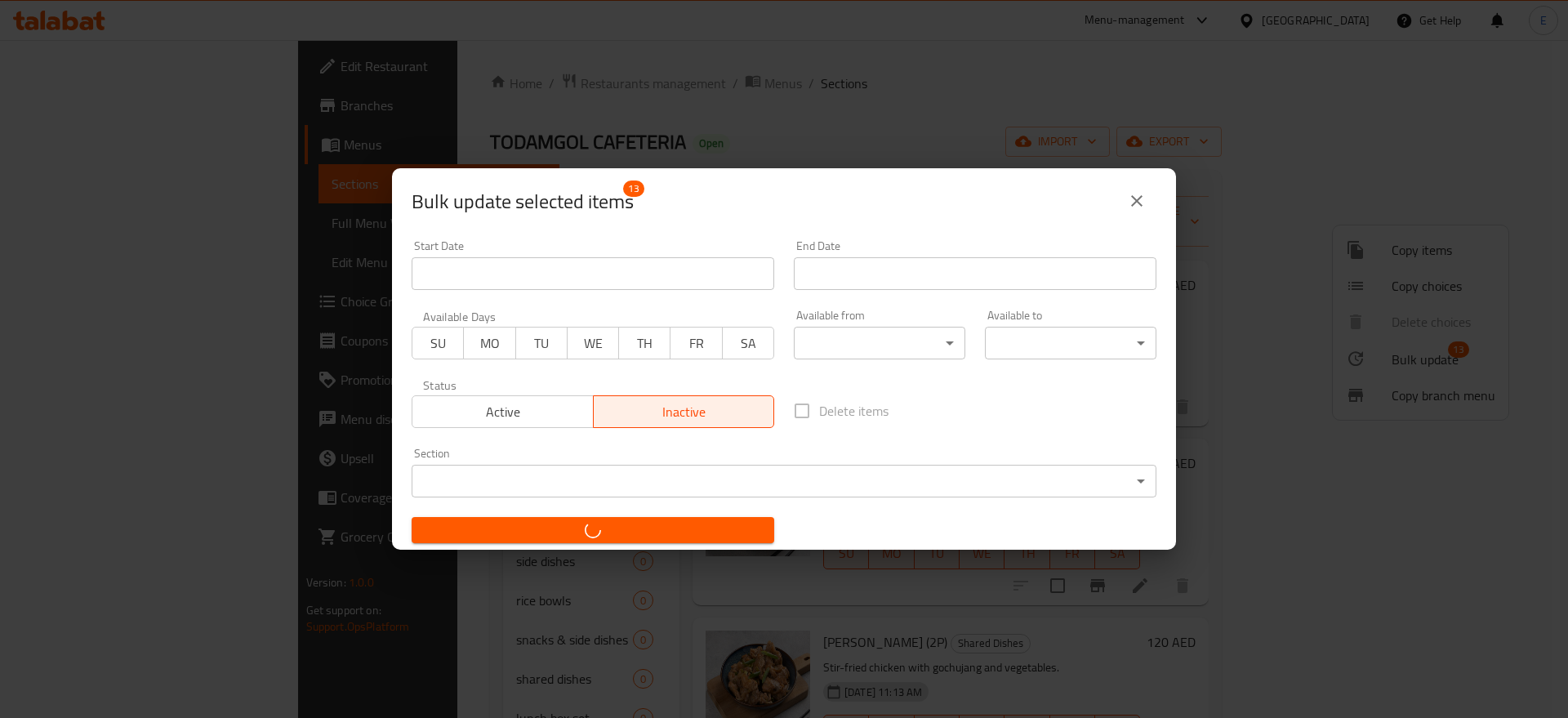
checkbox input "false"
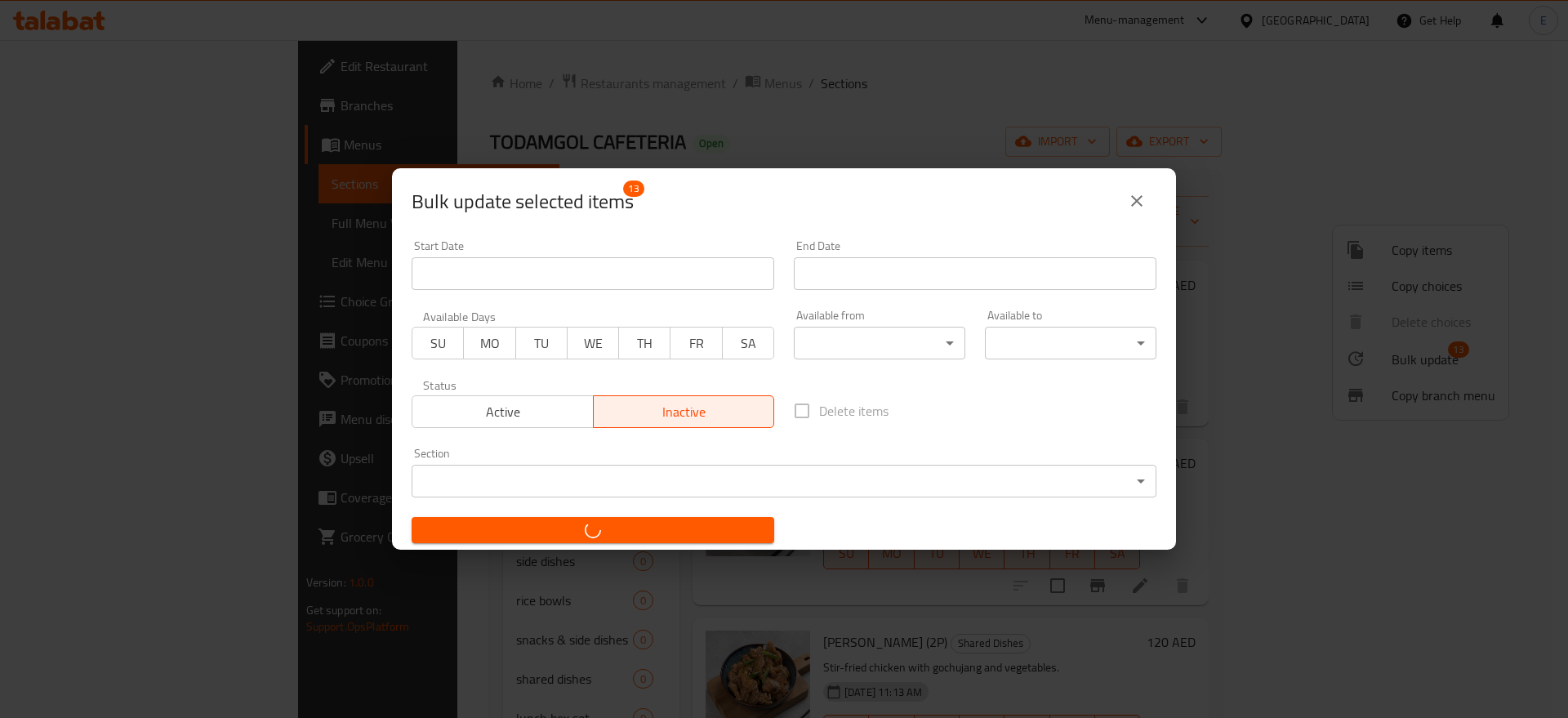
checkbox input "false"
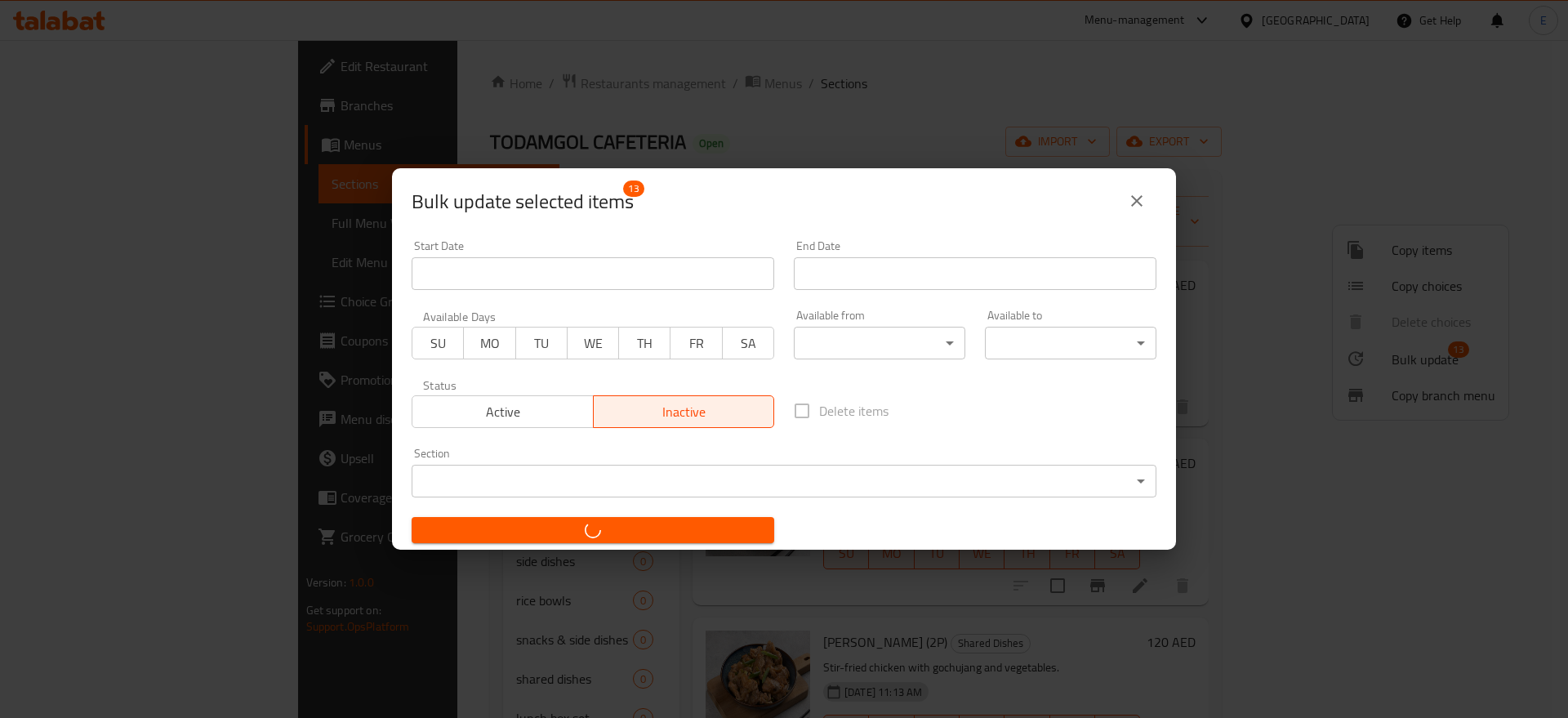
checkbox input "false"
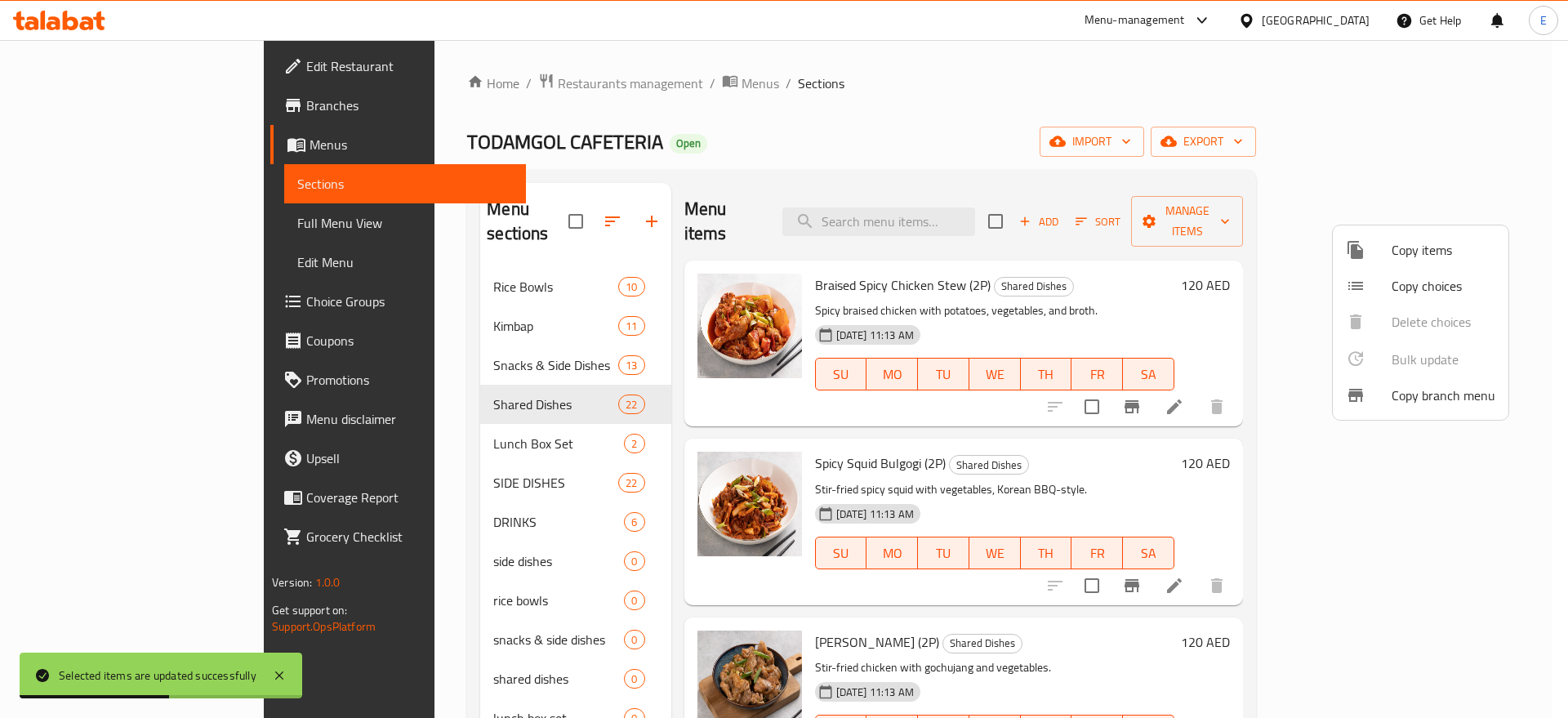
click at [341, 429] on div at bounding box center [784, 359] width 1568 height 718
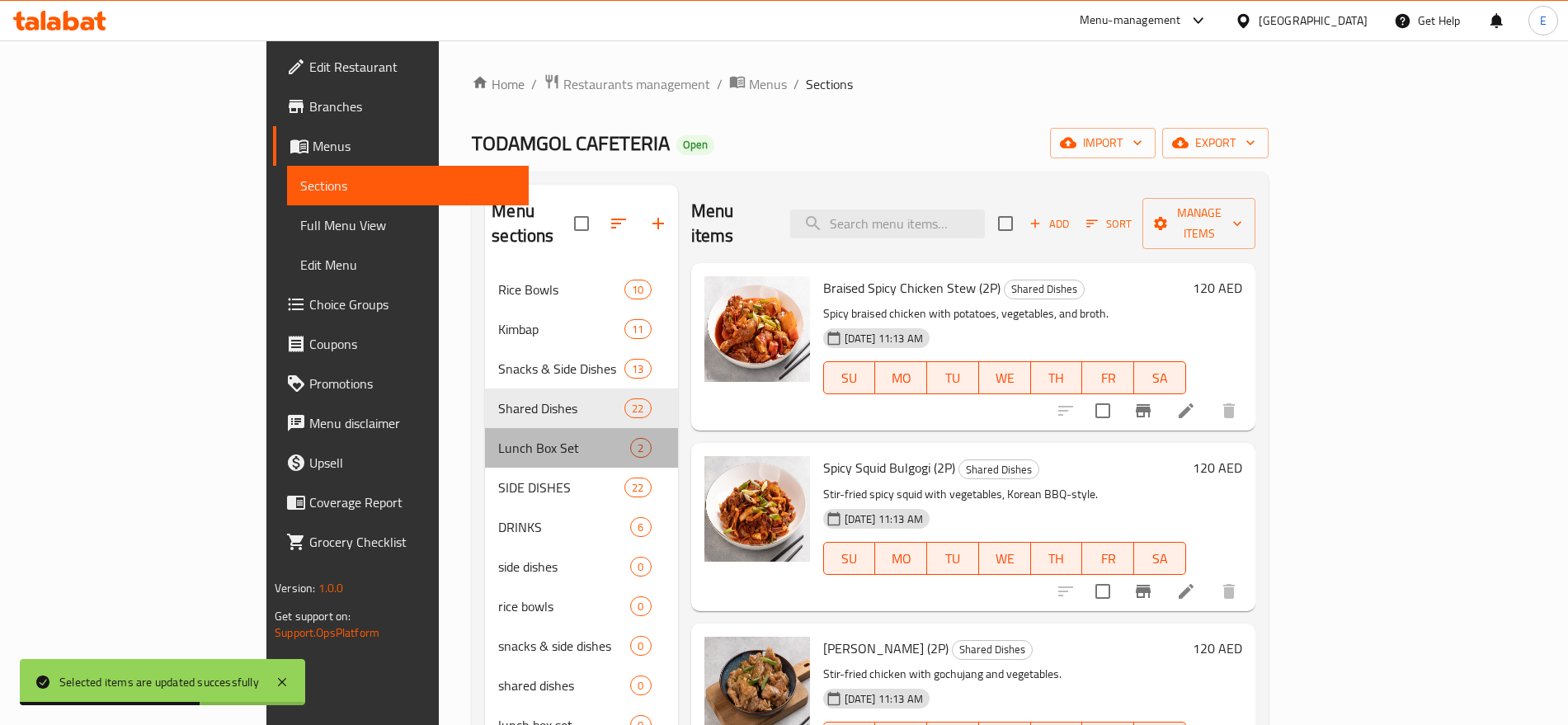
click at [485, 433] on div "Lunch Box Set 2" at bounding box center [581, 447] width 192 height 39
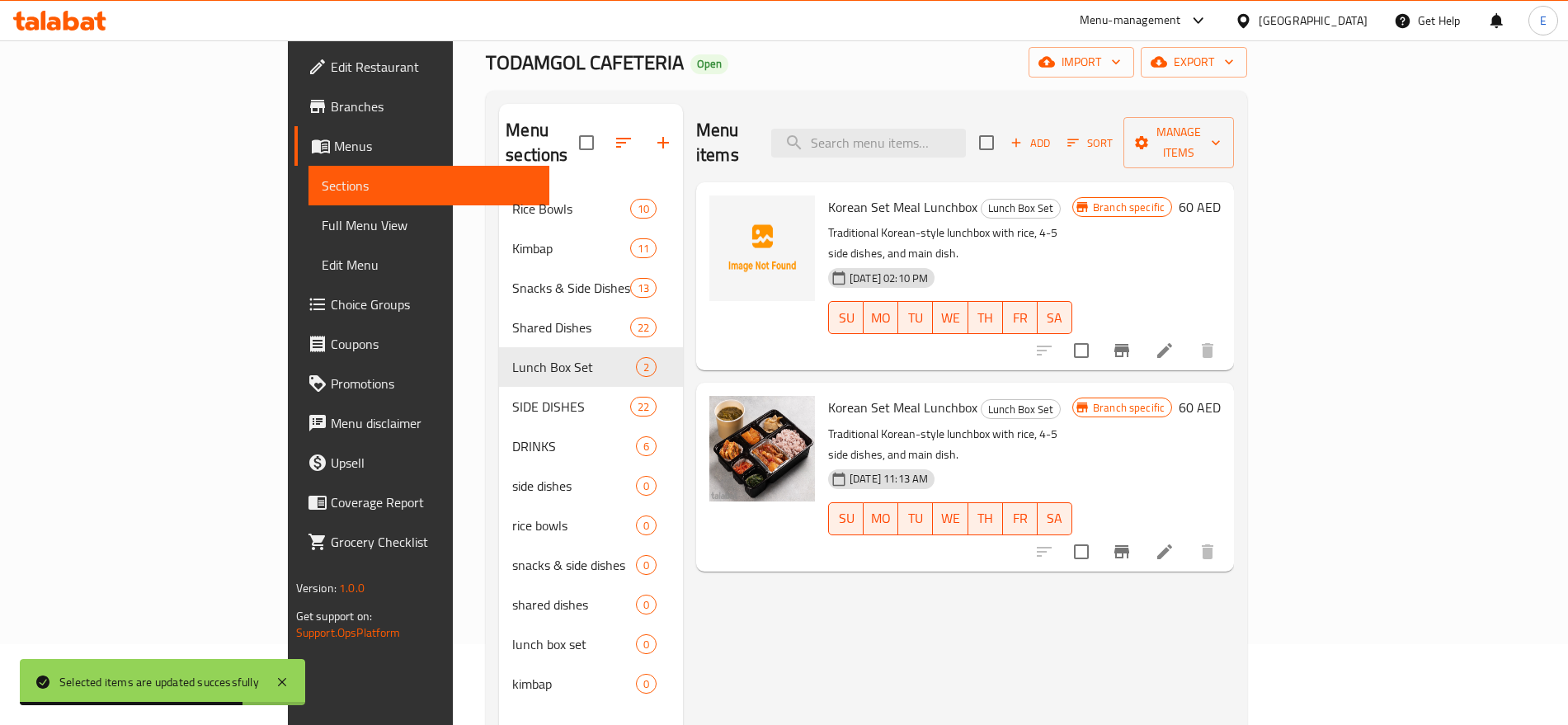
scroll to position [82, 0]
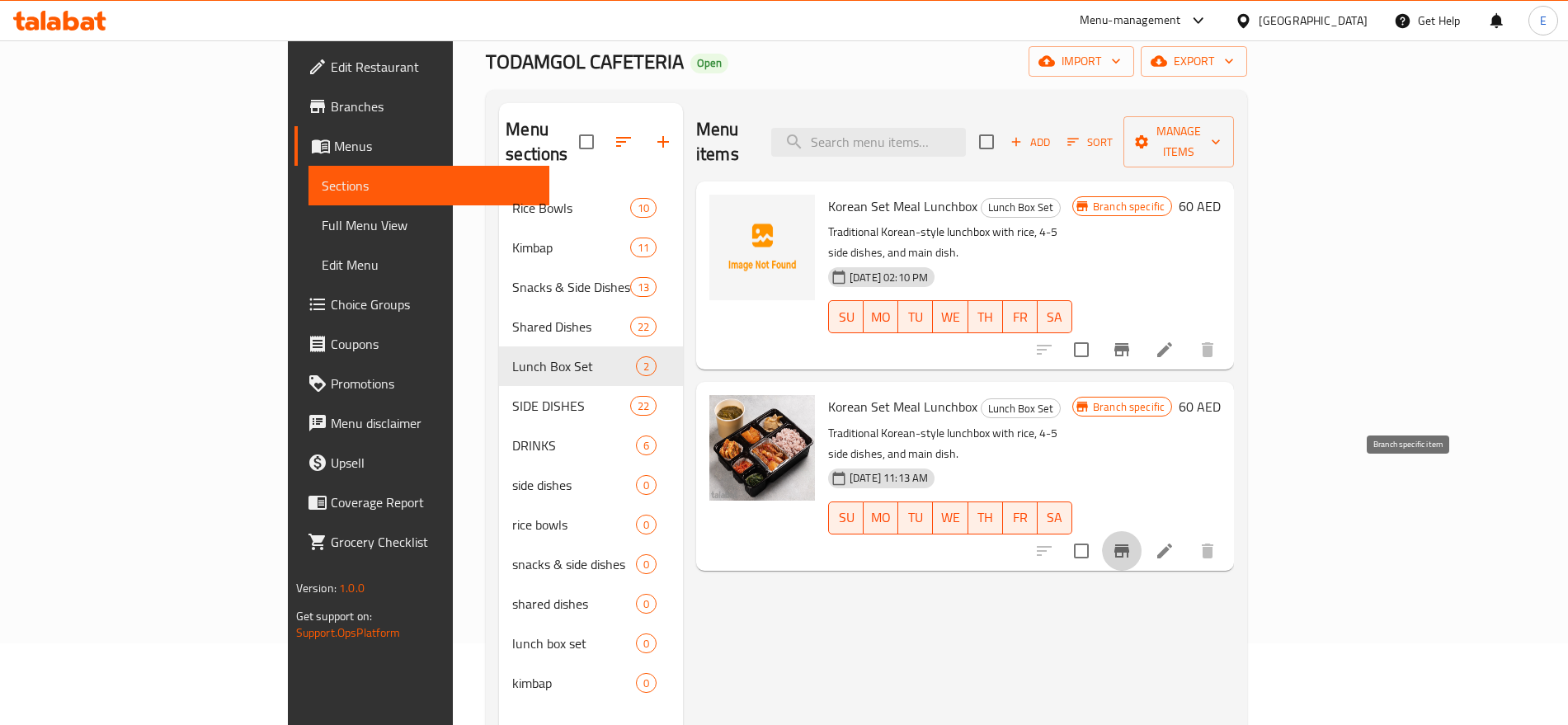
click at [1129, 544] on icon "Branch-specific-item" at bounding box center [1122, 550] width 15 height 13
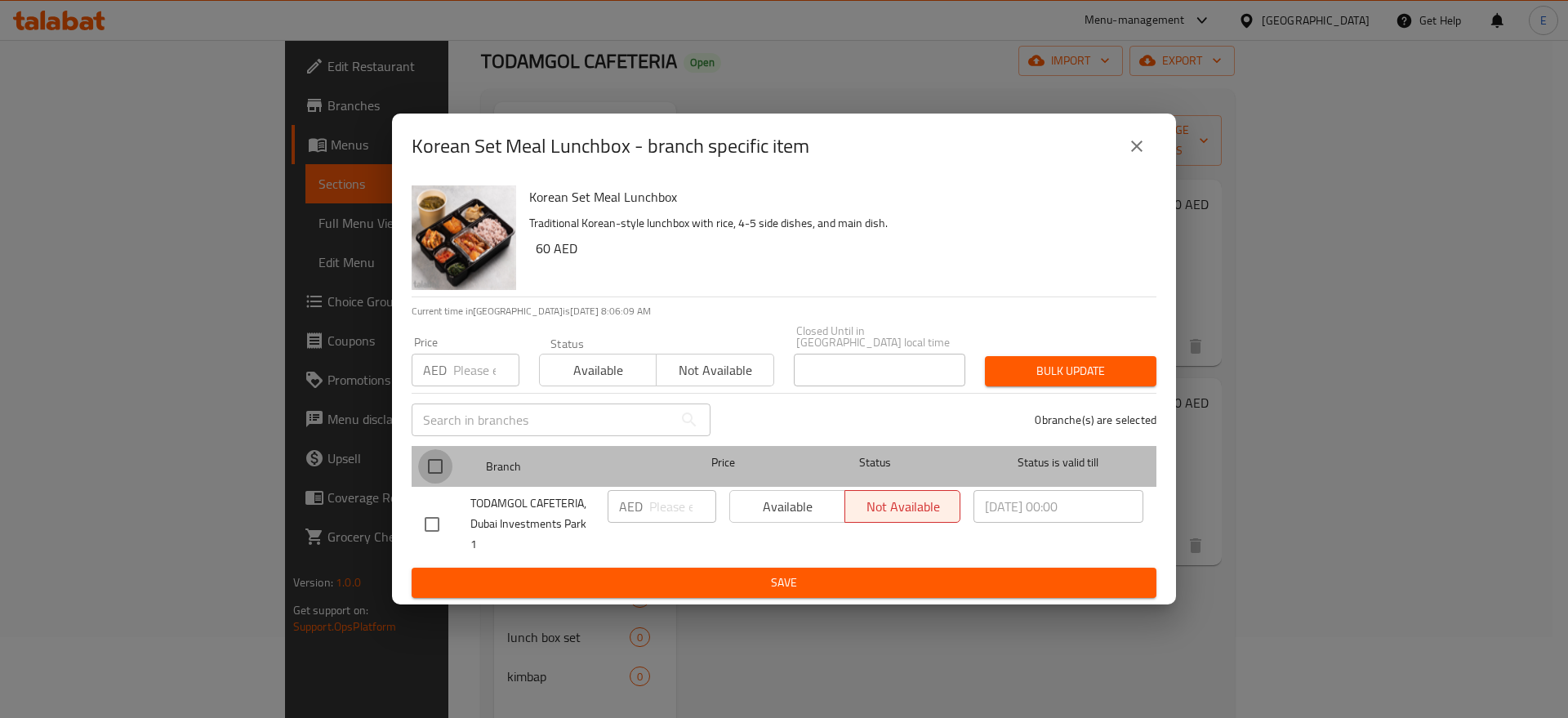
click at [426, 478] on input "checkbox" at bounding box center [435, 466] width 35 height 35
checkbox input "true"
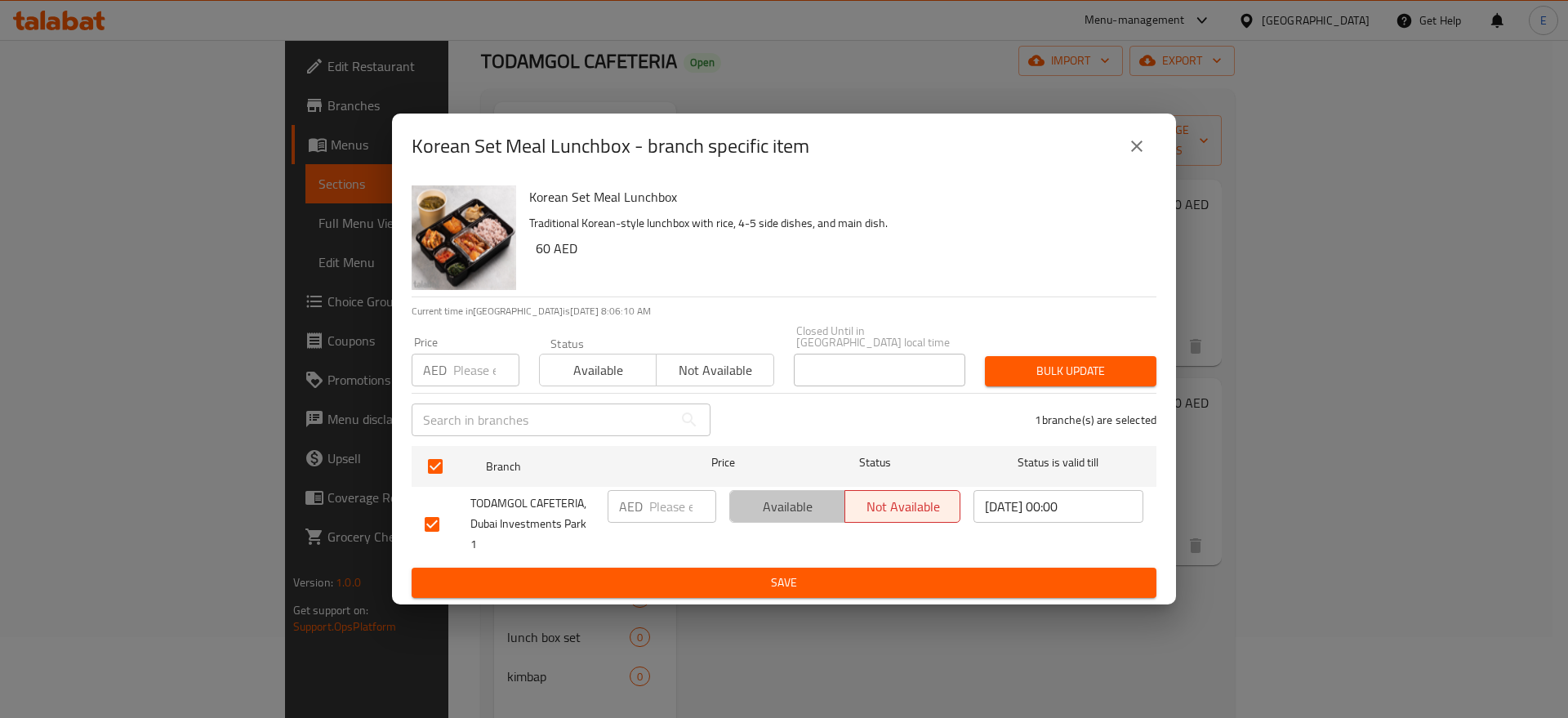
click at [763, 518] on span "Available" at bounding box center [788, 506] width 102 height 24
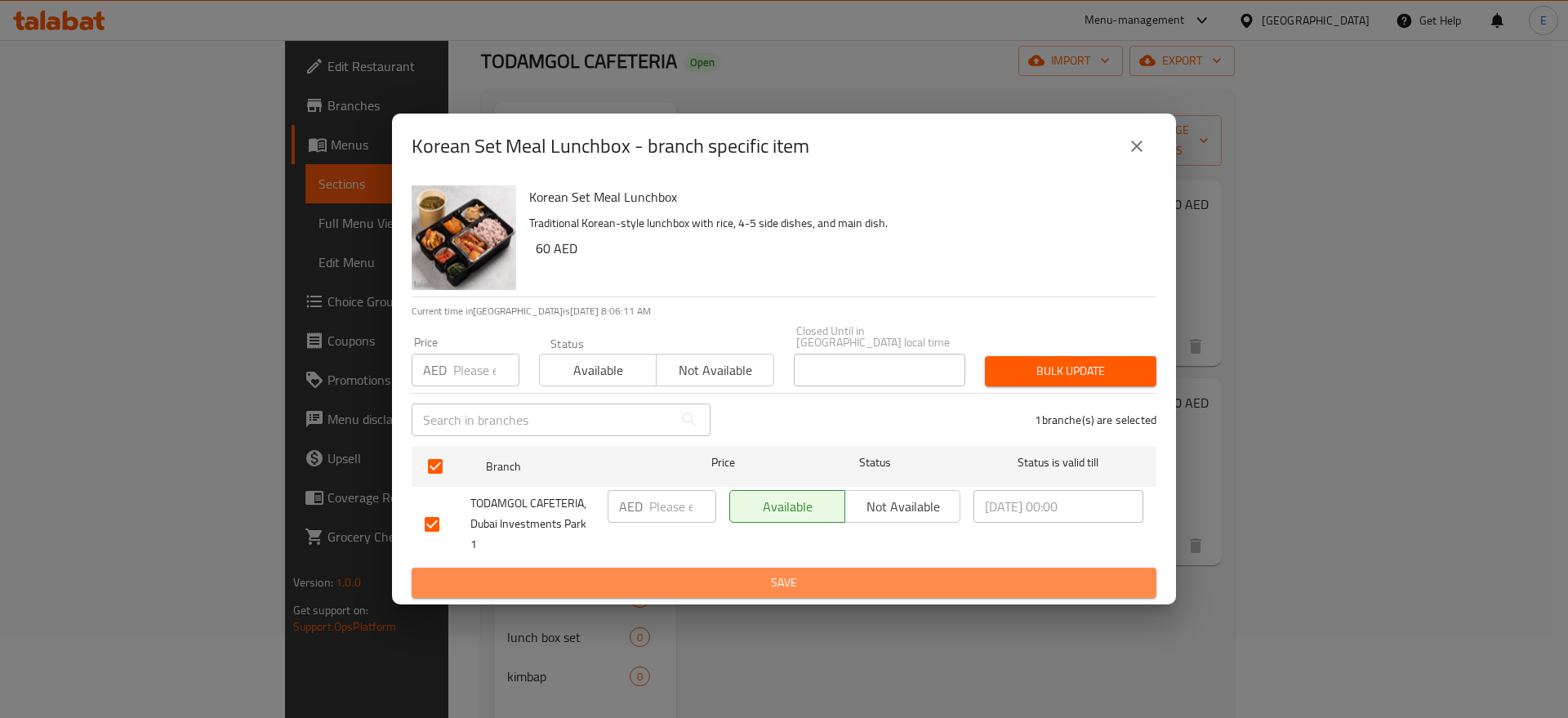
click at [763, 572] on span "Save" at bounding box center [783, 582] width 718 height 20
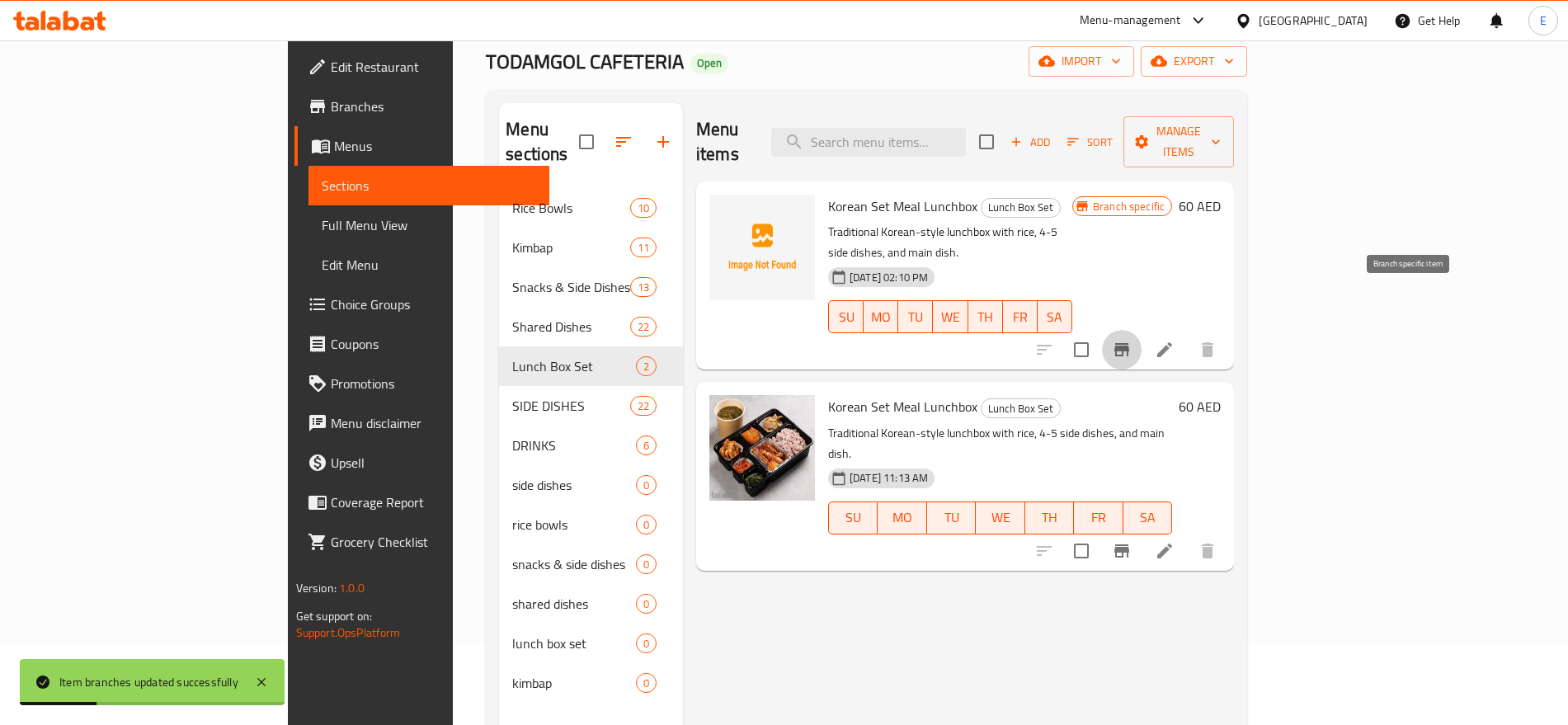
click at [1131, 340] on icon "Branch-specific-item" at bounding box center [1122, 350] width 20 height 20
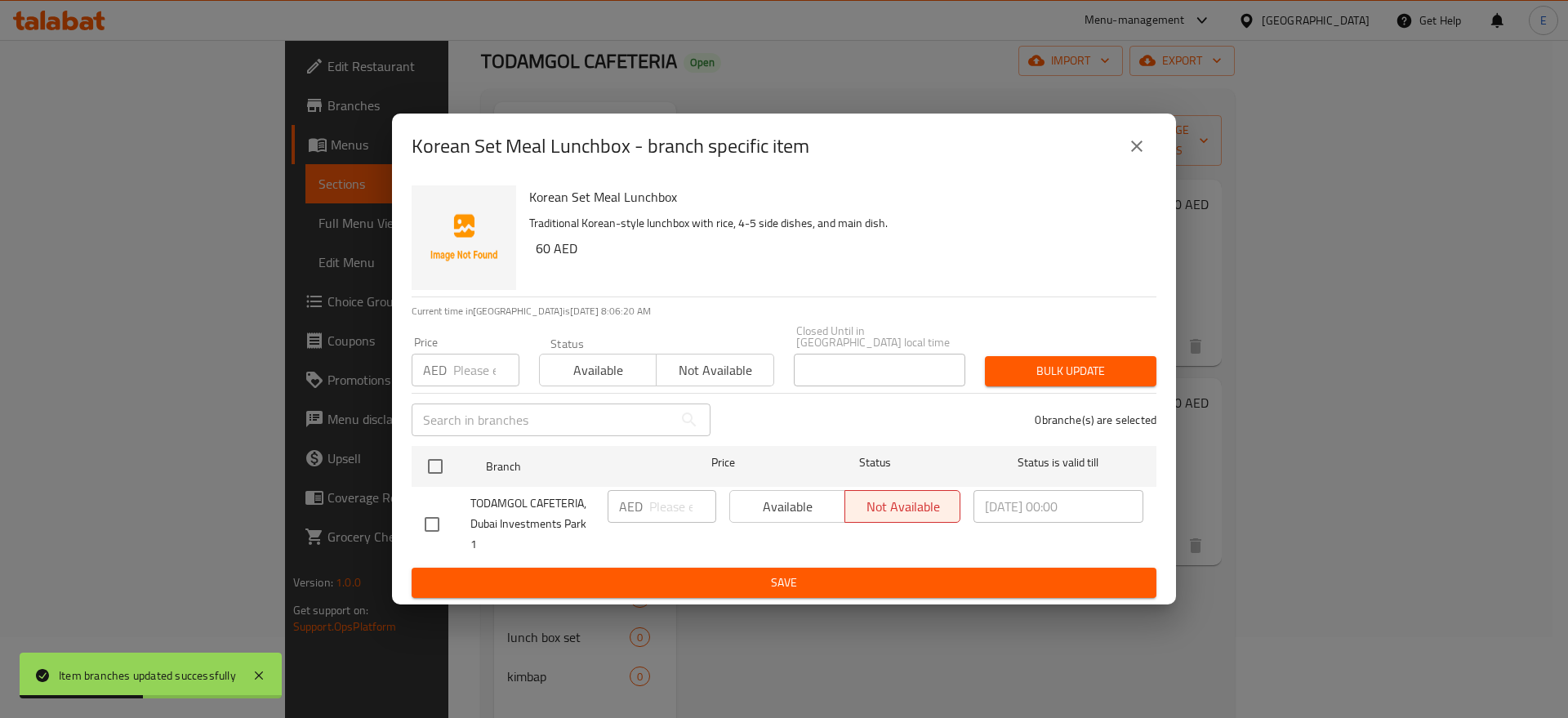
click at [1131, 152] on icon "close" at bounding box center [1136, 146] width 20 height 20
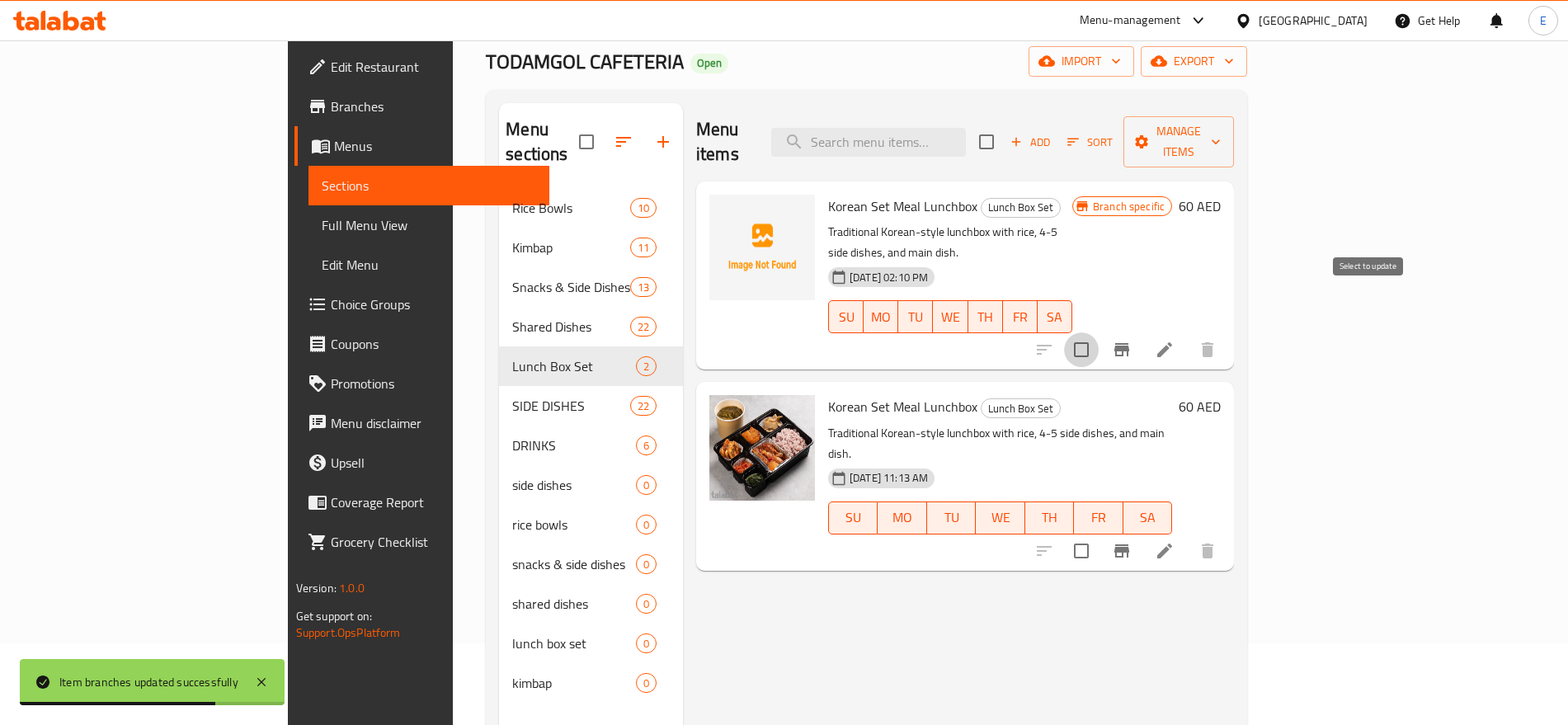
click at [1098, 332] on input "checkbox" at bounding box center [1081, 350] width 35 height 35
click at [1220, 134] on span "Manage items" at bounding box center [1179, 142] width 84 height 41
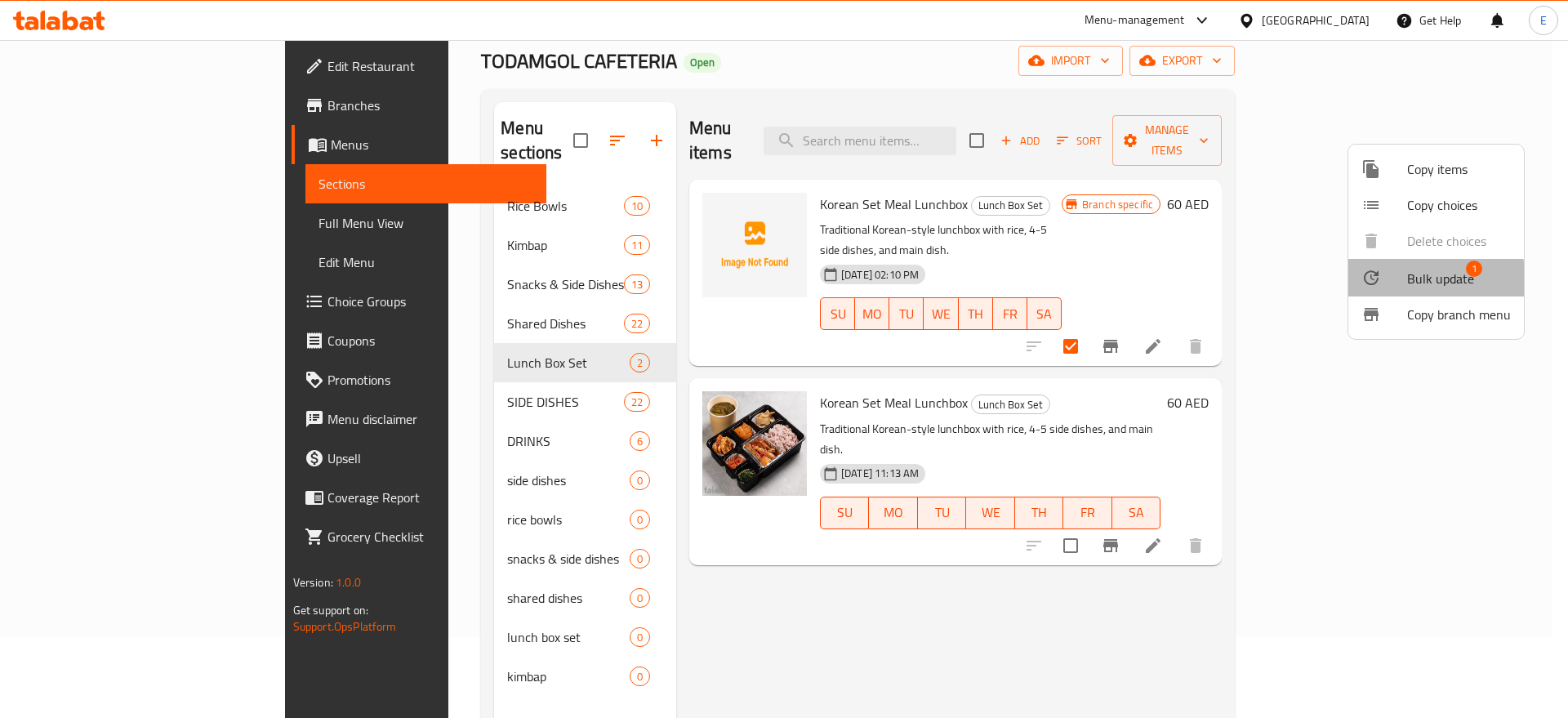
click at [1411, 280] on span "Bulk update" at bounding box center [1440, 279] width 67 height 20
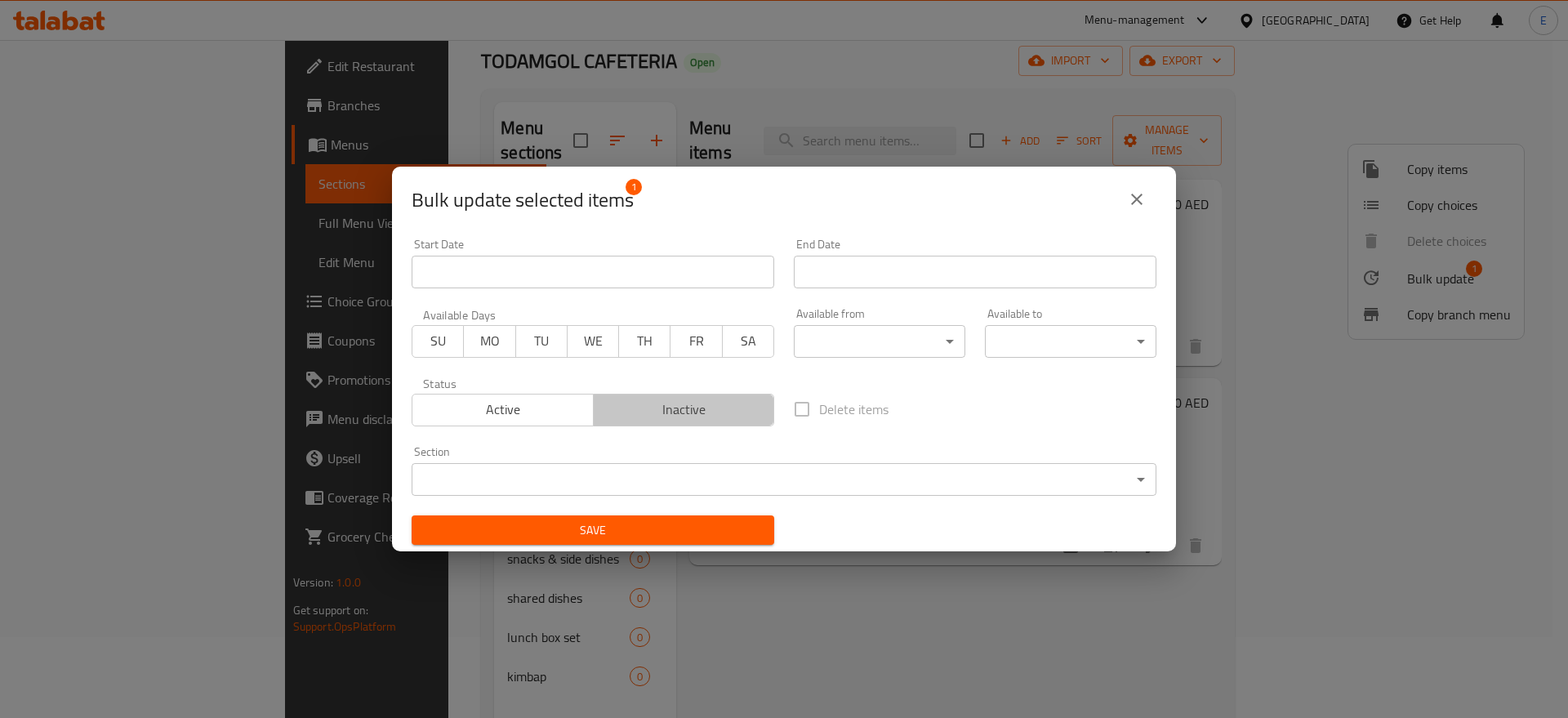
click at [748, 413] on span "Inactive" at bounding box center [684, 409] width 168 height 24
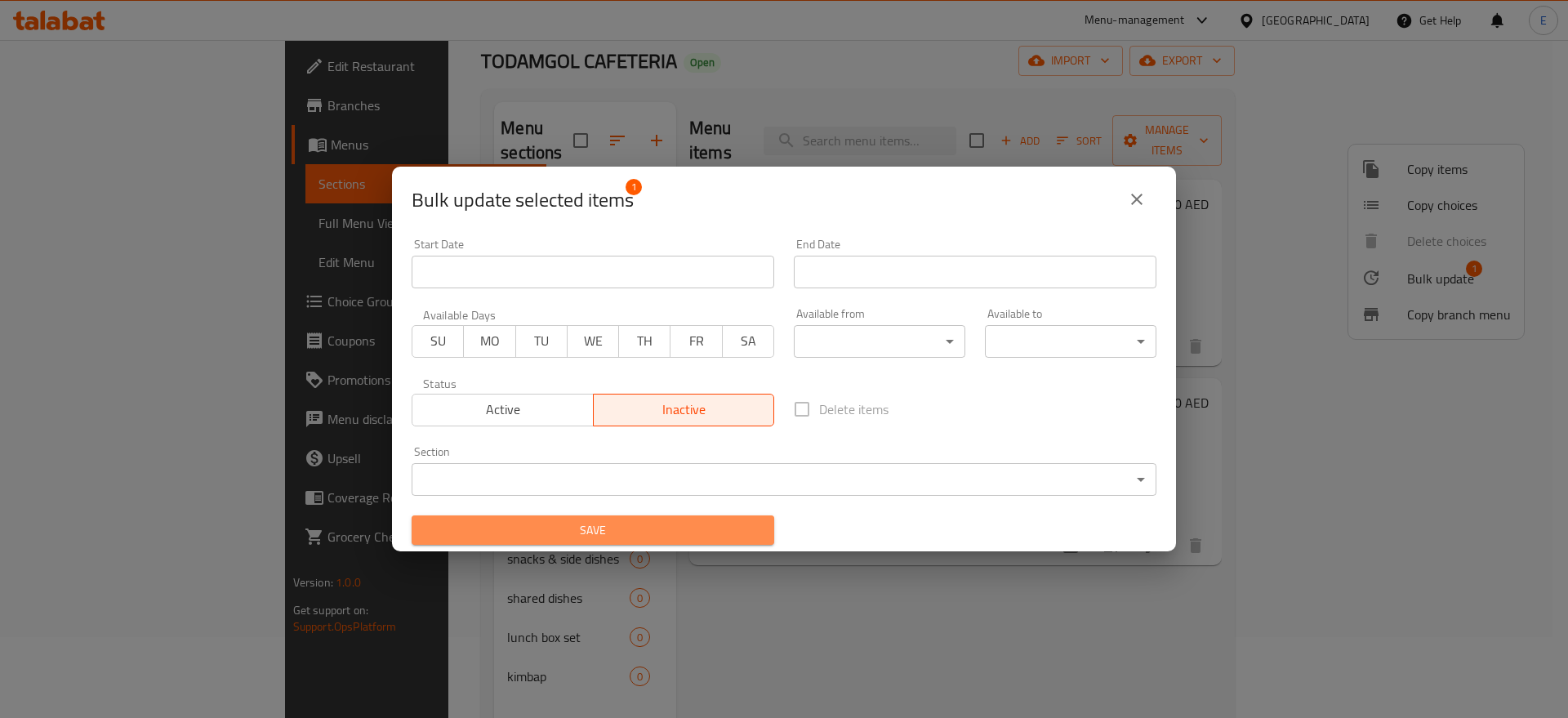
click at [616, 520] on span "Save" at bounding box center [592, 530] width 337 height 20
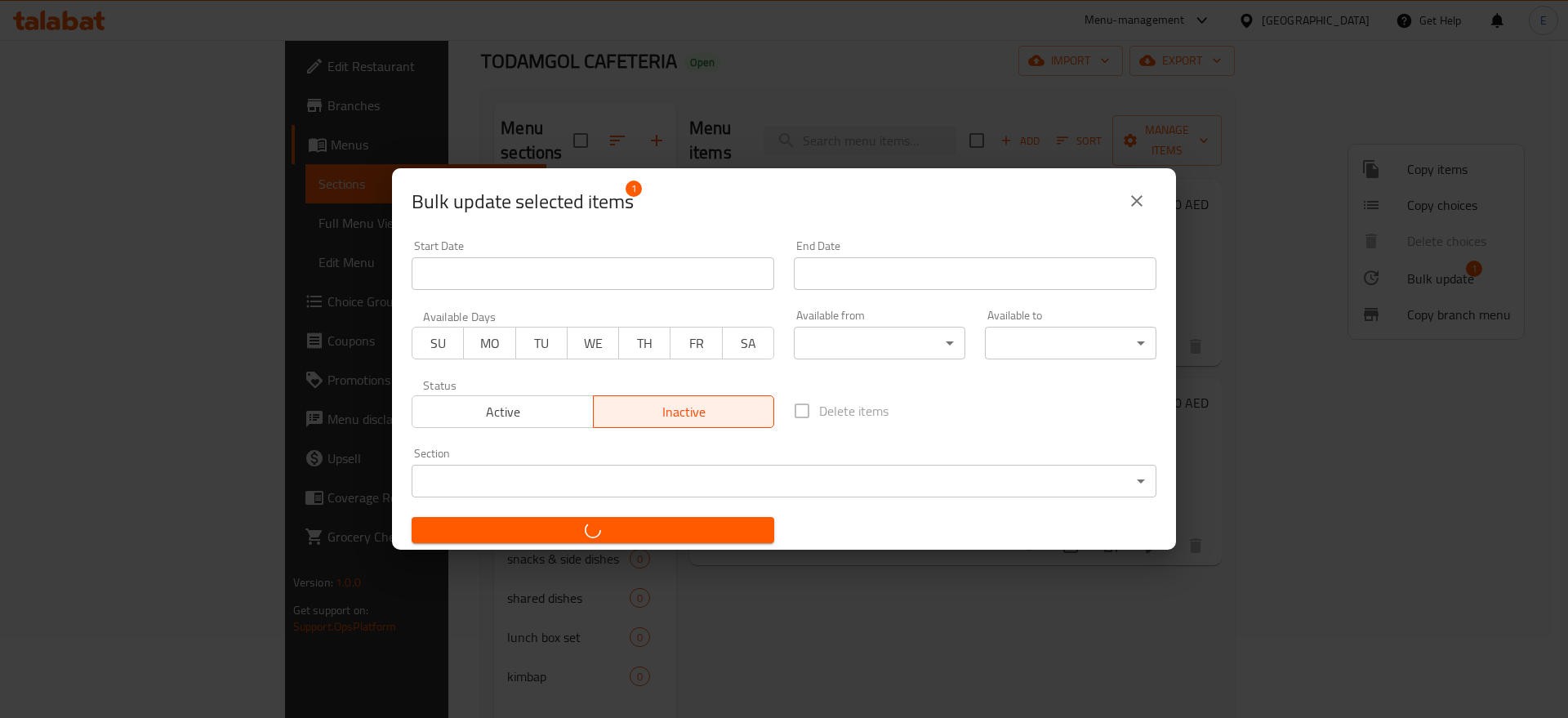
checkbox input "false"
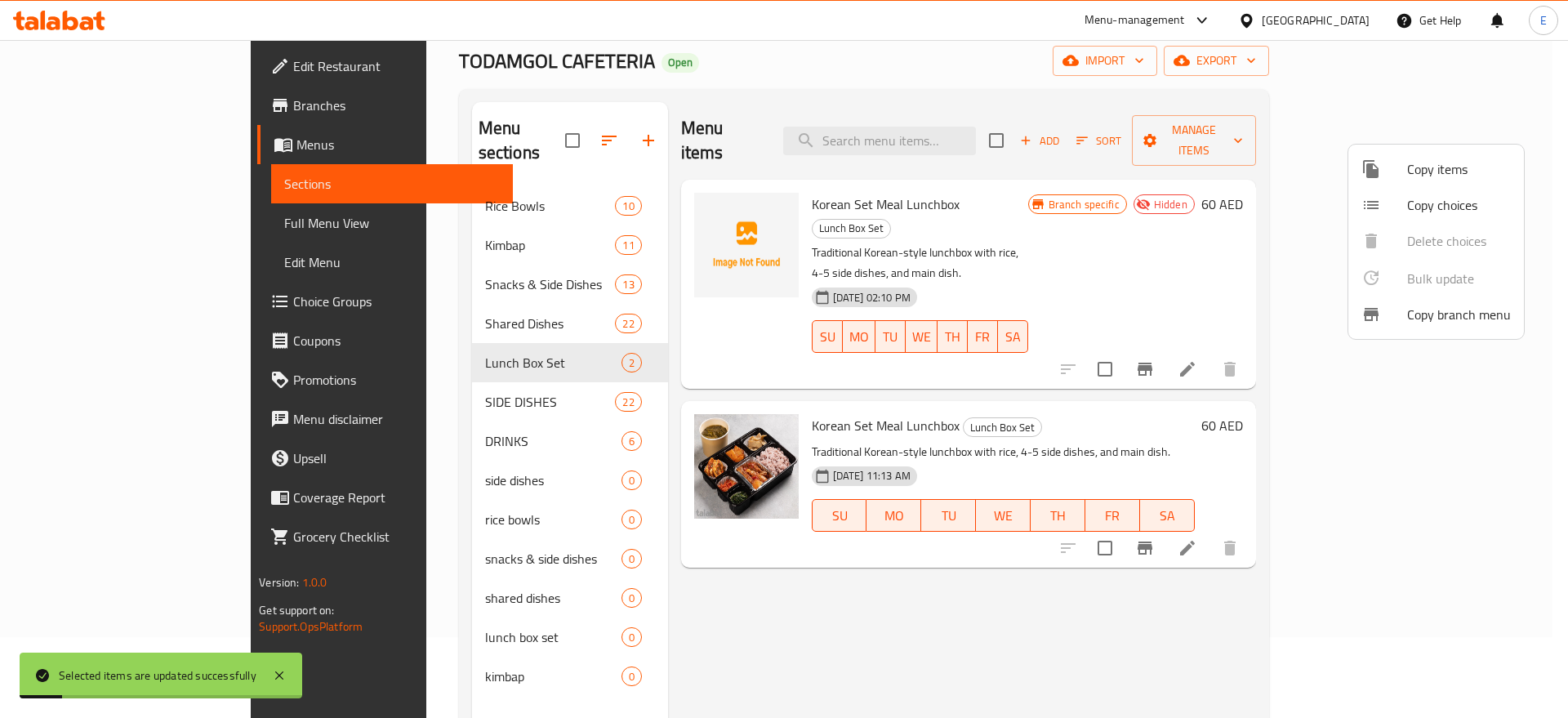
click at [476, 364] on div at bounding box center [784, 359] width 1568 height 718
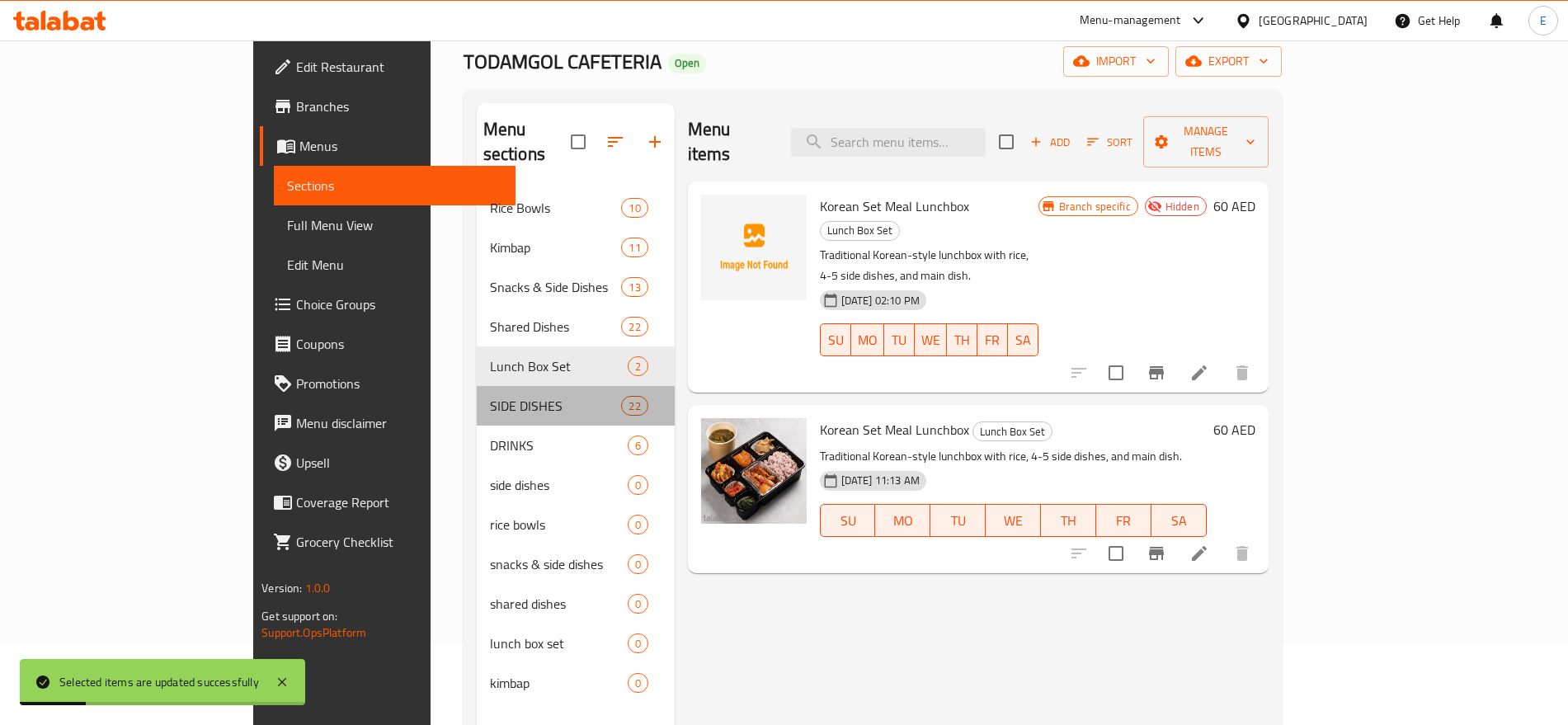
click at [481, 385] on div "SIDE DISHES 22" at bounding box center [576, 405] width 198 height 39
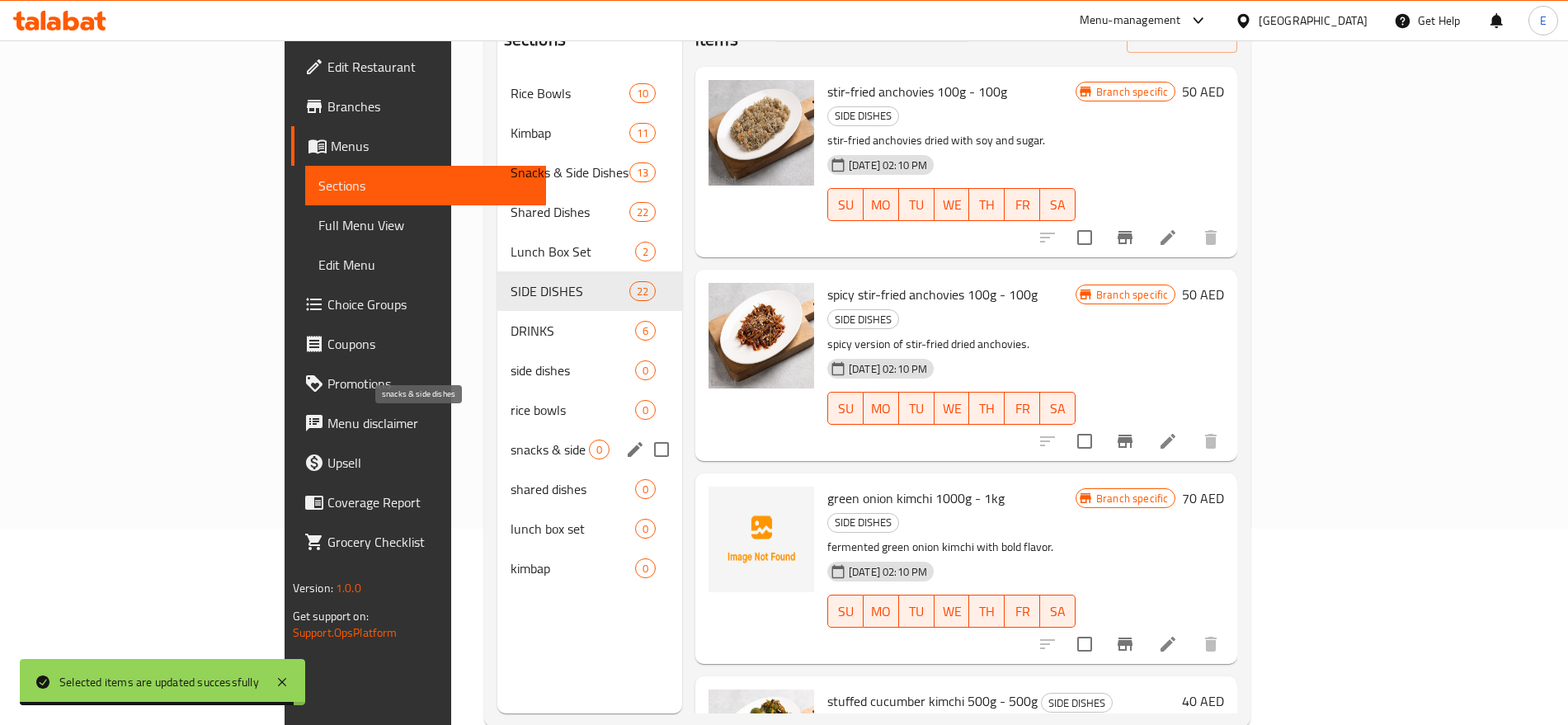
scroll to position [197, 0]
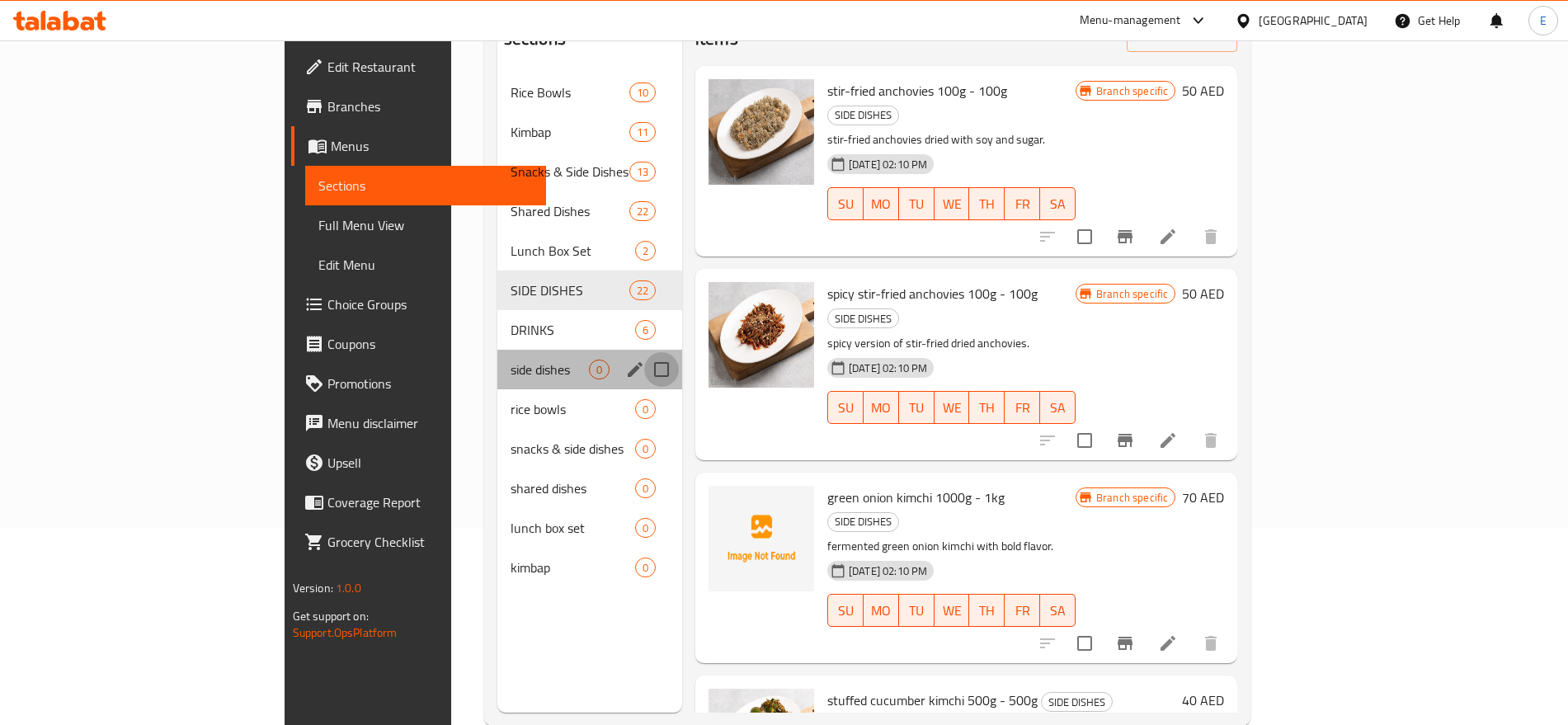
click at [644, 352] on input "Menu sections" at bounding box center [661, 369] width 35 height 35
checkbox input "true"
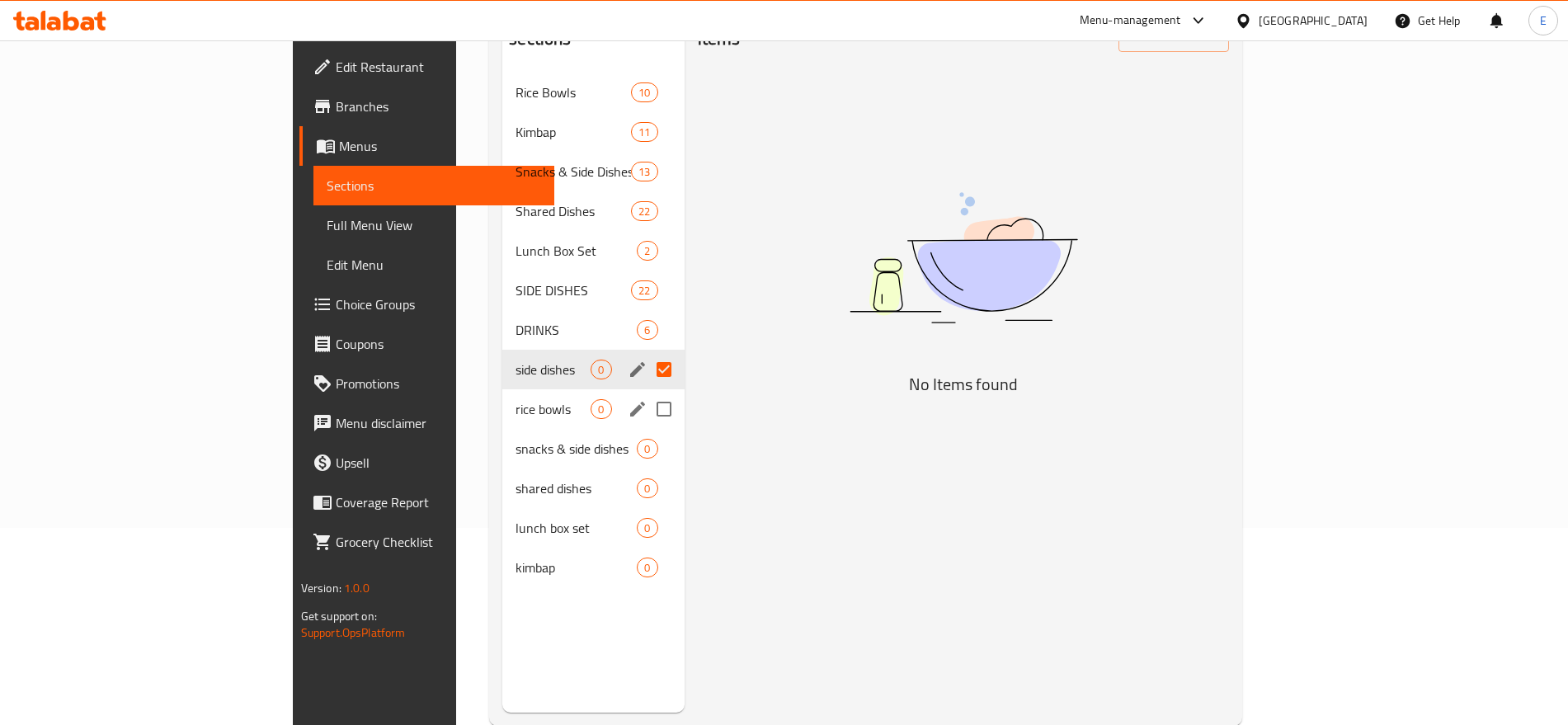
click at [646, 392] on input "Menu sections" at bounding box center [663, 409] width 35 height 35
checkbox input "true"
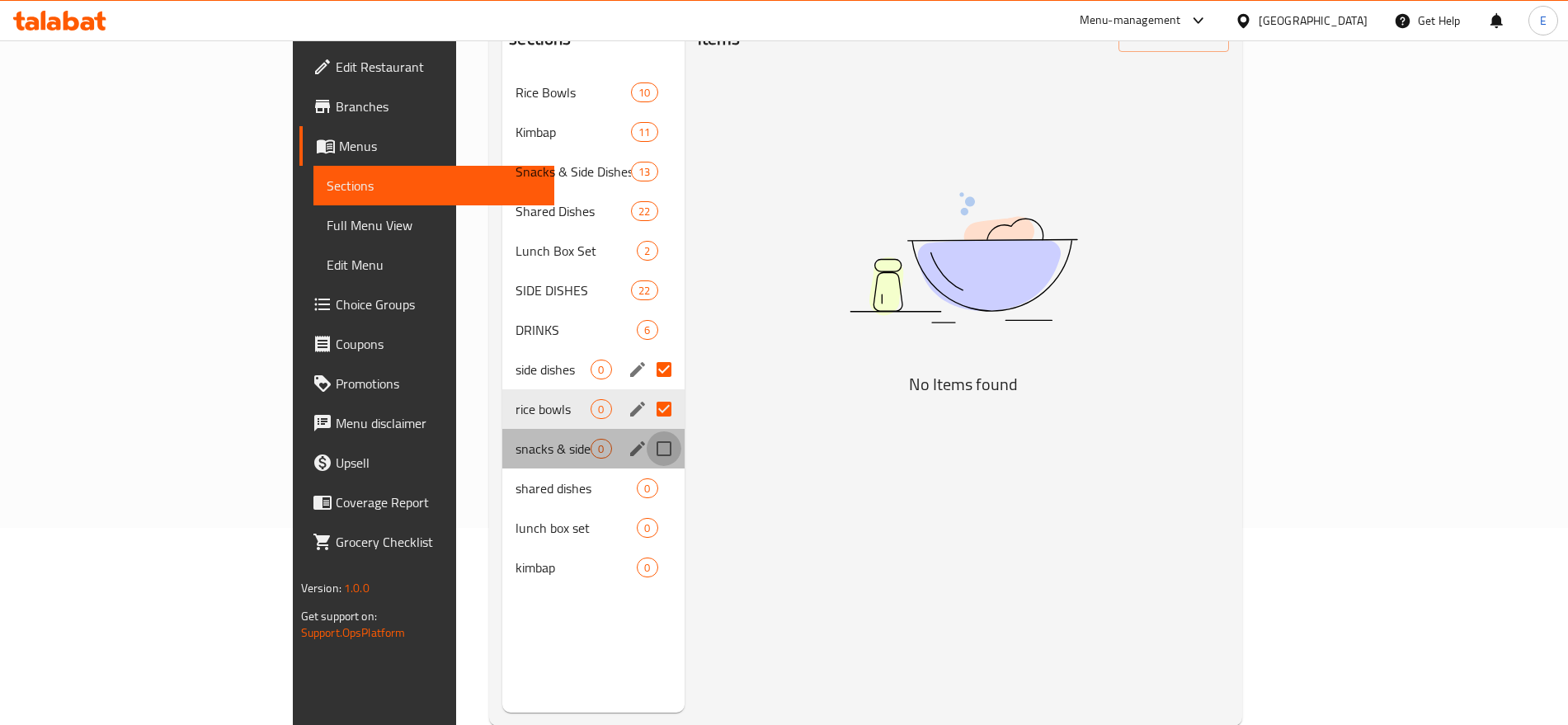
click at [646, 431] on input "Menu sections" at bounding box center [663, 448] width 35 height 35
checkbox input "true"
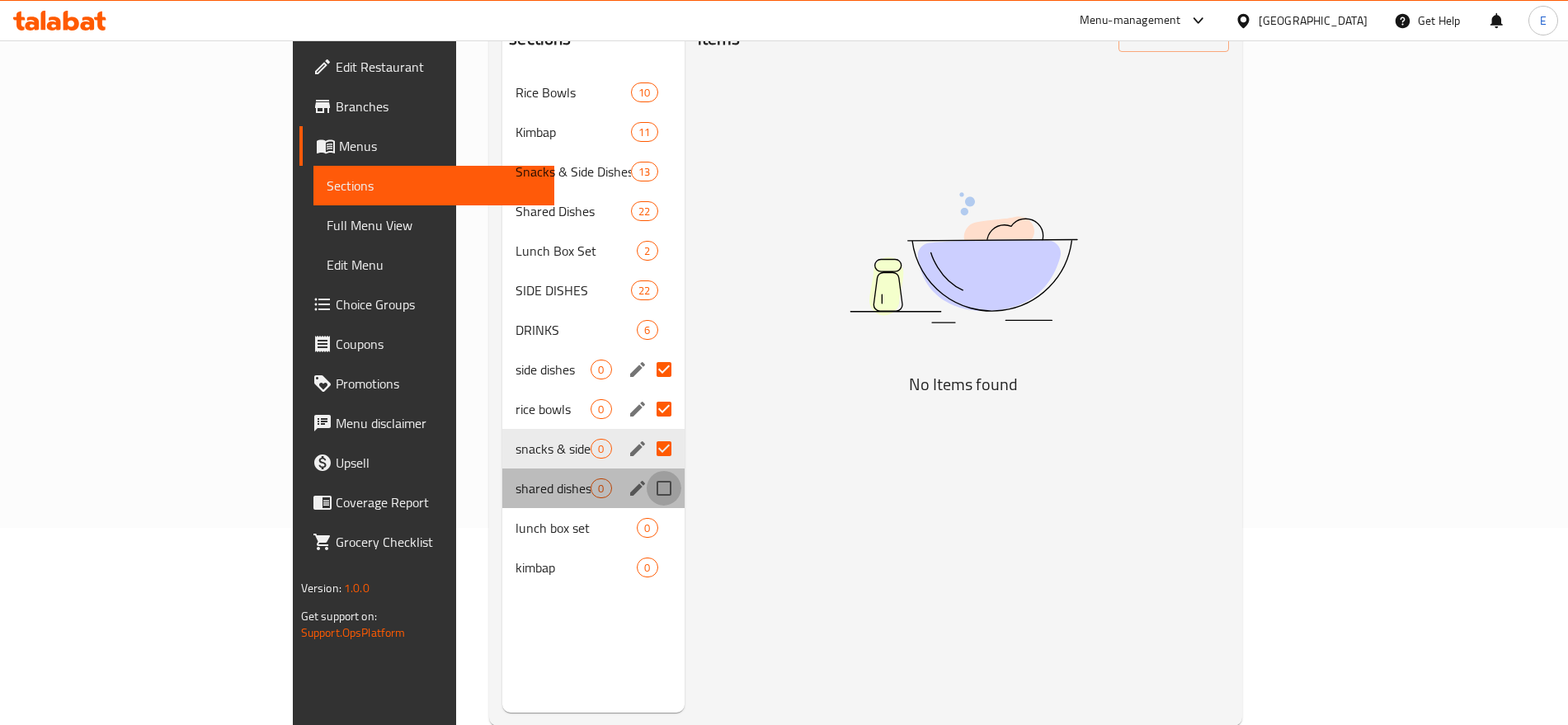
click at [646, 470] on input "Menu sections" at bounding box center [663, 488] width 35 height 35
checkbox input "true"
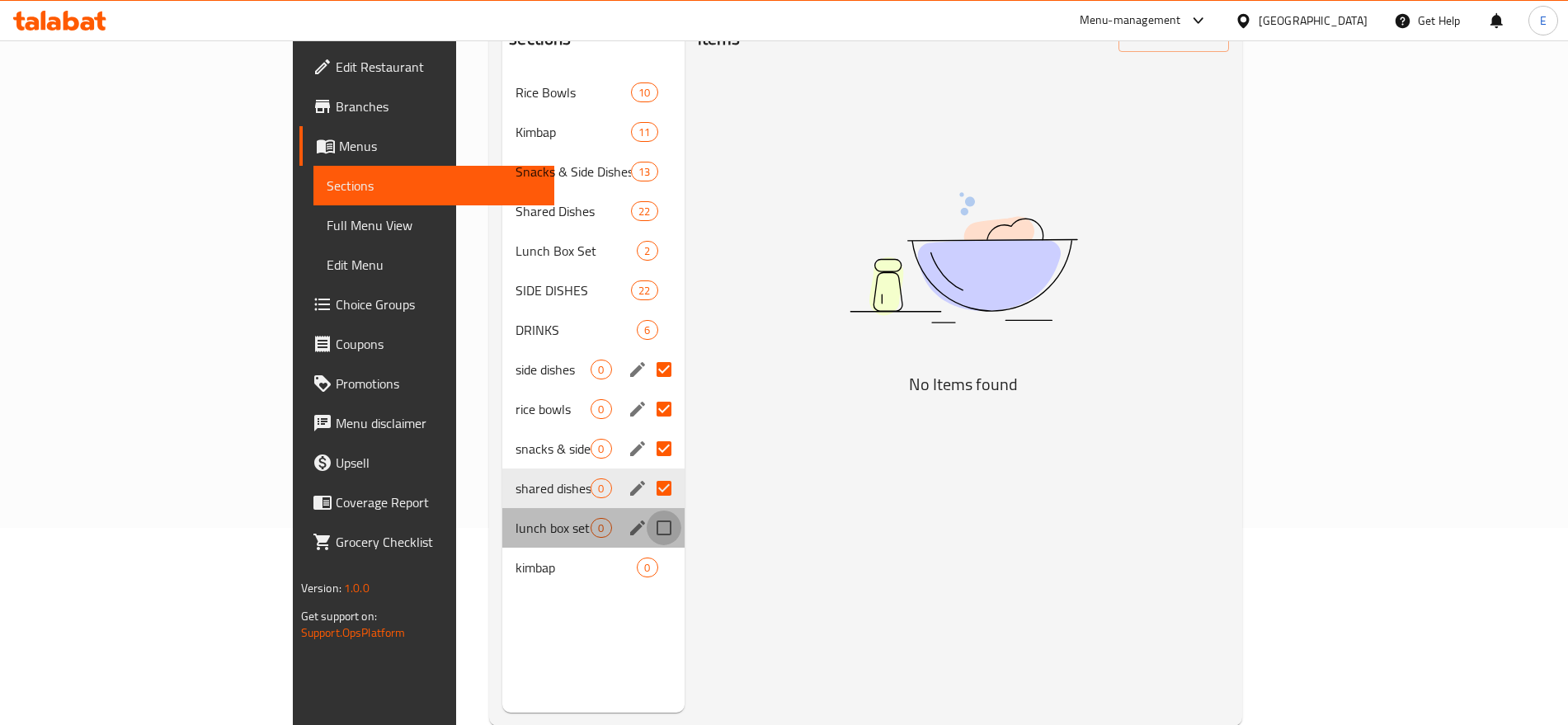
click at [646, 510] on input "Menu sections" at bounding box center [663, 527] width 35 height 35
checkbox input "true"
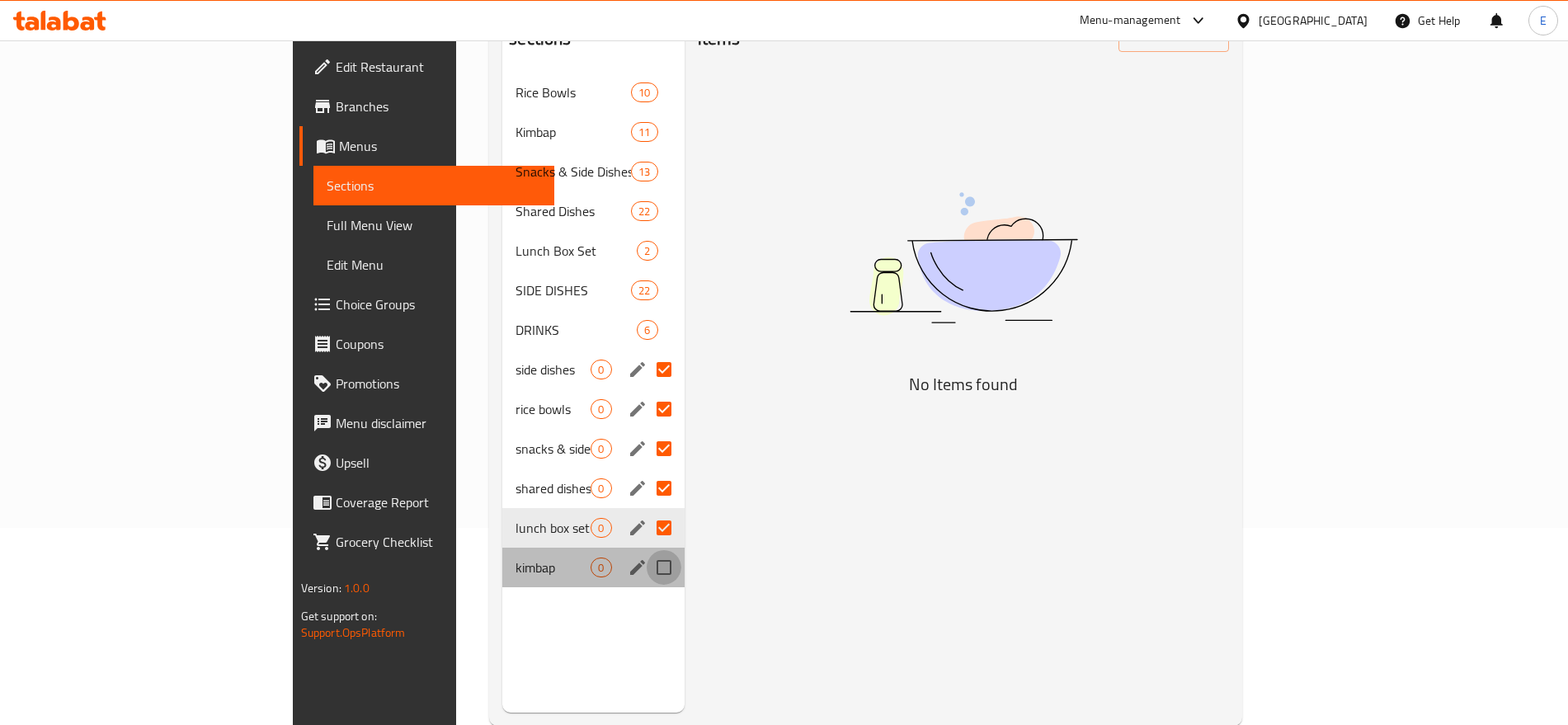
click at [646, 550] on input "Menu sections" at bounding box center [663, 567] width 35 height 35
checkbox input "true"
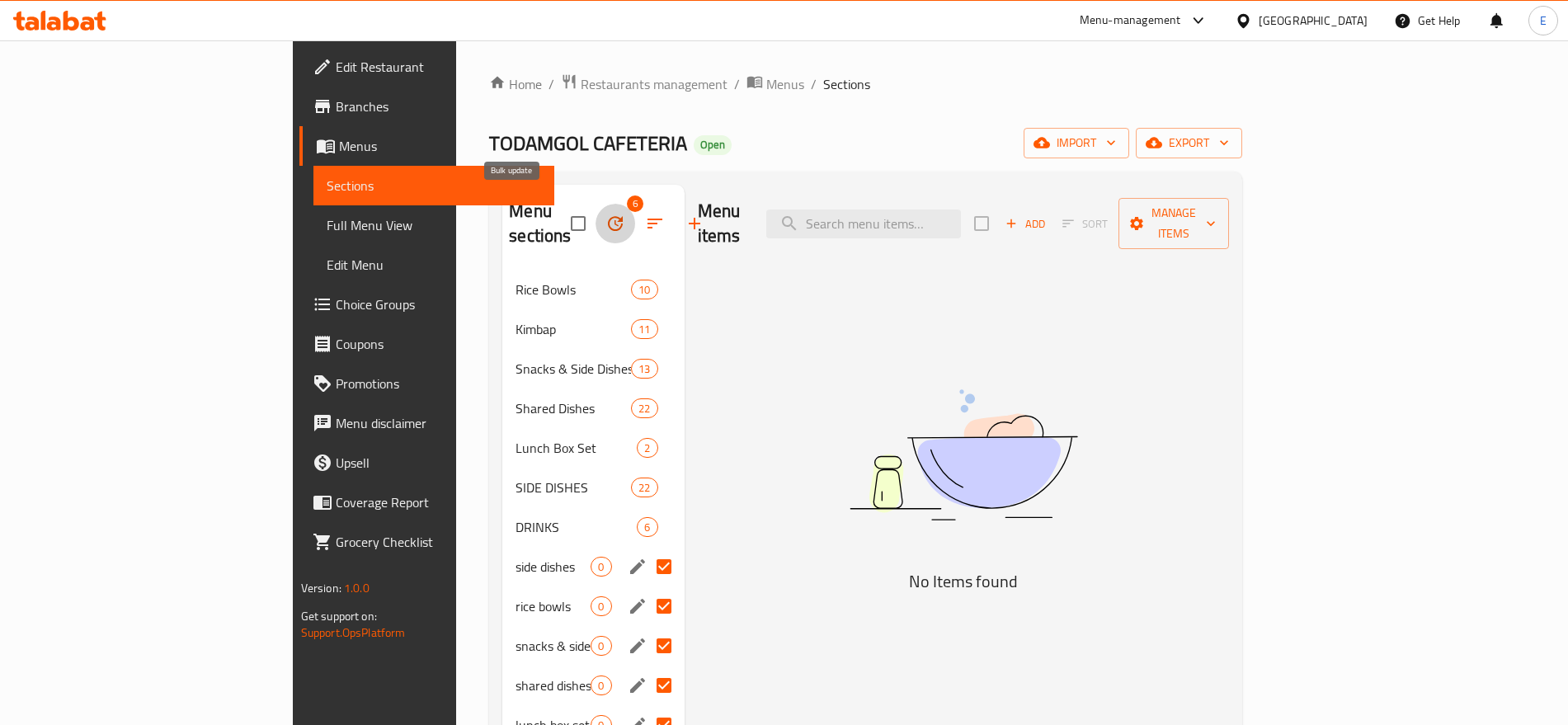
click at [605, 213] on icon "button" at bounding box center [615, 223] width 20 height 20
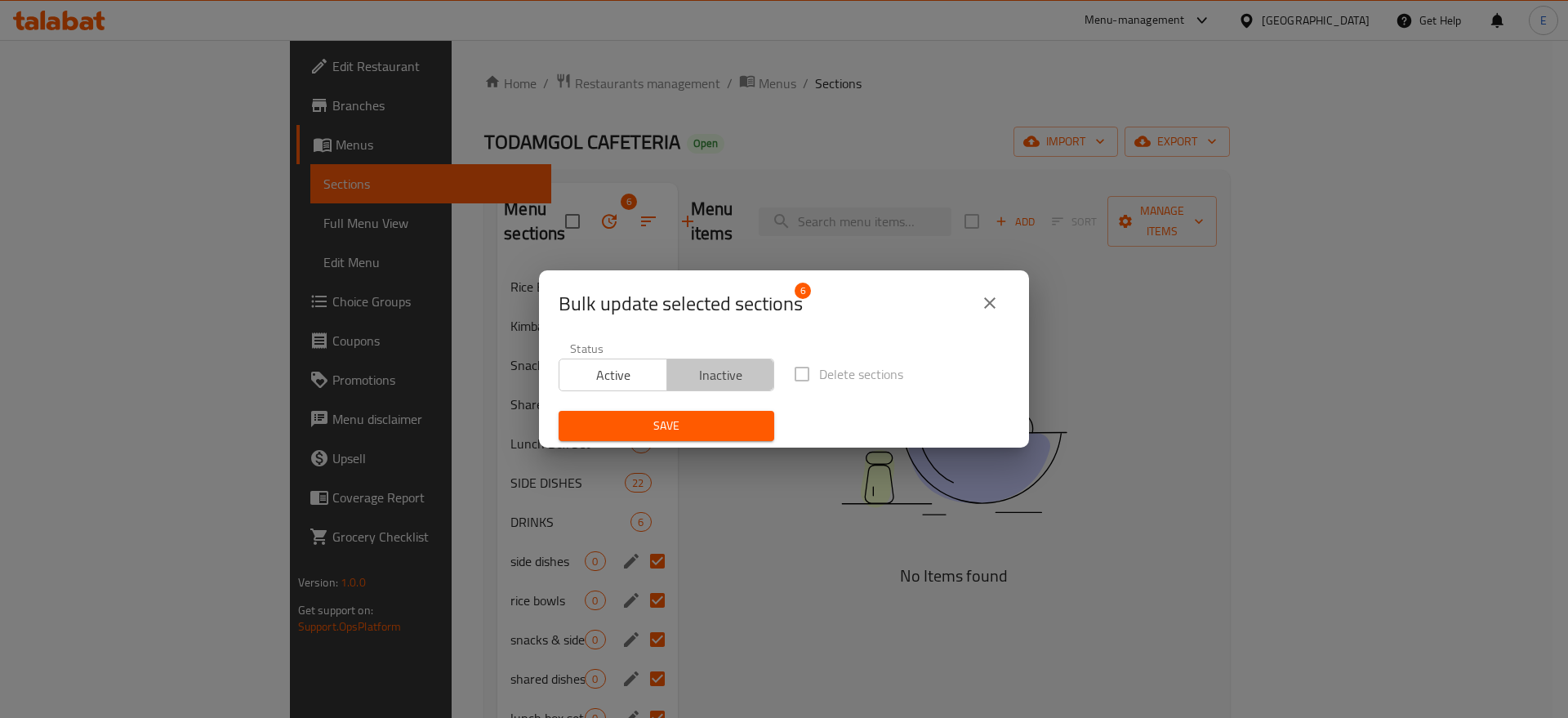
click at [748, 383] on span "Inactive" at bounding box center [721, 375] width 95 height 24
click at [710, 413] on button "Save" at bounding box center [666, 426] width 216 height 30
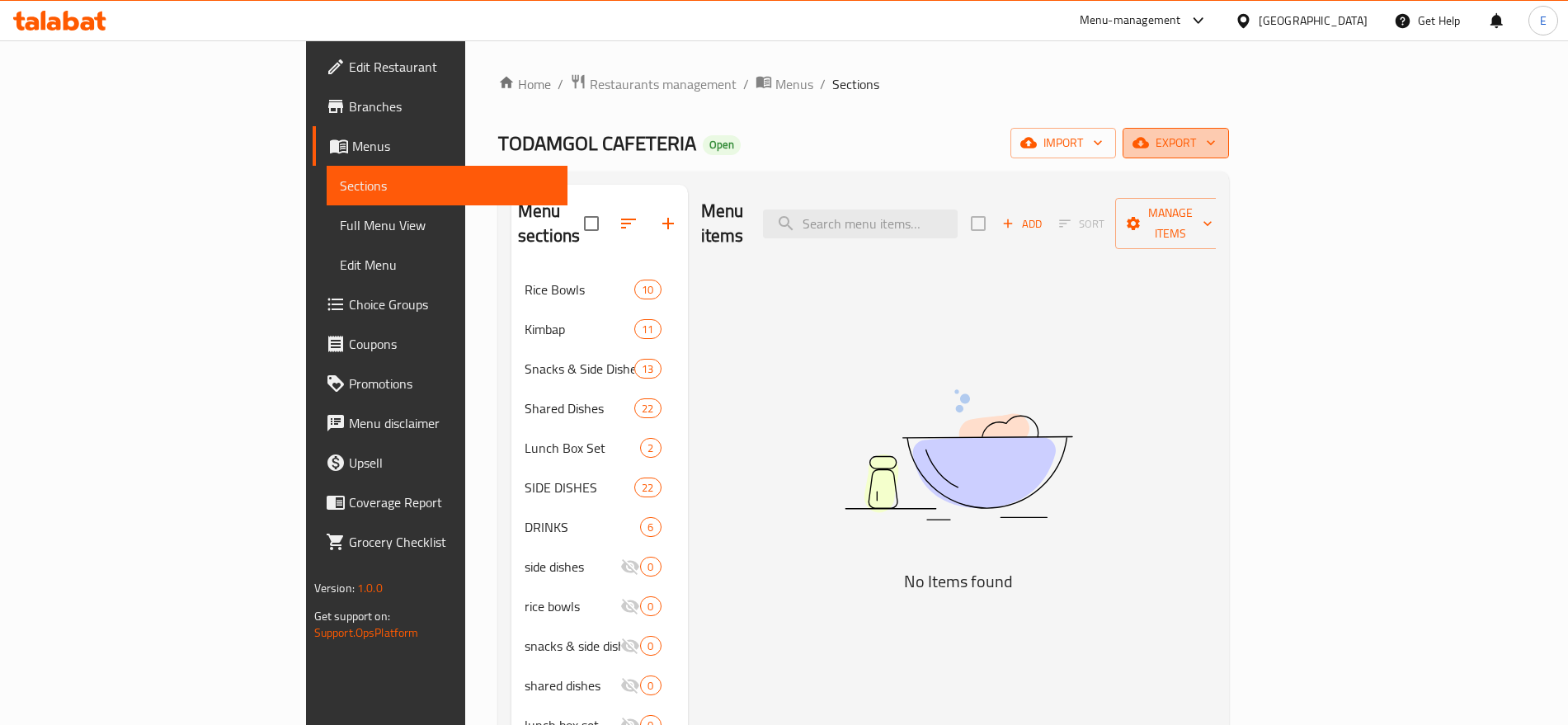
click at [1229, 130] on button "export" at bounding box center [1175, 143] width 107 height 30
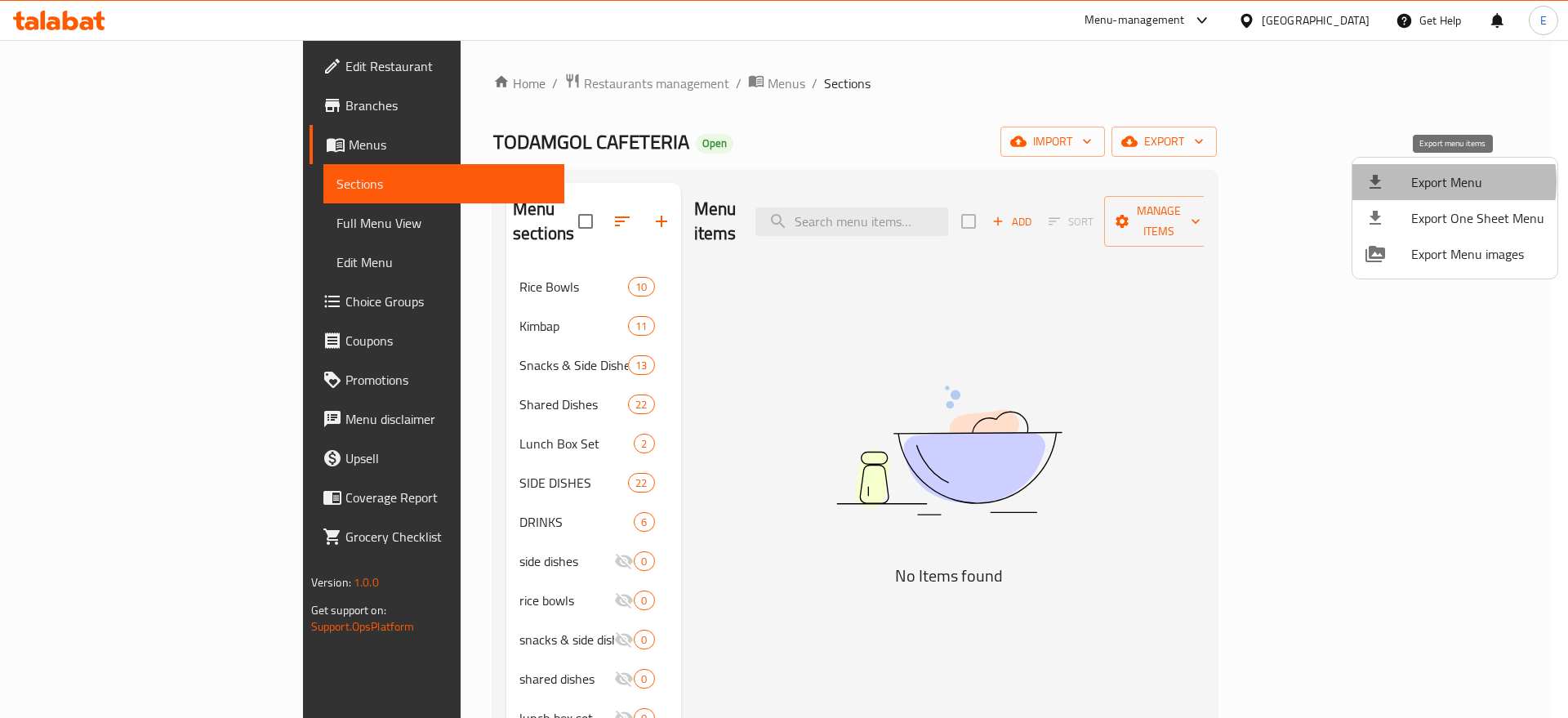
click at [1422, 182] on span "Export Menu" at bounding box center [1477, 182] width 133 height 20
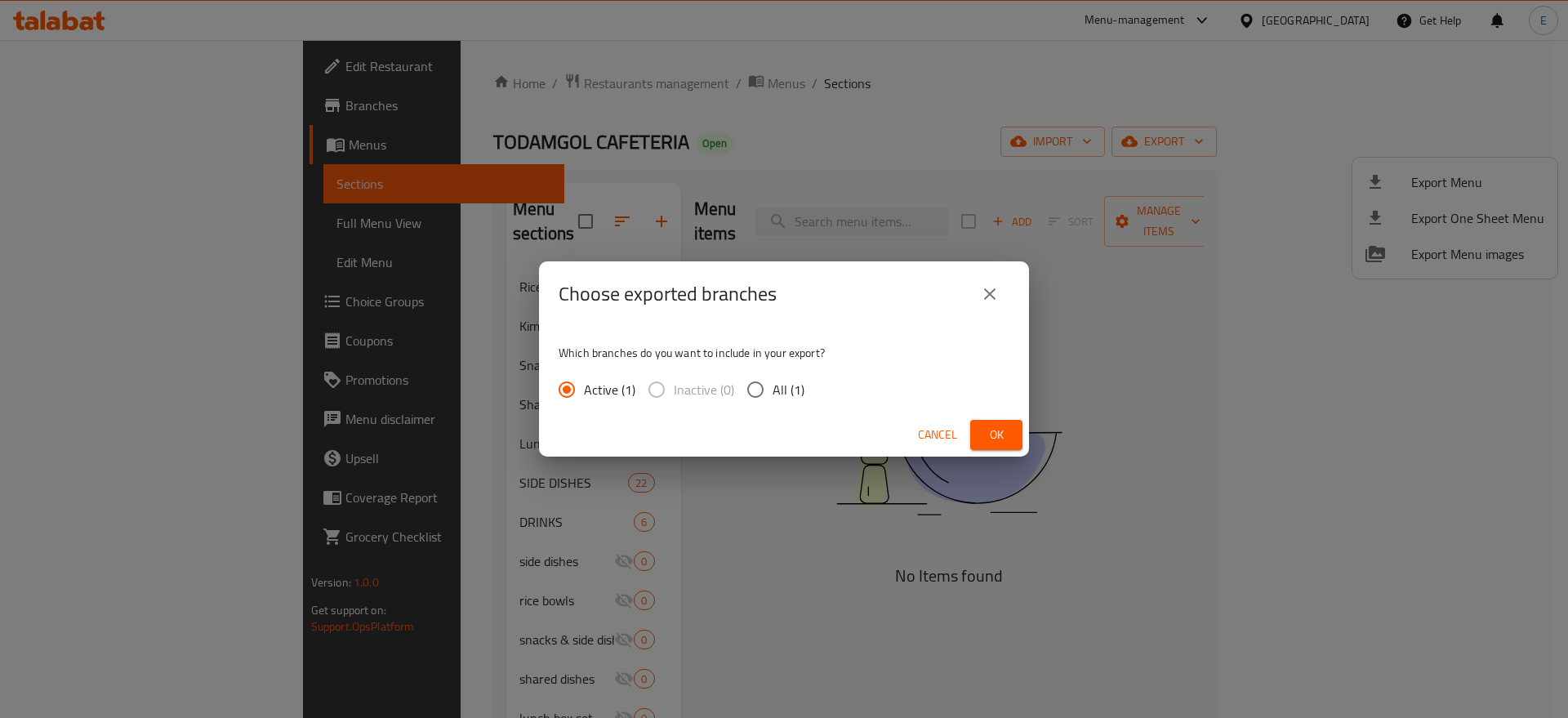
click at [1006, 430] on span "Ok" at bounding box center [995, 434] width 26 height 20
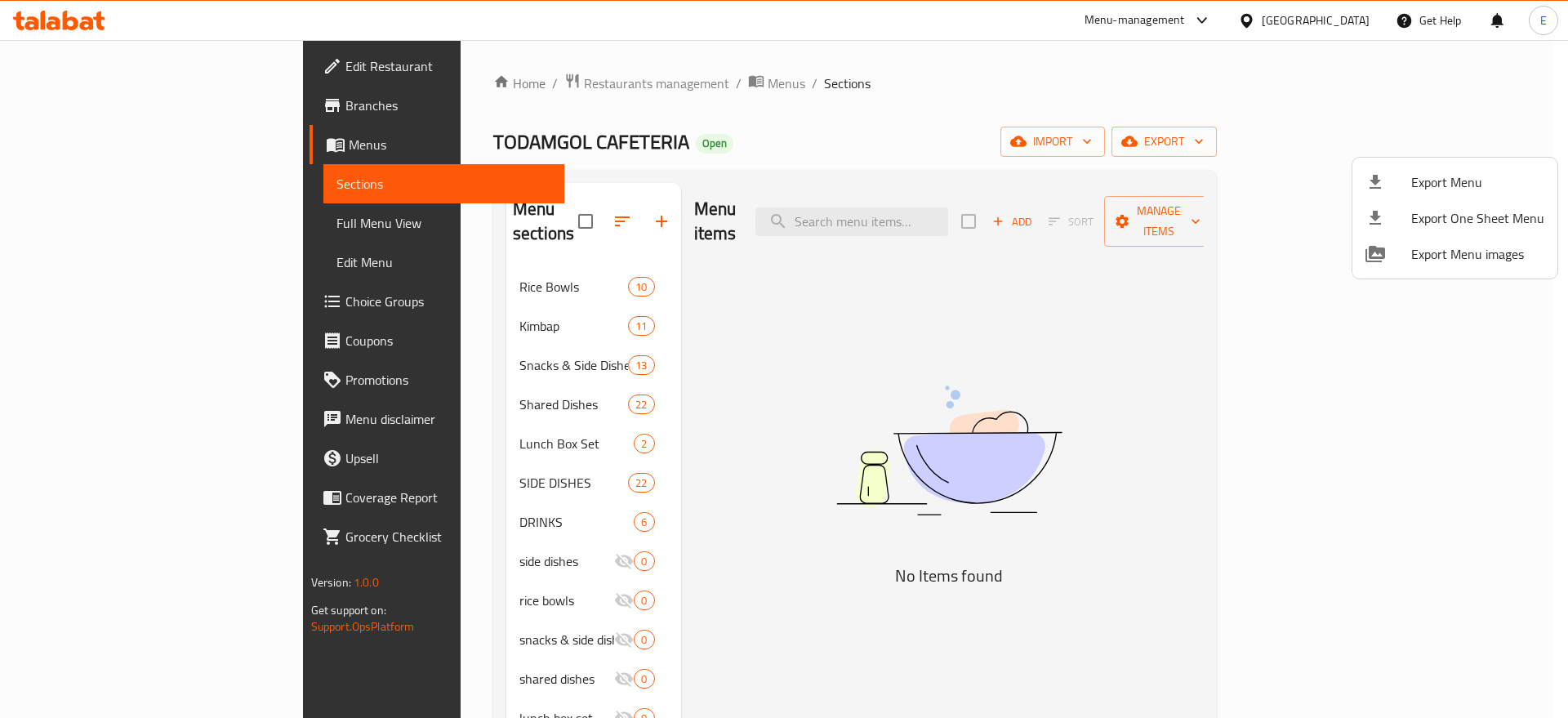
click at [109, 223] on div at bounding box center [784, 359] width 1568 height 718
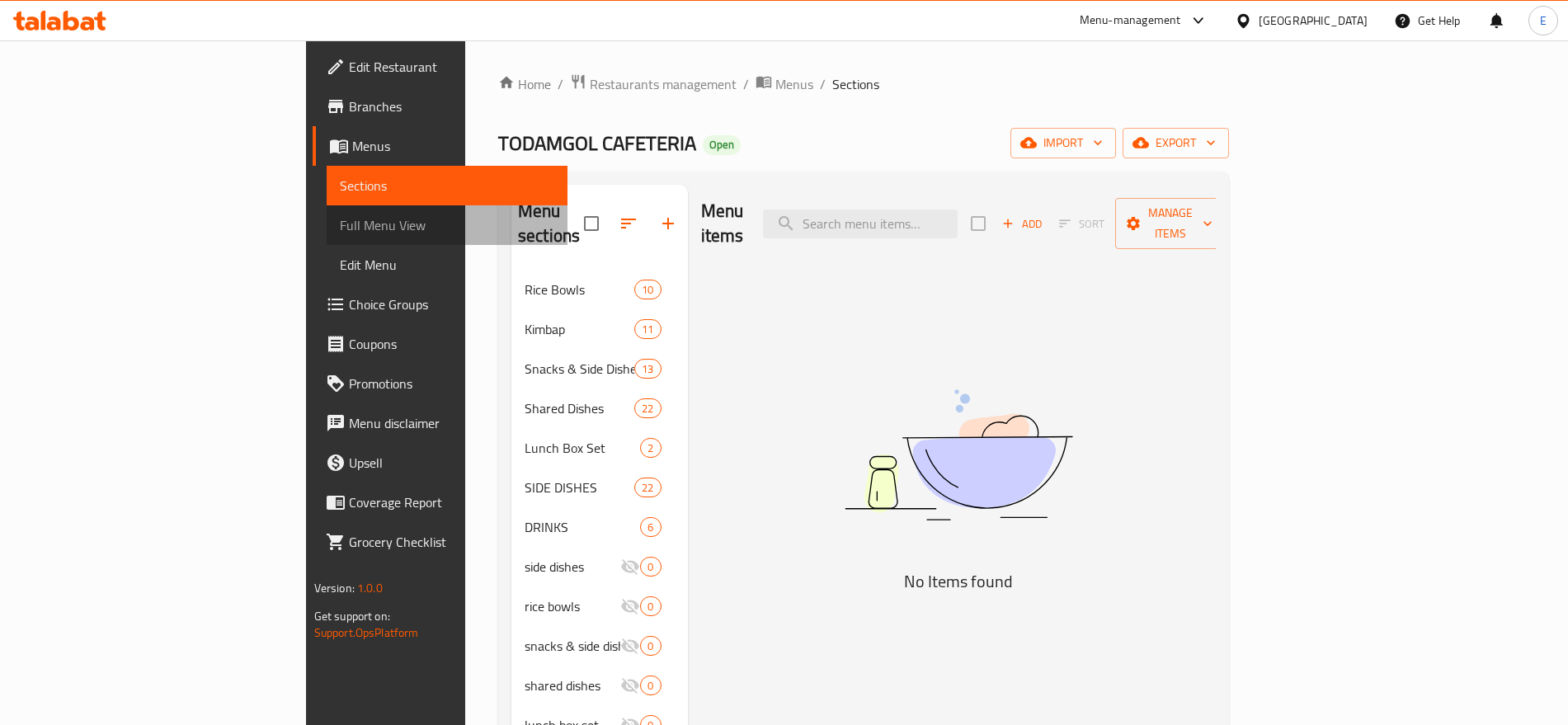
click at [340, 225] on span "Full Menu View" at bounding box center [446, 225] width 214 height 20
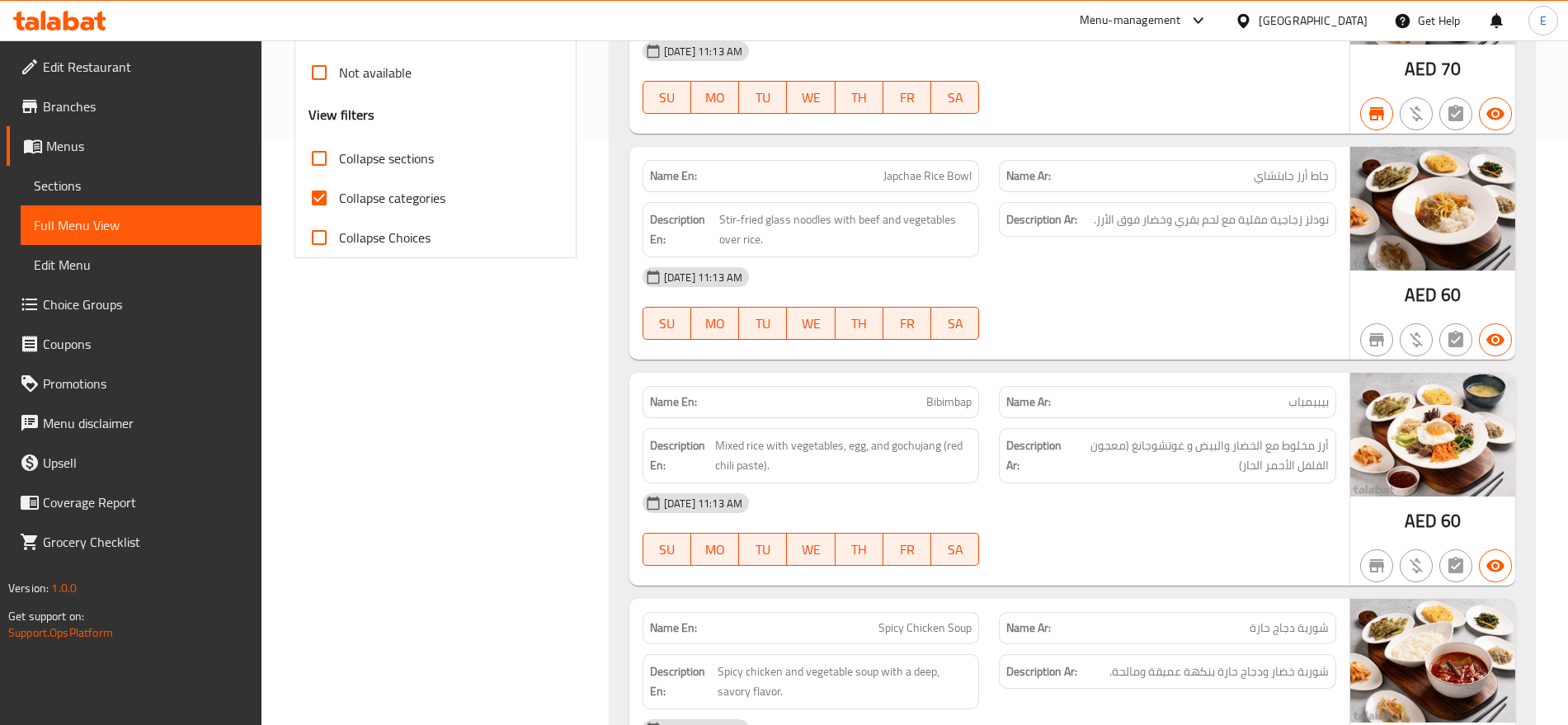
scroll to position [589, 0]
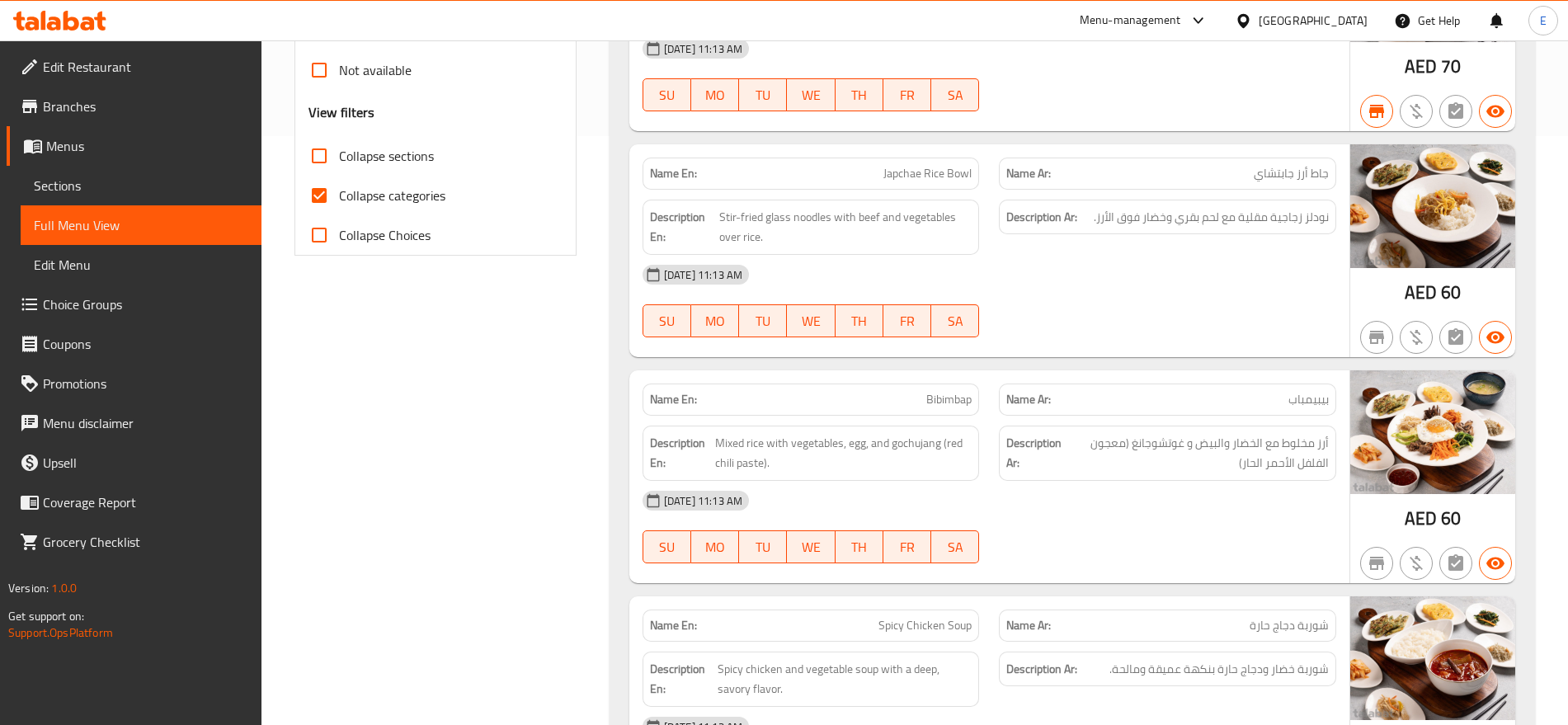
click at [411, 199] on span "Collapse categories" at bounding box center [392, 195] width 107 height 20
click at [339, 199] on input "Collapse categories" at bounding box center [319, 195] width 39 height 39
checkbox input "false"
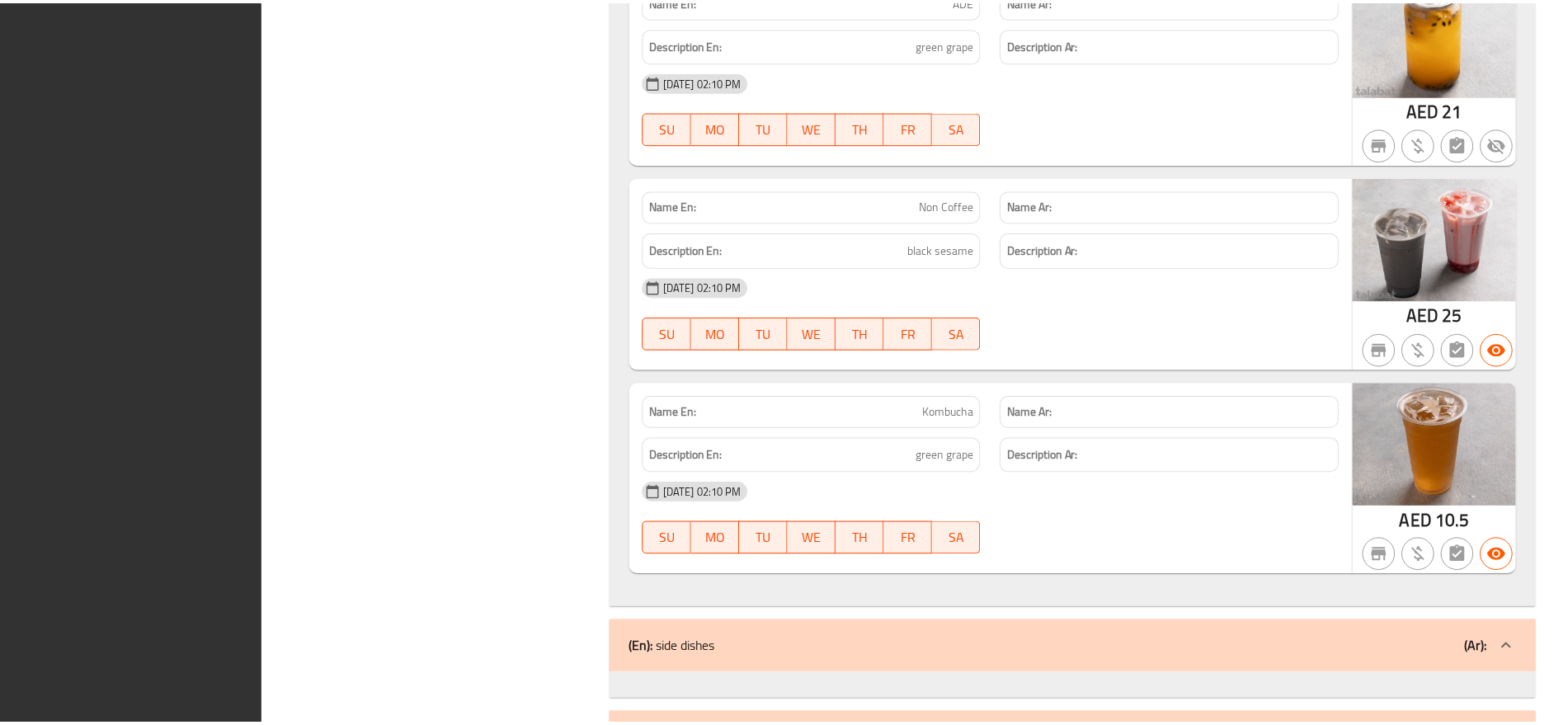
scroll to position [19413, 0]
